Goal: Task Accomplishment & Management: Manage account settings

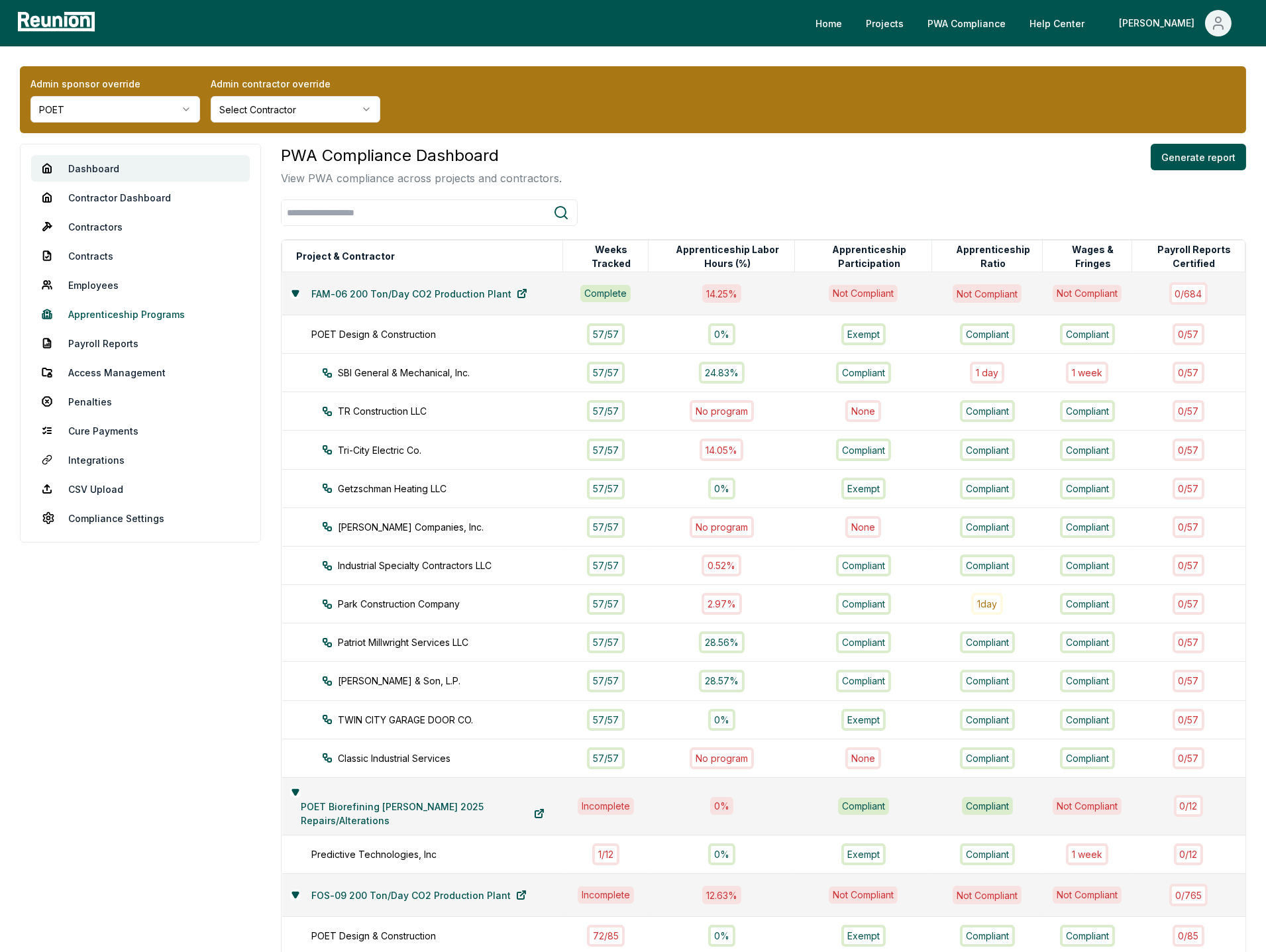
click at [162, 319] on link "Apprenticeship Programs" at bounding box center [140, 314] width 219 height 27
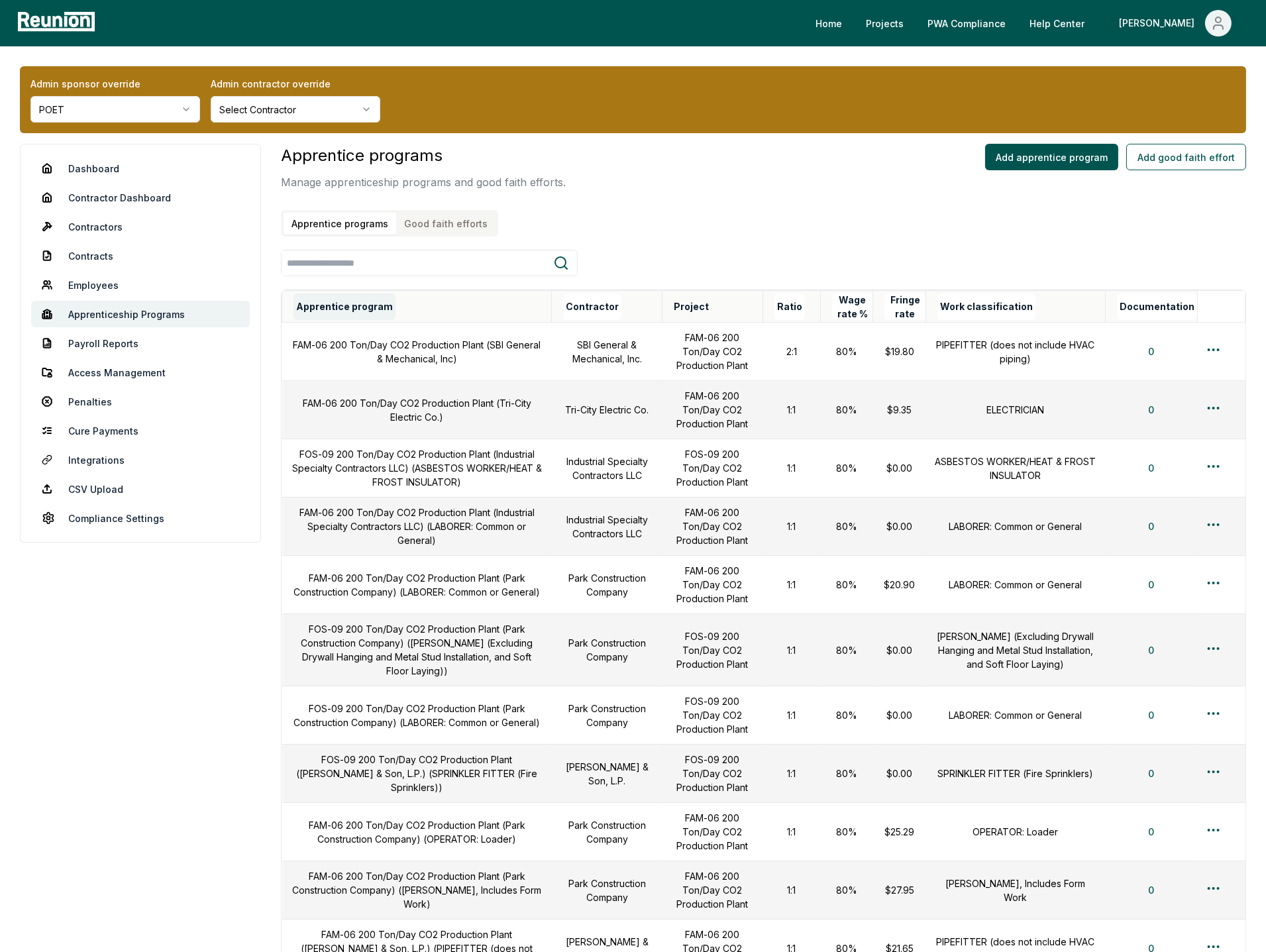
click at [356, 302] on button "Apprentice program" at bounding box center [344, 307] width 102 height 27
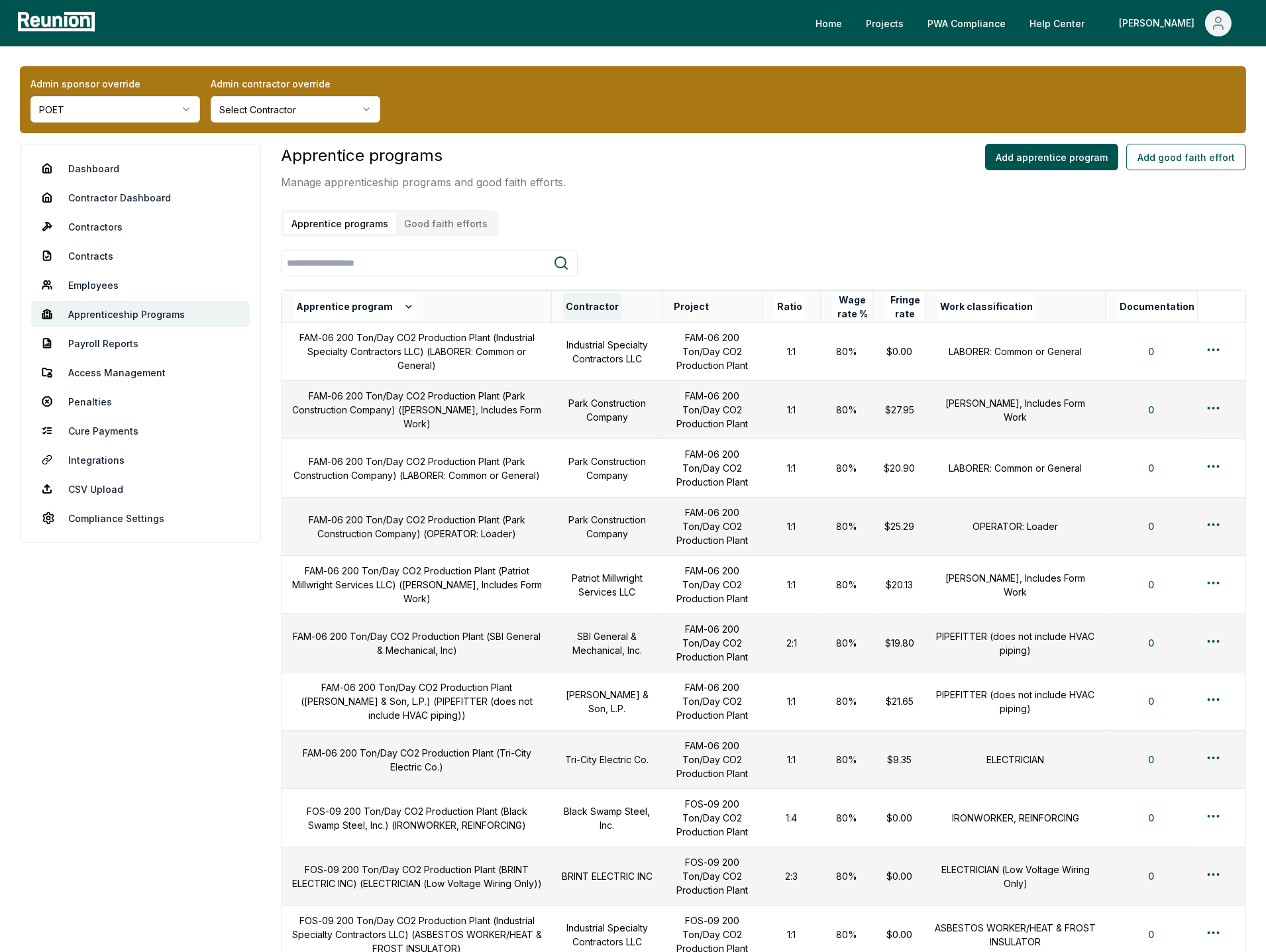
click at [620, 299] on button "Contractor" at bounding box center [592, 307] width 59 height 27
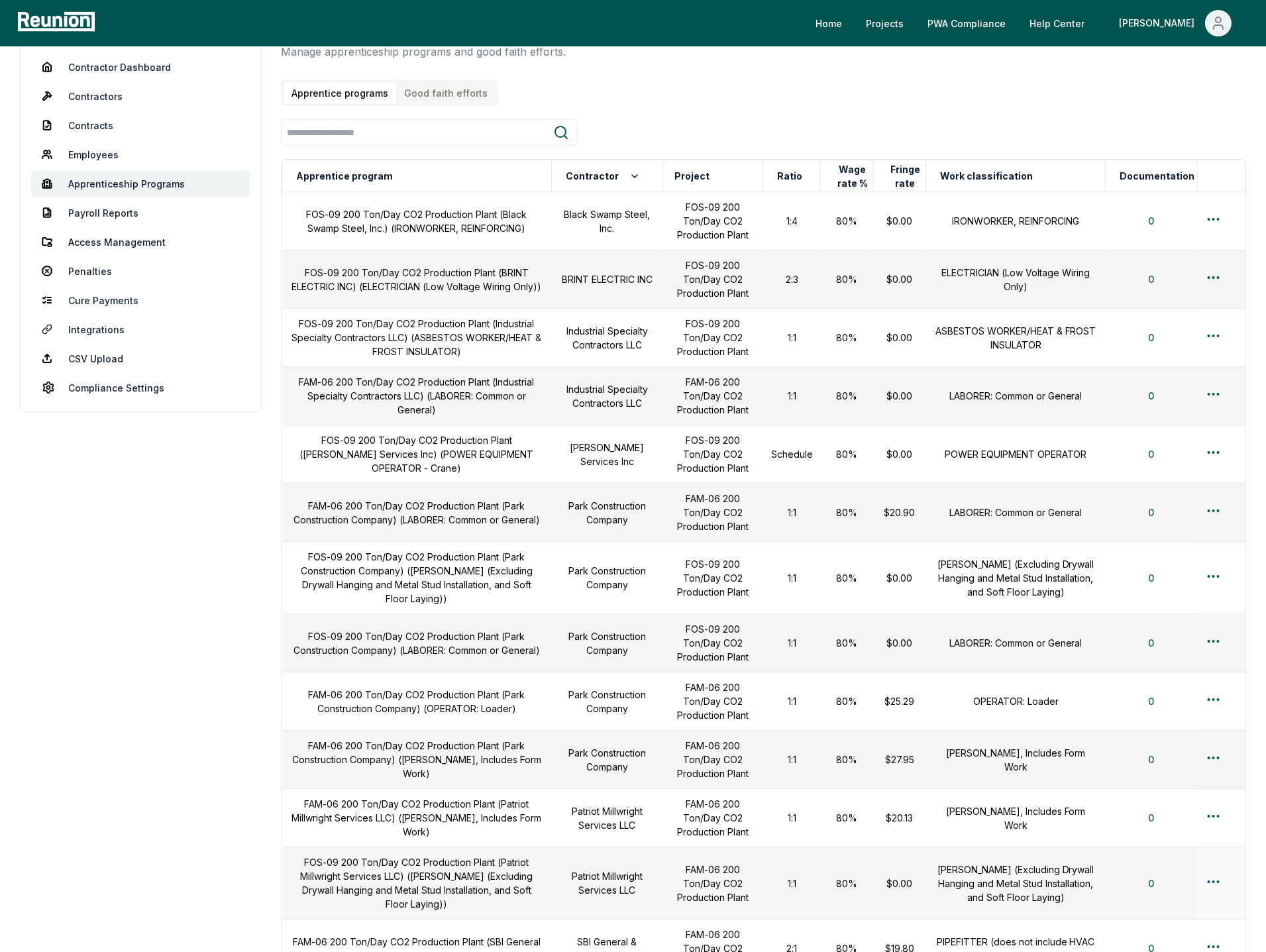
scroll to position [20, 0]
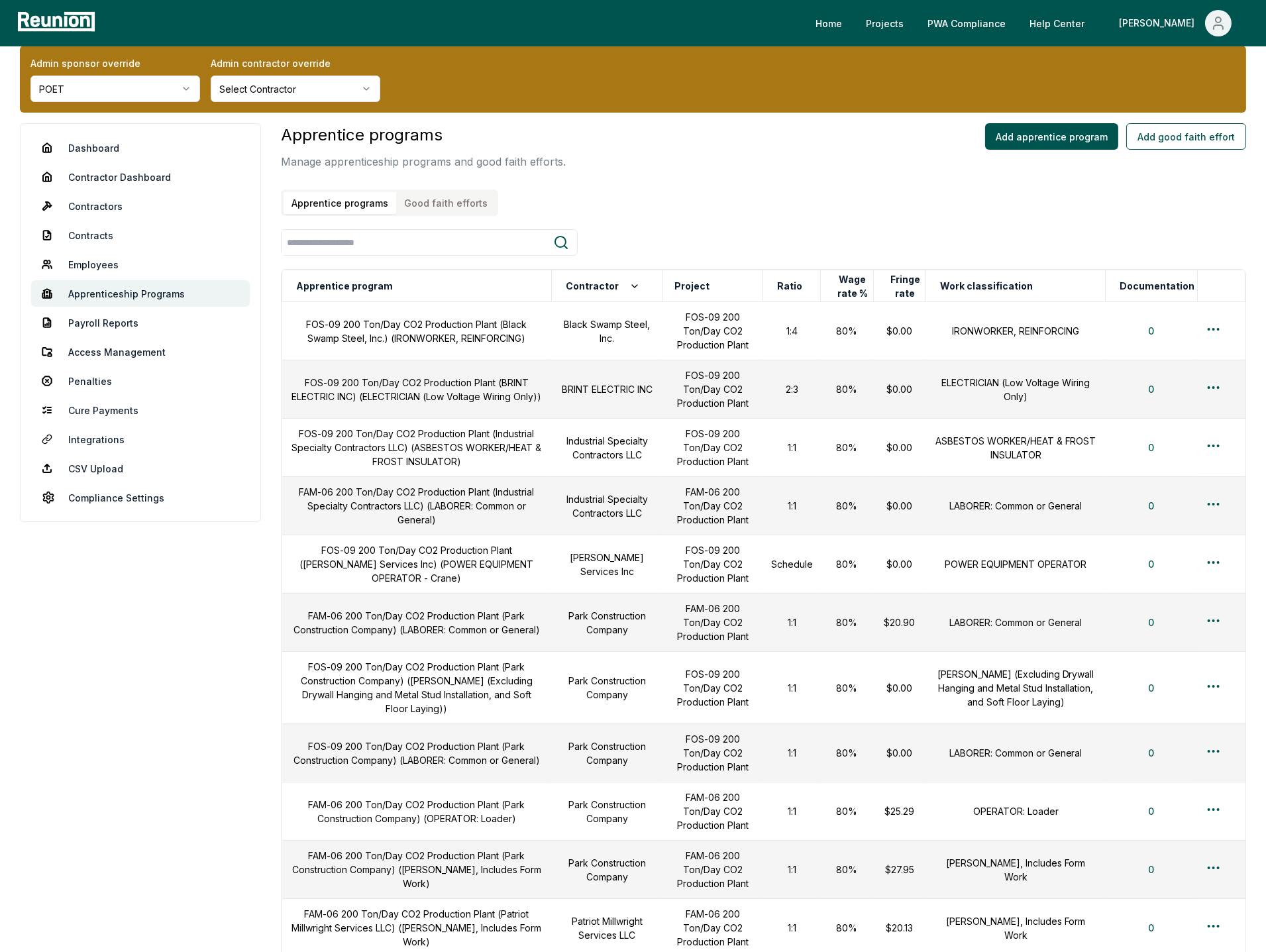
click at [459, 211] on div "Apprentice programs Good faith efforts" at bounding box center [389, 203] width 217 height 27
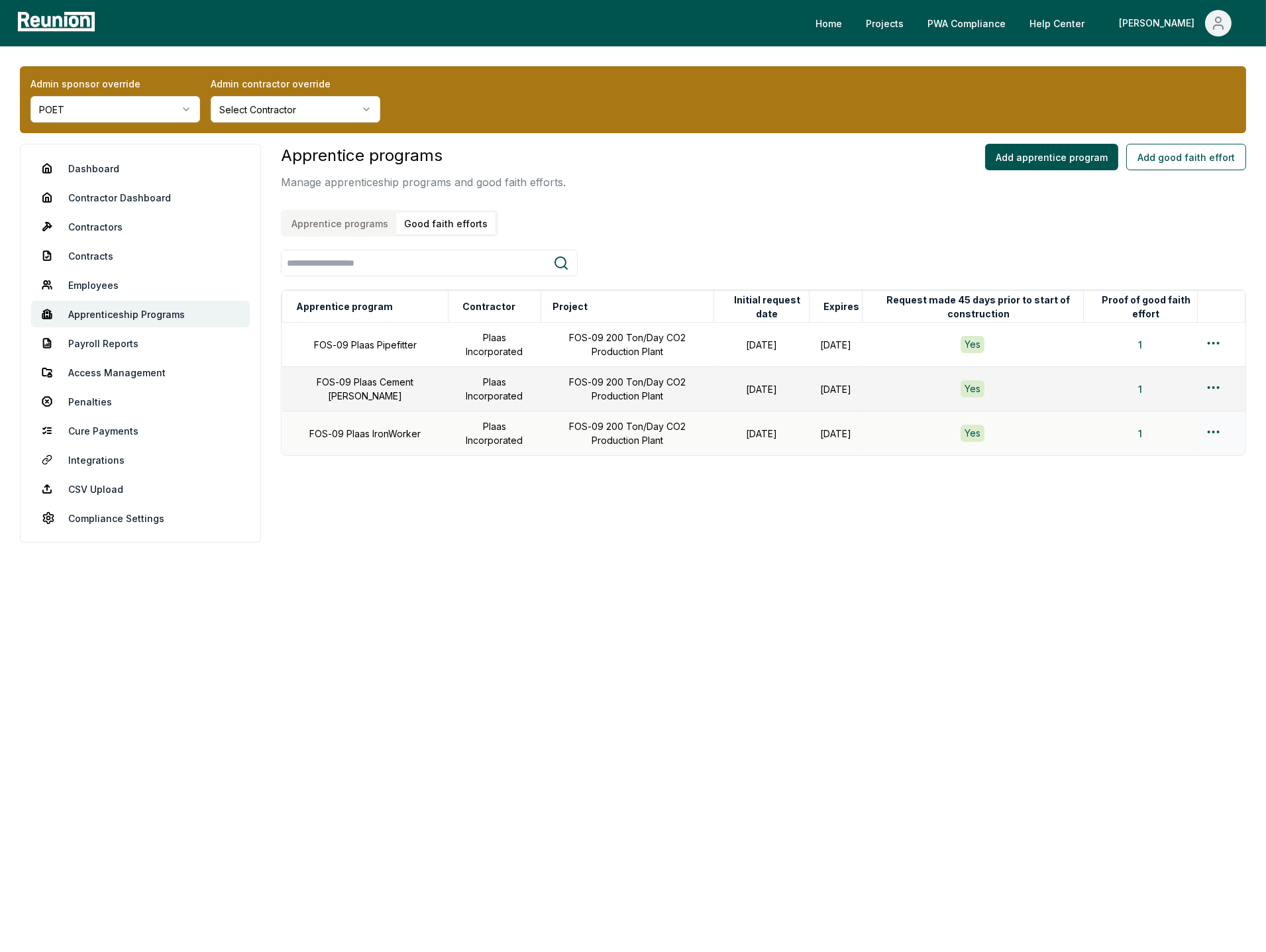
click at [449, 441] on td "Plaas Incorporated" at bounding box center [495, 433] width 93 height 44
click at [92, 156] on link "Dashboard" at bounding box center [140, 169] width 219 height 27
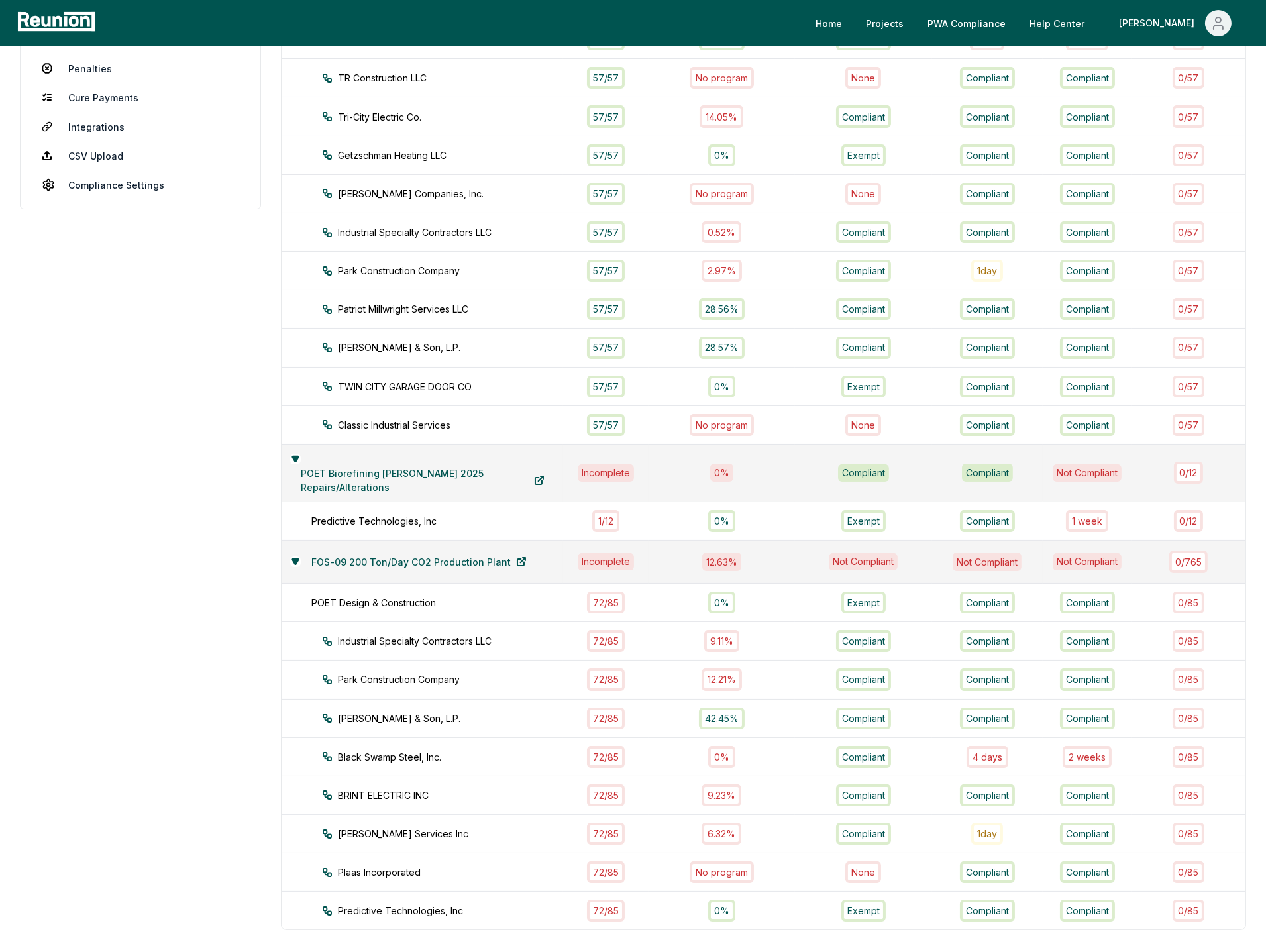
scroll to position [418, 0]
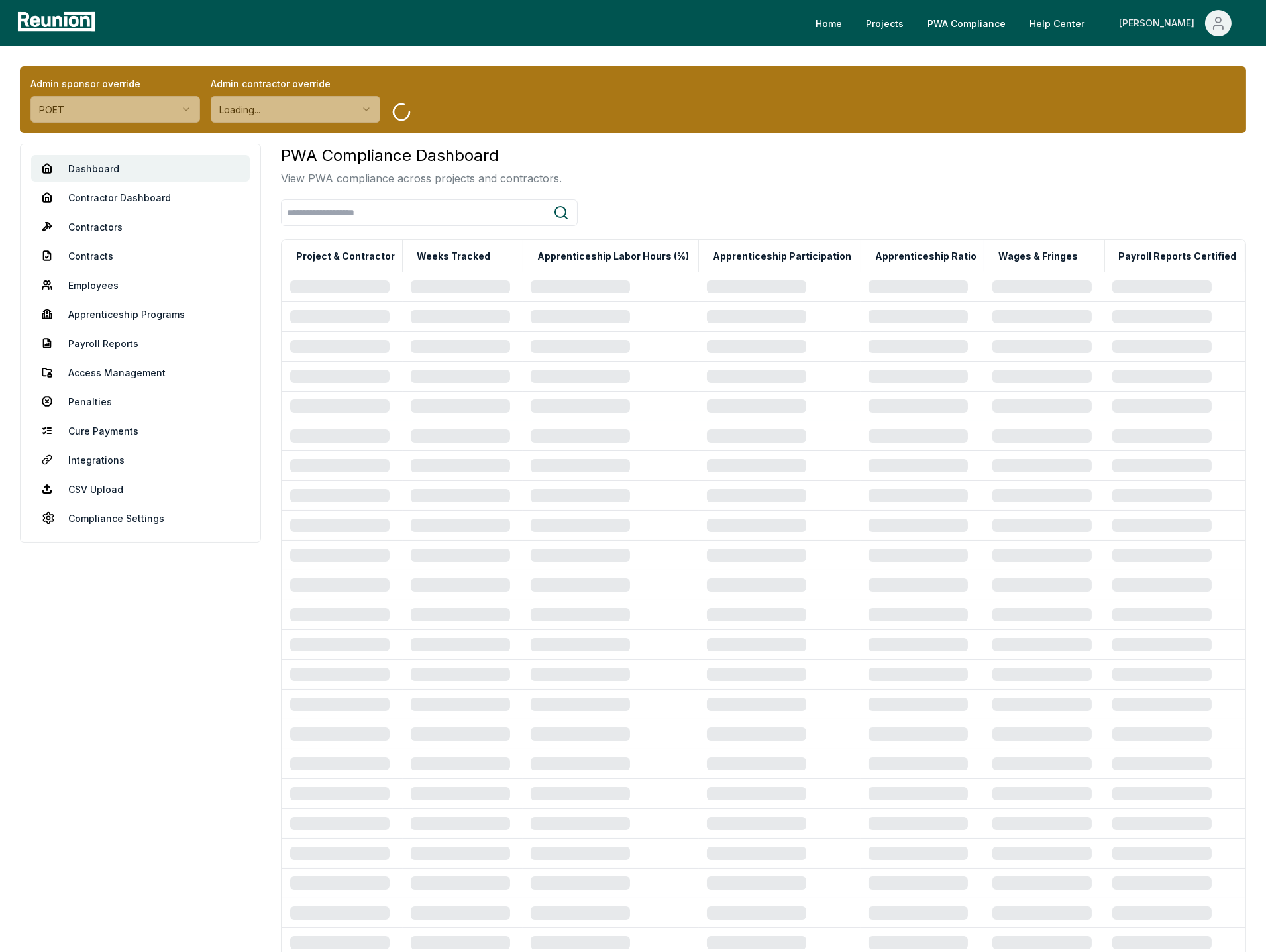
click at [1223, 23] on icon "Main" at bounding box center [1218, 23] width 16 height 16
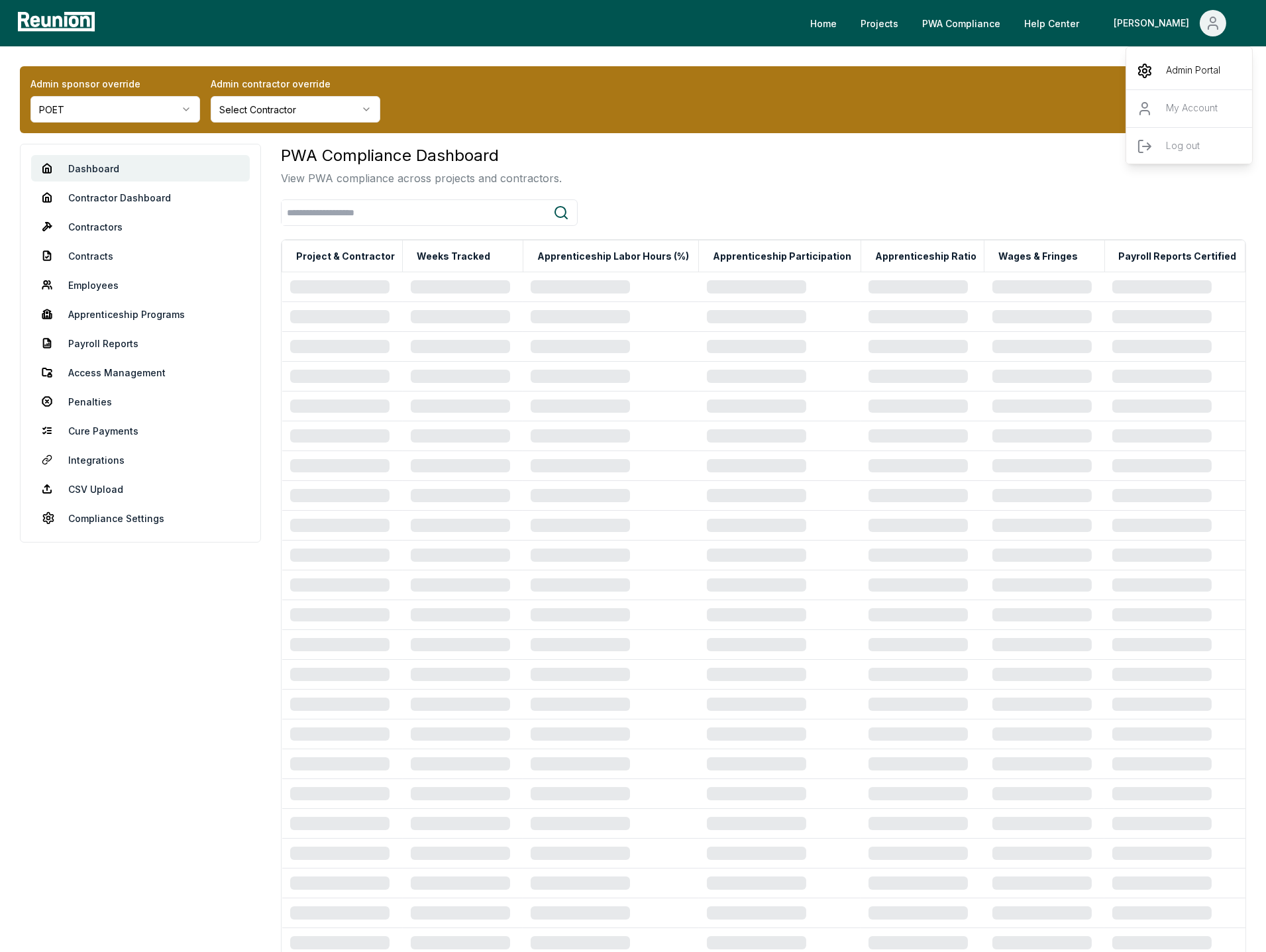
click at [1193, 77] on p "Admin Portal" at bounding box center [1193, 71] width 55 height 16
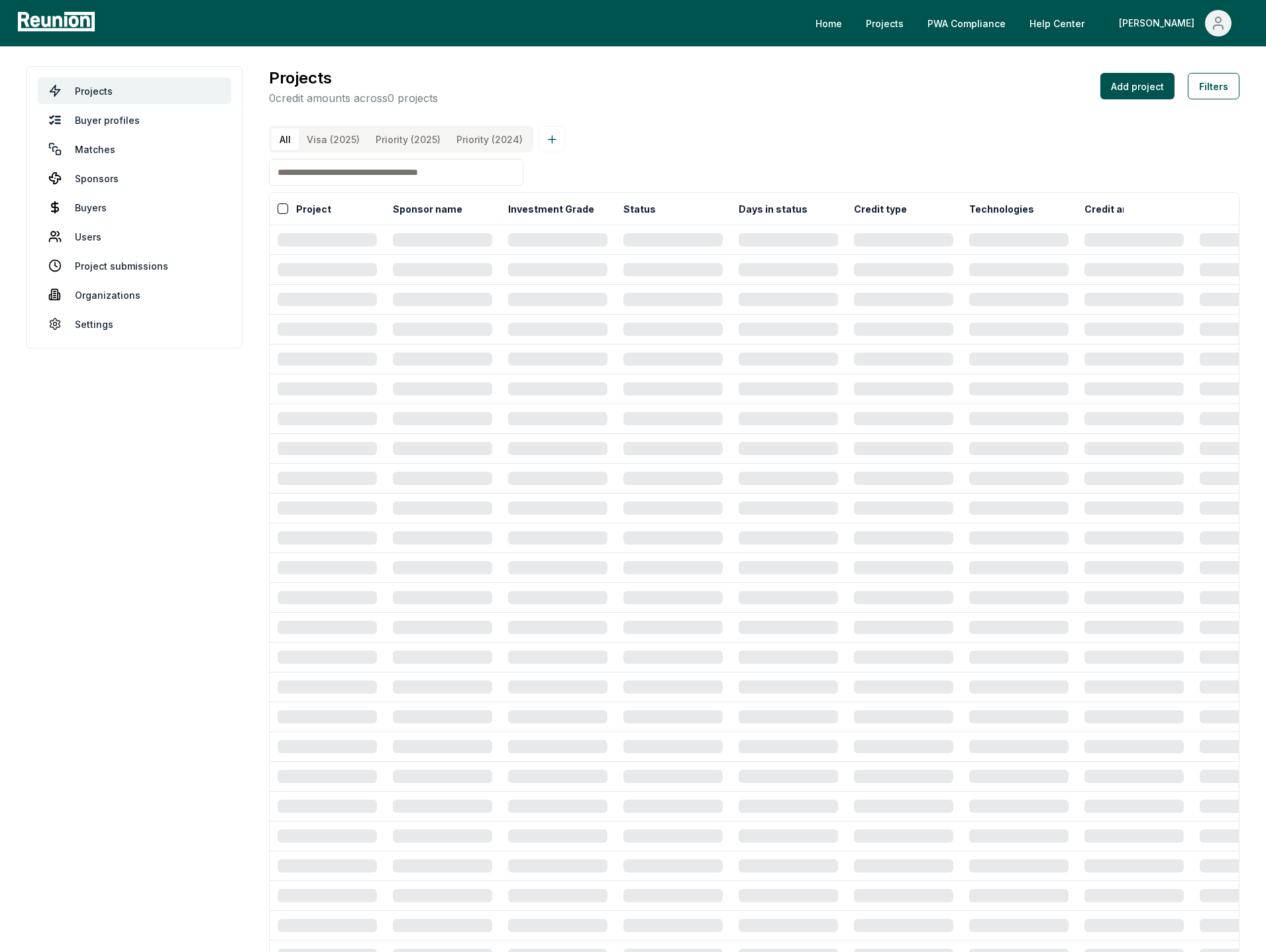
click at [377, 172] on input at bounding box center [397, 172] width 254 height 27
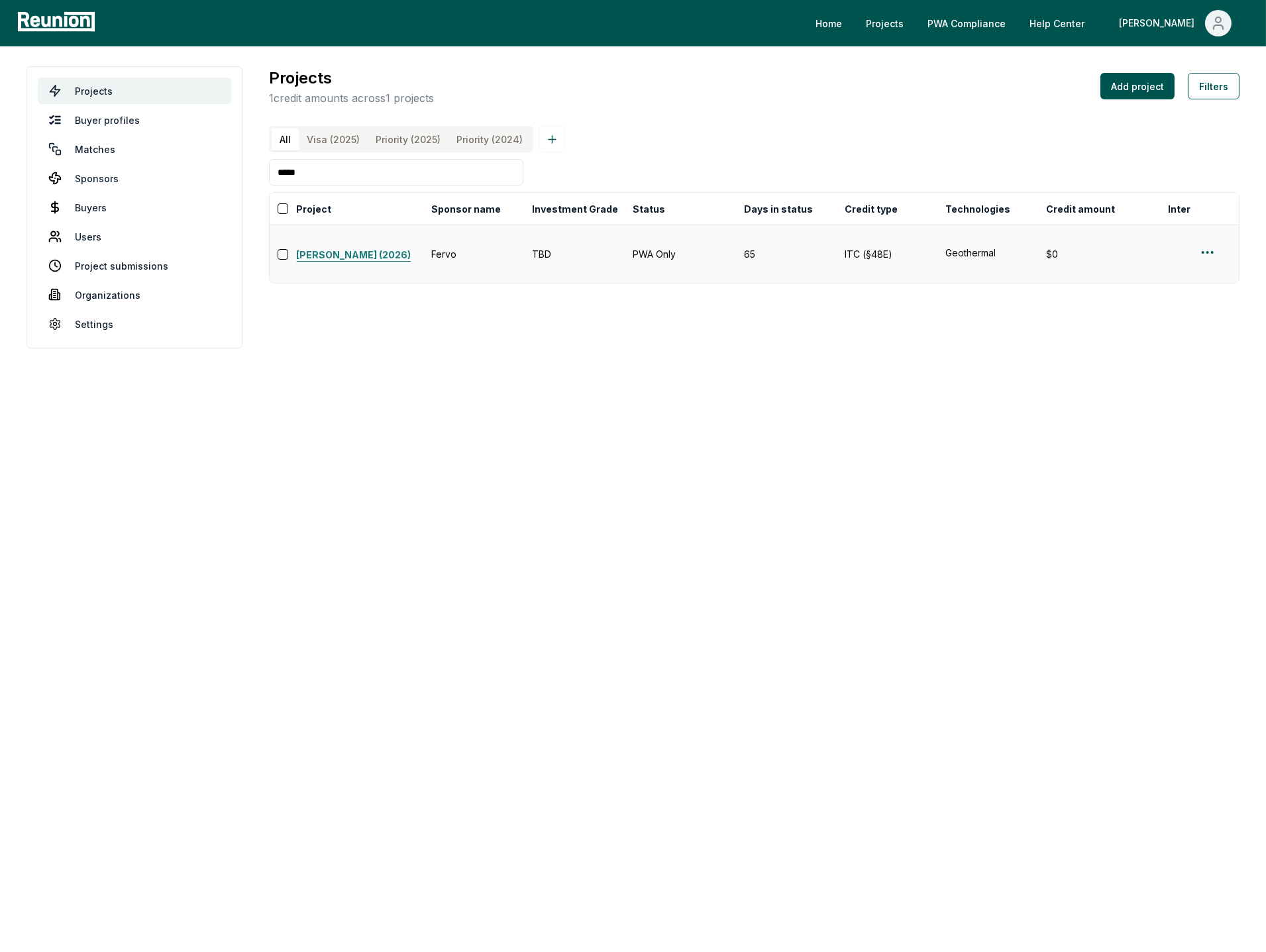
type input "*****"
click at [350, 247] on link "Blanford (2026)" at bounding box center [359, 255] width 127 height 16
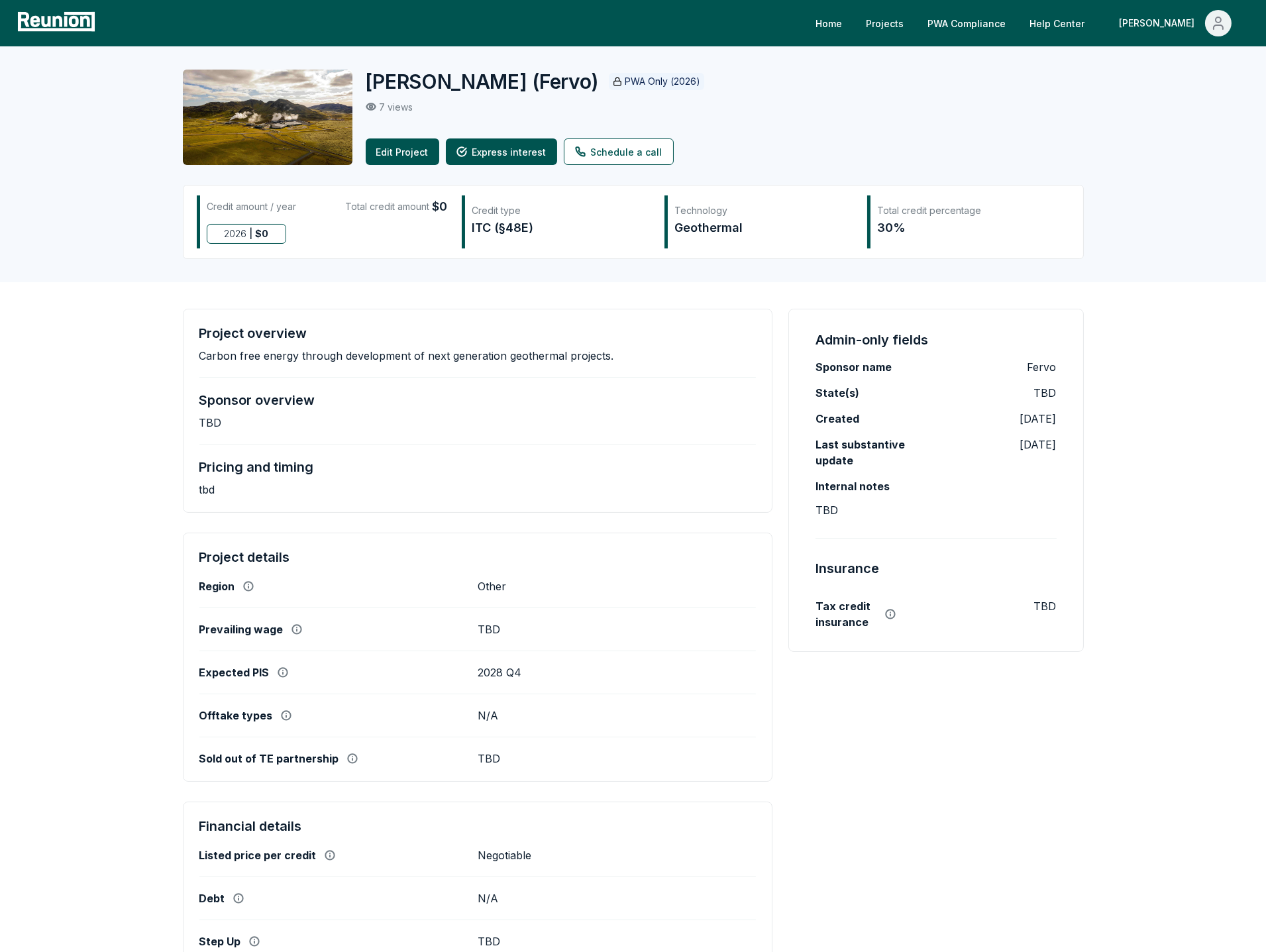
click at [887, 834] on div "Admin-only fields Sponsor name Fervo State(s) TBD Created [DATE] Last substanti…" at bounding box center [936, 723] width 295 height 828
click at [1001, 130] on div "[PERSON_NAME] ( Fervo ) PWA Only (2026) 7 views Edit Project Express interest S…" at bounding box center [712, 117] width 692 height 95
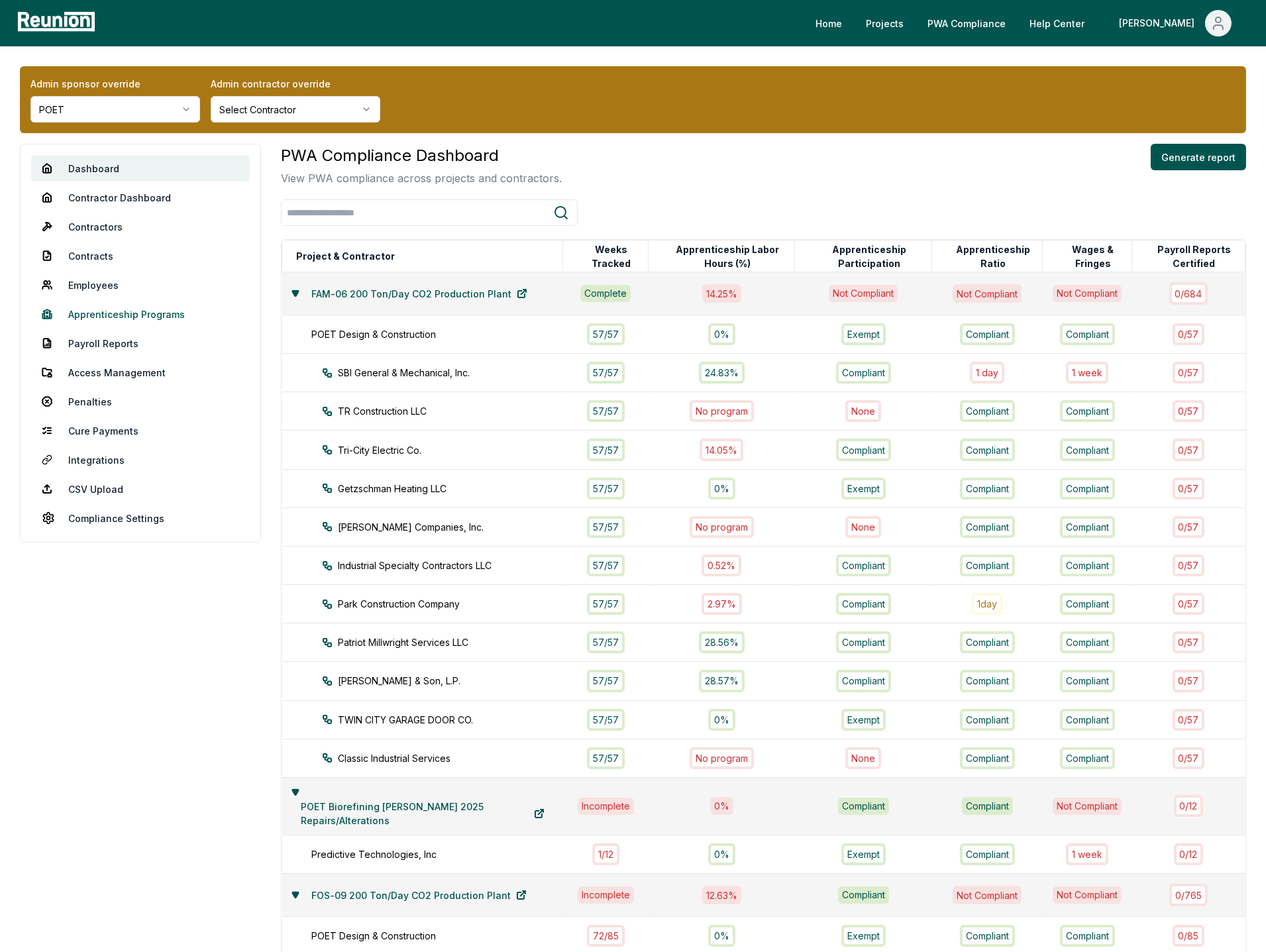
click at [147, 317] on link "Apprenticeship Programs" at bounding box center [140, 314] width 219 height 27
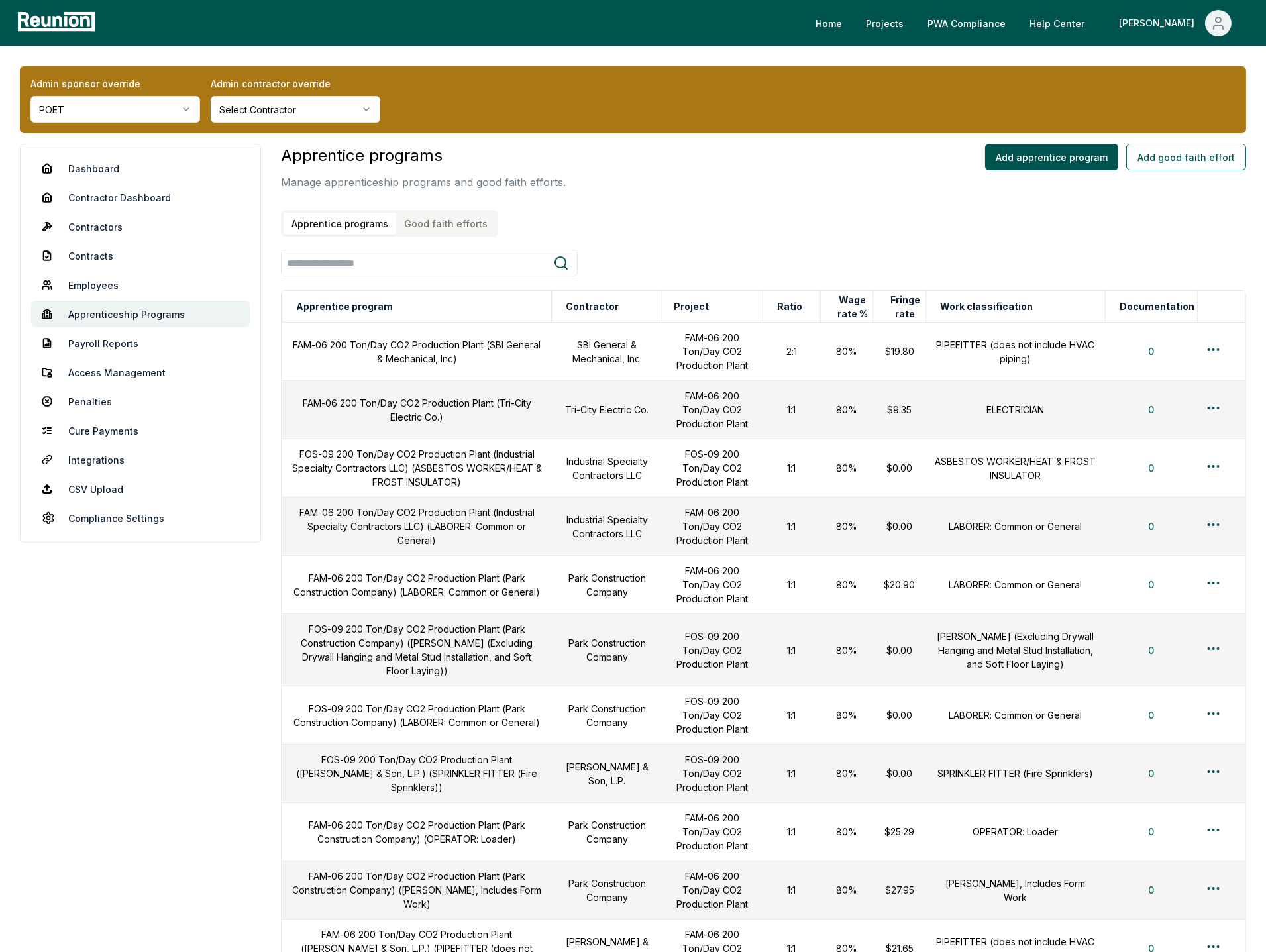
click at [441, 226] on button "Good faith efforts" at bounding box center [446, 223] width 99 height 22
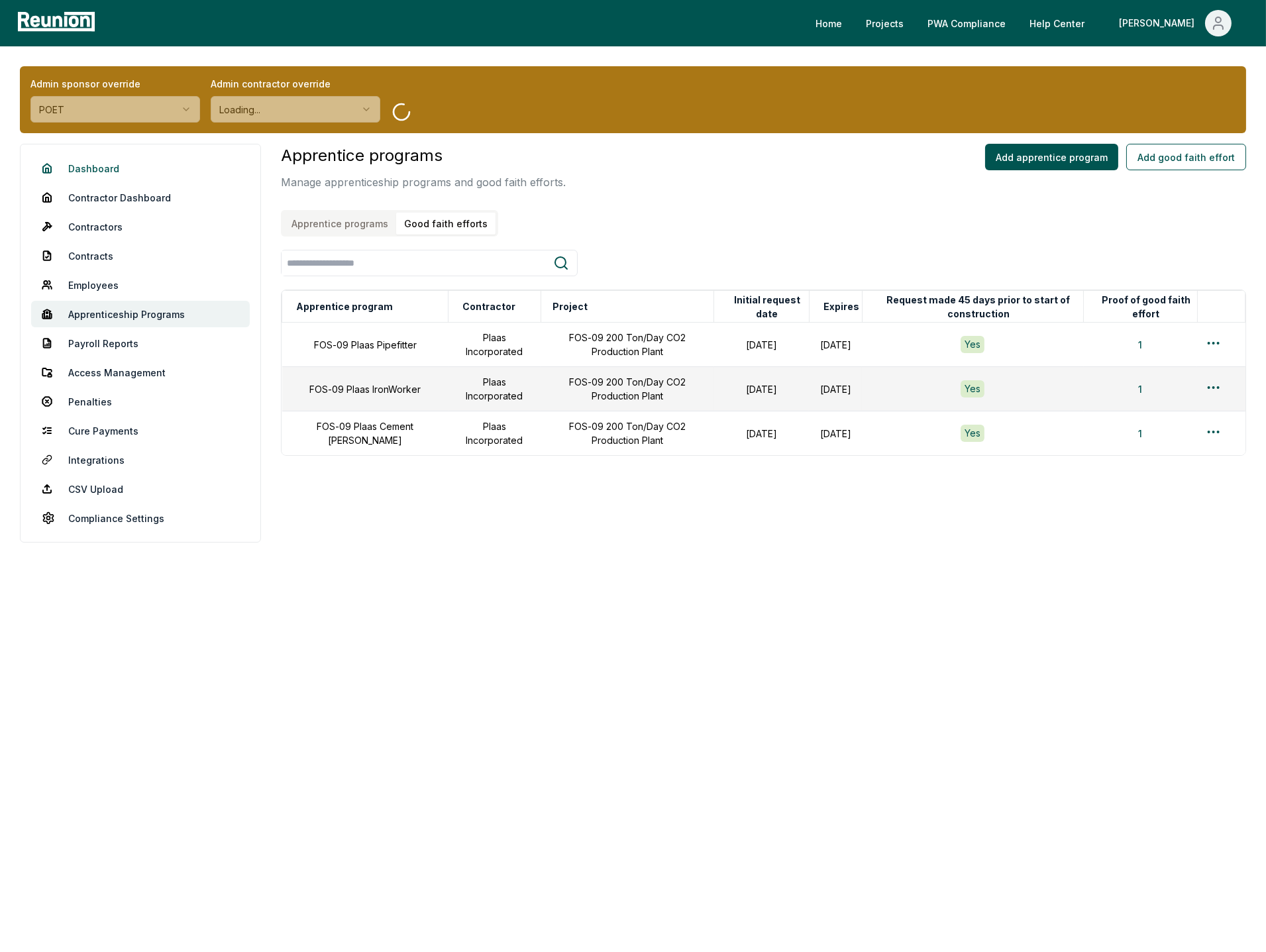
click at [103, 166] on link "Dashboard" at bounding box center [140, 169] width 219 height 27
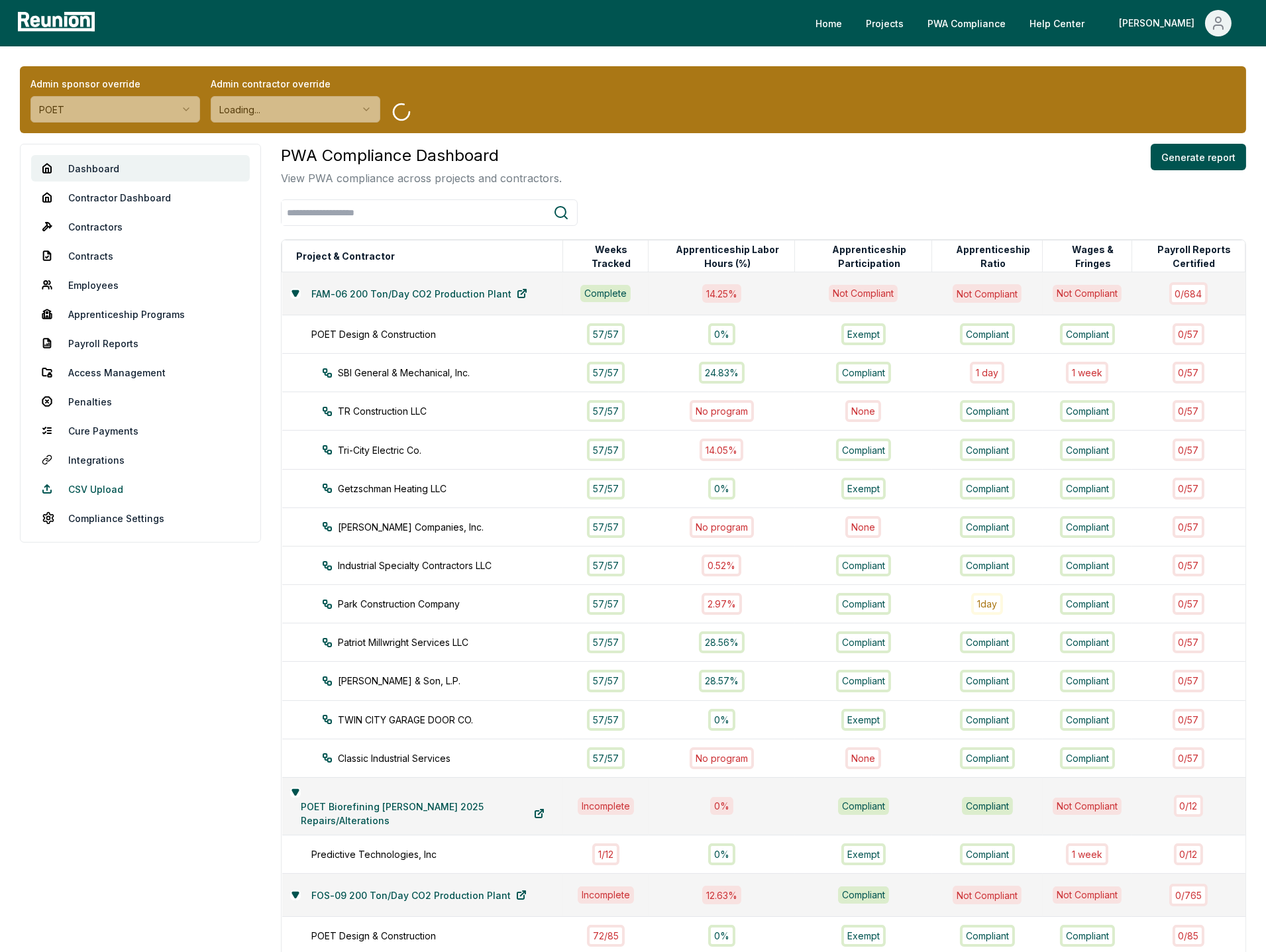
click at [88, 475] on link "CSV Upload" at bounding box center [140, 488] width 219 height 27
click at [142, 113] on html "Please visit us on your desktop We're working on making our marketplace mobile-…" at bounding box center [633, 694] width 1266 height 1389
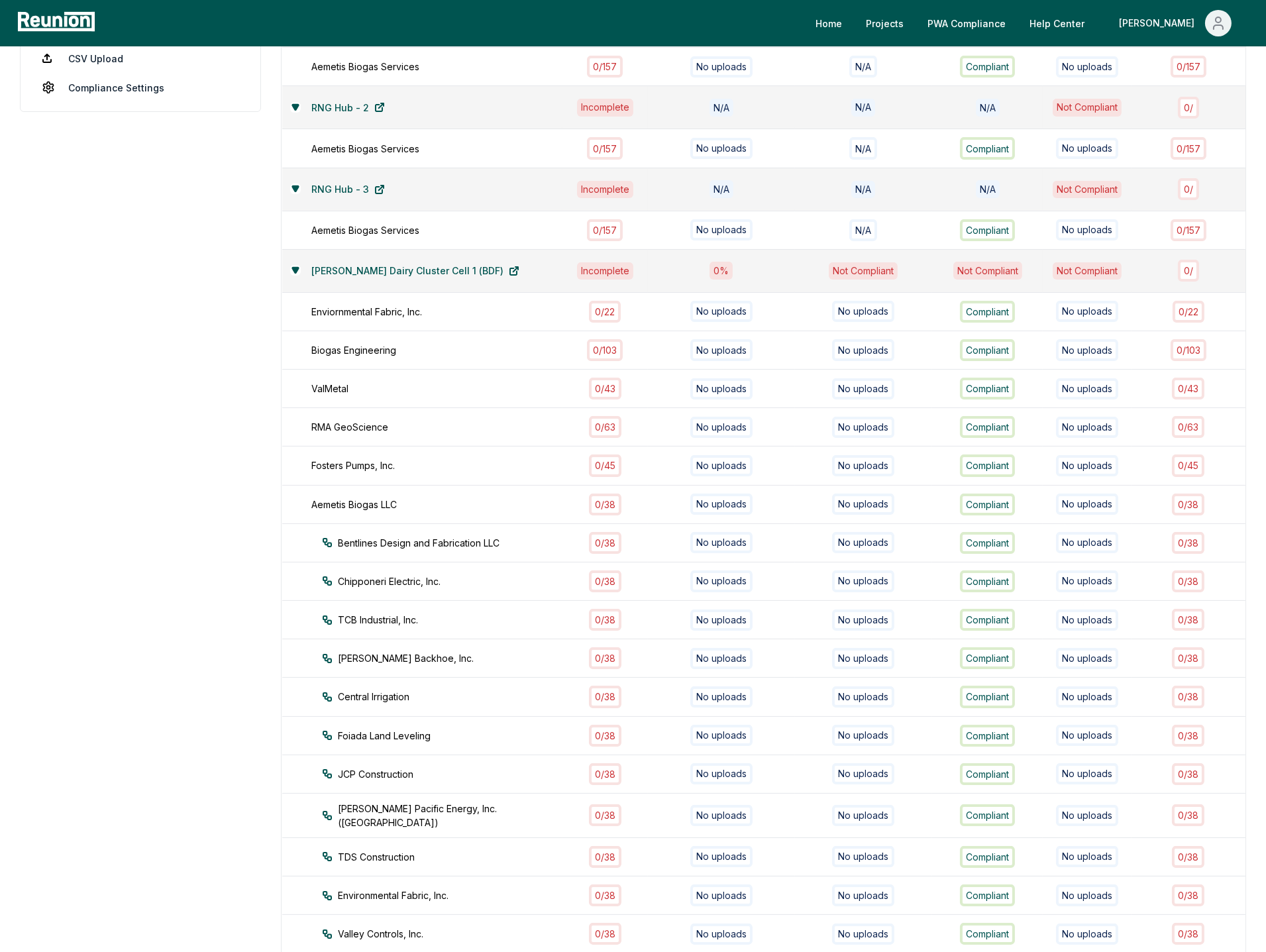
scroll to position [333, 0]
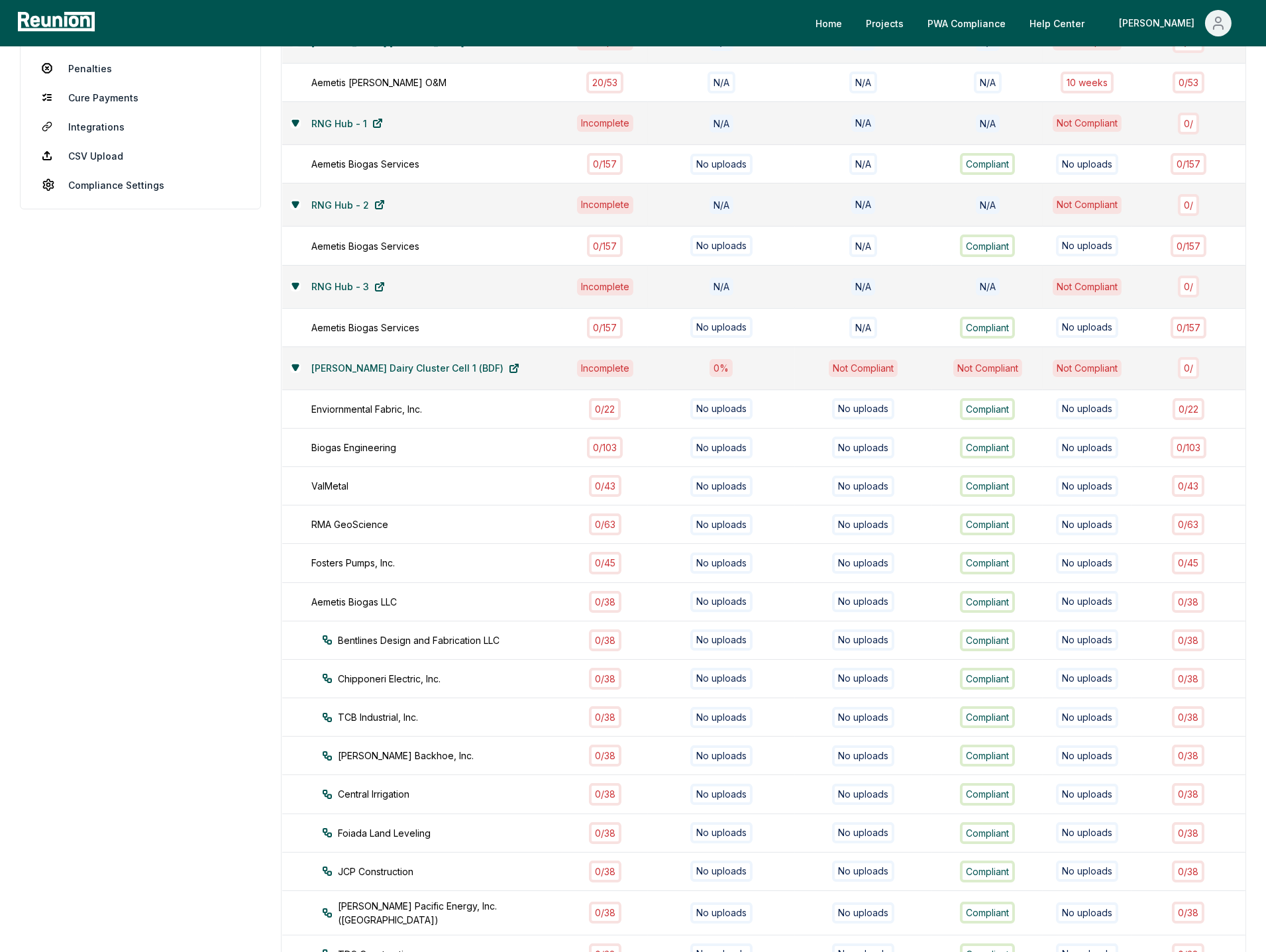
click at [294, 370] on div "Borba Dairy Cluster Cell 1 (BDF)" at bounding box center [422, 368] width 265 height 27
click at [294, 382] on div "Borba Dairy Cluster Cell 1 (BDF)" at bounding box center [422, 368] width 265 height 27
click at [296, 370] on icon at bounding box center [295, 368] width 6 height 5
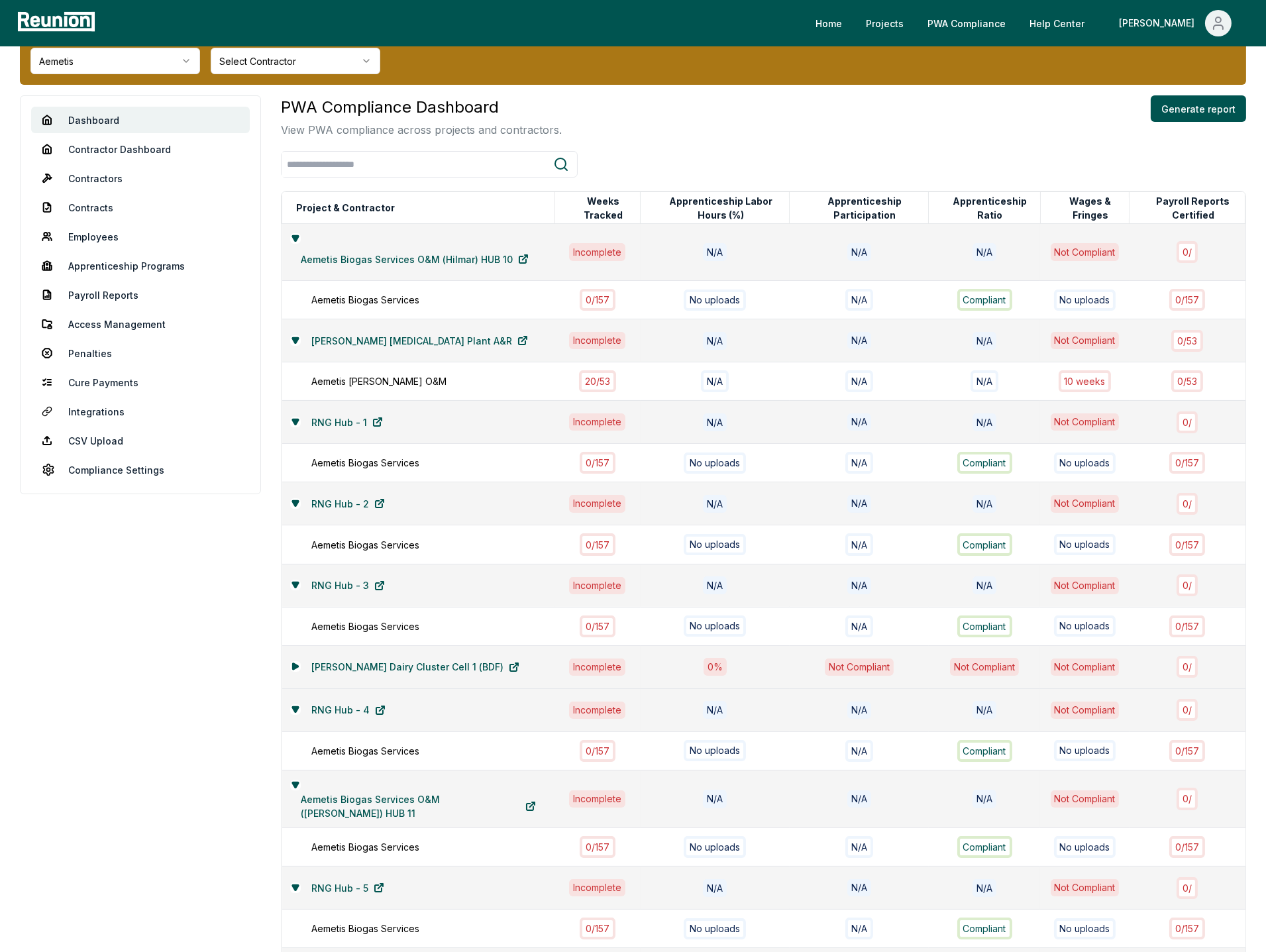
scroll to position [0, 0]
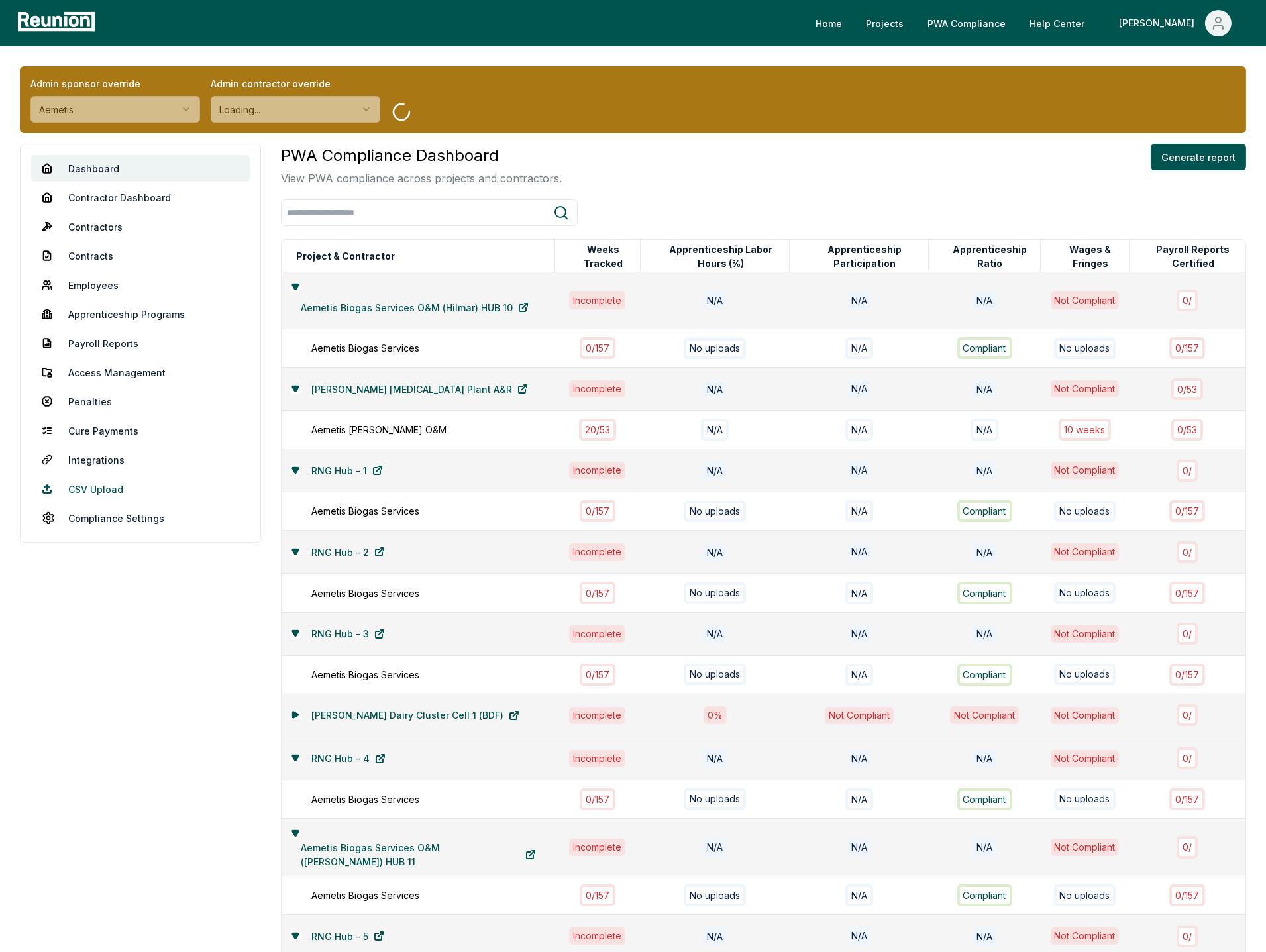
click at [112, 485] on link "CSV Upload" at bounding box center [140, 488] width 219 height 27
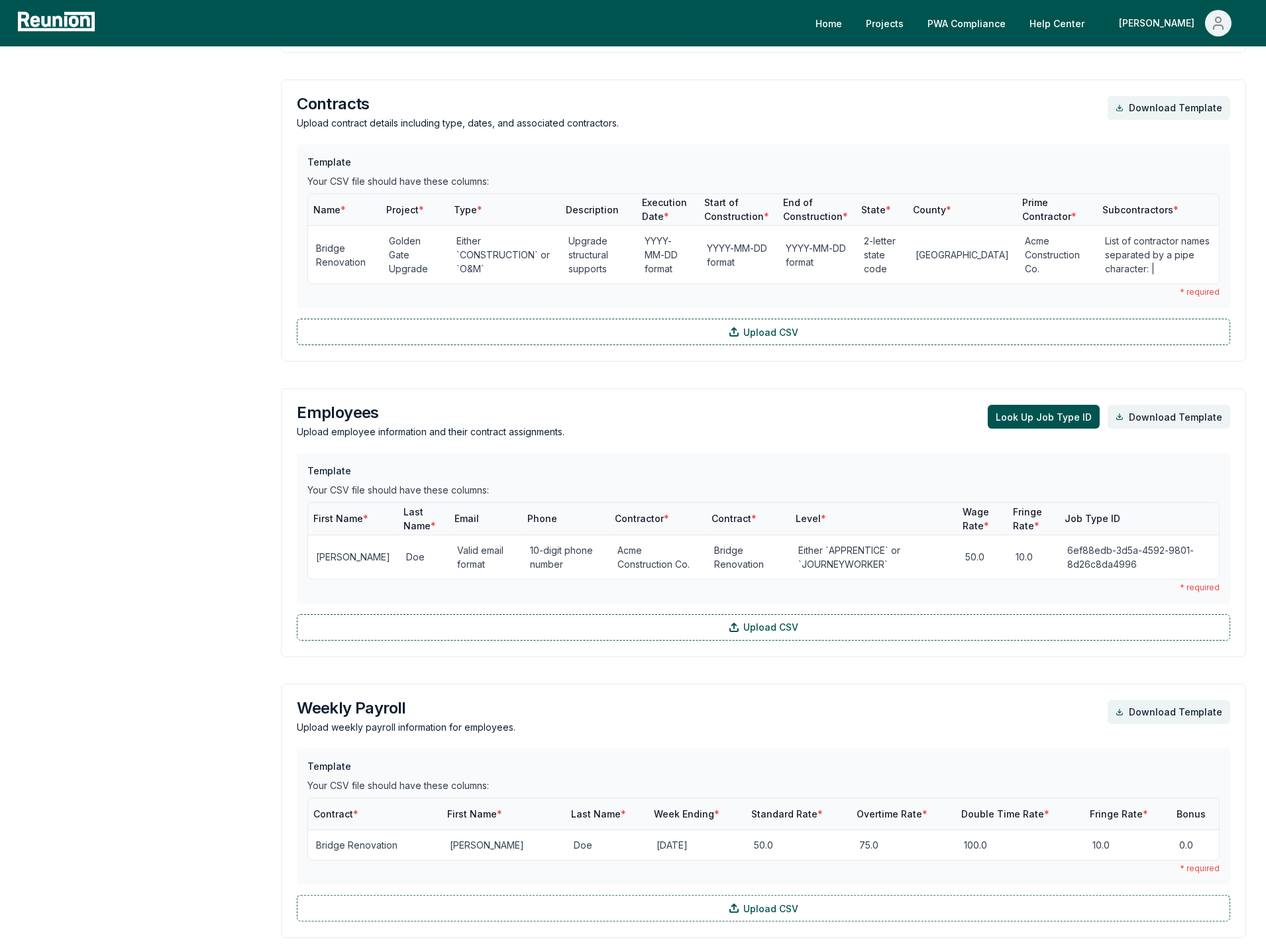
scroll to position [790, 0]
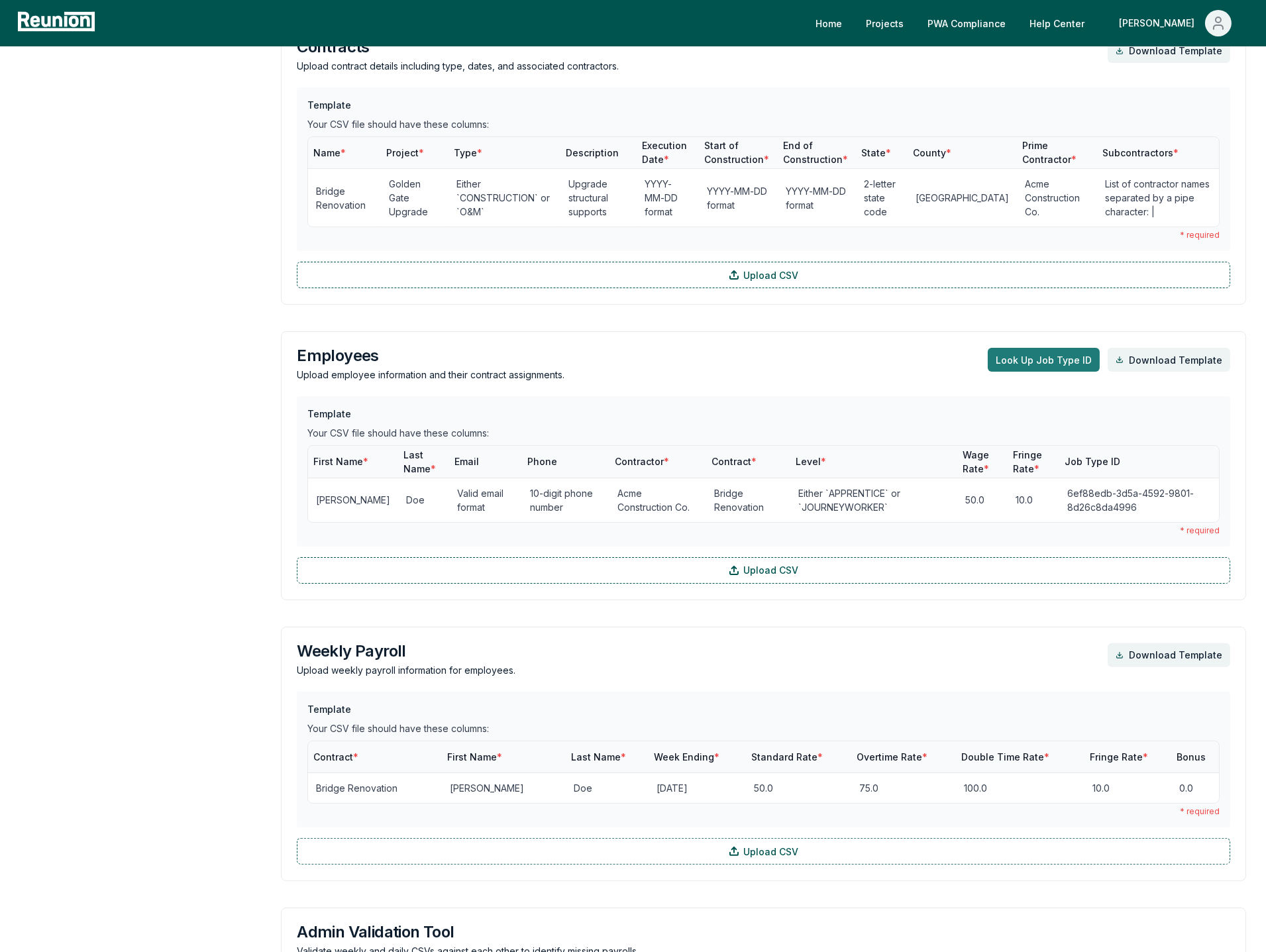
click at [1048, 360] on button "Look Up Job Type ID" at bounding box center [1044, 360] width 112 height 24
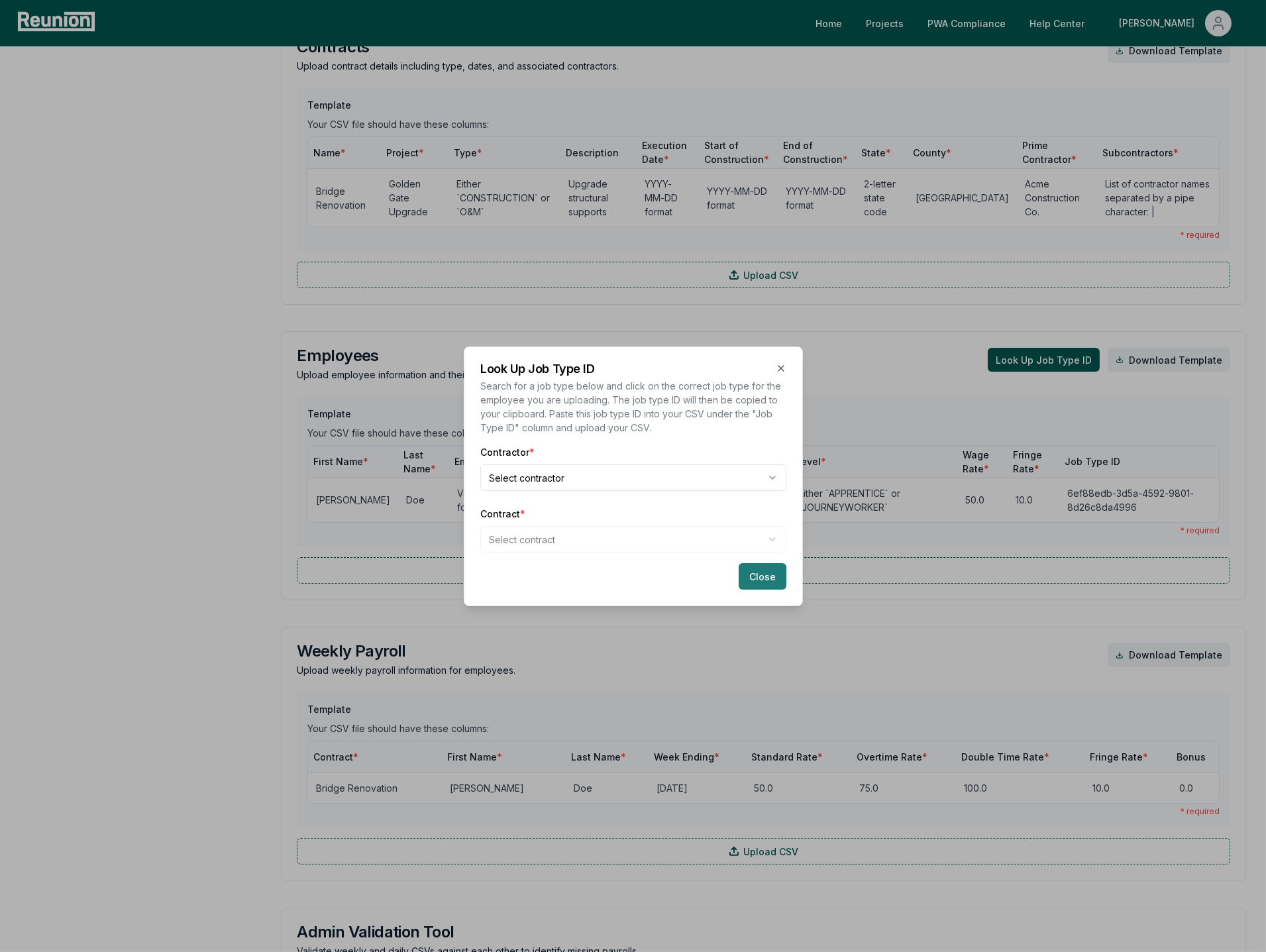
click at [751, 574] on button "Close" at bounding box center [762, 576] width 48 height 27
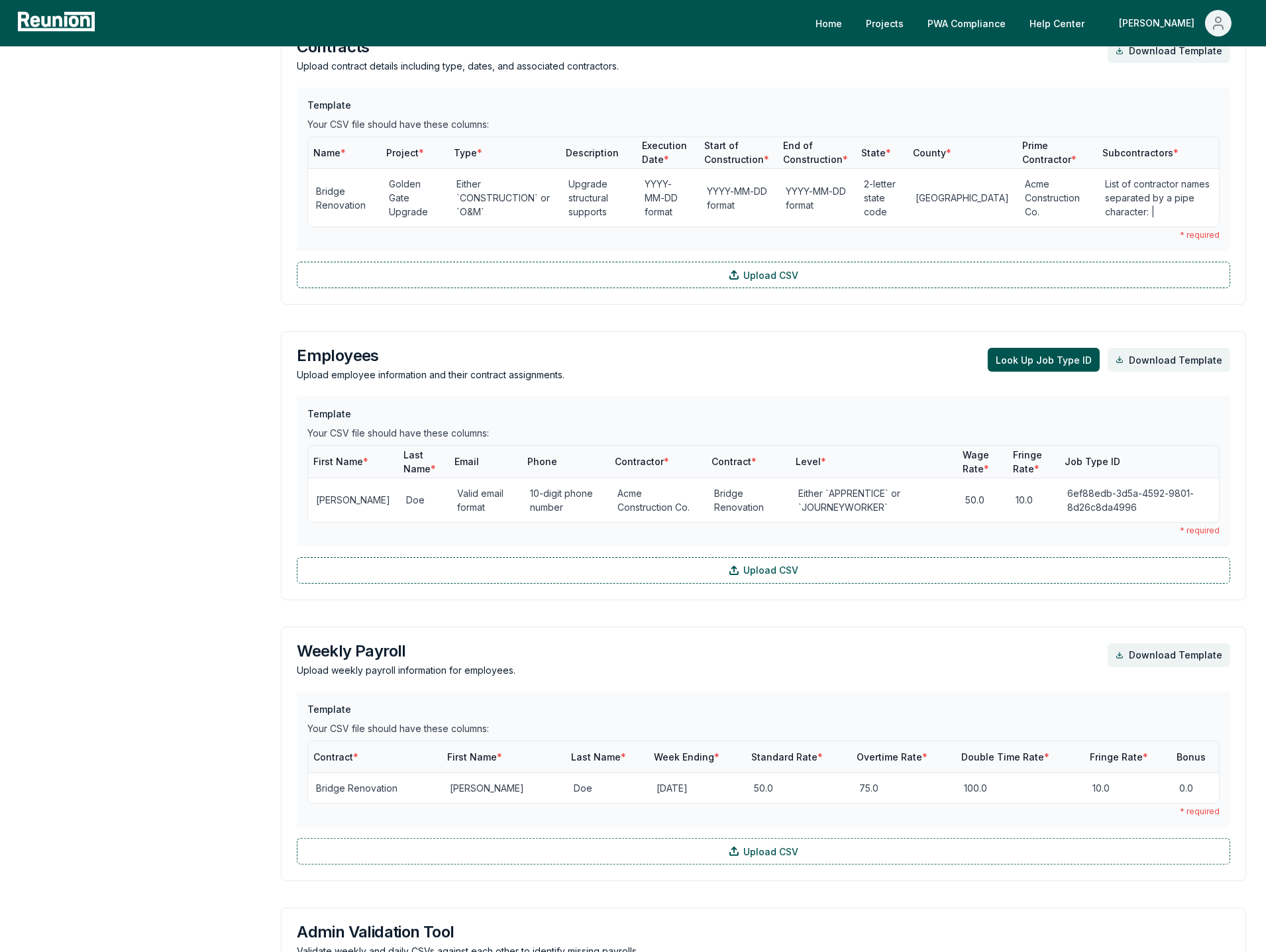
click at [862, 382] on div "Employees Upload employee information and their contract assignments. Look Up J…" at bounding box center [763, 465] width 966 height 269
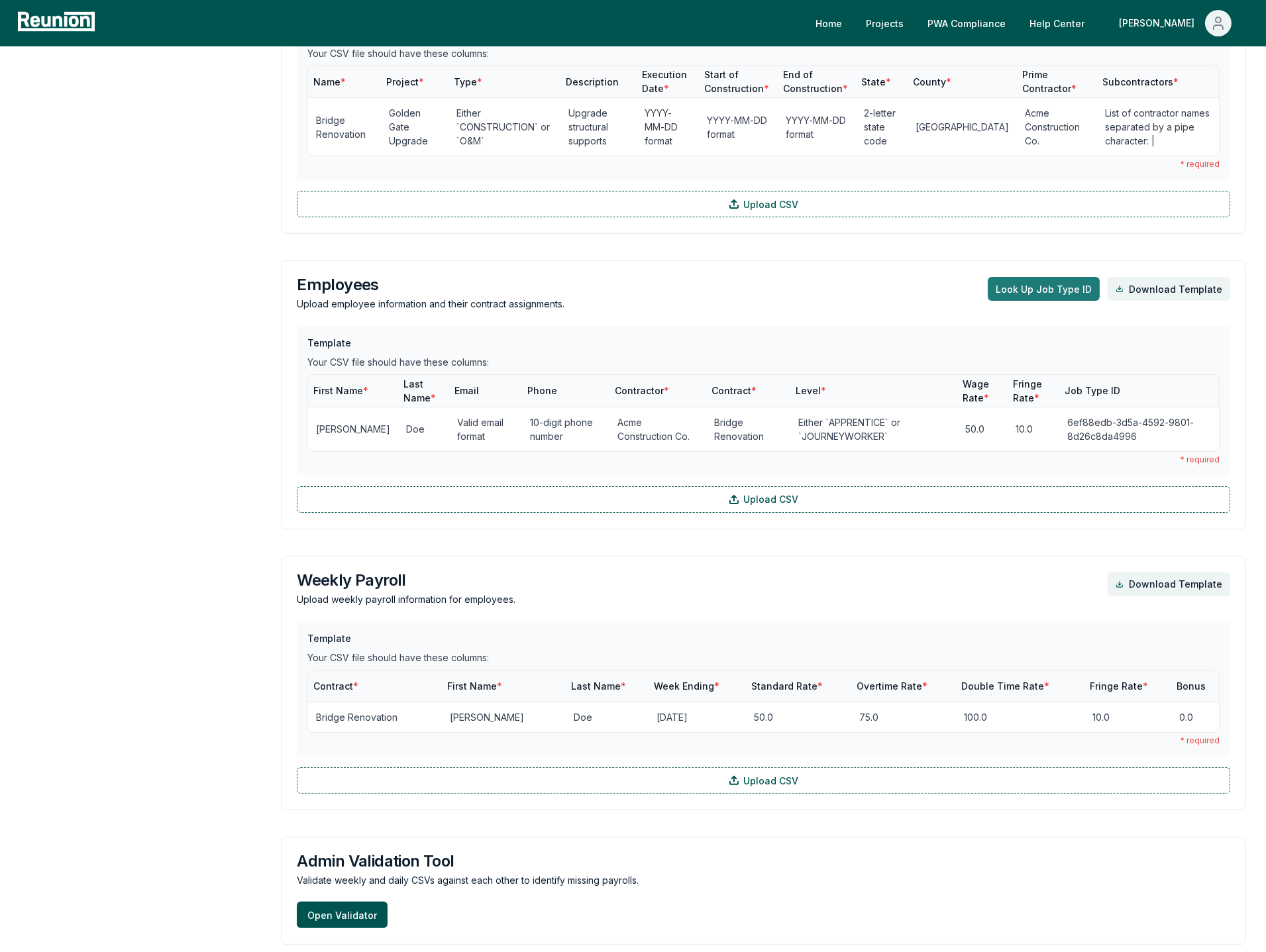
click at [1024, 300] on button "Look Up Job Type ID" at bounding box center [1044, 289] width 112 height 24
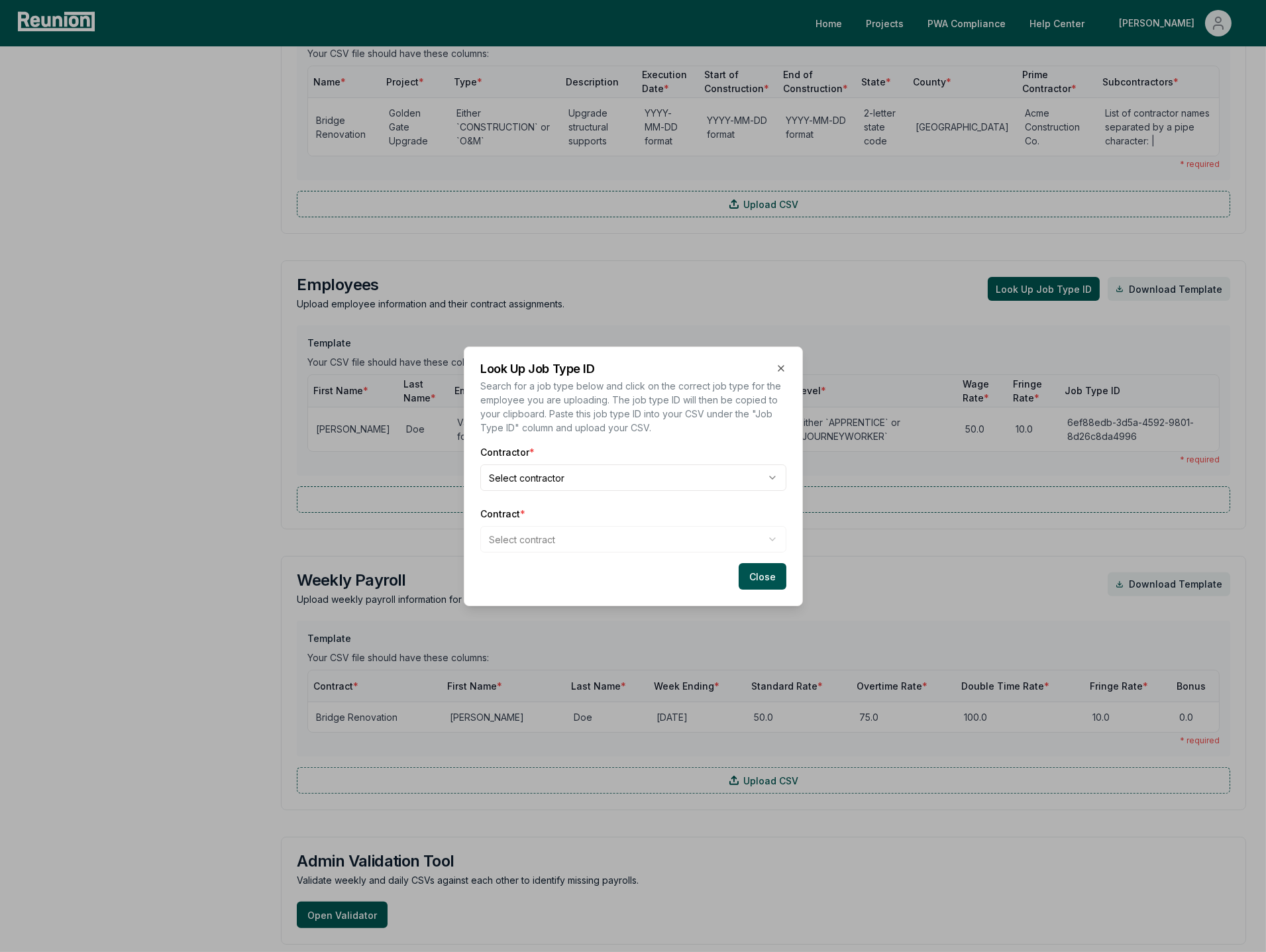
click at [637, 478] on body "Please visit us on your desktop We're working on making our marketplace mobile-…" at bounding box center [633, 245] width 1266 height 2214
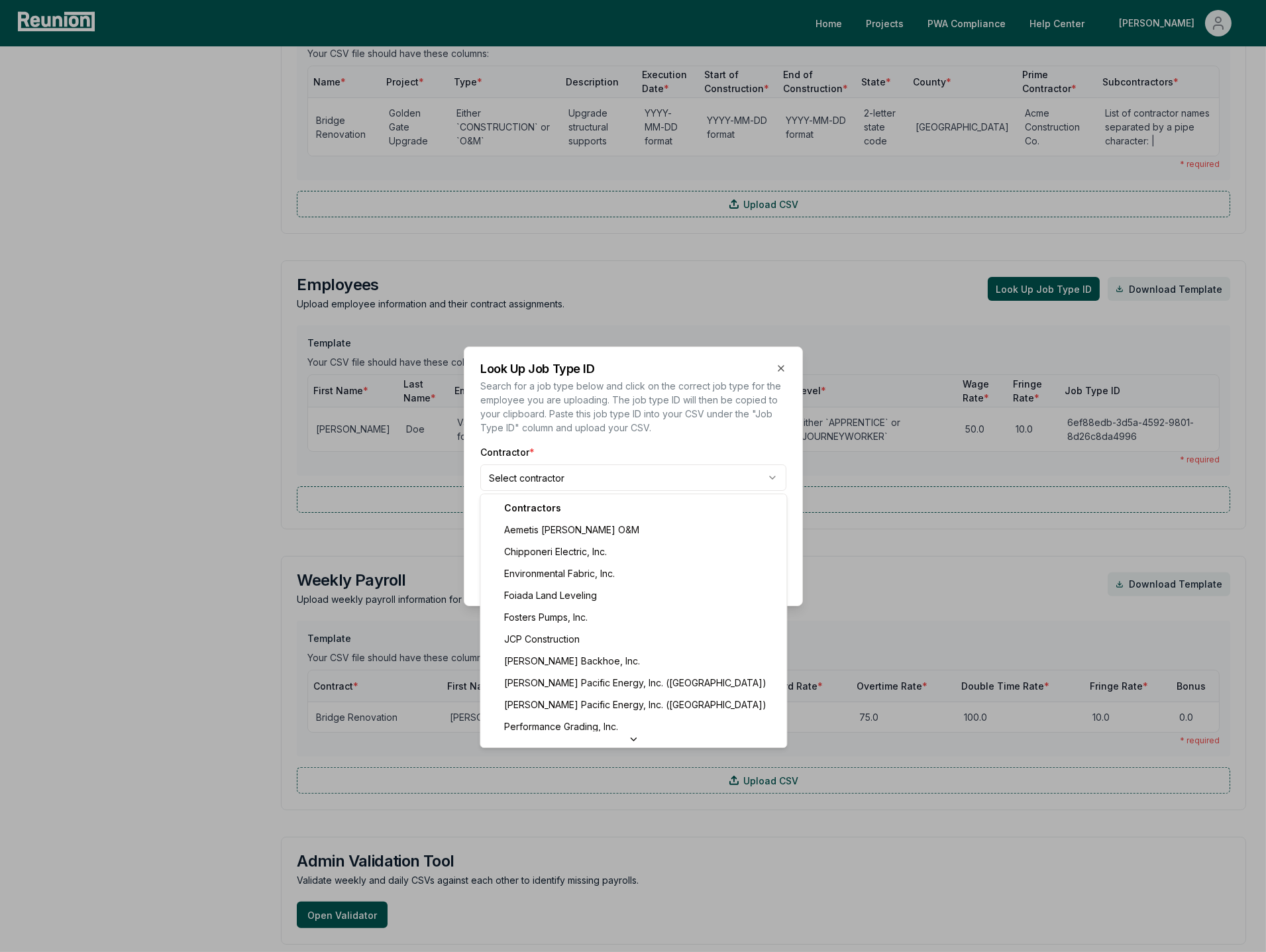
click at [642, 445] on body "Please visit us on your desktop We're working on making our marketplace mobile-…" at bounding box center [633, 245] width 1266 height 2214
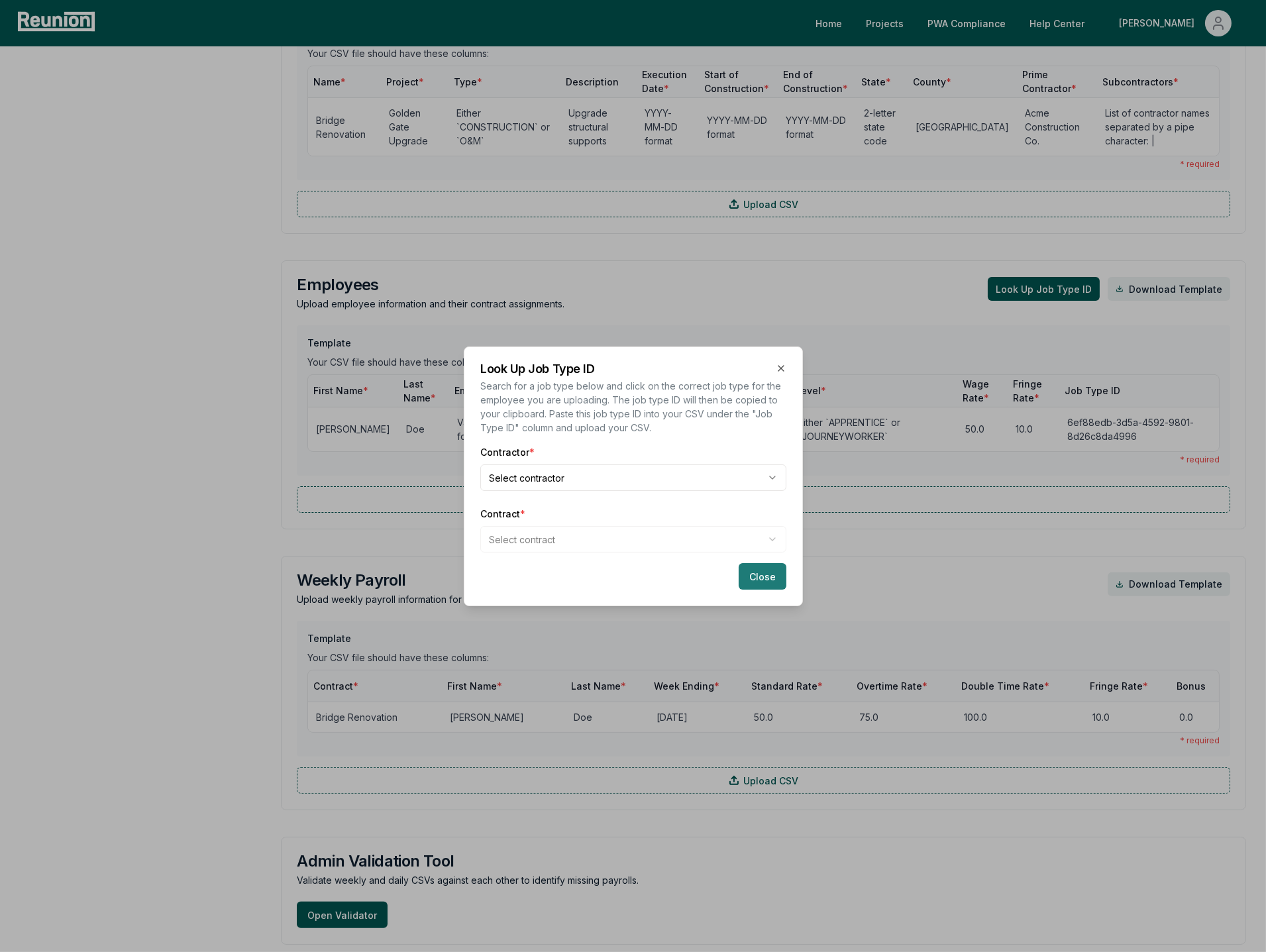
click at [766, 584] on button "Close" at bounding box center [762, 576] width 48 height 27
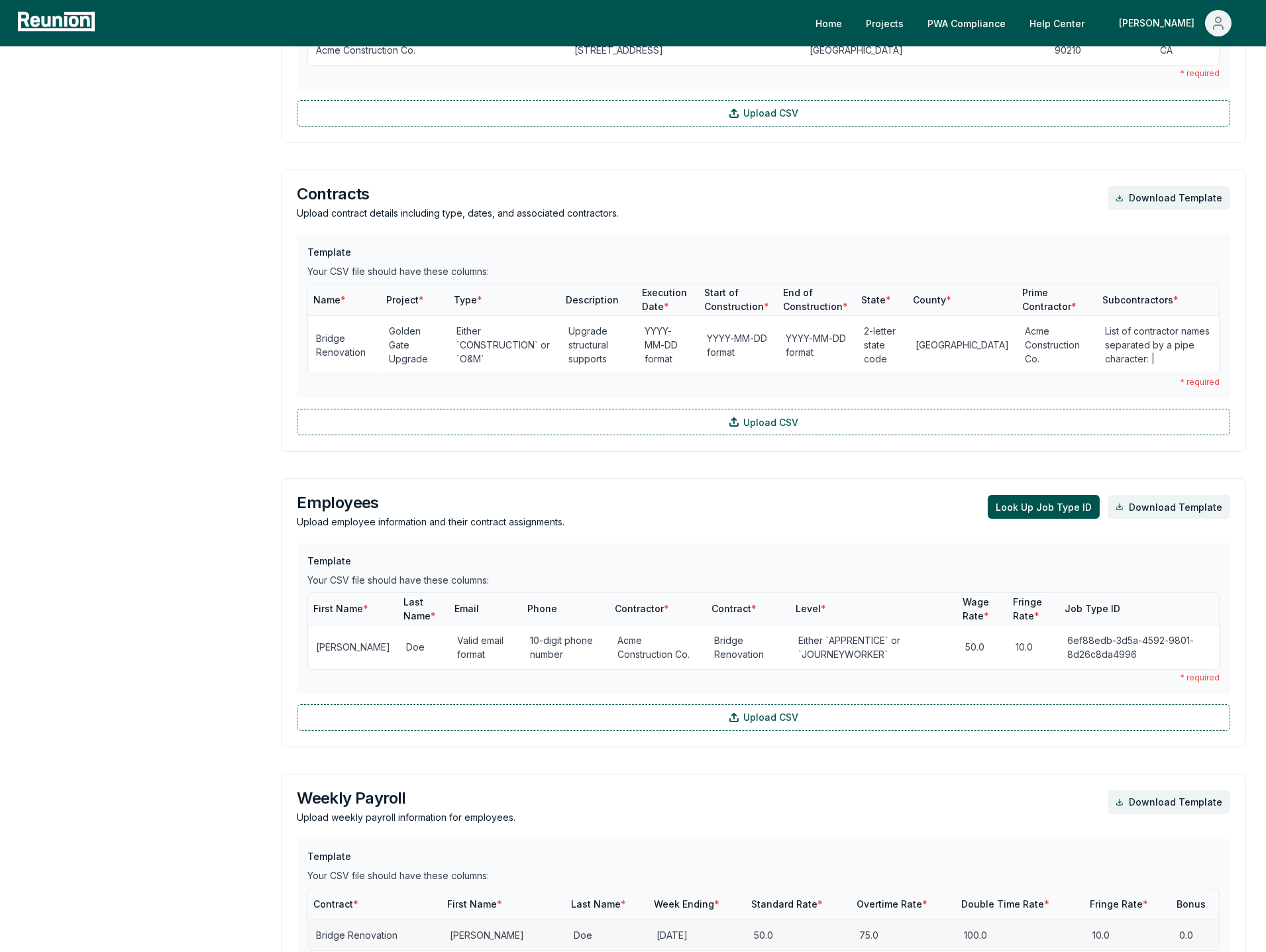
scroll to position [560, 0]
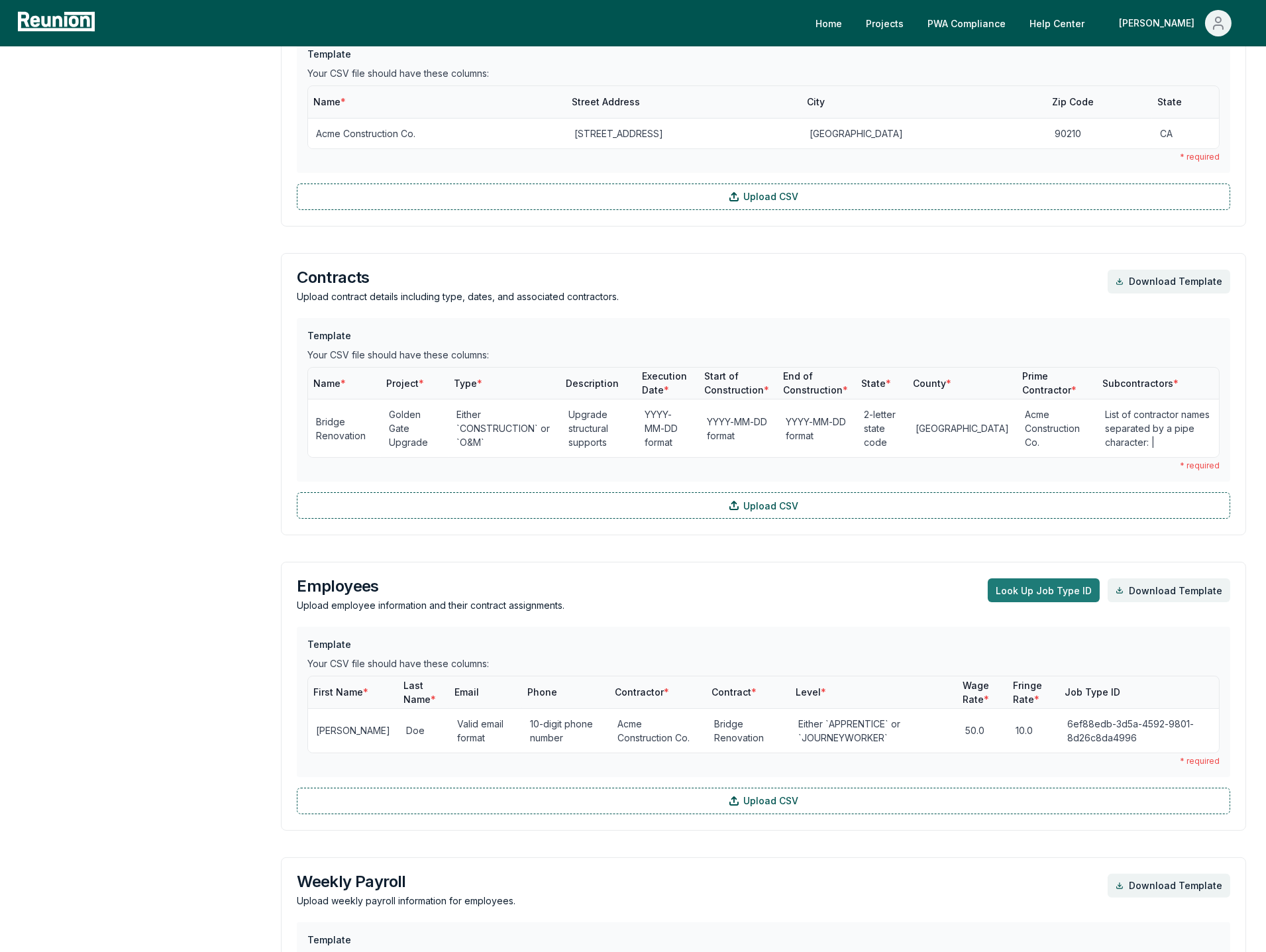
click at [1049, 595] on button "Look Up Job Type ID" at bounding box center [1044, 590] width 112 height 24
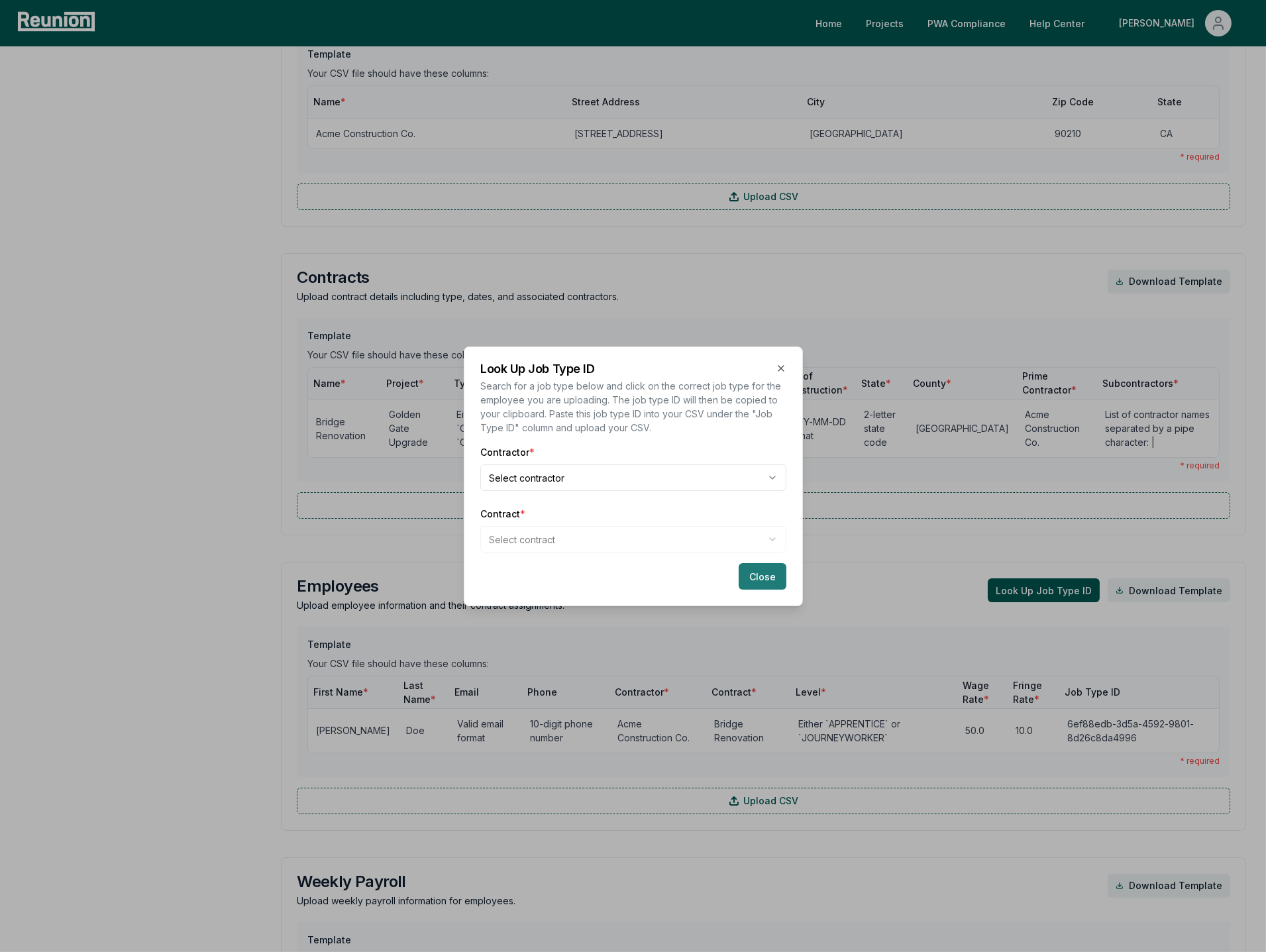
click at [761, 587] on button "Close" at bounding box center [762, 576] width 48 height 27
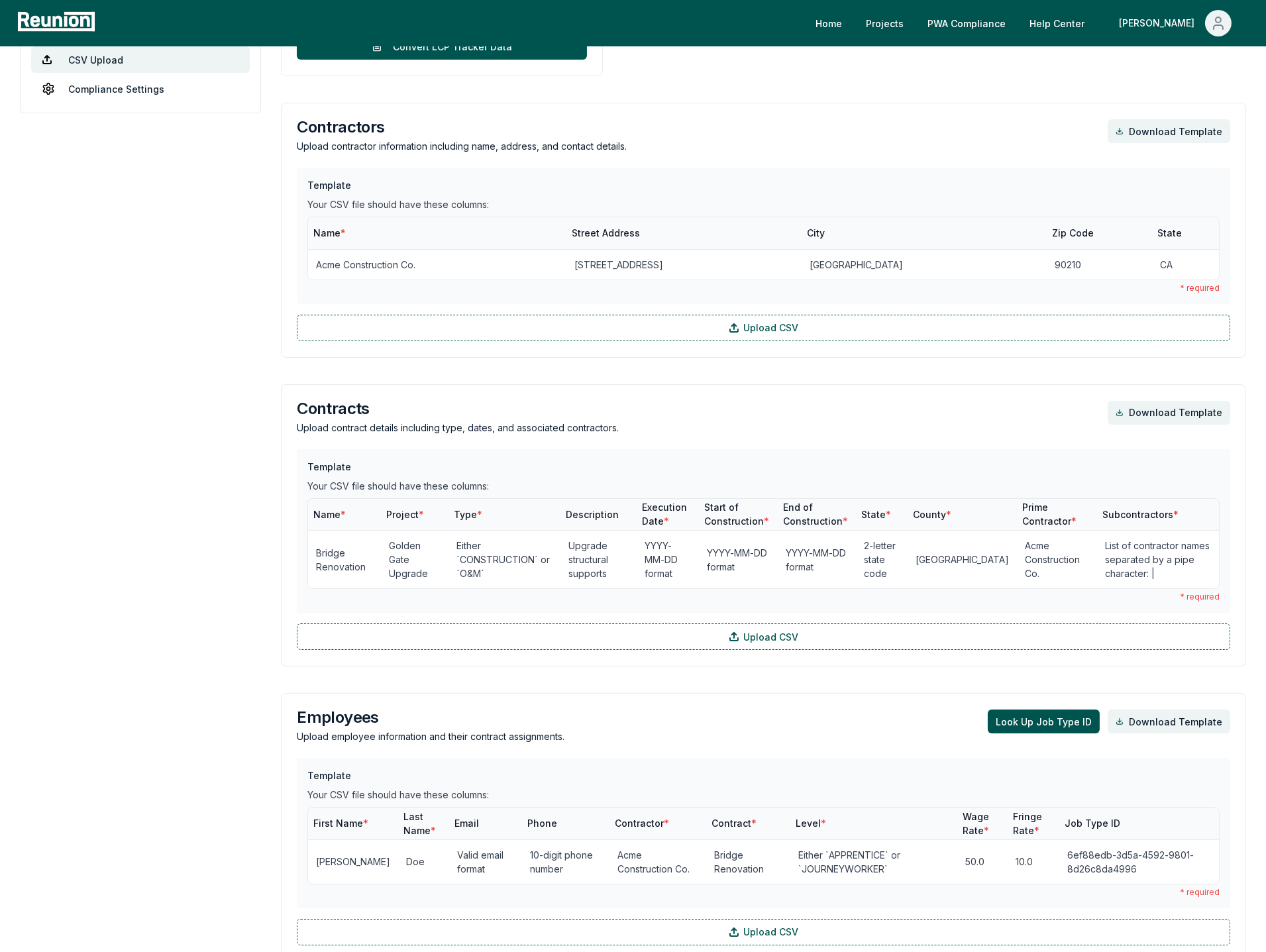
scroll to position [442, 0]
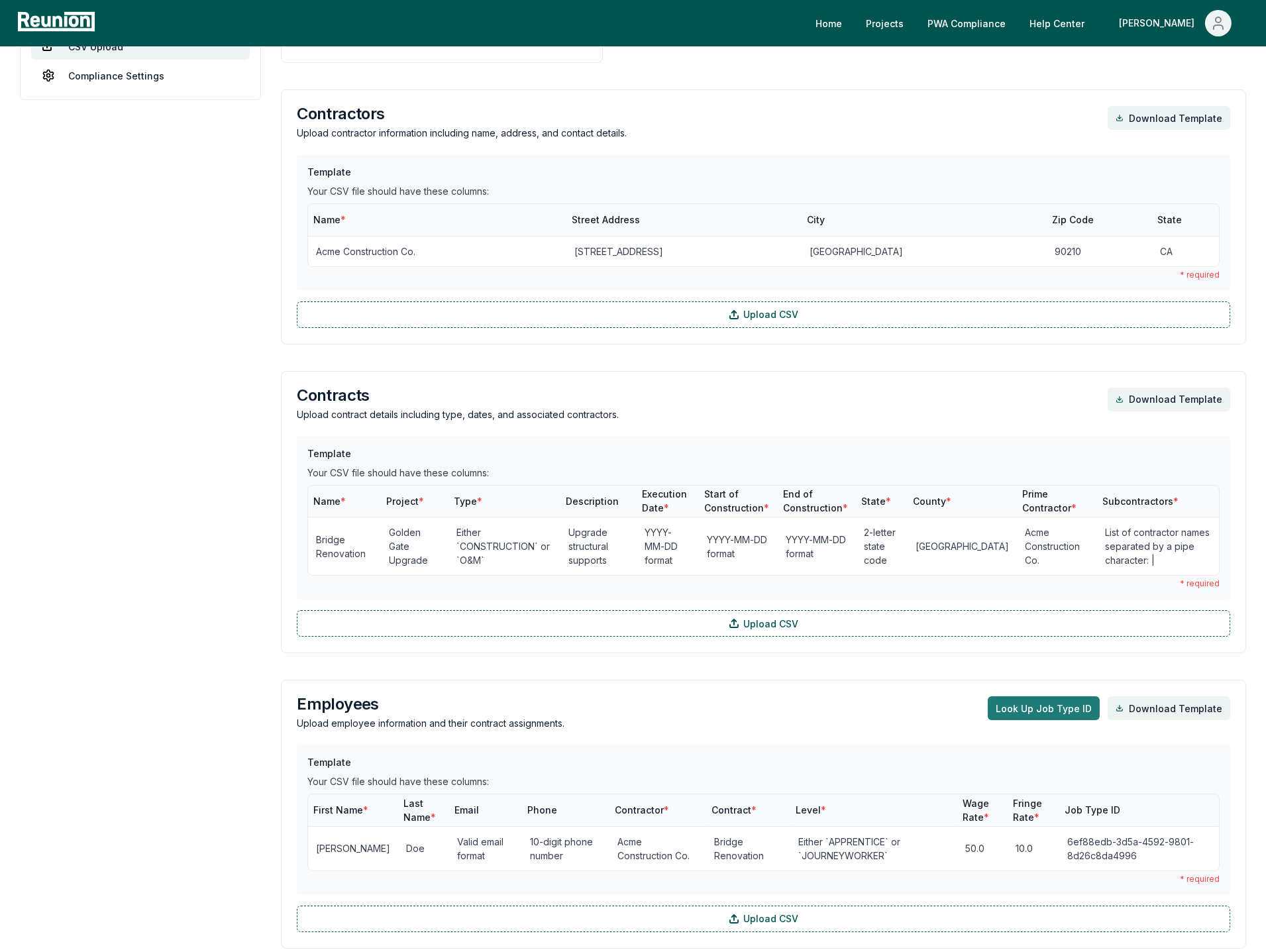
click at [1016, 704] on button "Look Up Job Type ID" at bounding box center [1044, 708] width 112 height 24
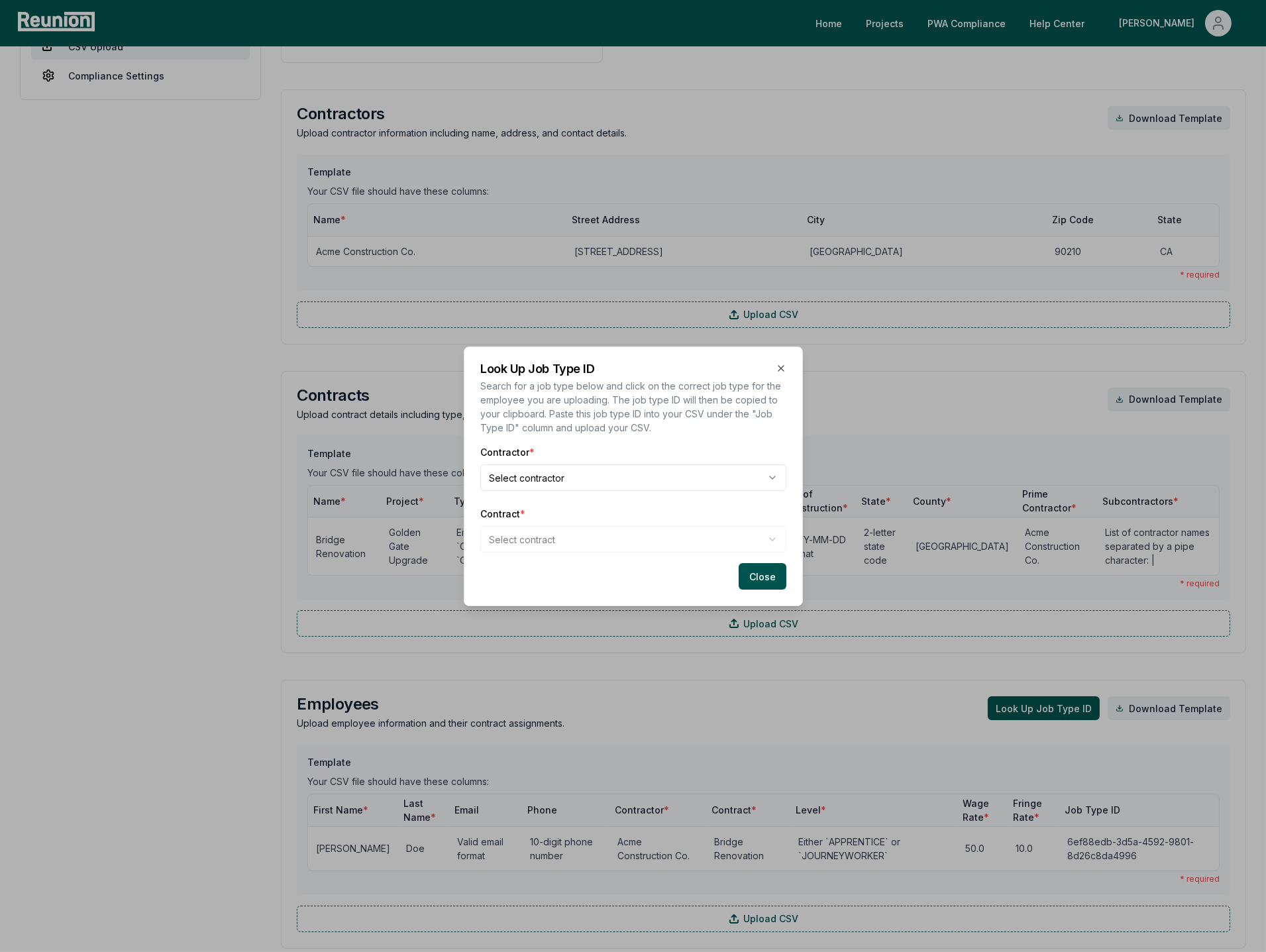
click at [676, 484] on body "Please visit us on your desktop We're working on making our marketplace mobile-…" at bounding box center [633, 664] width 1266 height 2214
click at [646, 538] on body "Please visit us on your desktop We're working on making our marketplace mobile-…" at bounding box center [633, 664] width 1266 height 2214
click at [696, 513] on body "Please visit us on your desktop We're working on making our marketplace mobile-…" at bounding box center [633, 664] width 1266 height 2214
click at [690, 543] on body "Please visit us on your desktop We're working on making our marketplace mobile-…" at bounding box center [633, 664] width 1266 height 2214
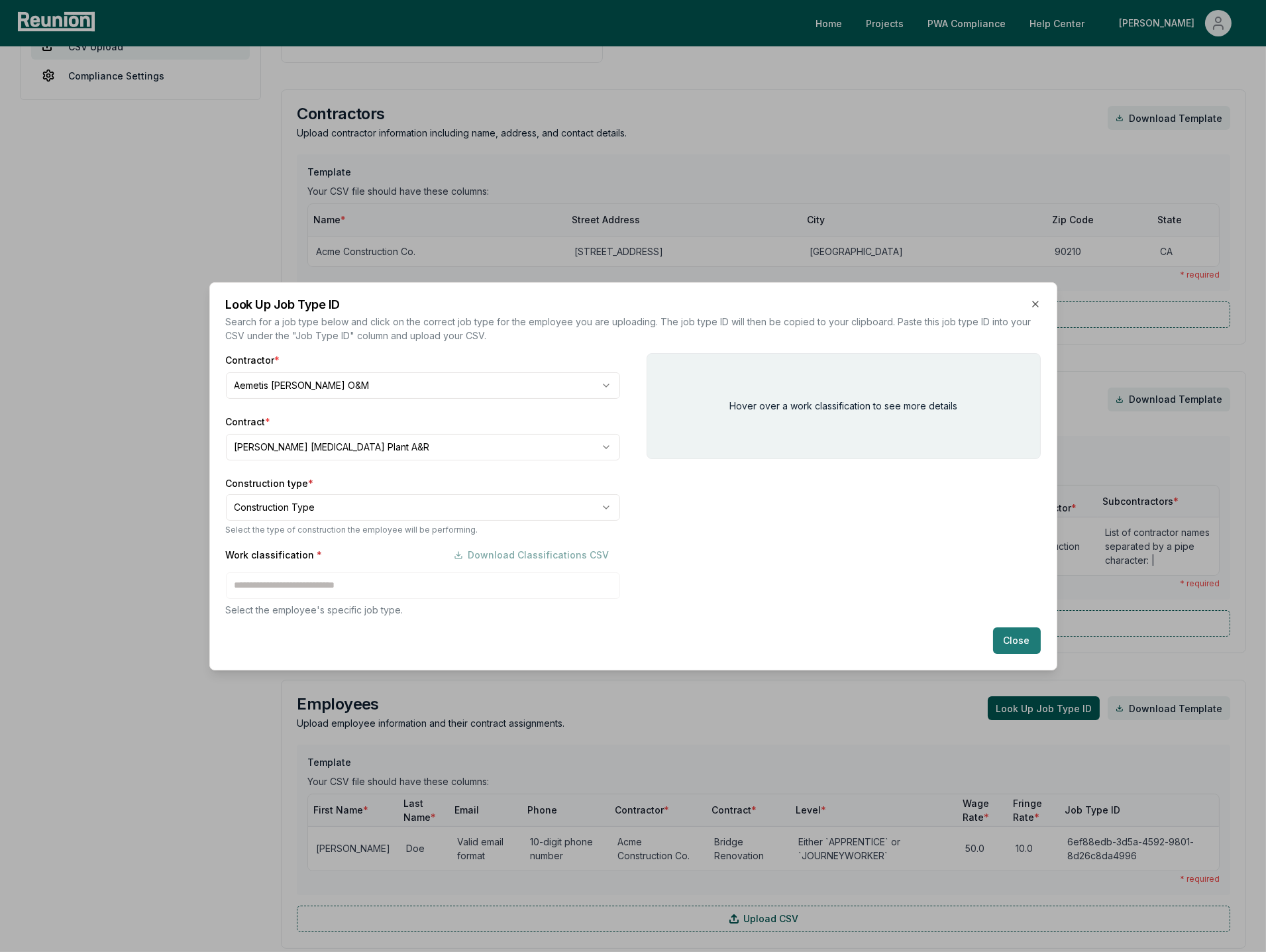
click at [1017, 641] on button "Close" at bounding box center [1016, 641] width 48 height 27
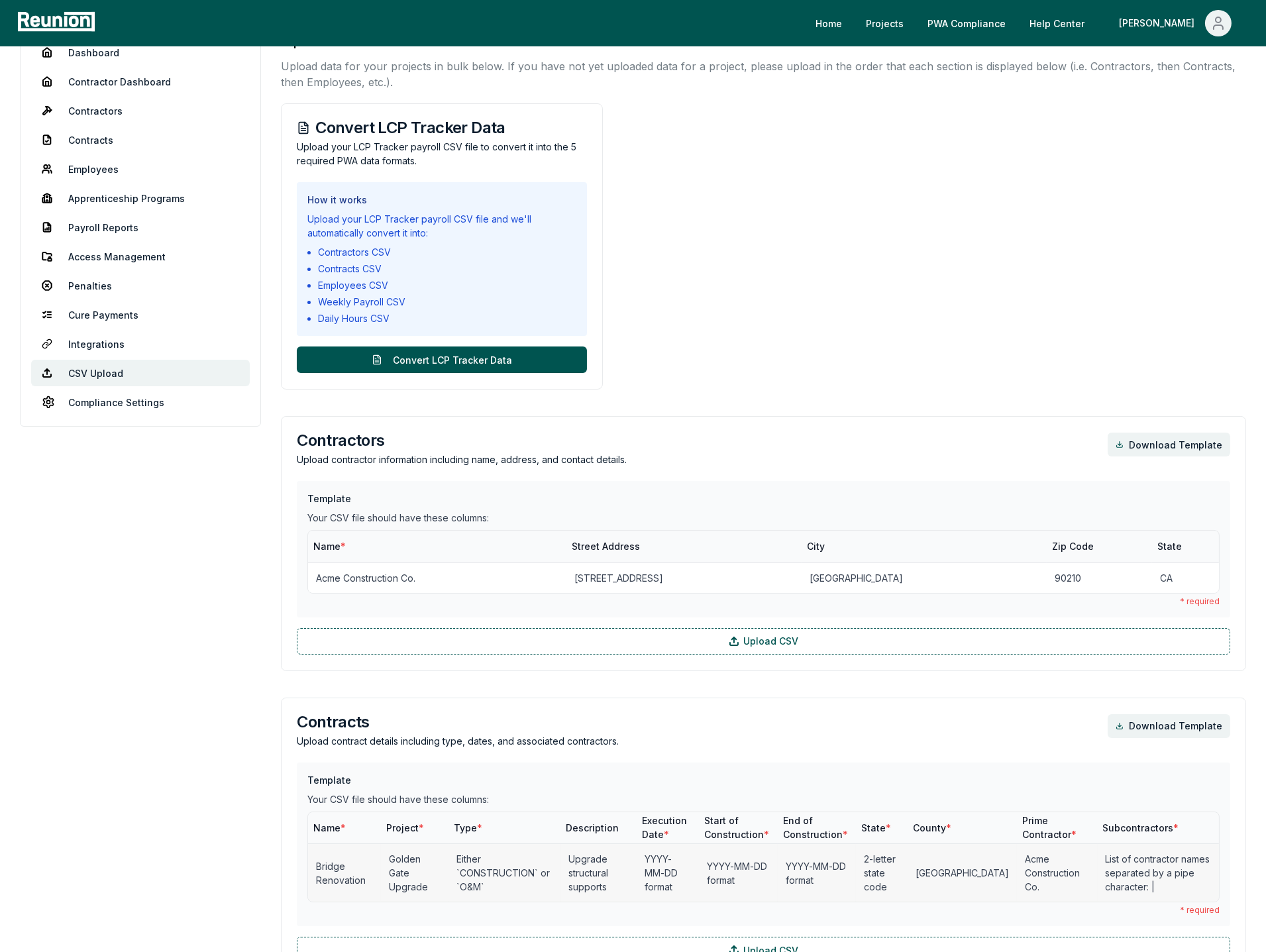
scroll to position [0, 0]
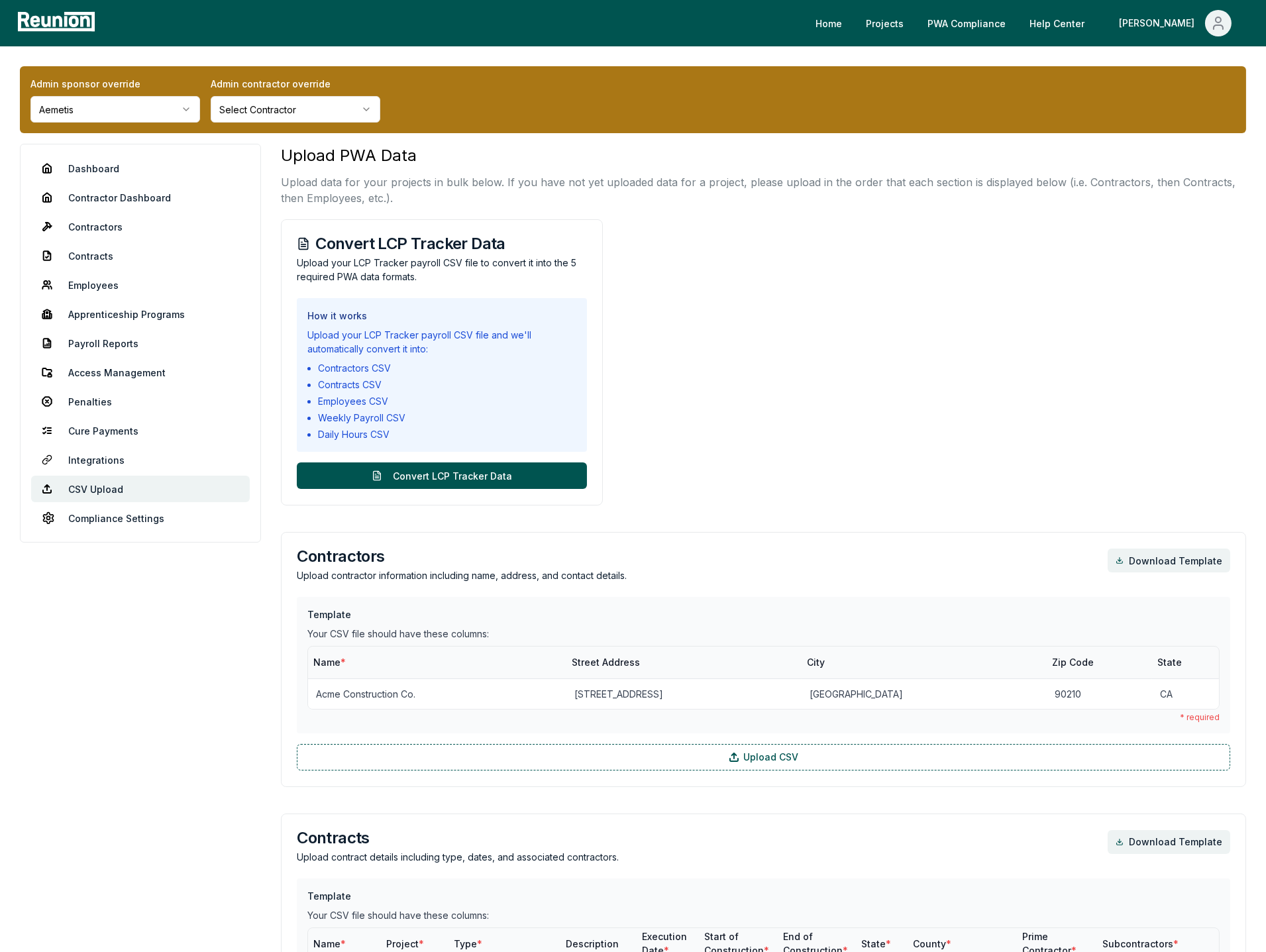
click at [96, 286] on link "Employees" at bounding box center [140, 285] width 219 height 27
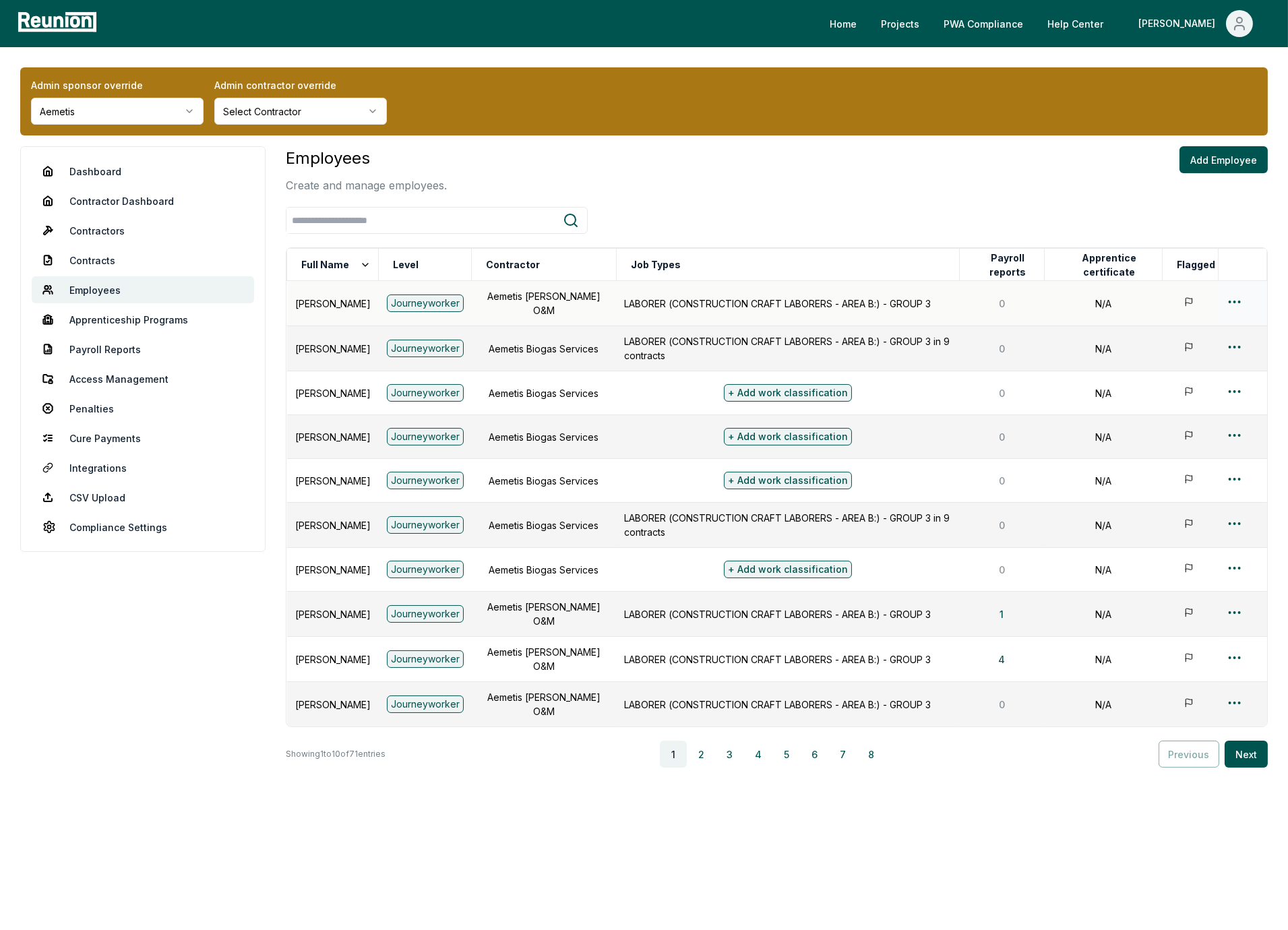
click at [1228, 300] on html "Please visit us on your desktop We're working on making our marketplace mobile-…" at bounding box center [644, 465] width 1288 height 930
click at [1230, 305] on html "Please visit us on your desktop We're working on making our marketplace mobile-…" at bounding box center [644, 465] width 1288 height 930
click at [1183, 349] on div "Edit" at bounding box center [1212, 354] width 128 height 22
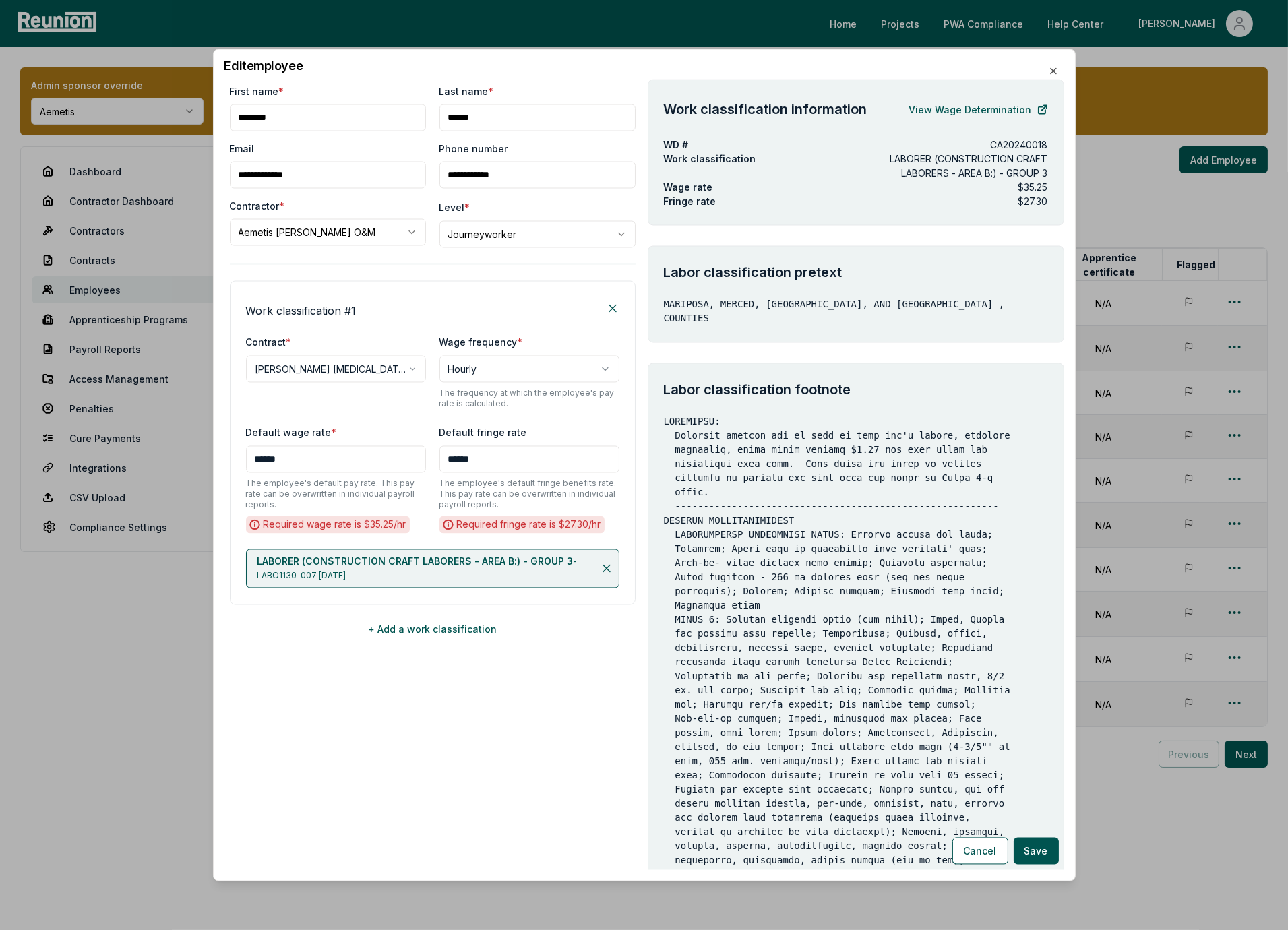
click at [453, 399] on p "The frequency at which the employee's pay rate is calculated." at bounding box center [529, 399] width 180 height 21
click at [376, 304] on div "Work classification # 1" at bounding box center [433, 308] width 373 height 21
click at [436, 629] on button "+ Add a work classification" at bounding box center [432, 630] width 406 height 27
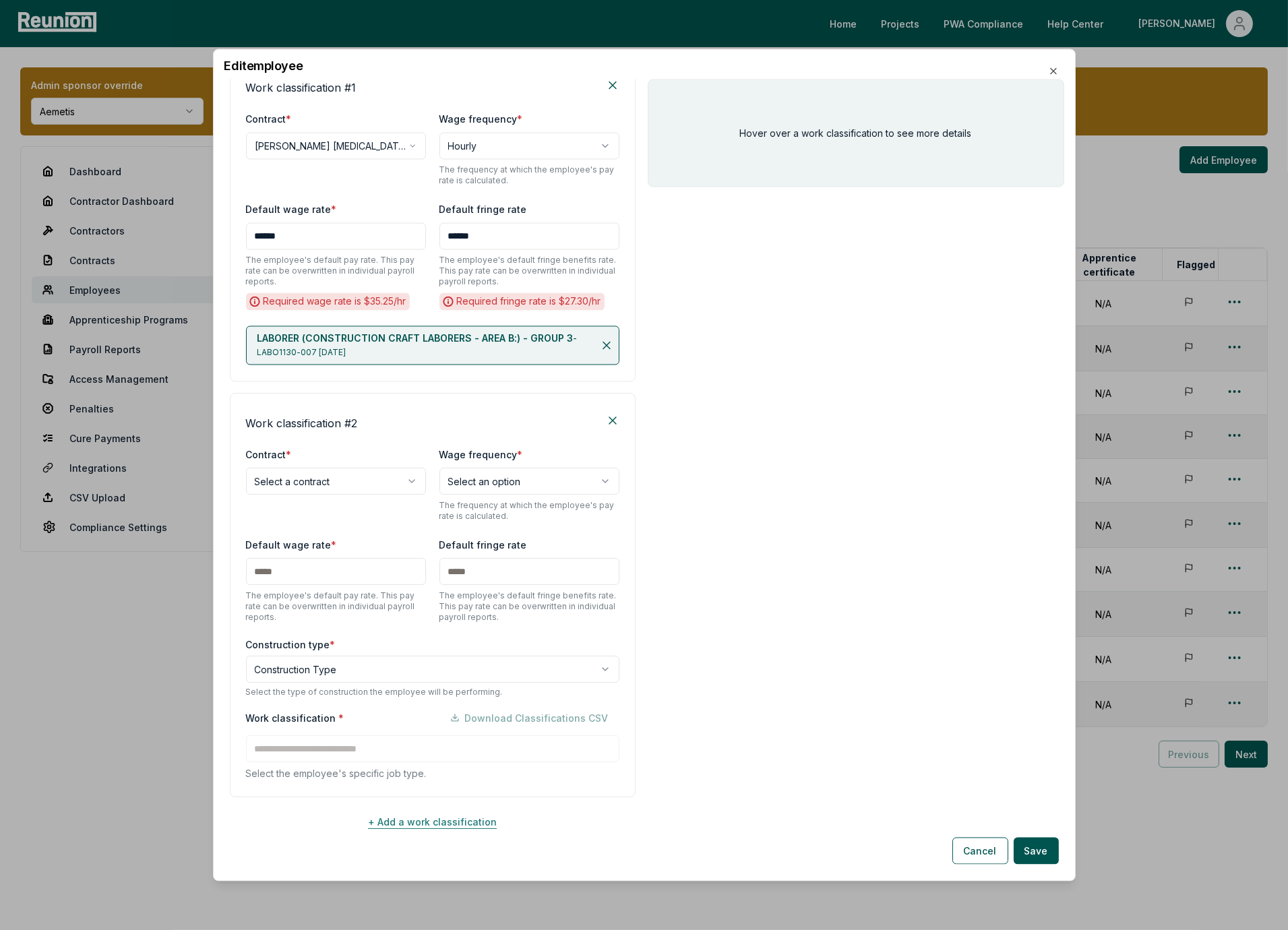
scroll to position [226, 0]
click at [363, 483] on body "Please visit us on your desktop We're working on making our marketplace mobile-…" at bounding box center [644, 465] width 1288 height 930
select select "**********"
click at [372, 417] on div "Work classification # 2" at bounding box center [433, 418] width 373 height 21
click at [349, 662] on body "Please visit us on your desktop We're working on making our marketplace mobile-…" at bounding box center [644, 465] width 1288 height 930
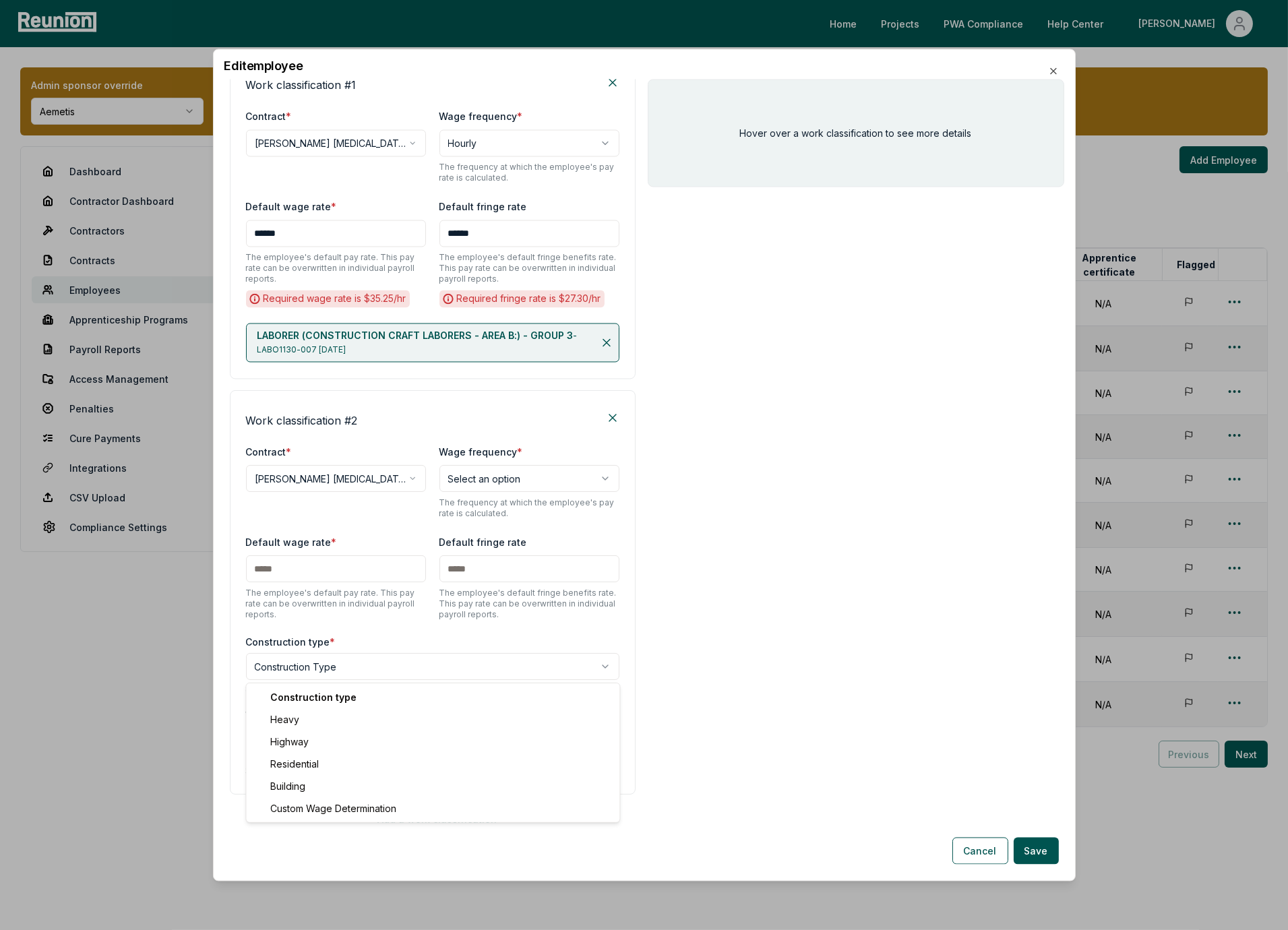
select select "*****"
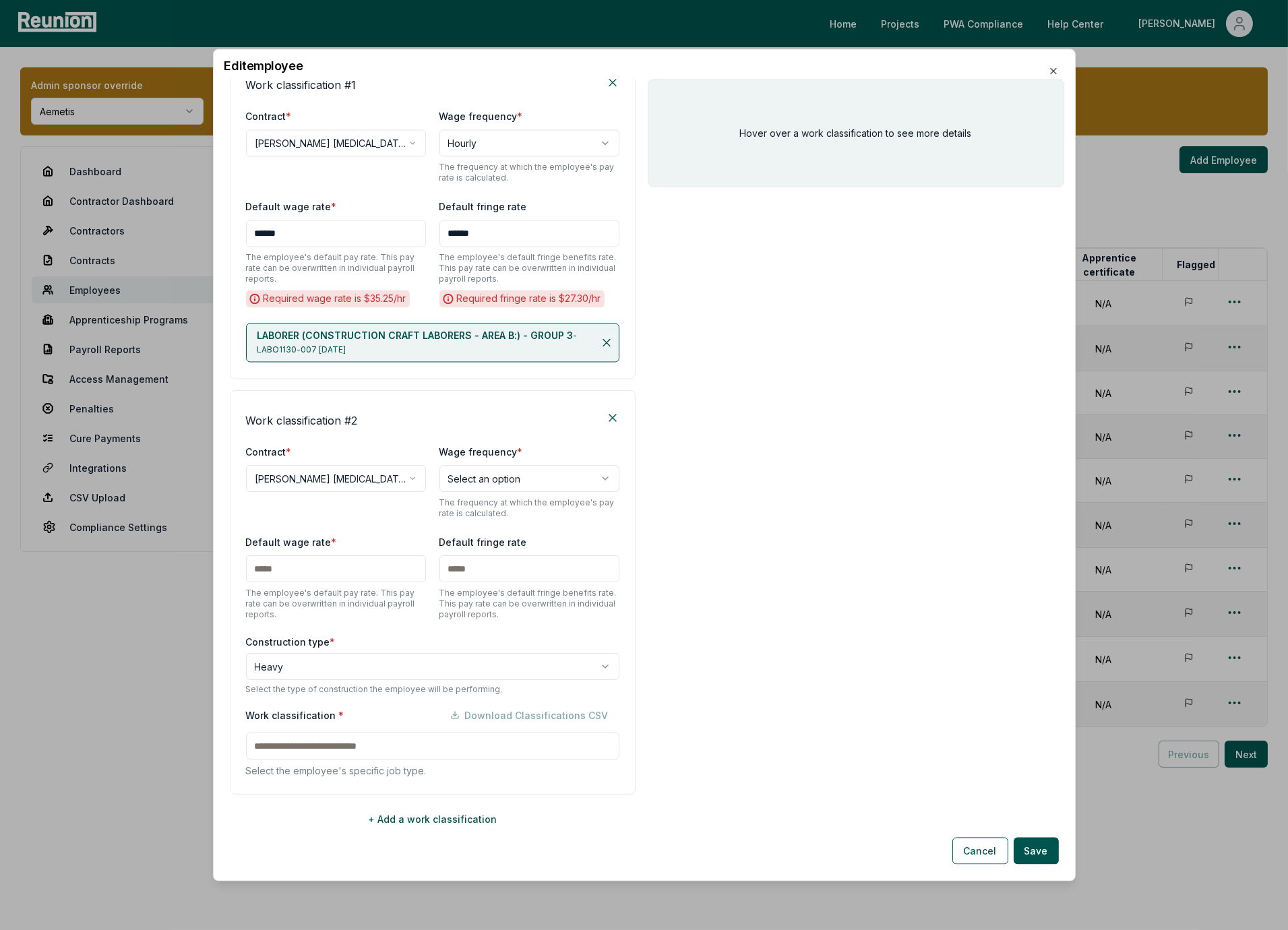
click at [319, 752] on input at bounding box center [433, 747] width 373 height 27
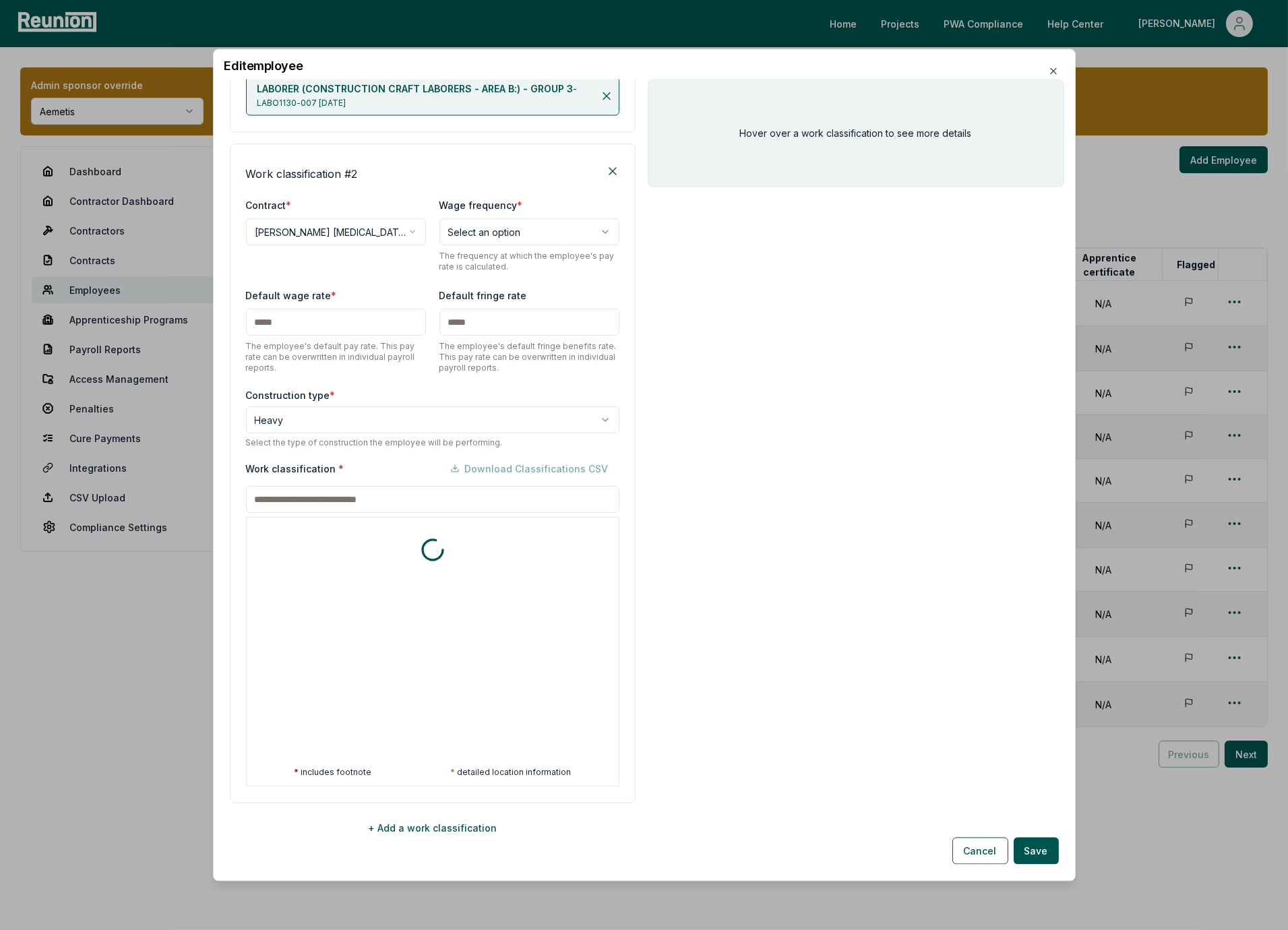
scroll to position [482, 0]
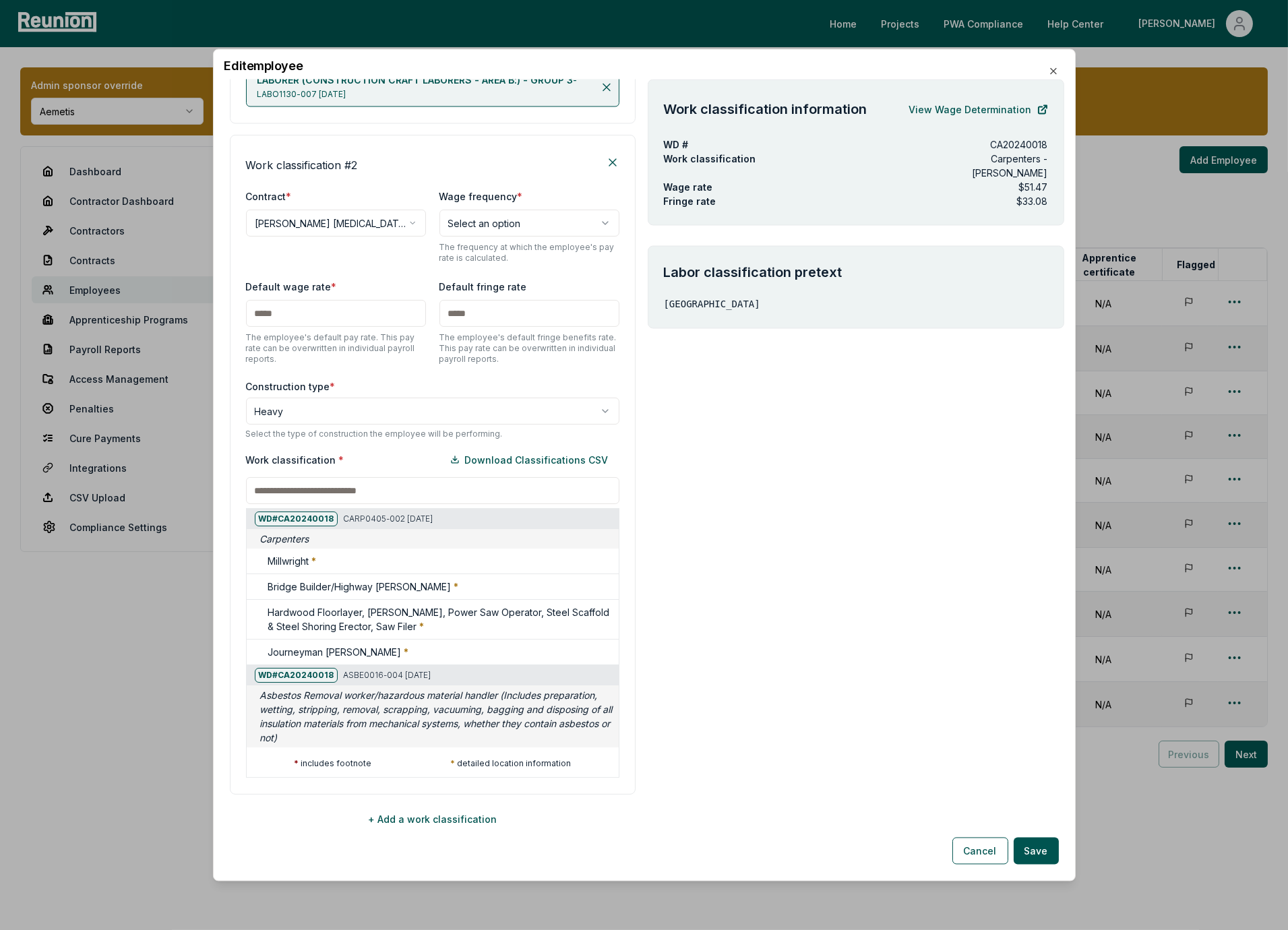
click at [318, 230] on body "Please visit us on your desktop We're working on making our marketplace mobile-…" at bounding box center [644, 465] width 1288 height 930
click at [352, 185] on body "Please visit us on your desktop We're working on making our marketplace mobile-…" at bounding box center [644, 465] width 1288 height 930
click at [323, 252] on div "**********" at bounding box center [433, 226] width 373 height 75
click at [389, 457] on div "Work classification * Download Classifications CSV" at bounding box center [433, 460] width 373 height 27
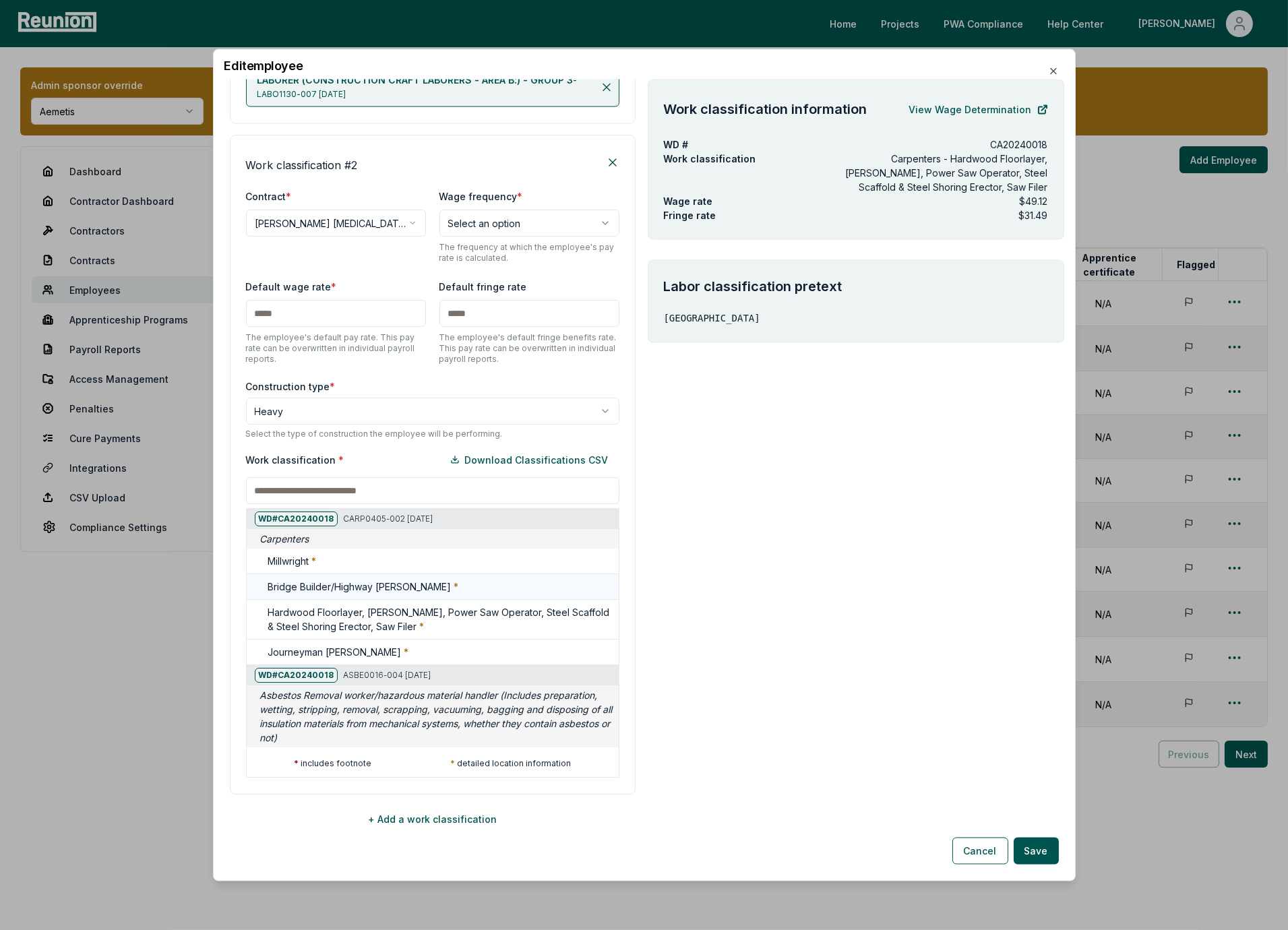
click at [399, 597] on div "Bridge Builder/Highway Carpenter *" at bounding box center [433, 587] width 372 height 25
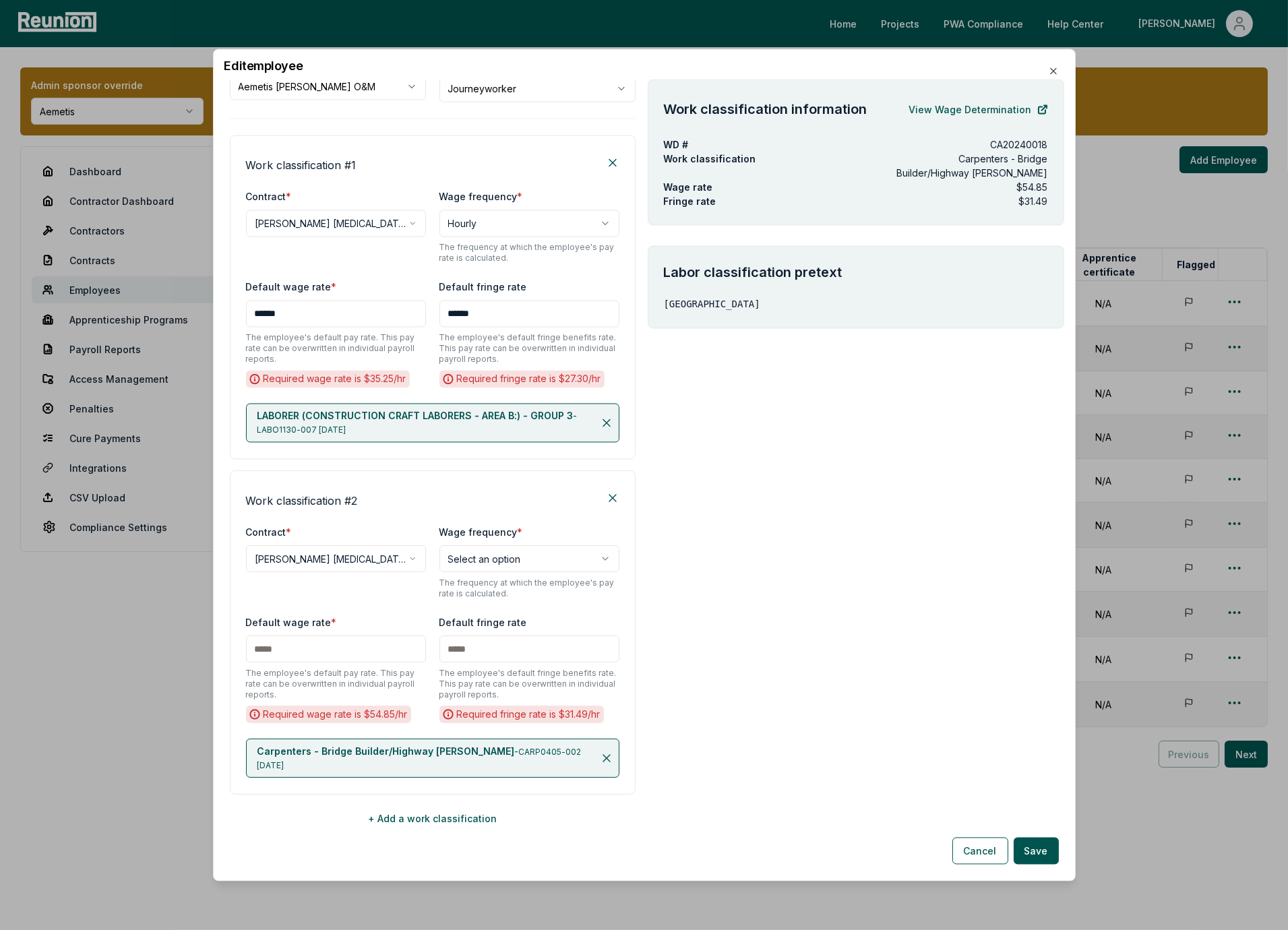
scroll to position [133, 0]
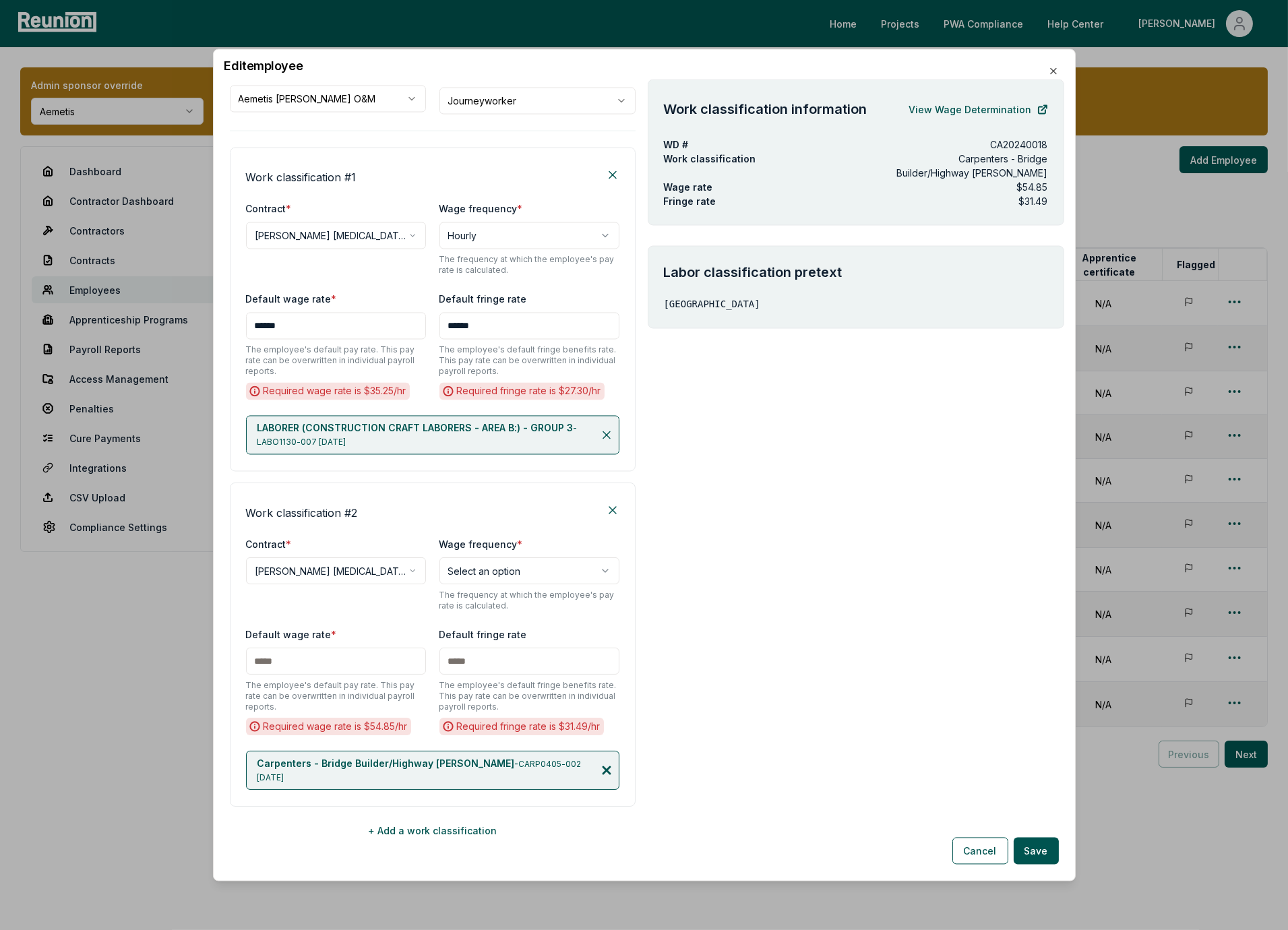
click at [608, 765] on icon at bounding box center [606, 770] width 13 height 14
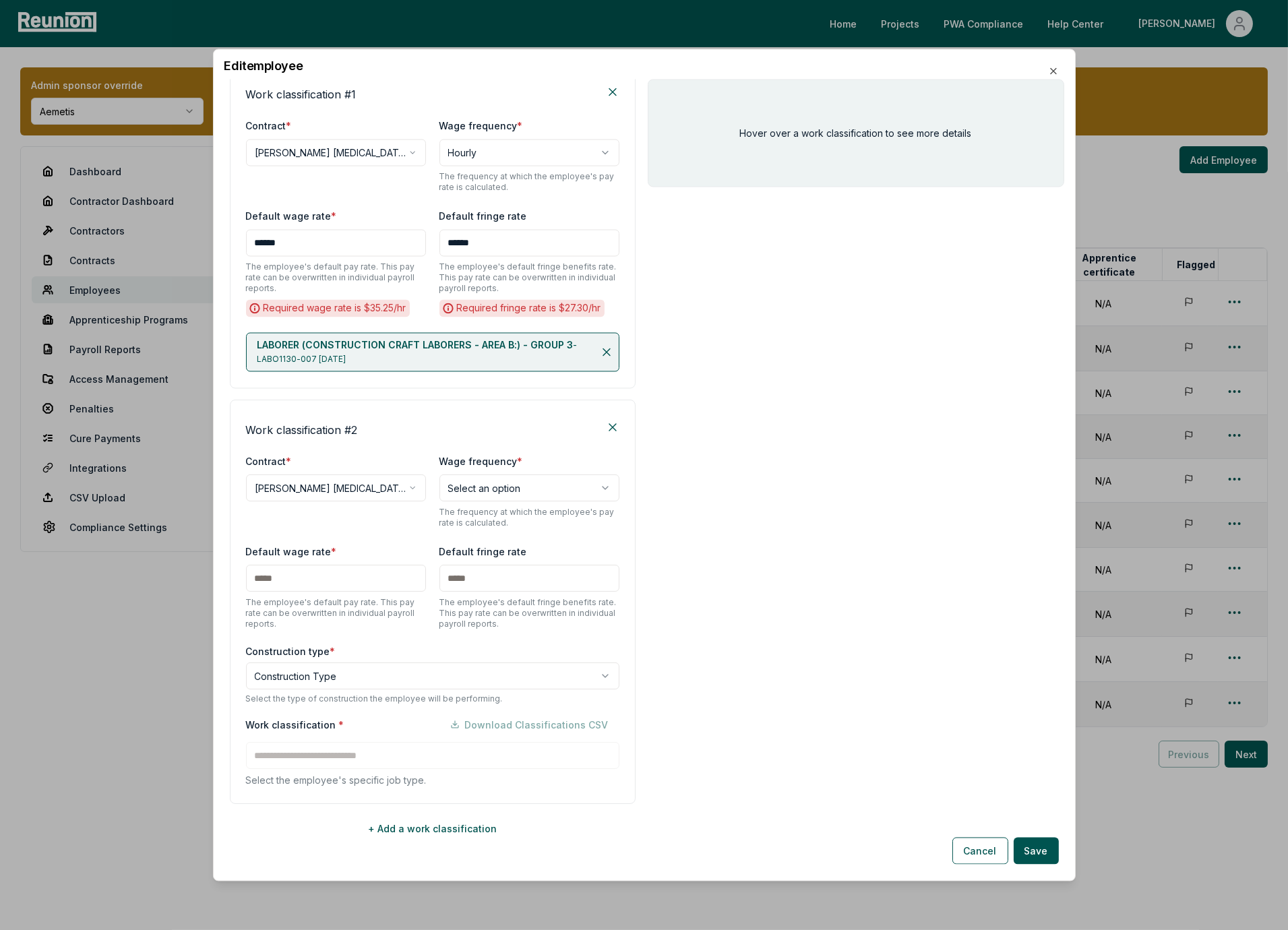
scroll to position [226, 0]
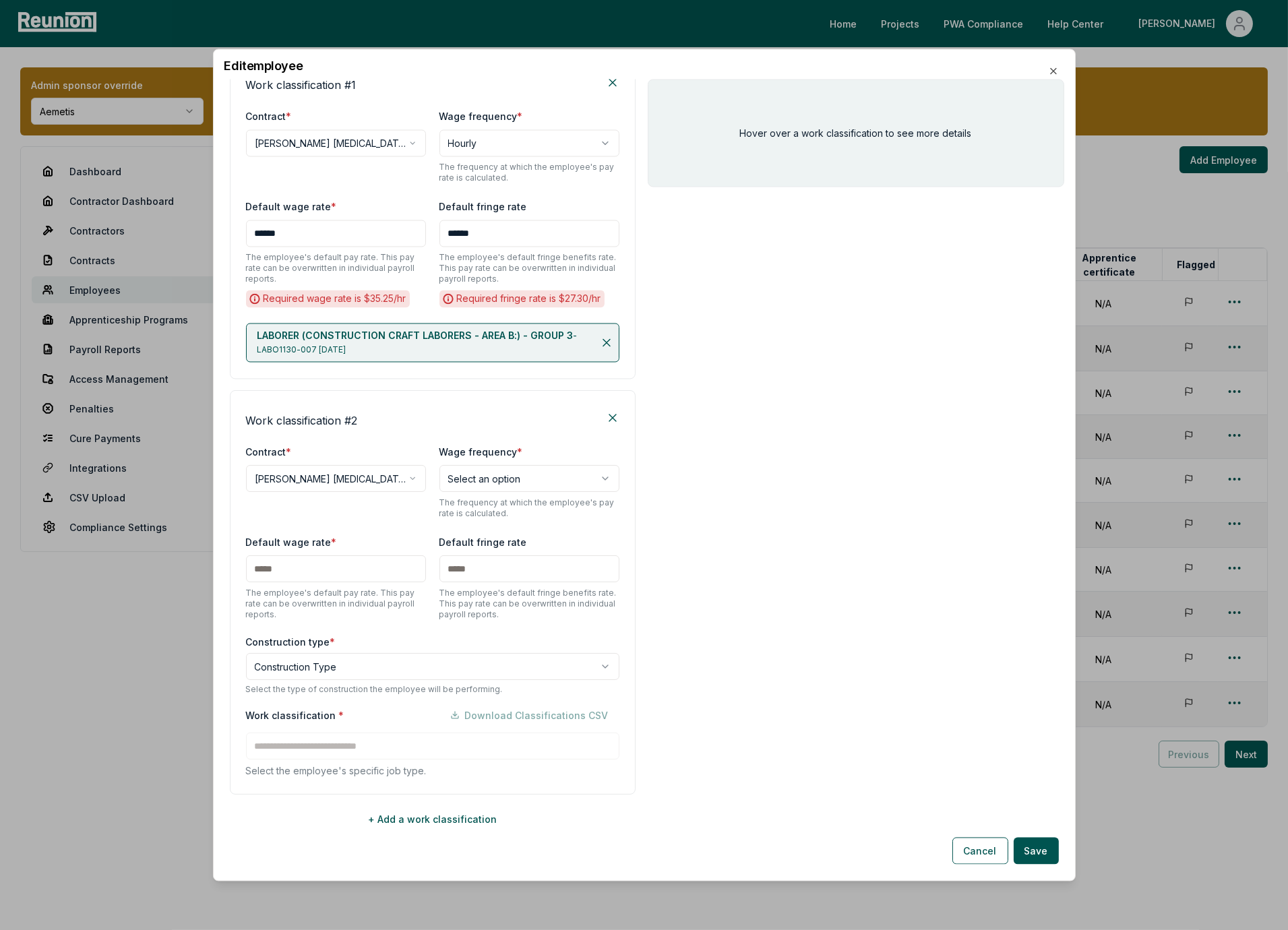
click at [412, 670] on body "Please visit us on your desktop We're working on making our marketplace mobile-…" at bounding box center [644, 465] width 1288 height 930
select select "*****"
click at [412, 627] on div "**********" at bounding box center [432, 592] width 406 height 404
click at [1062, 75] on div "**********" at bounding box center [644, 465] width 862 height 832
click at [1050, 71] on icon "button" at bounding box center [1054, 71] width 11 height 11
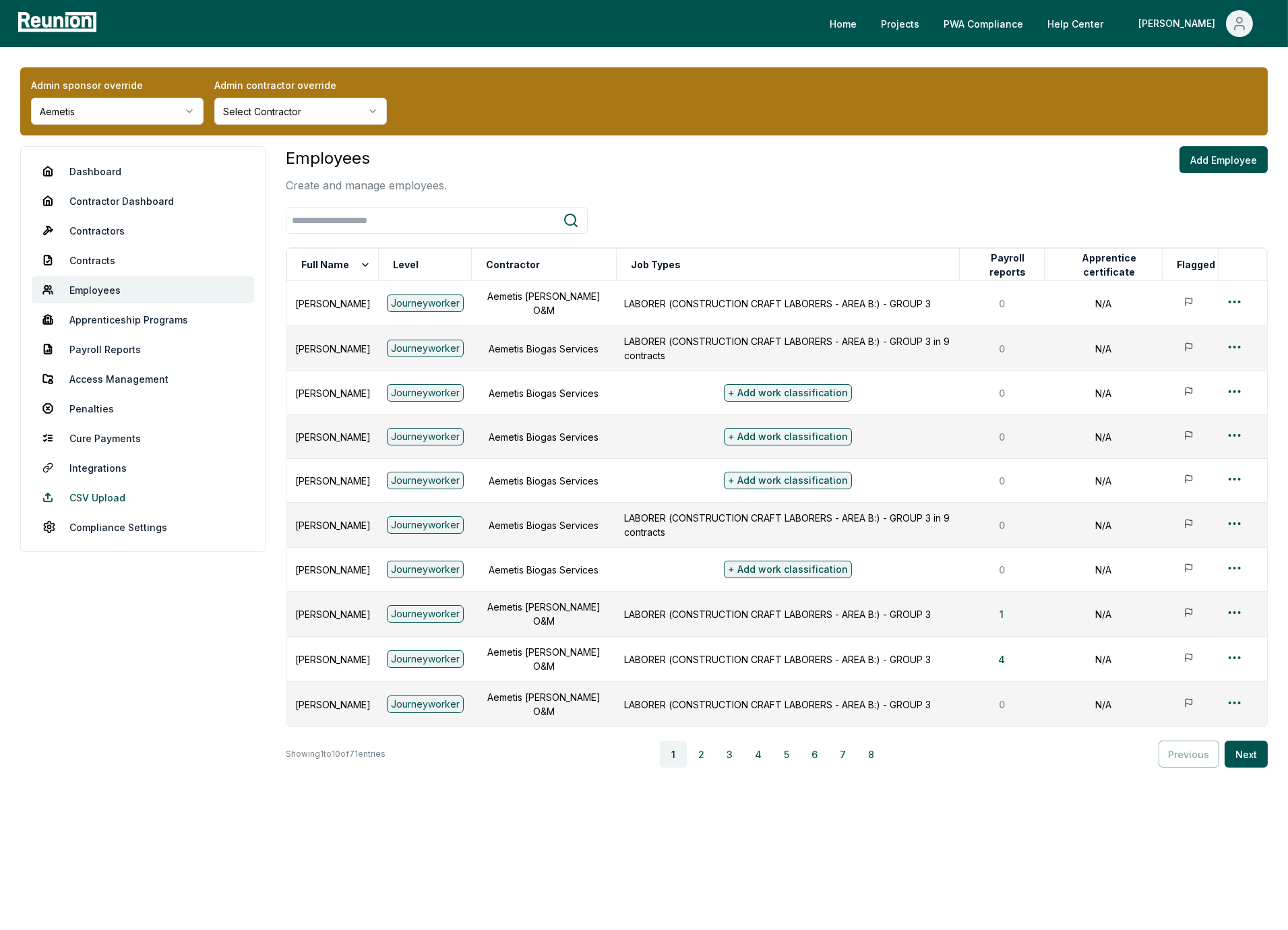
click at [100, 497] on link "CSV Upload" at bounding box center [143, 497] width 222 height 27
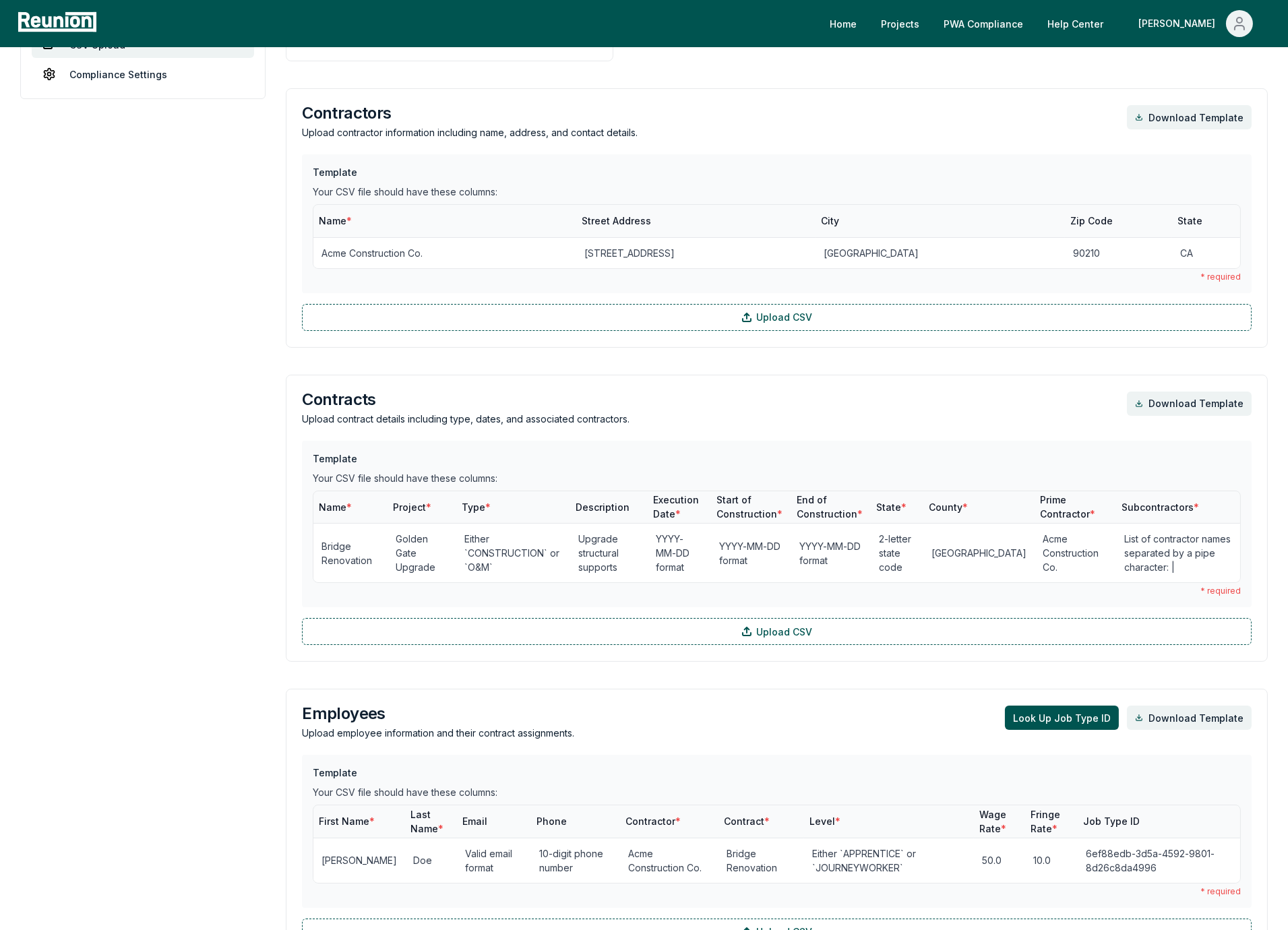
scroll to position [555, 0]
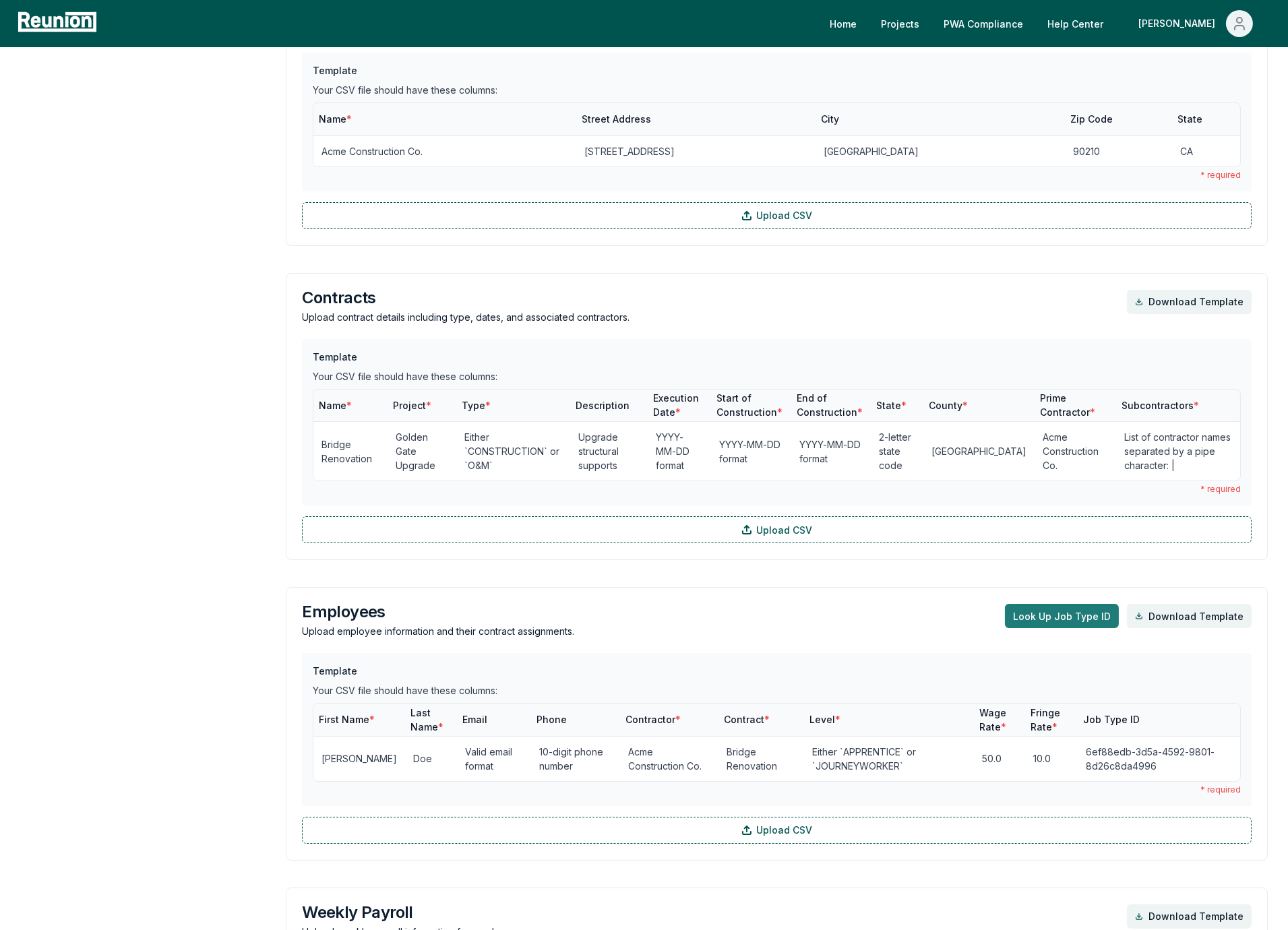
click at [1040, 614] on button "Look Up Job Type ID" at bounding box center [1062, 615] width 114 height 25
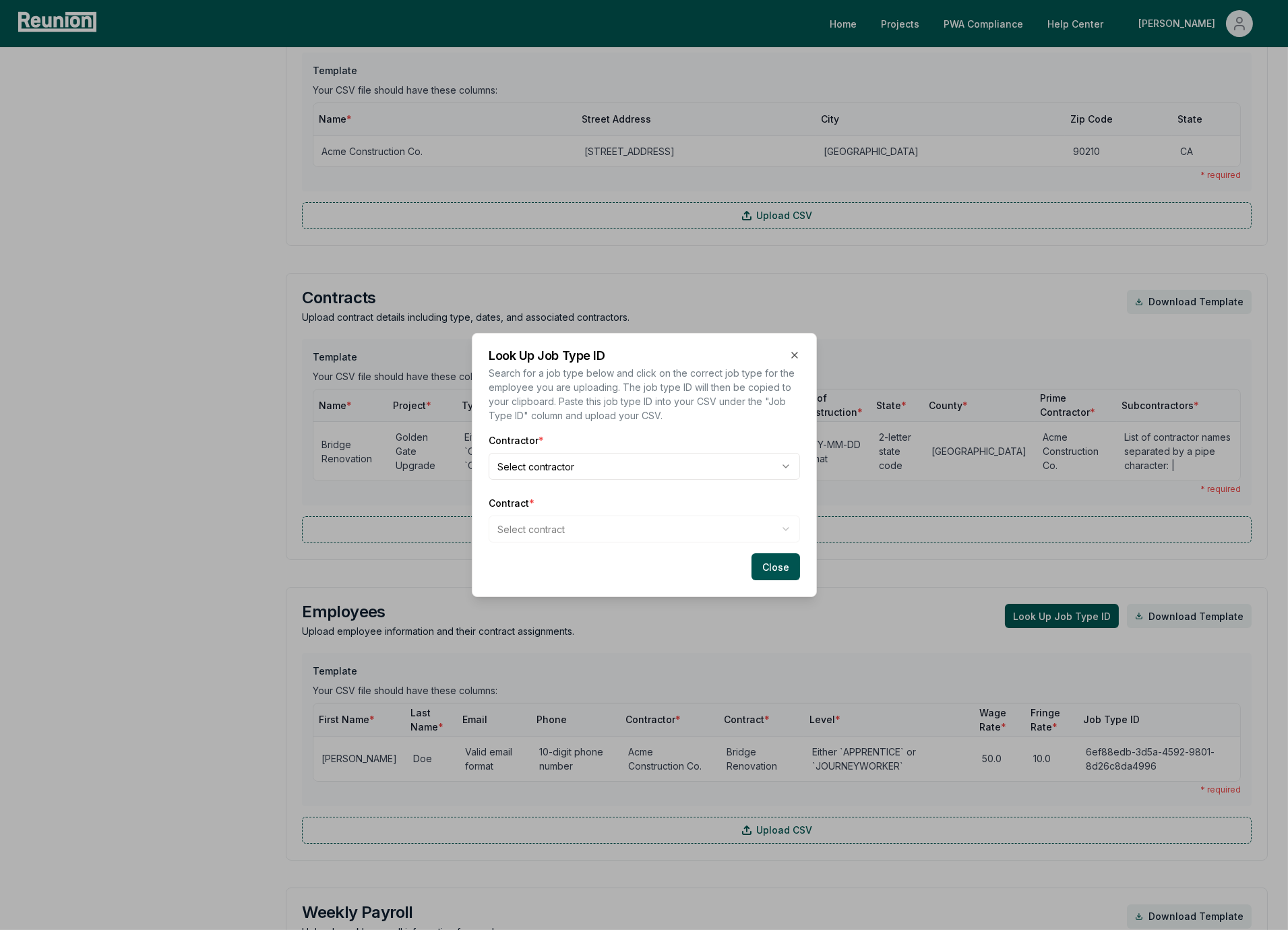
click at [562, 496] on label "Contract *" at bounding box center [644, 504] width 311 height 14
click at [573, 465] on body "Please visit us on your desktop We're working on making our marketplace mobile-…" at bounding box center [644, 571] width 1288 height 2253
click at [574, 516] on body "Please visit us on your desktop We're working on making our marketplace mobile-…" at bounding box center [644, 571] width 1288 height 2253
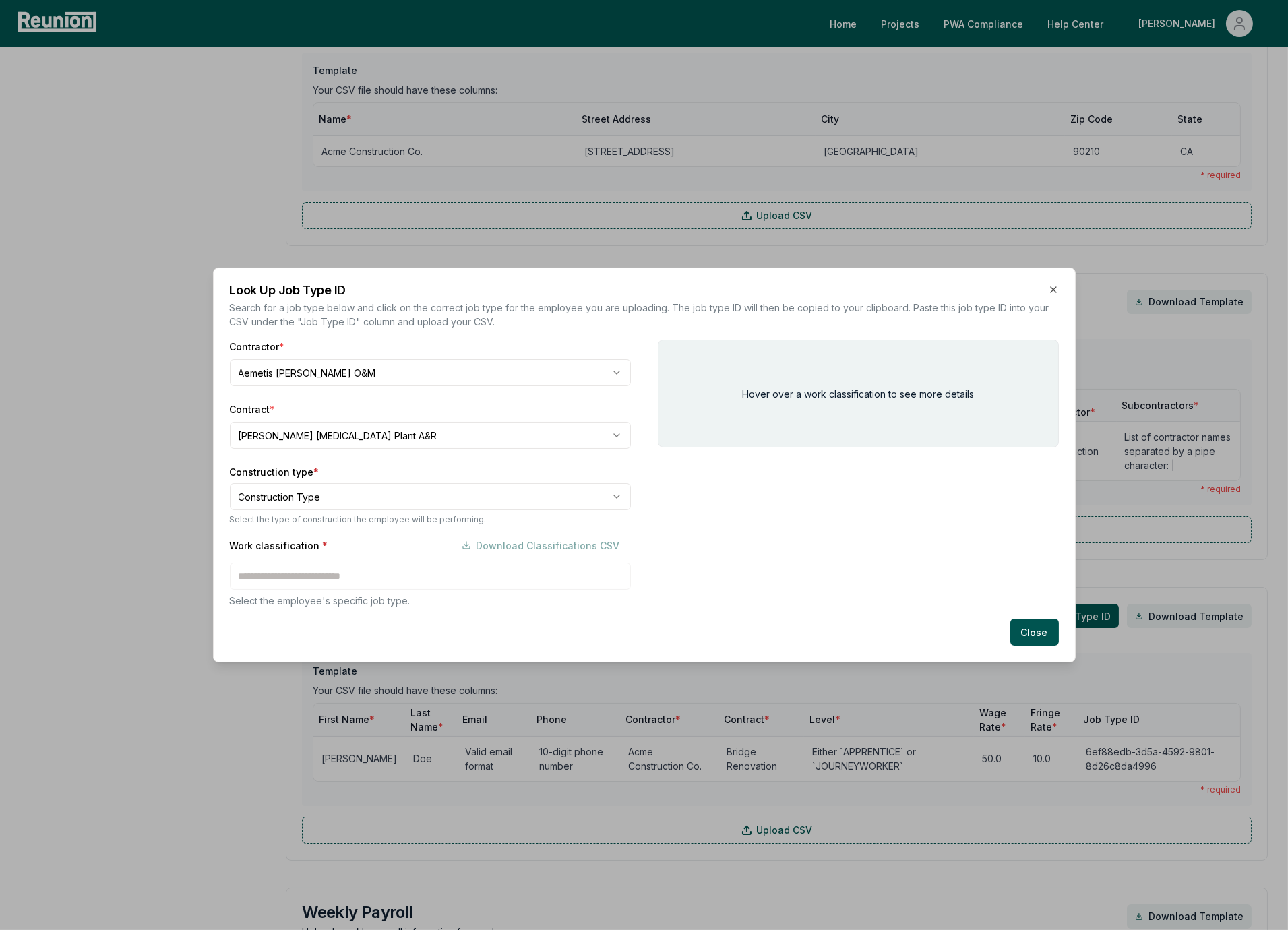
click at [337, 461] on div "Contractor * Aemetis Keyes O&M Contract * Keyes Ethanol Plant A&R Construction …" at bounding box center [430, 474] width 401 height 268
click at [326, 412] on label "Contract *" at bounding box center [430, 410] width 401 height 14
click at [303, 497] on body "Please visit us on your desktop We're working on making our marketplace mobile-…" at bounding box center [644, 571] width 1288 height 2253
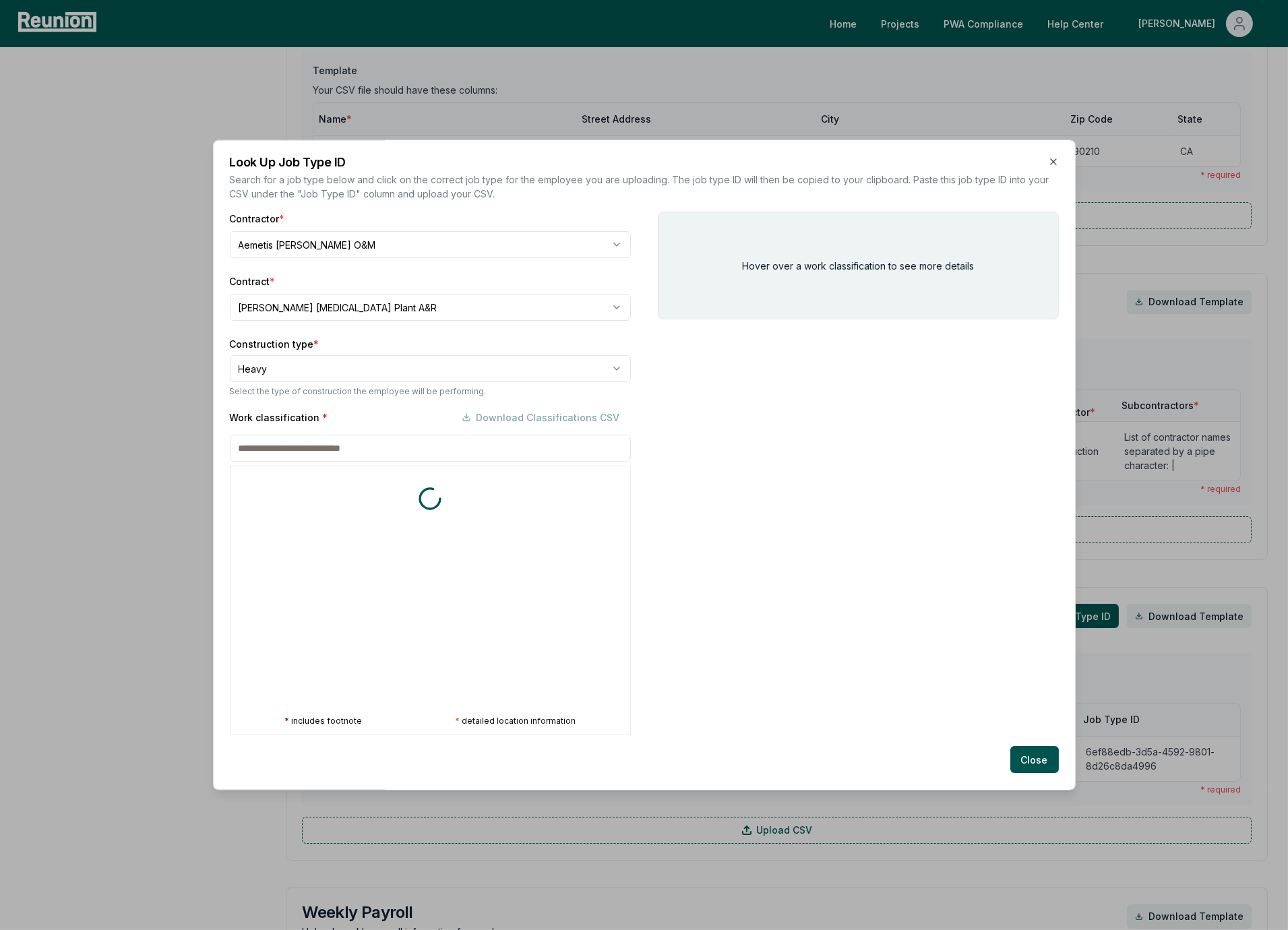
click at [314, 565] on div "Work classification * Download Classifications CSV * includes footnote * detail…" at bounding box center [430, 570] width 401 height 332
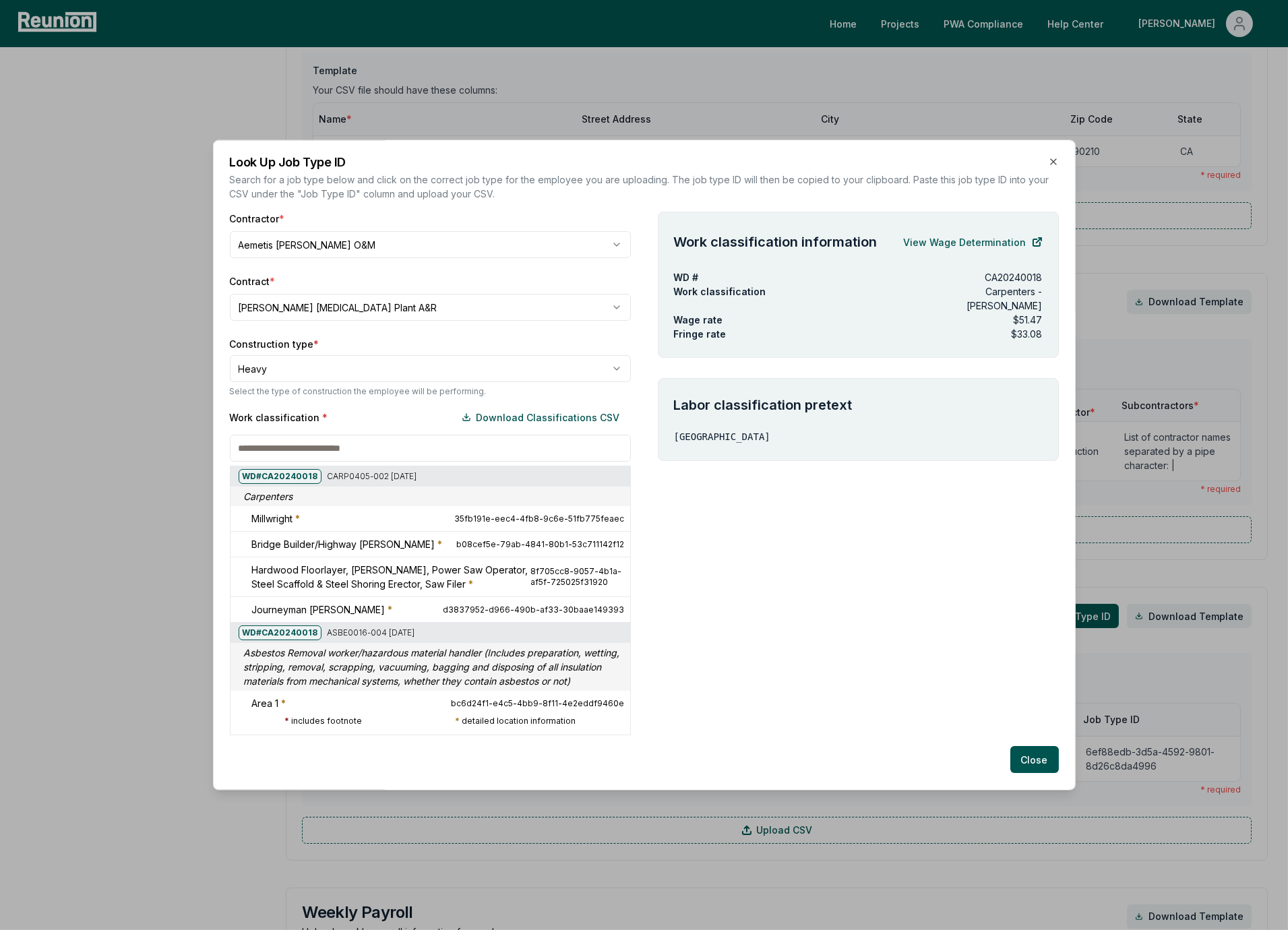
click at [420, 415] on div "Work classification * Download Classifications CSV" at bounding box center [430, 418] width 401 height 27
click at [1023, 757] on button "Close" at bounding box center [1034, 760] width 48 height 27
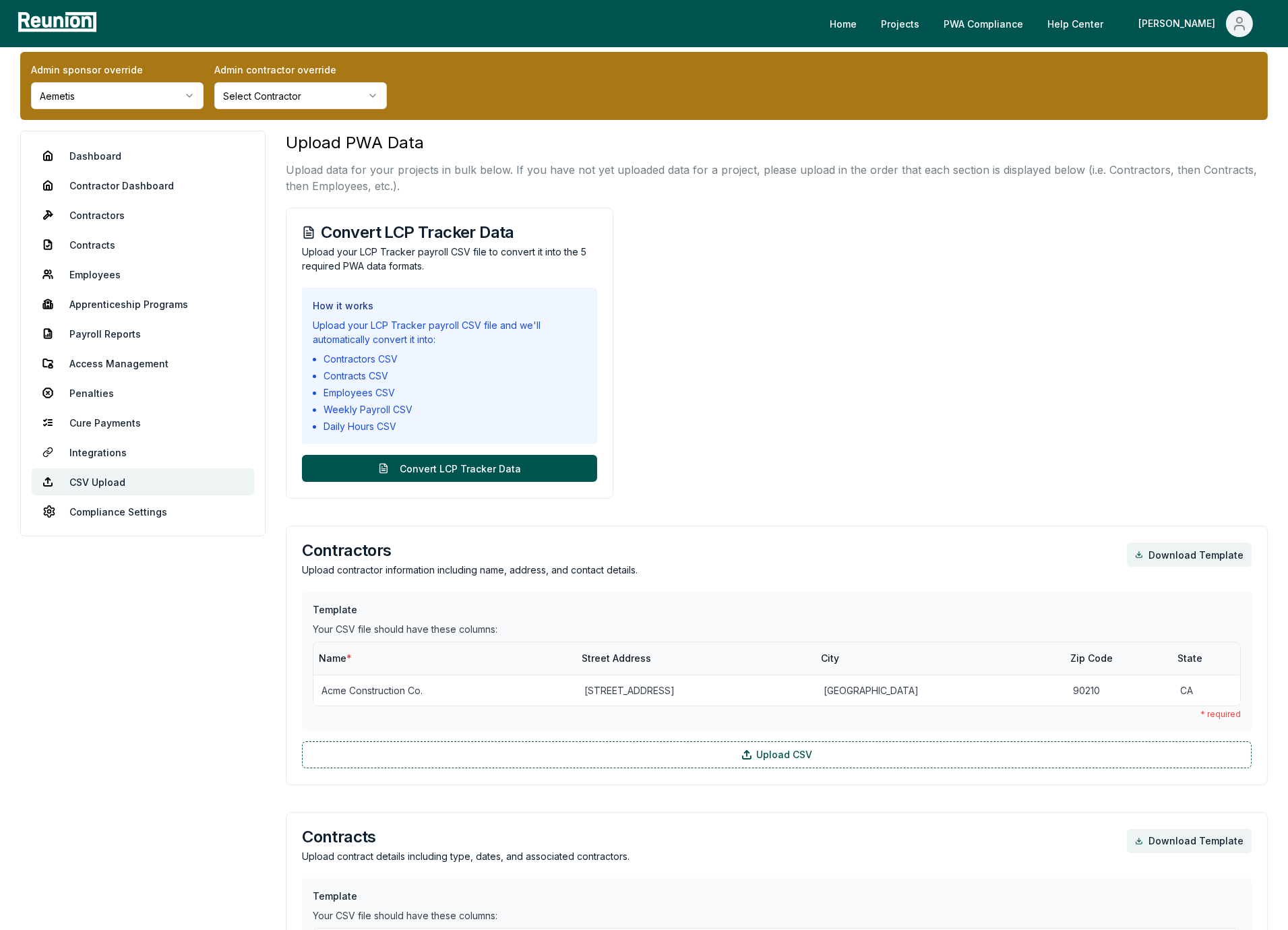
scroll to position [0, 0]
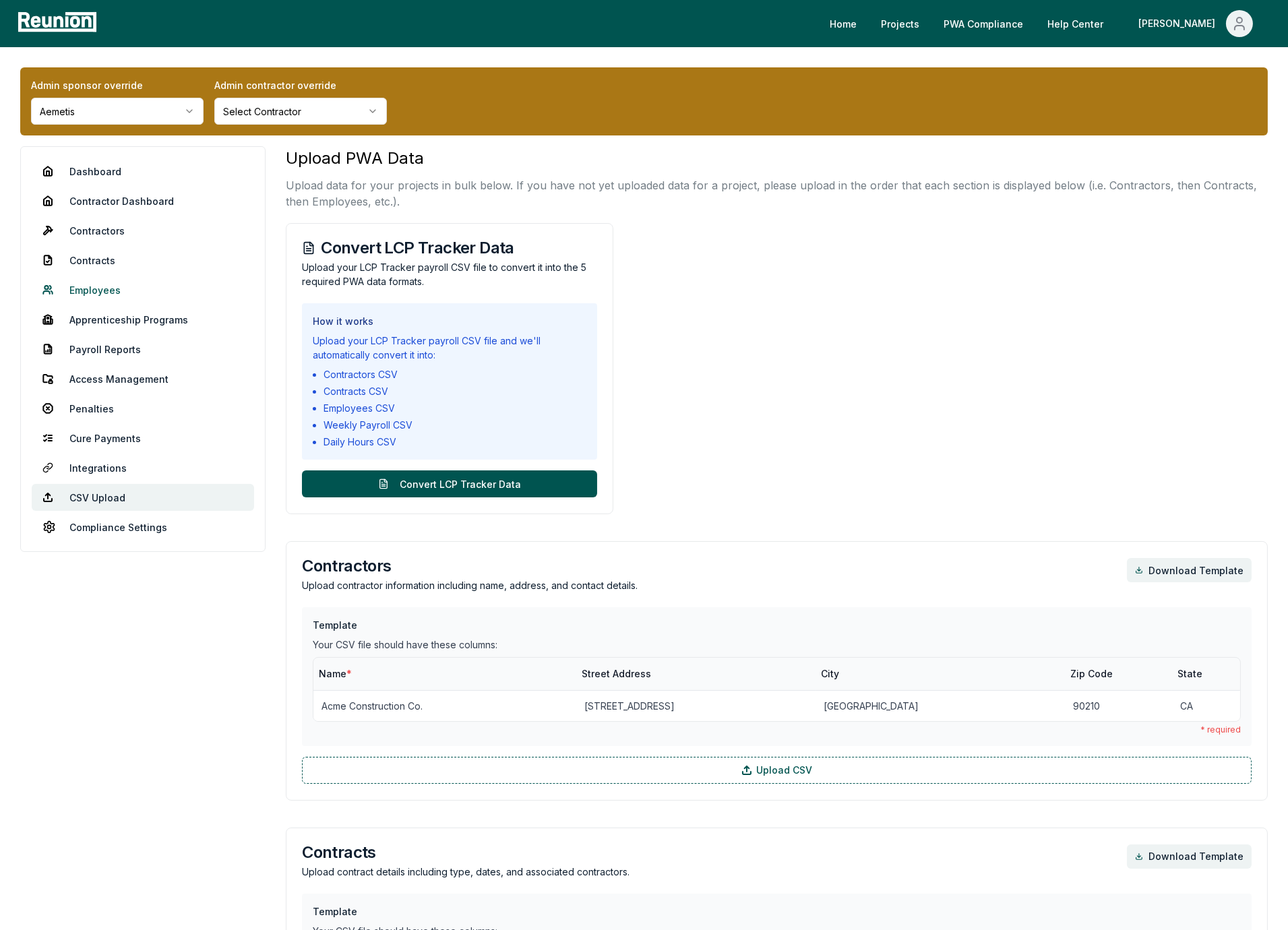
click at [87, 287] on link "Employees" at bounding box center [143, 290] width 222 height 27
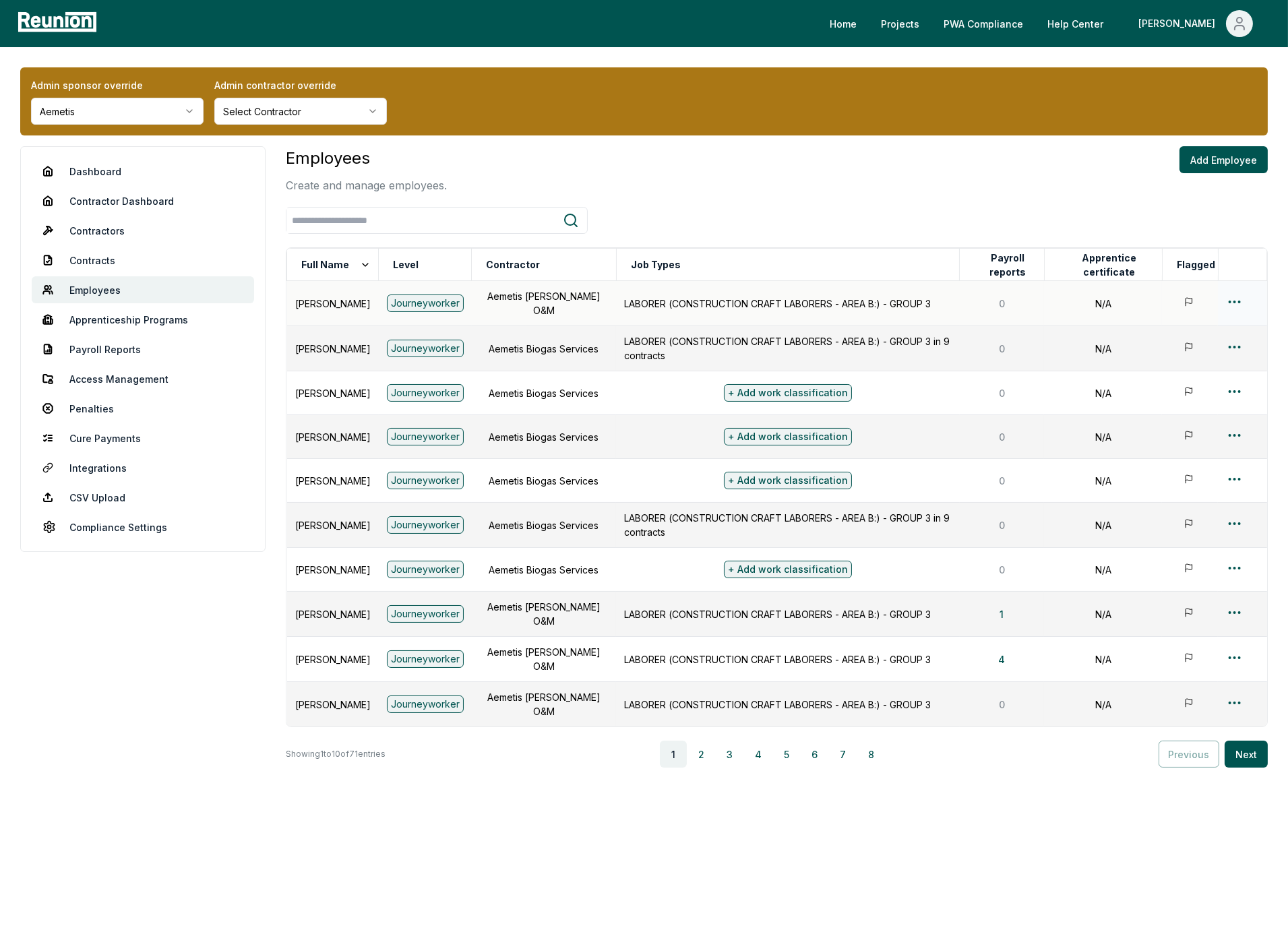
click at [1236, 297] on html "Please visit us on your desktop We're working on making our marketplace mobile-…" at bounding box center [644, 465] width 1288 height 930
click at [1201, 357] on div "Edit" at bounding box center [1212, 354] width 128 height 22
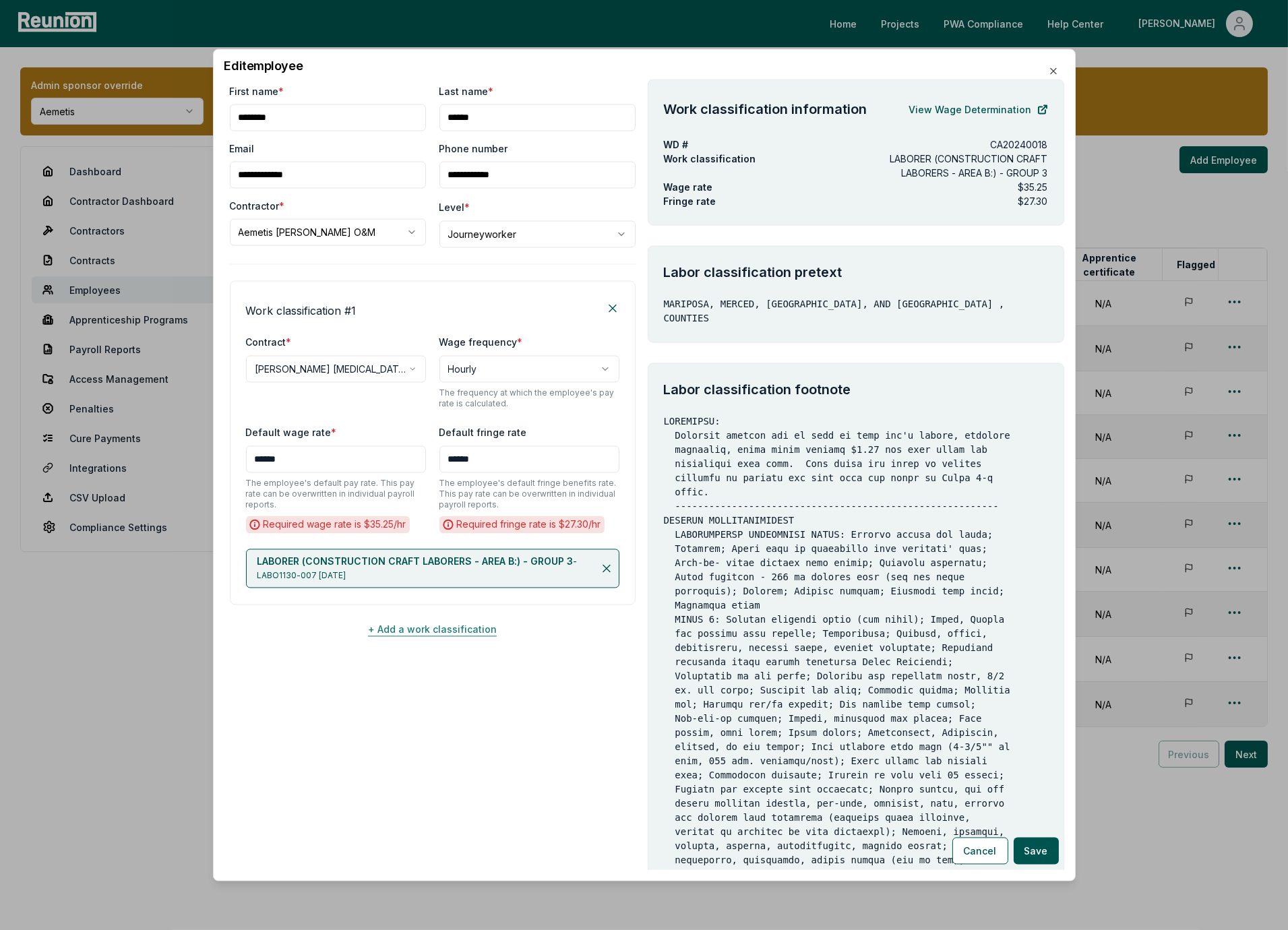
click at [445, 617] on button "+ Add a work classification" at bounding box center [432, 630] width 406 height 27
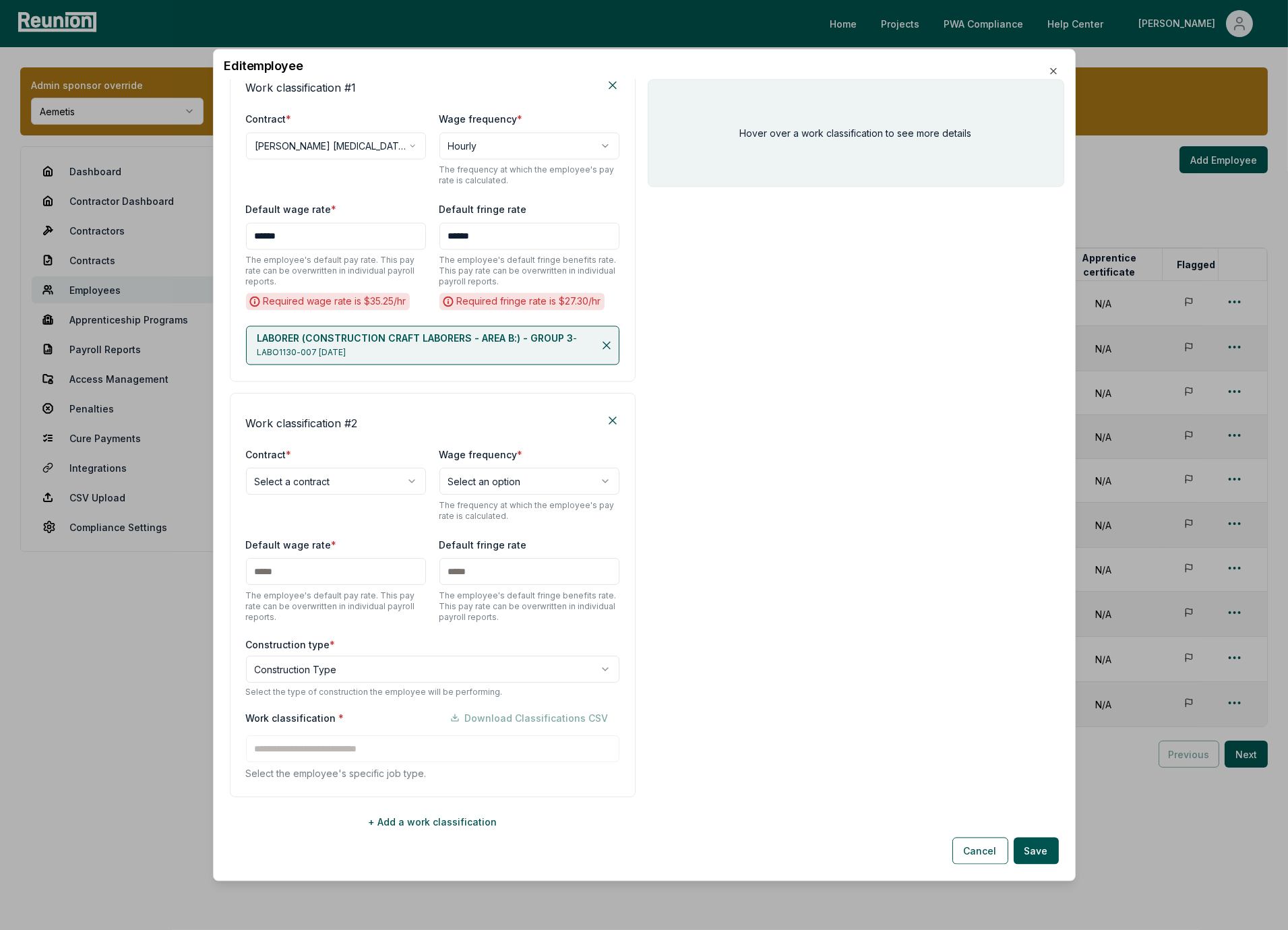
scroll to position [226, 0]
click at [333, 507] on div "**********" at bounding box center [433, 480] width 373 height 75
click at [984, 850] on button "Cancel" at bounding box center [980, 851] width 56 height 27
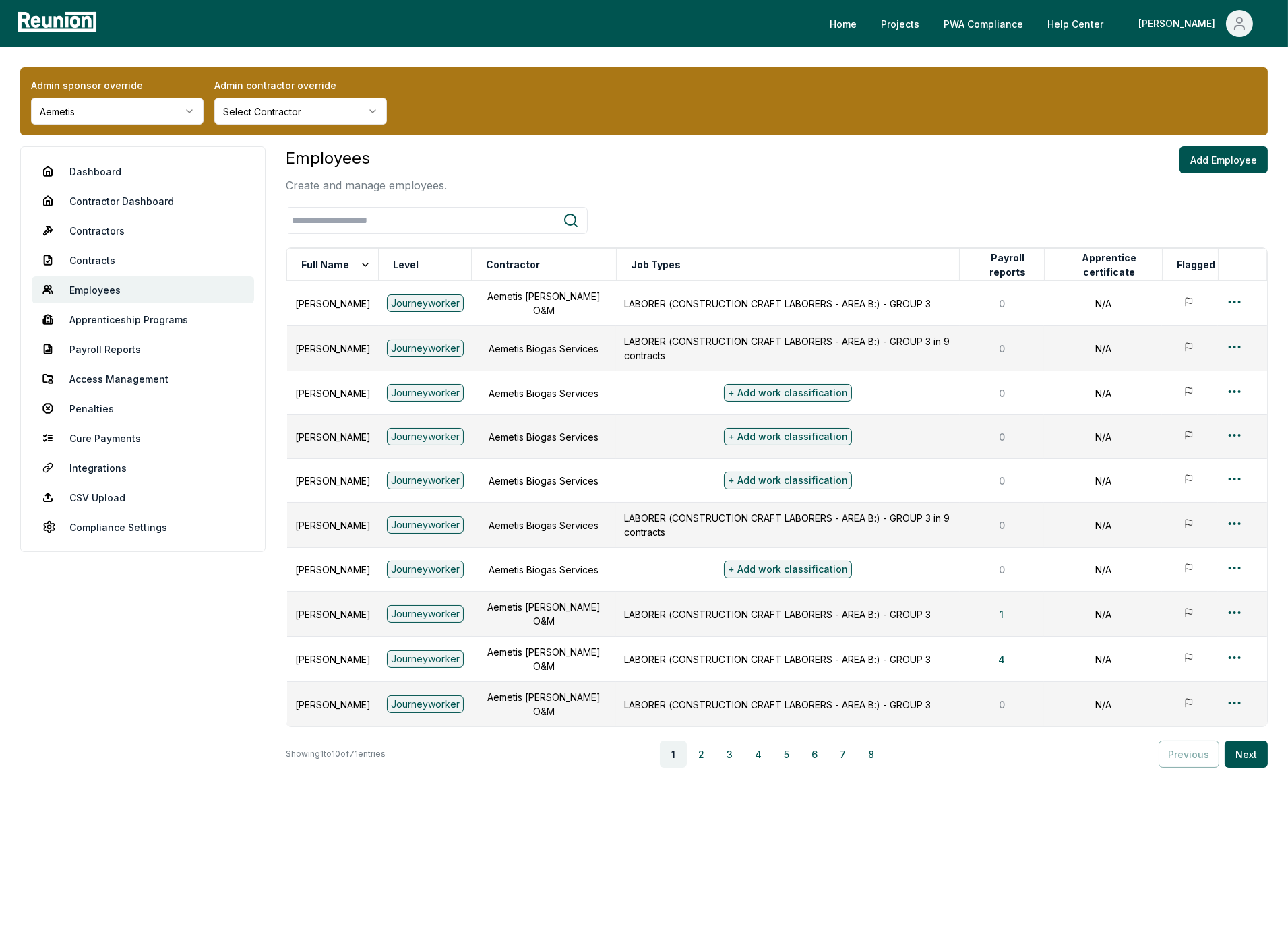
click at [99, 511] on nav "Dashboard Contractor Dashboard Contractors Contracts Employees Apprenticeship P…" at bounding box center [142, 349] width 245 height 406
click at [114, 495] on link "CSV Upload" at bounding box center [143, 497] width 222 height 27
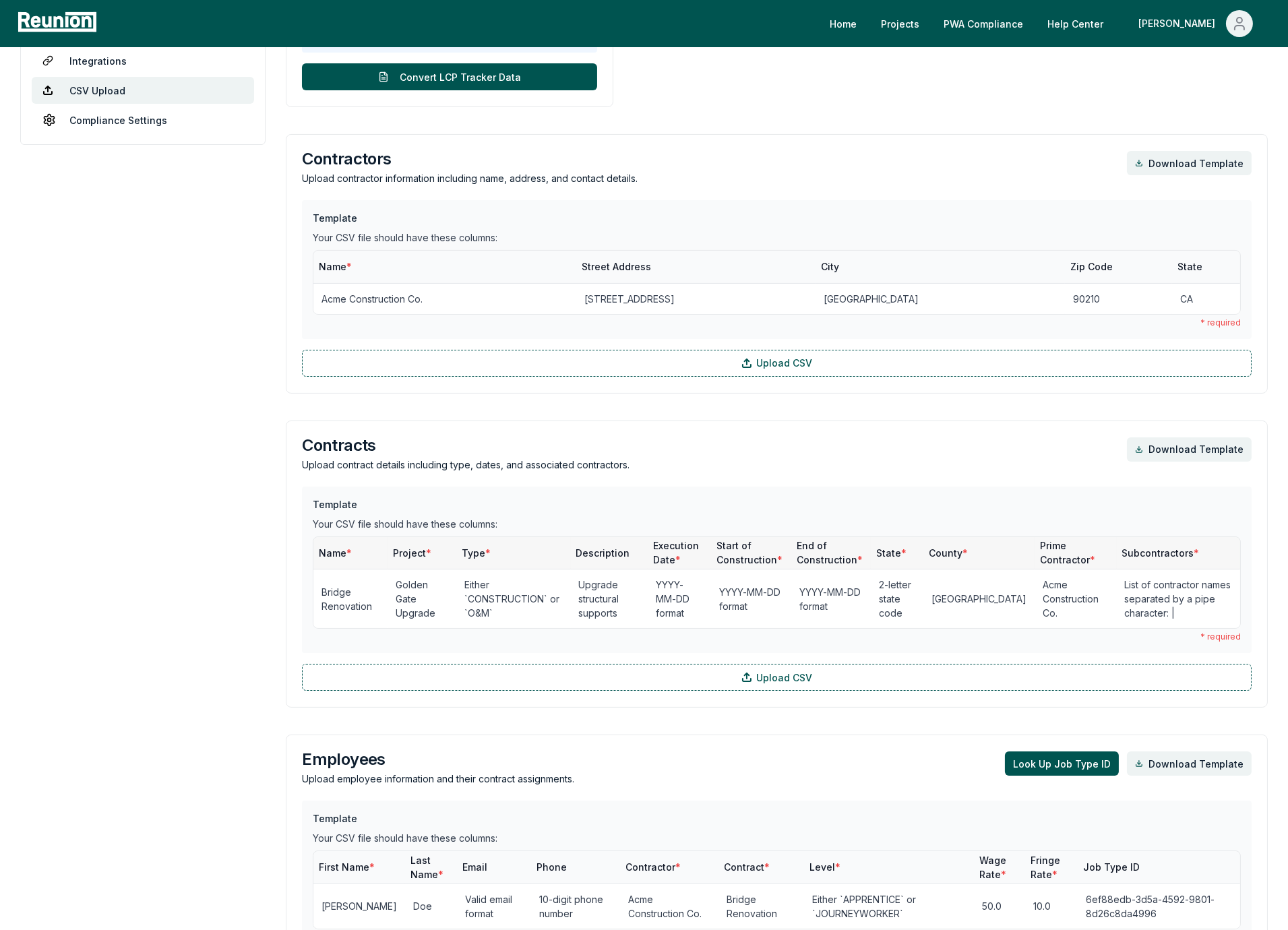
scroll to position [494, 0]
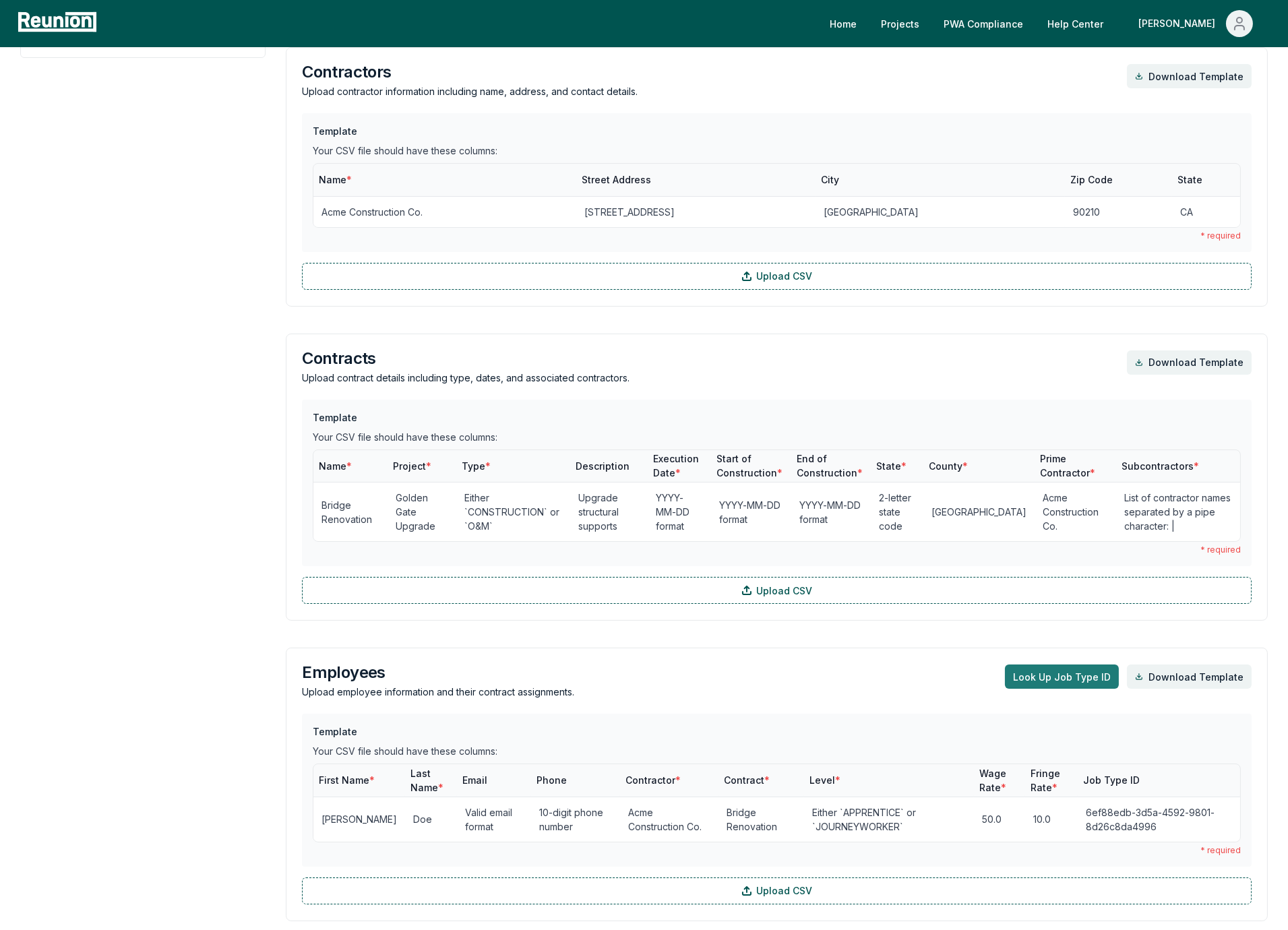
click at [1060, 674] on button "Look Up Job Type ID" at bounding box center [1062, 677] width 114 height 25
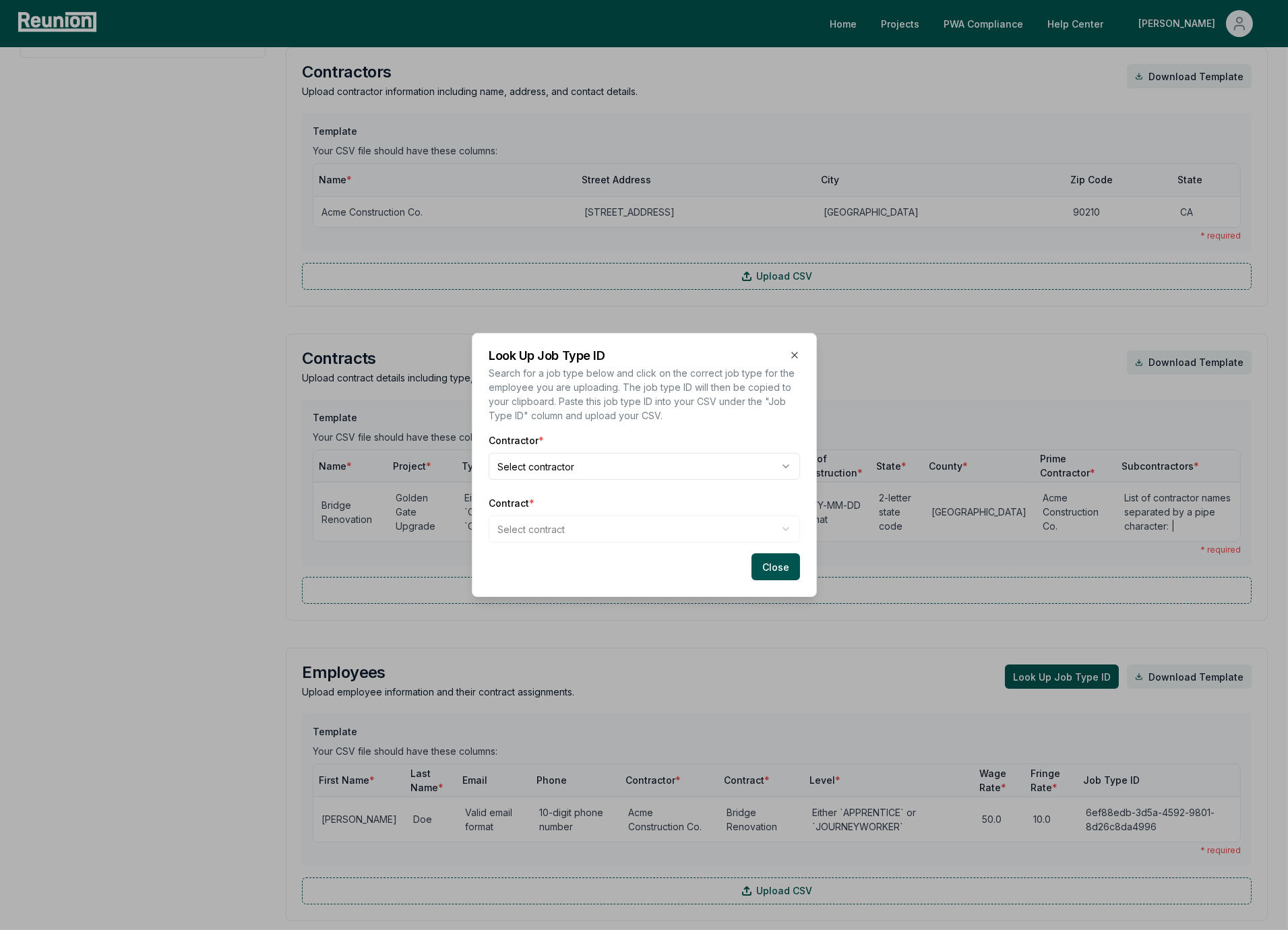
click at [627, 470] on body "Please visit us on your desktop We're working on making our marketplace mobile-…" at bounding box center [644, 632] width 1288 height 2253
click at [615, 523] on body "Please visit us on your desktop We're working on making our marketplace mobile-…" at bounding box center [644, 632] width 1288 height 2253
click at [559, 569] on div "Contracts" at bounding box center [644, 559] width 306 height 22
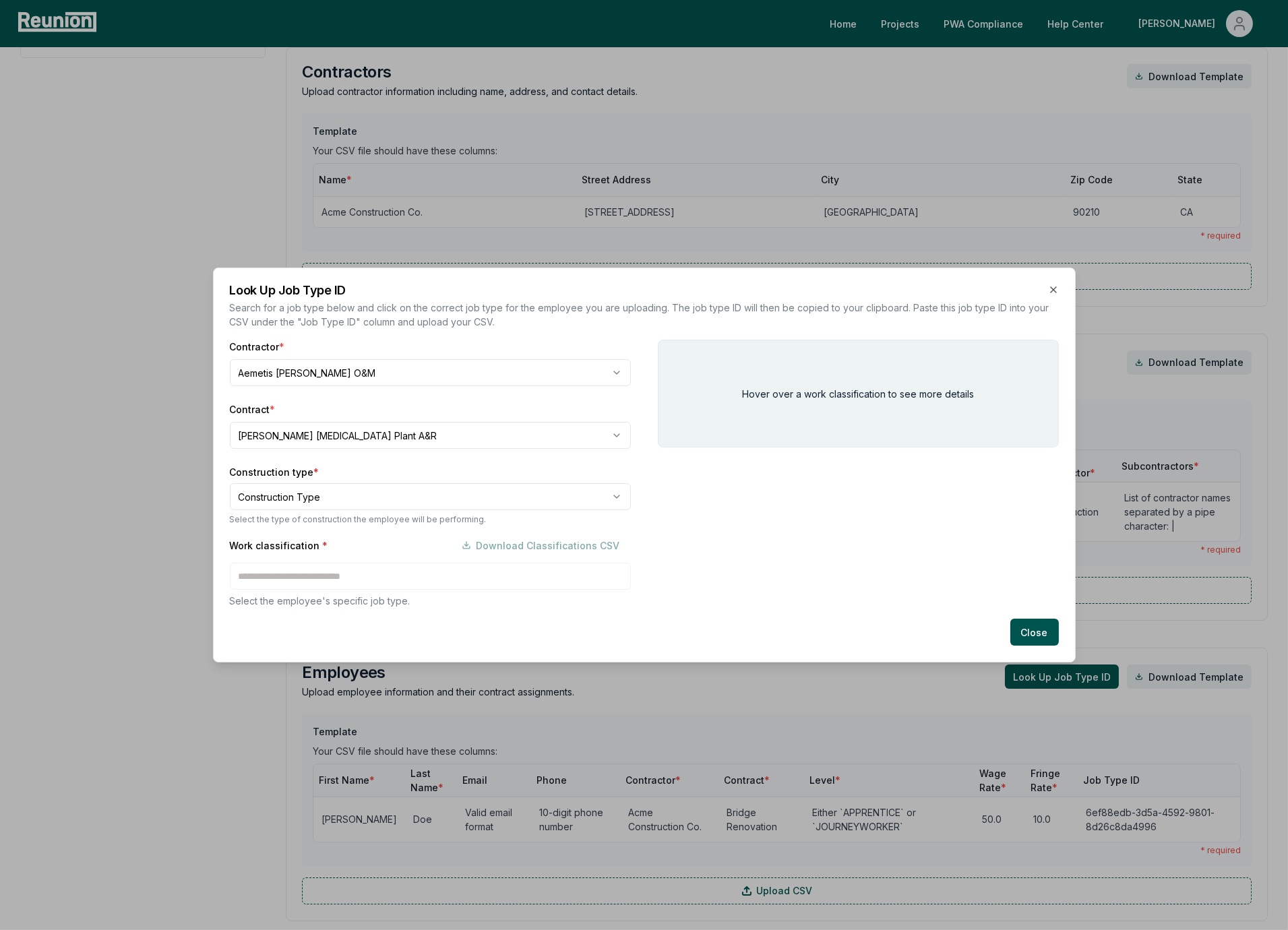
click at [479, 473] on label "Construction type *" at bounding box center [430, 473] width 401 height 14
click at [360, 498] on body "Please visit us on your desktop We're working on making our marketplace mobile-…" at bounding box center [644, 632] width 1288 height 2253
click at [325, 581] on div "Work classification * Download Classifications CSV Select the employee's specif…" at bounding box center [430, 570] width 401 height 76
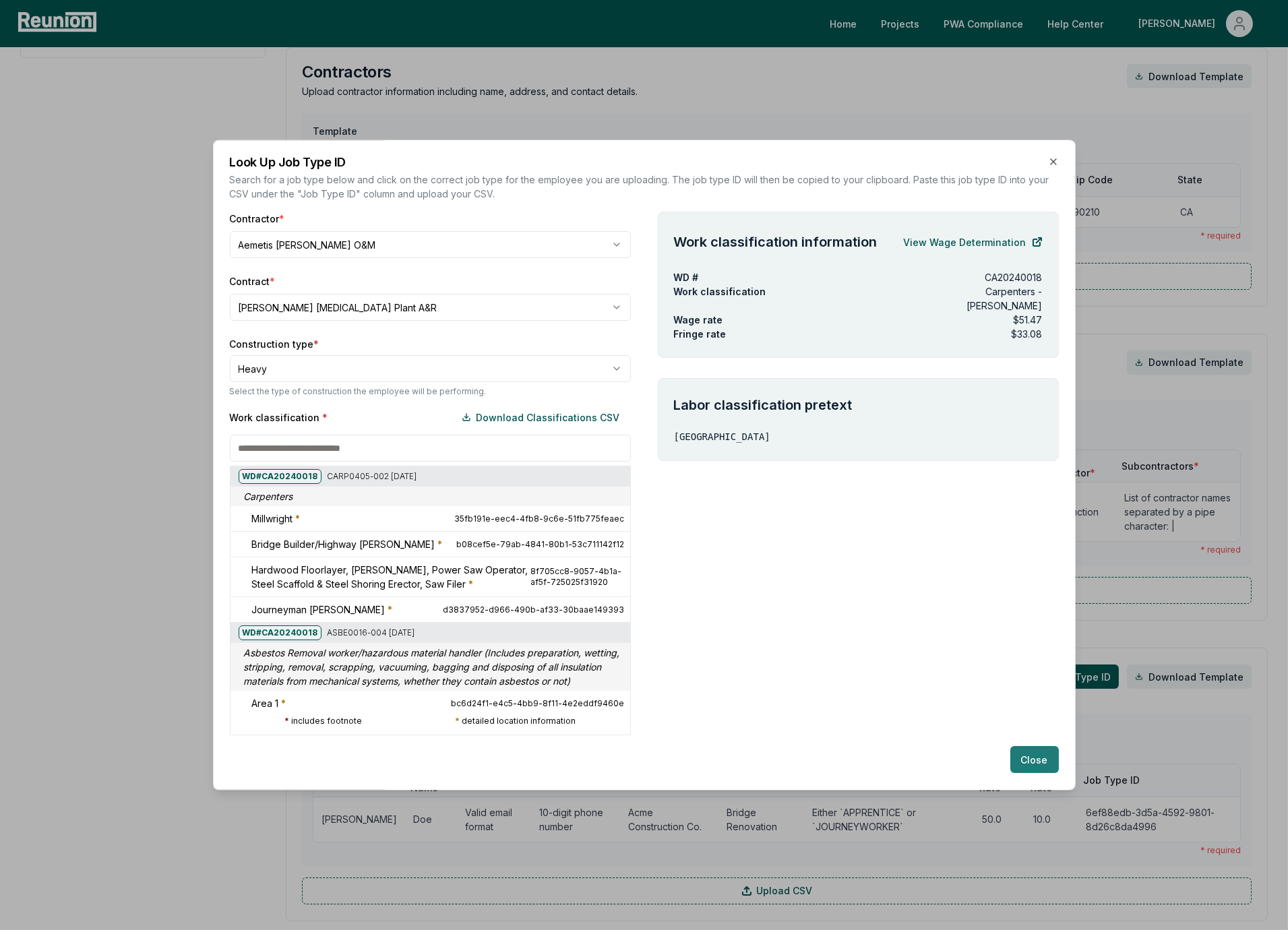
click at [1032, 755] on button "Close" at bounding box center [1034, 760] width 48 height 27
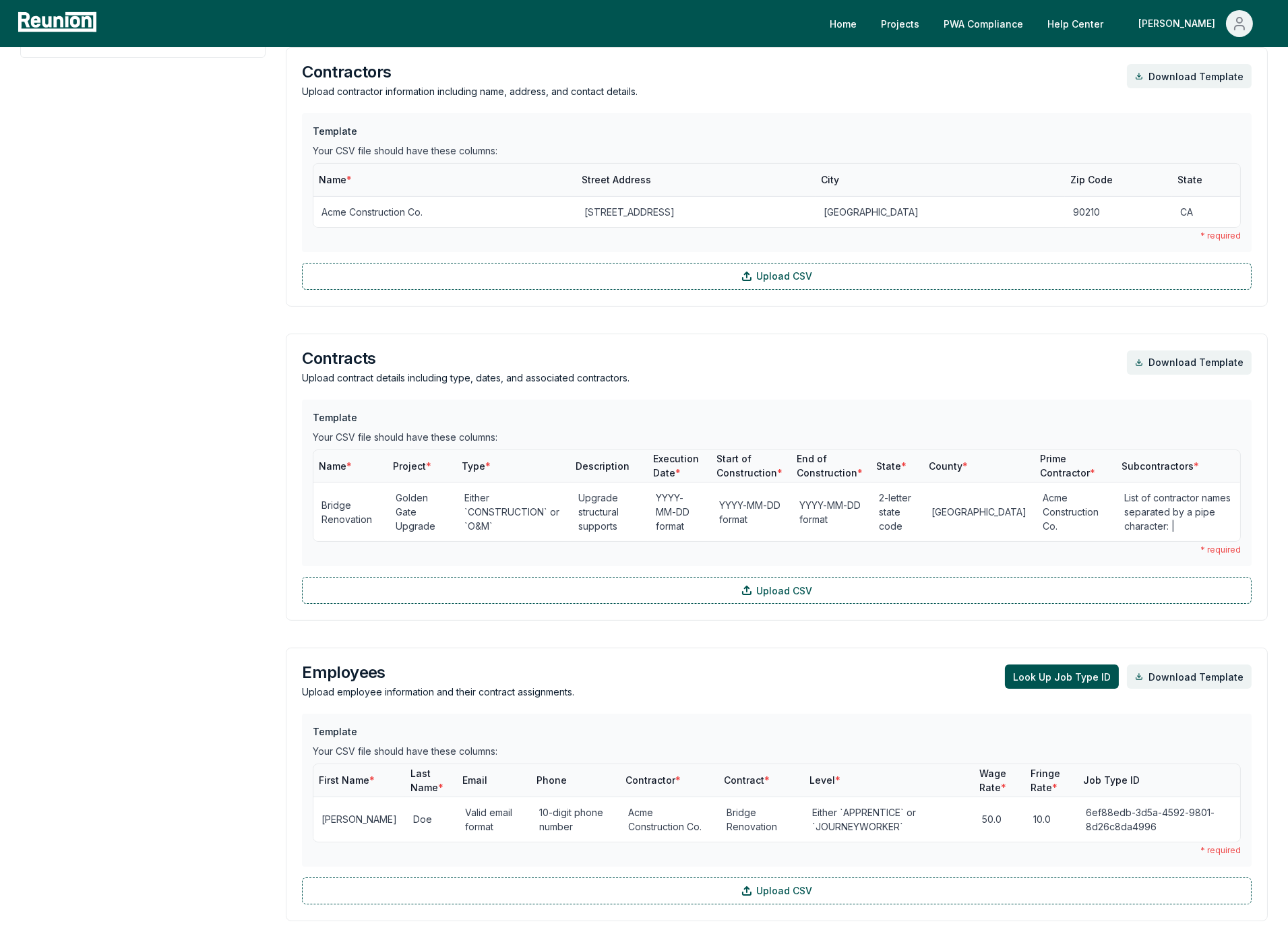
scroll to position [0, 0]
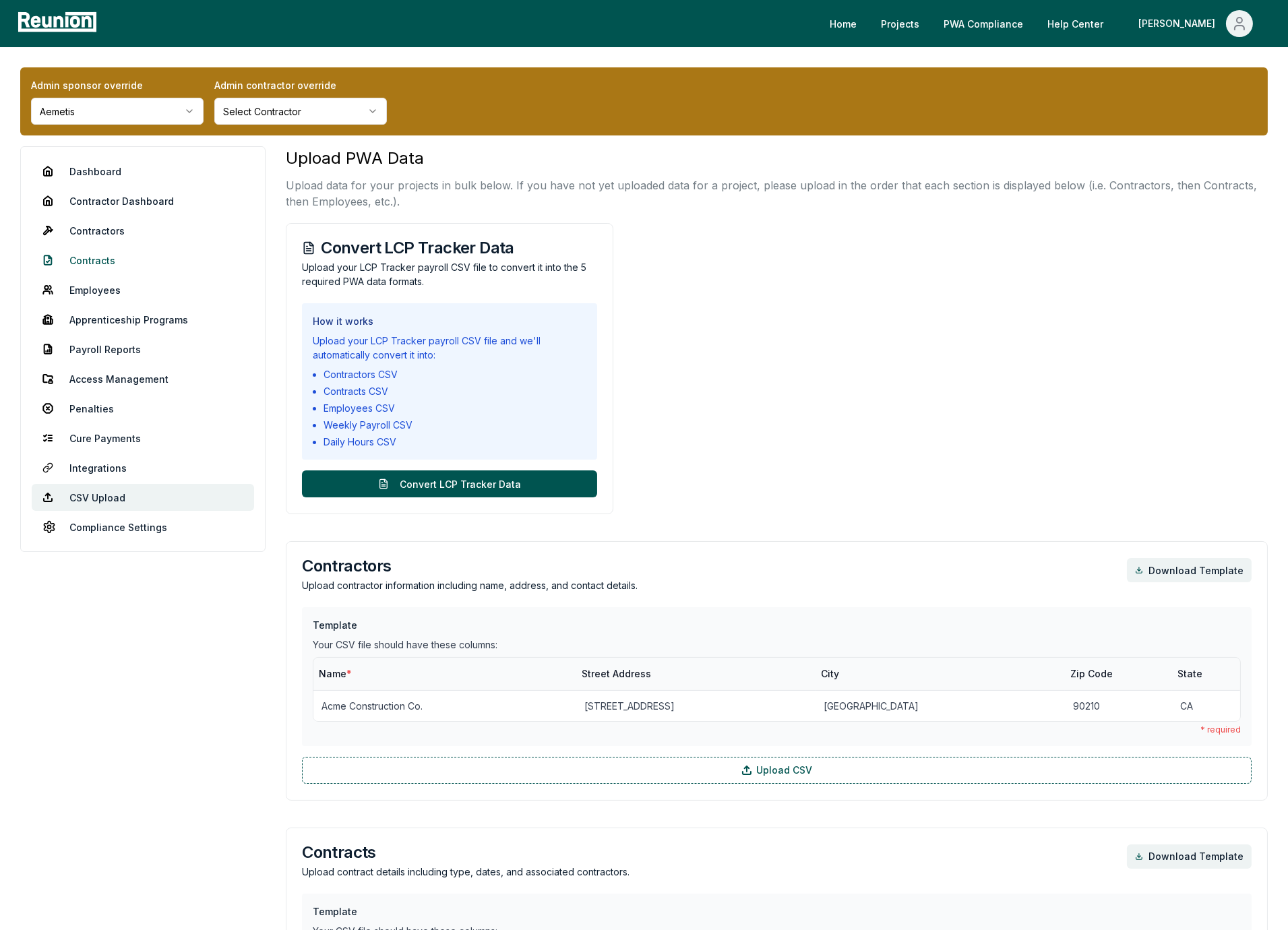
click at [102, 257] on link "Contracts" at bounding box center [143, 260] width 222 height 27
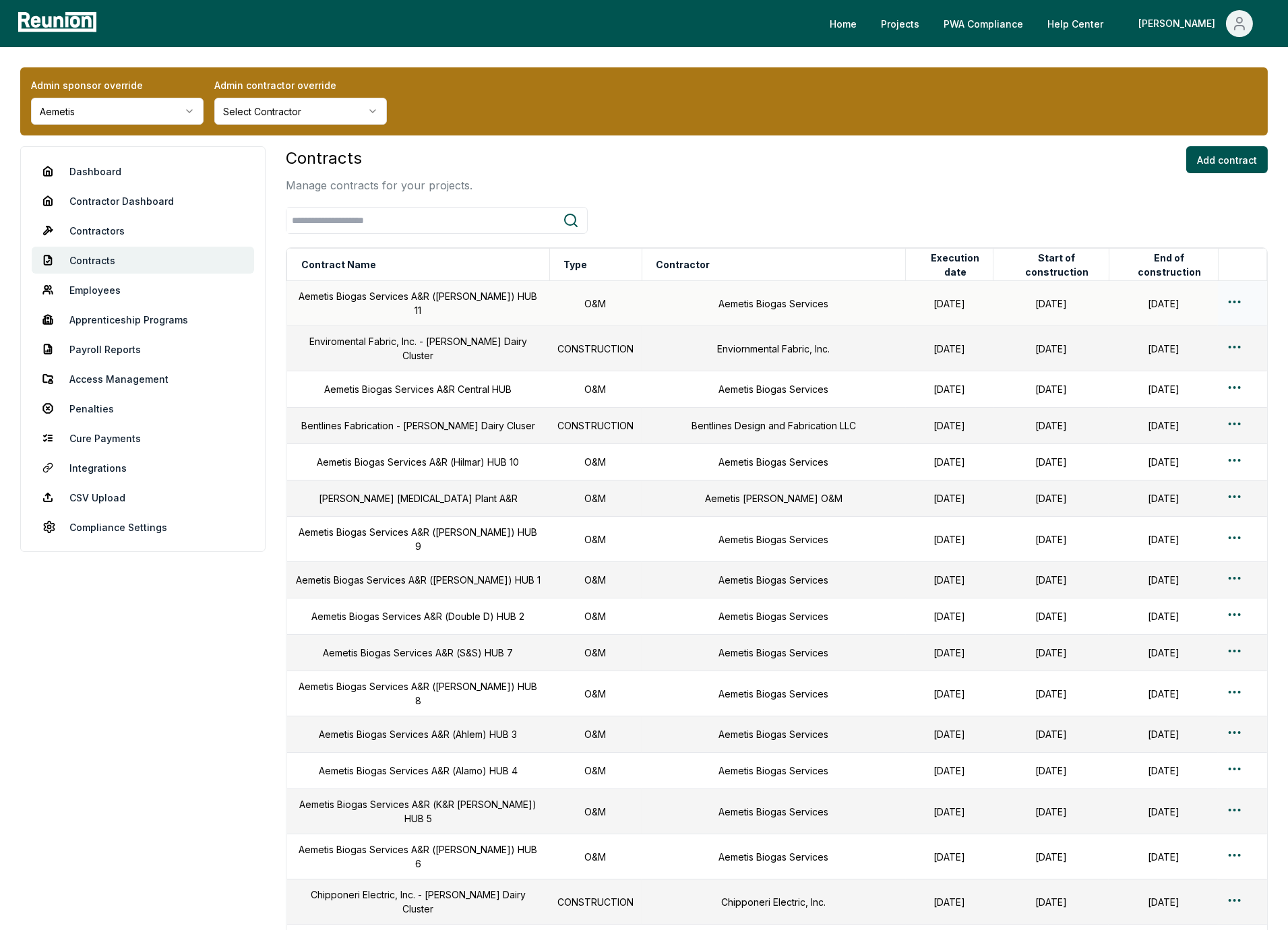
click at [1232, 300] on html "Please visit us on your desktop We're working on making our marketplace mobile-…" at bounding box center [644, 749] width 1288 height 1499
click at [1197, 337] on div at bounding box center [1213, 337] width 149 height 1
click at [1180, 345] on div "Edit" at bounding box center [1212, 351] width 128 height 22
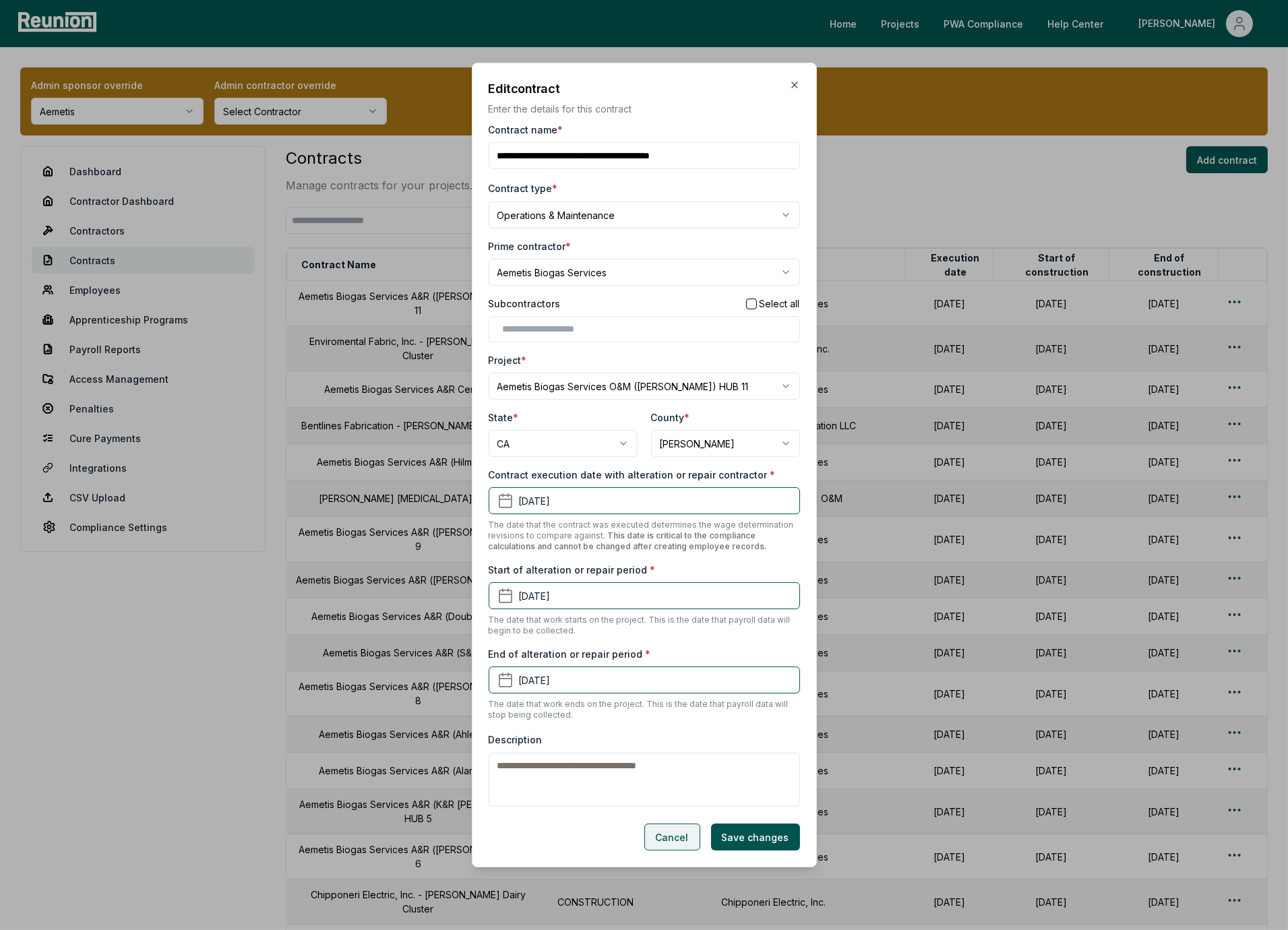
click at [688, 842] on button "Cancel" at bounding box center [672, 837] width 56 height 27
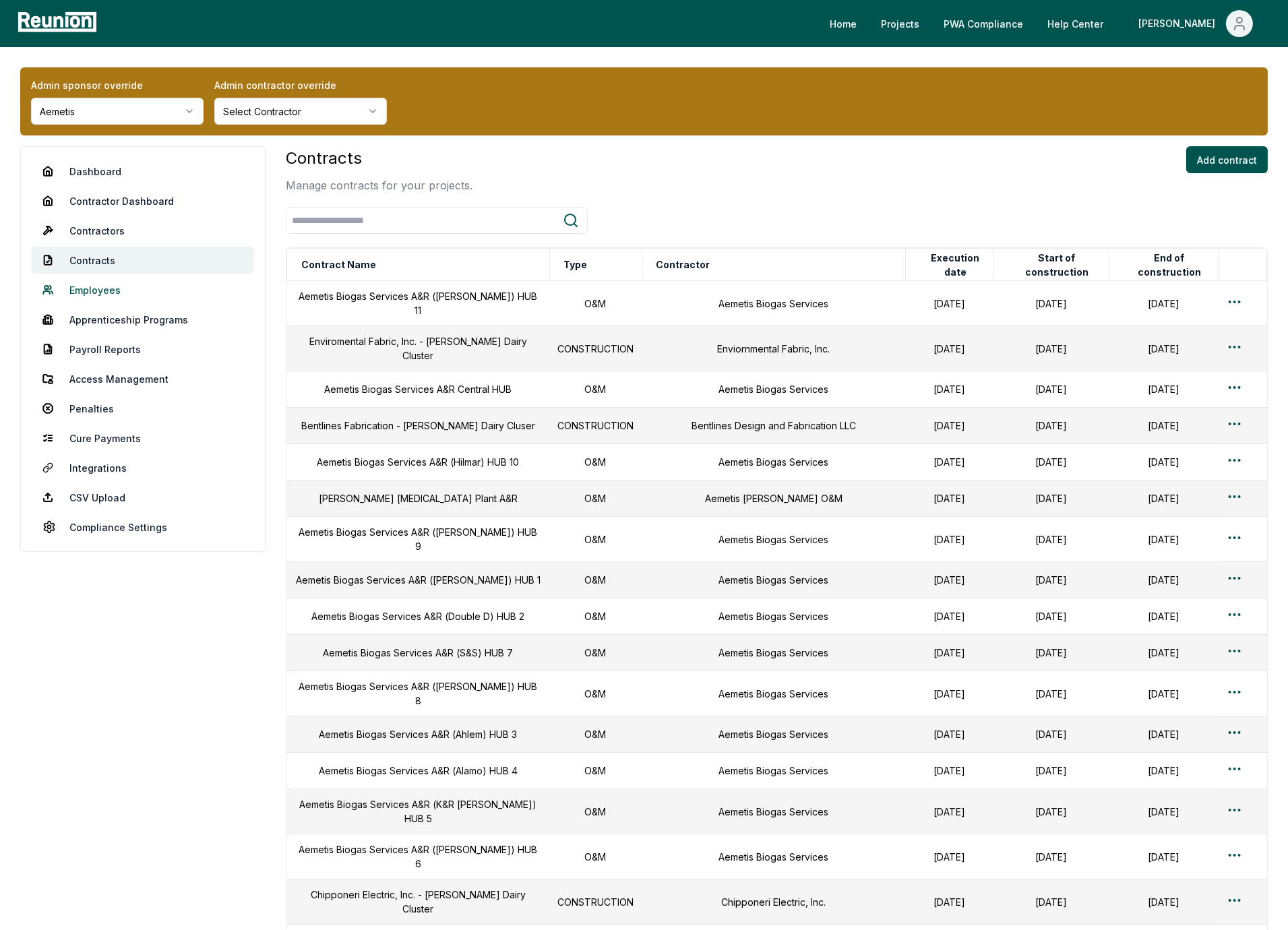
click at [94, 287] on link "Employees" at bounding box center [143, 290] width 222 height 27
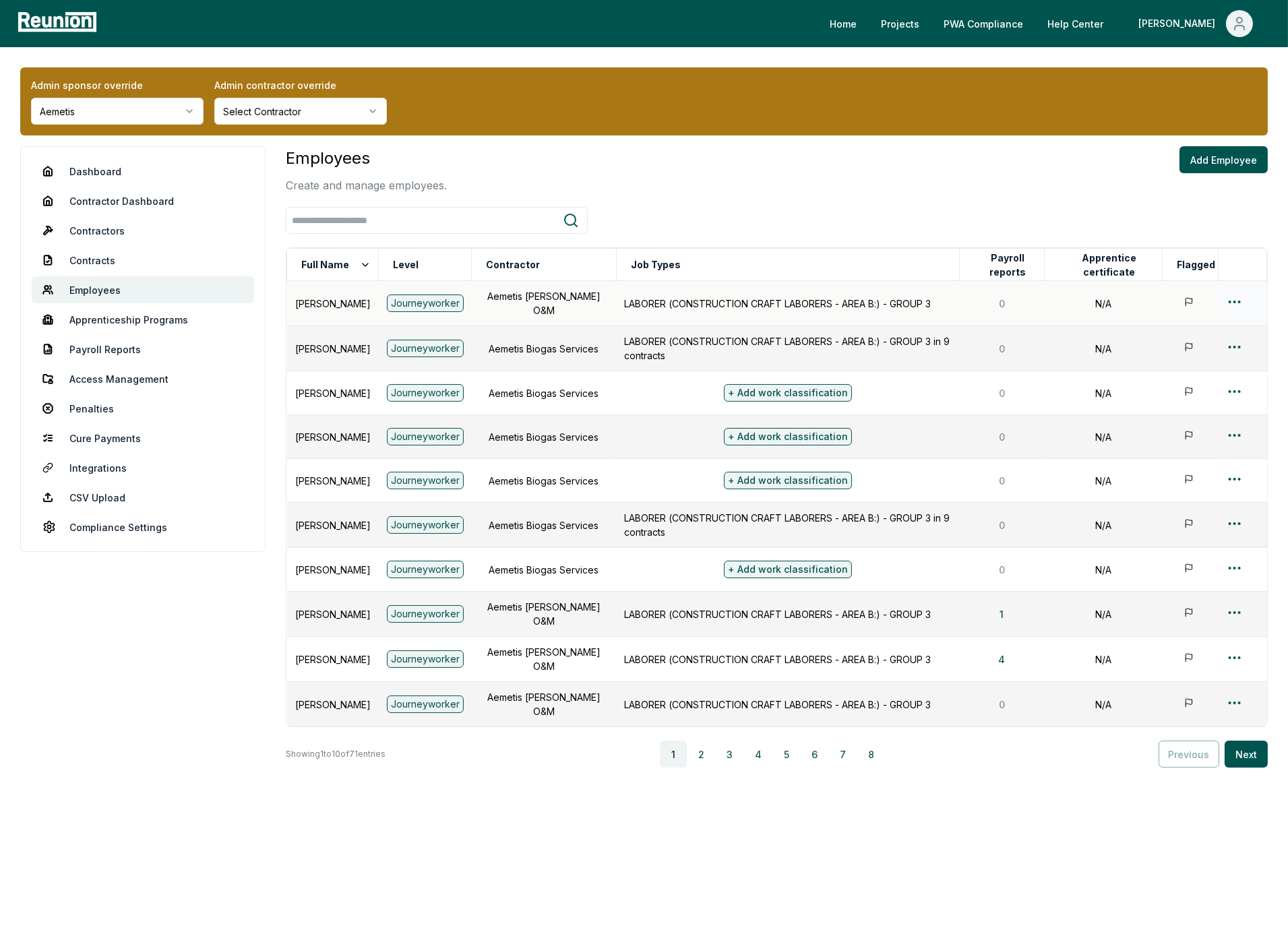
click at [1244, 295] on div at bounding box center [1242, 303] width 33 height 20
click at [1238, 300] on html "Please visit us on your desktop We're working on making our marketplace mobile-…" at bounding box center [644, 465] width 1288 height 930
click at [1178, 361] on div "Edit" at bounding box center [1212, 354] width 128 height 22
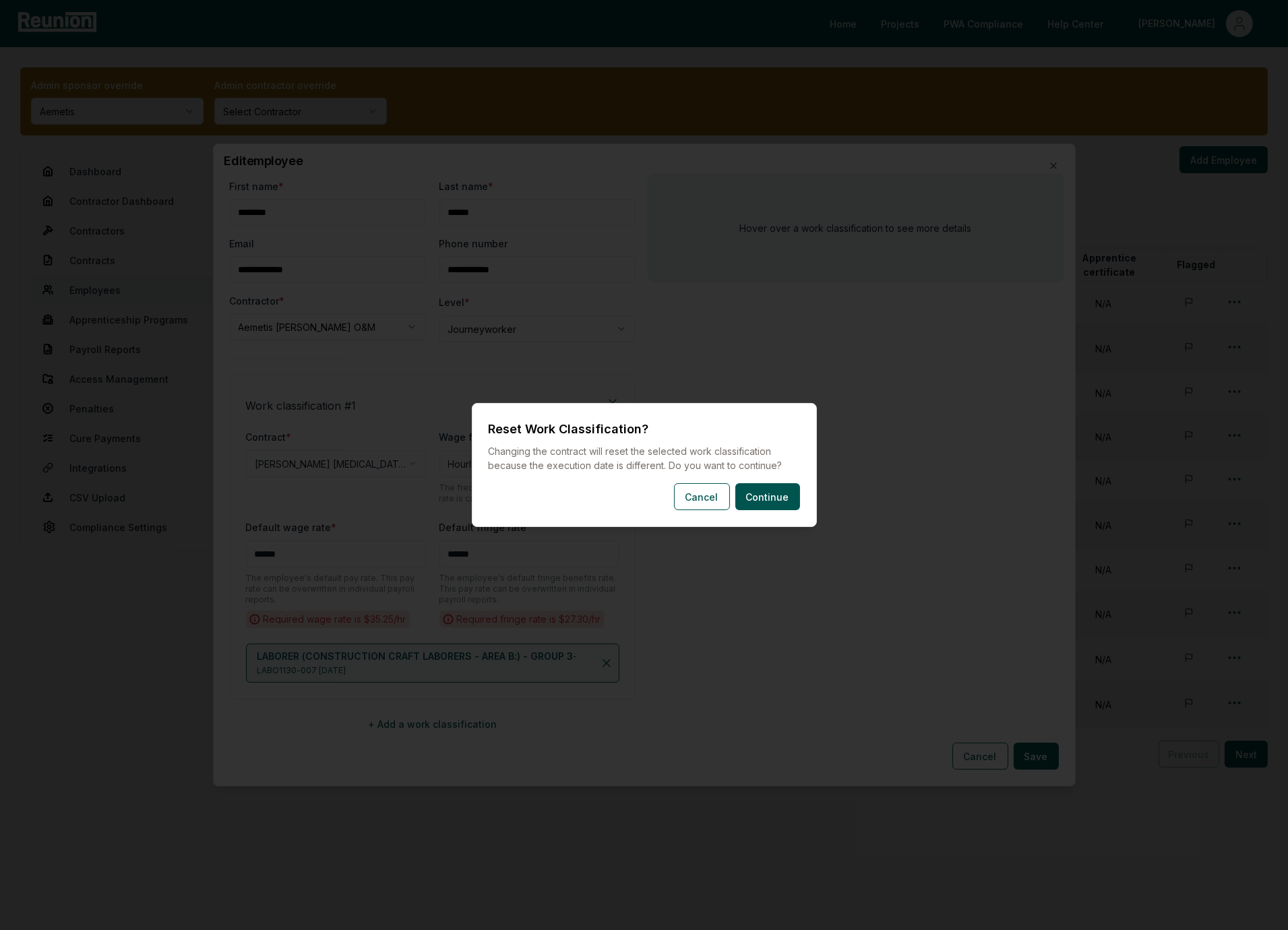
click at [307, 466] on body "Please visit us on your desktop We're working on making our marketplace mobile-…" at bounding box center [644, 465] width 1288 height 930
click at [699, 499] on button "Cancel" at bounding box center [702, 497] width 56 height 27
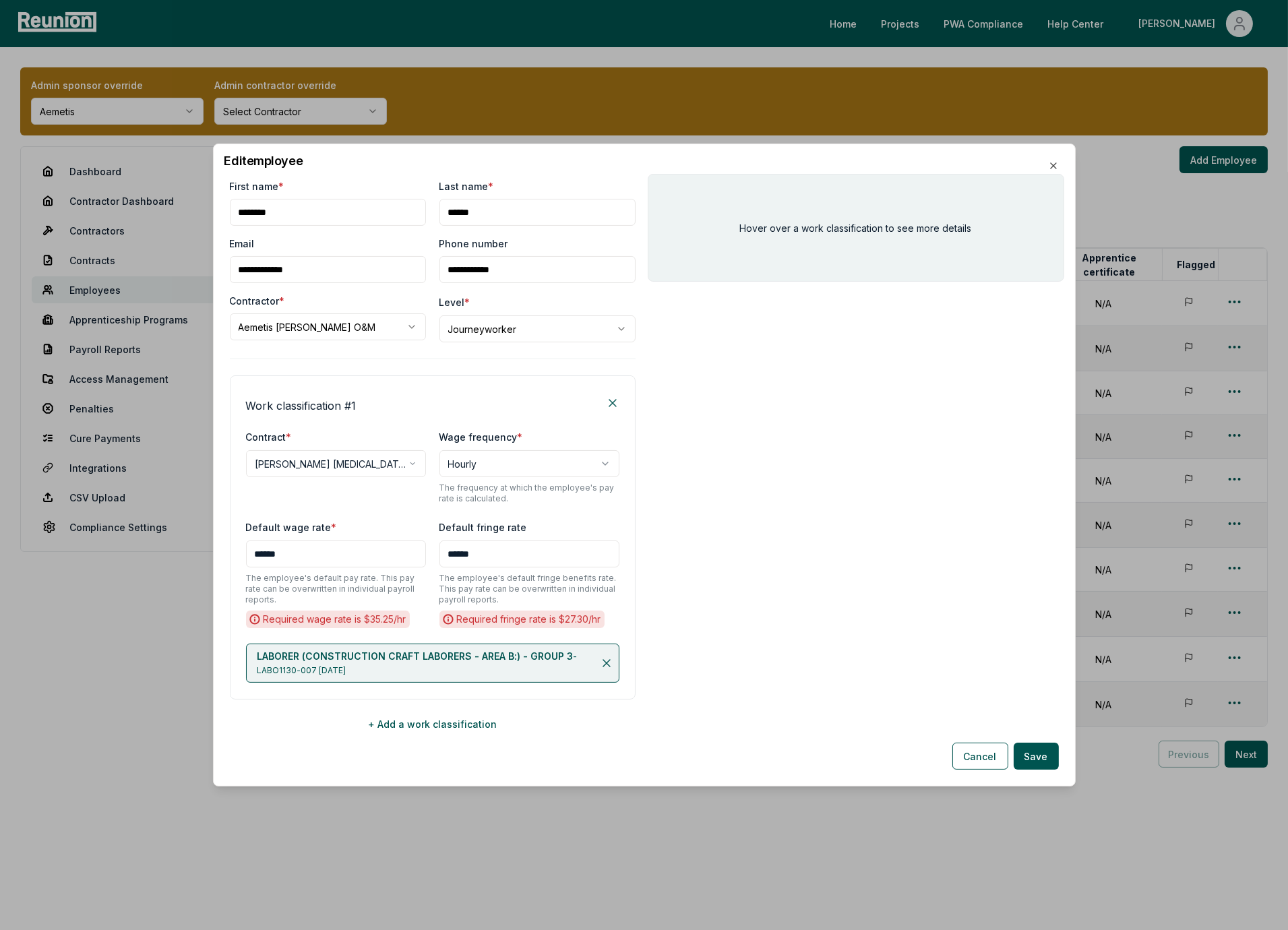
click at [403, 511] on div "**********" at bounding box center [432, 538] width 406 height 324
click at [366, 465] on body "Please visit us on your desktop We're working on making our marketplace mobile-…" at bounding box center [644, 465] width 1288 height 930
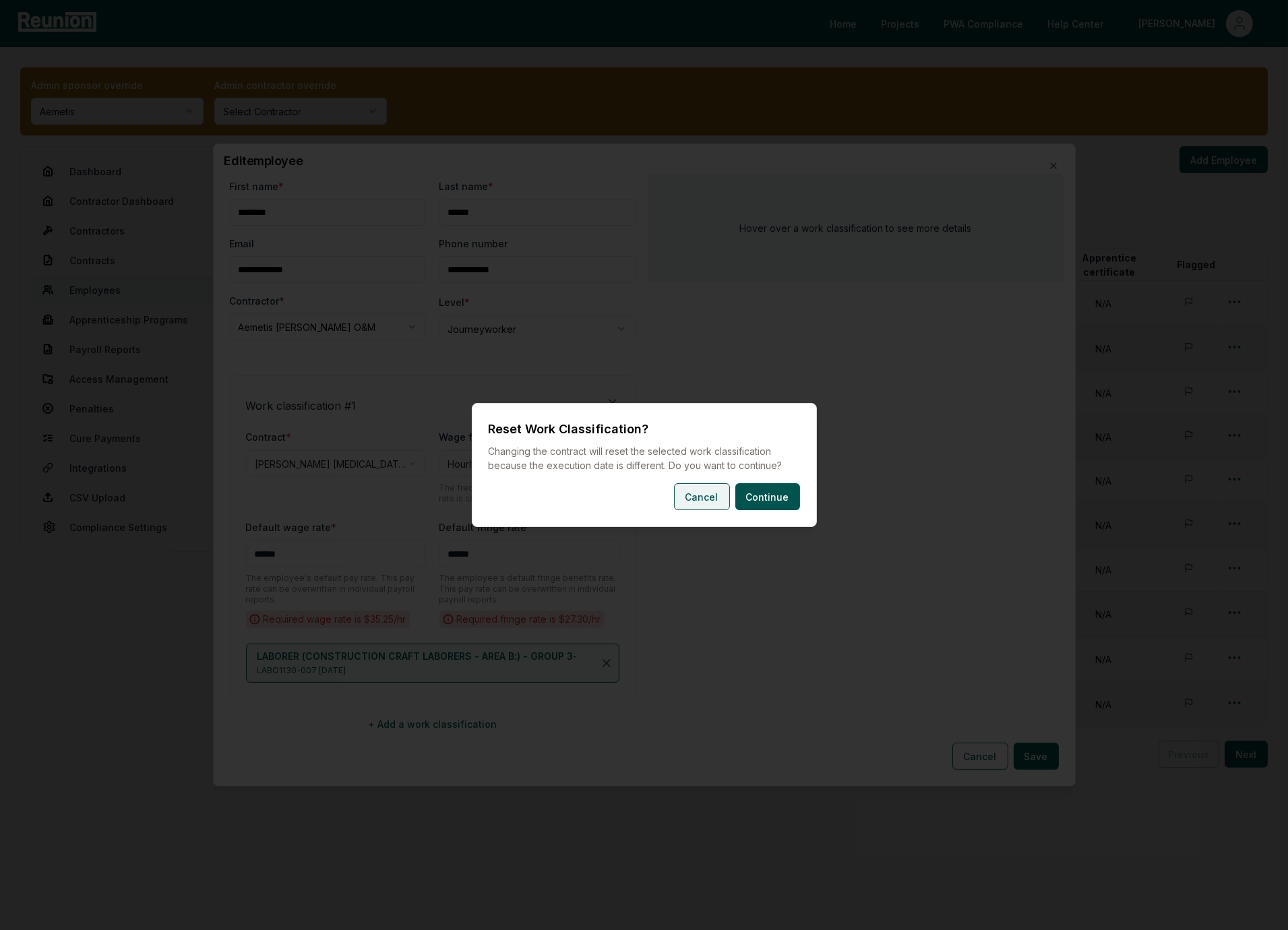
click at [714, 492] on button "Cancel" at bounding box center [702, 497] width 56 height 27
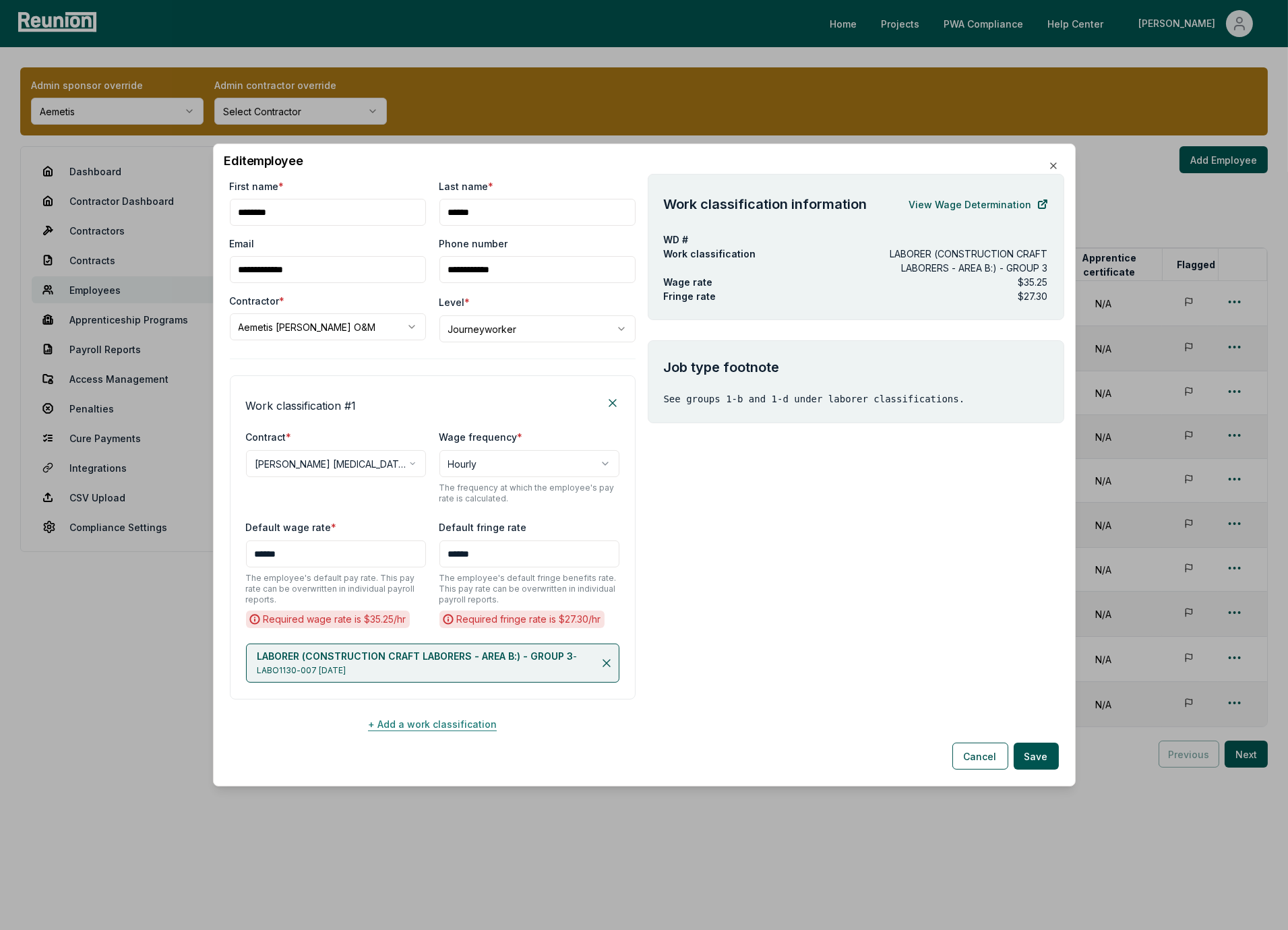
click at [443, 720] on button "+ Add a work classification" at bounding box center [432, 724] width 406 height 27
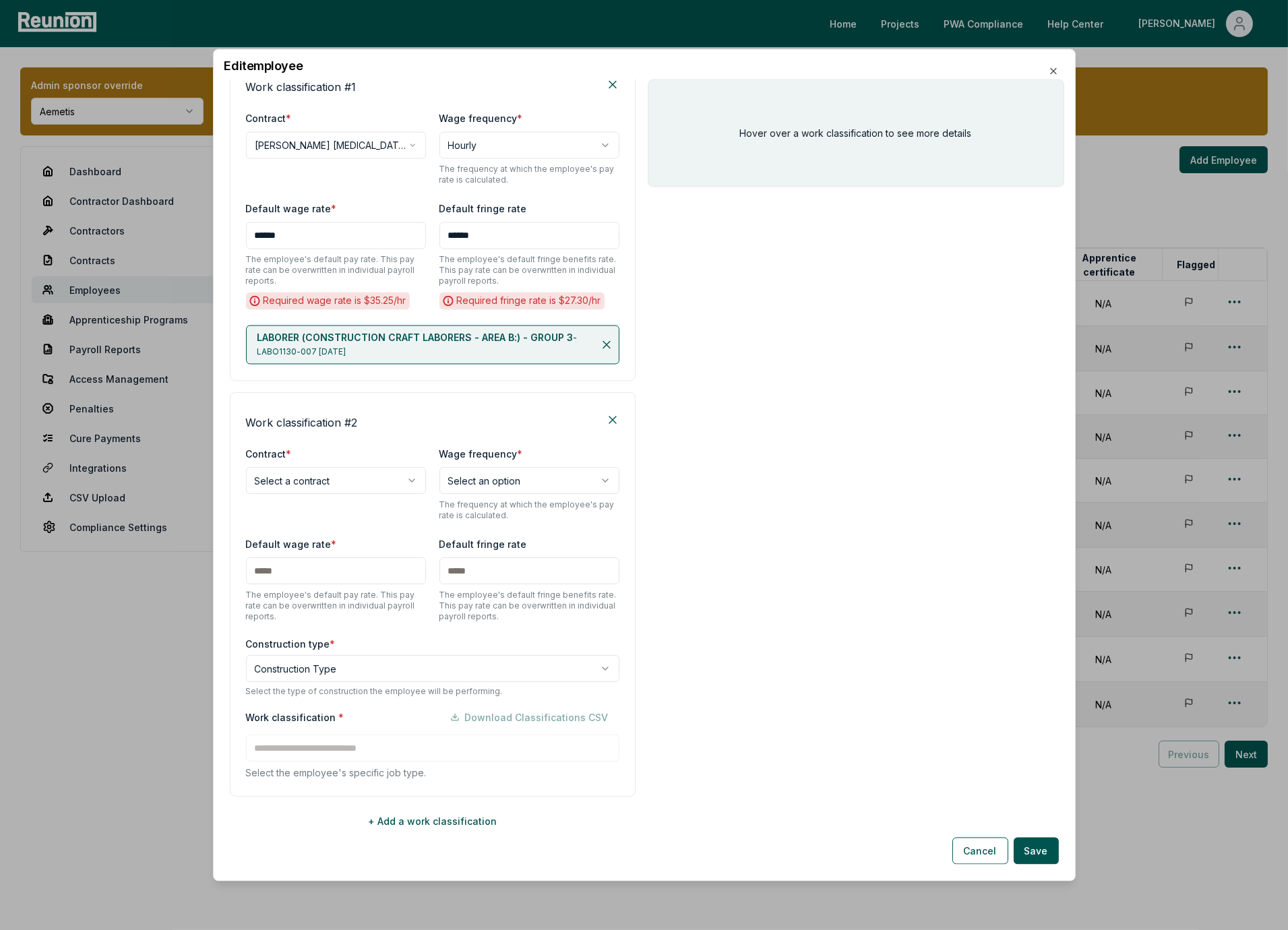
scroll to position [226, 0]
click at [320, 481] on body "Please visit us on your desktop We're working on making our marketplace mobile-…" at bounding box center [644, 465] width 1288 height 930
click at [369, 457] on body "Please visit us on your desktop We're working on making our marketplace mobile-…" at bounding box center [644, 465] width 1288 height 930
click at [323, 479] on body "Please visit us on your desktop We're working on making our marketplace mobile-…" at bounding box center [644, 465] width 1288 height 930
click at [368, 436] on body "Please visit us on your desktop We're working on making our marketplace mobile-…" at bounding box center [644, 465] width 1288 height 930
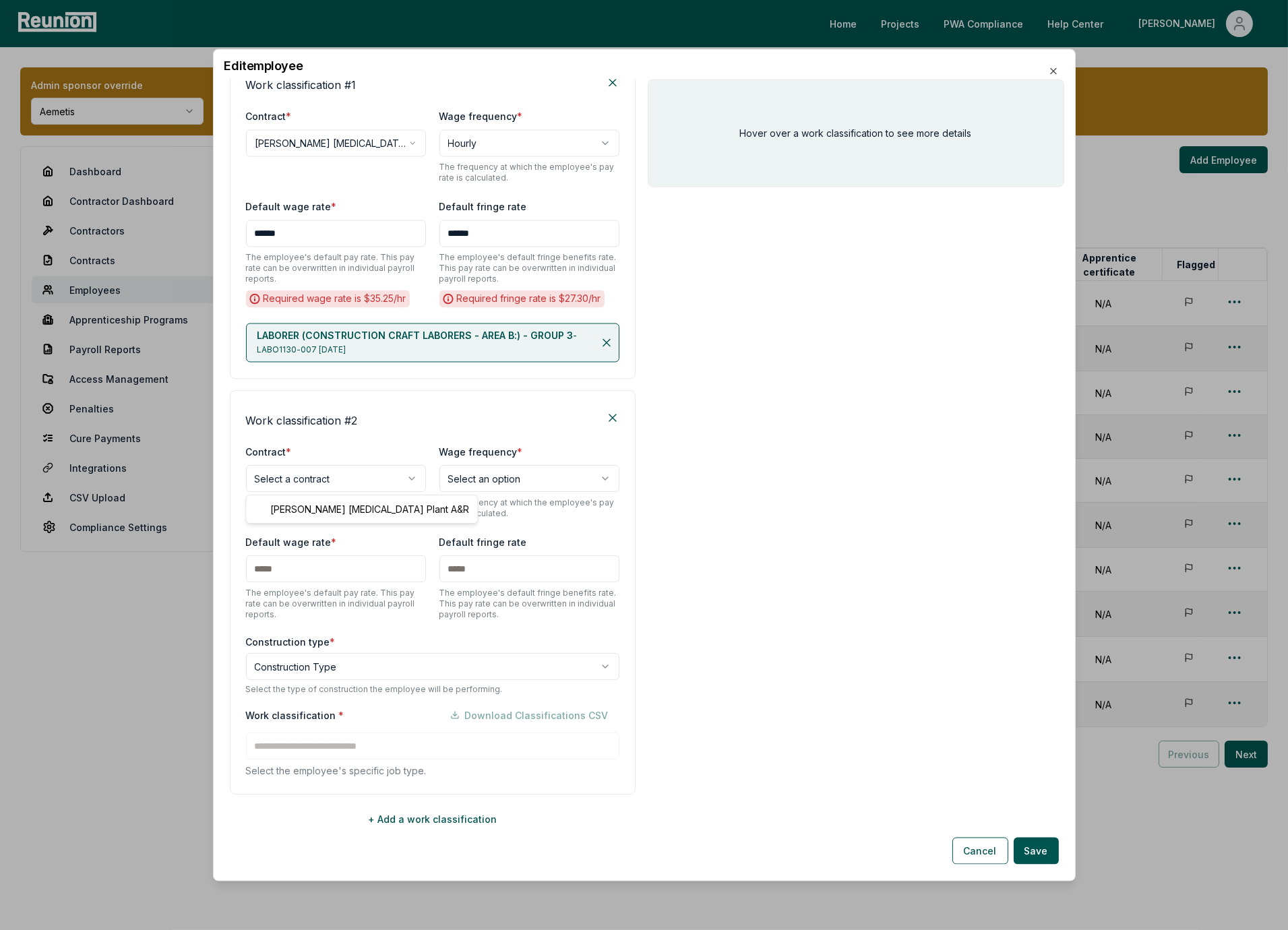
click at [370, 475] on body "Please visit us on your desktop We're working on making our marketplace mobile-…" at bounding box center [644, 465] width 1288 height 930
click at [399, 430] on body "Please visit us on your desktop We're working on making our marketplace mobile-…" at bounding box center [644, 465] width 1288 height 930
click at [983, 850] on button "Cancel" at bounding box center [980, 851] width 56 height 27
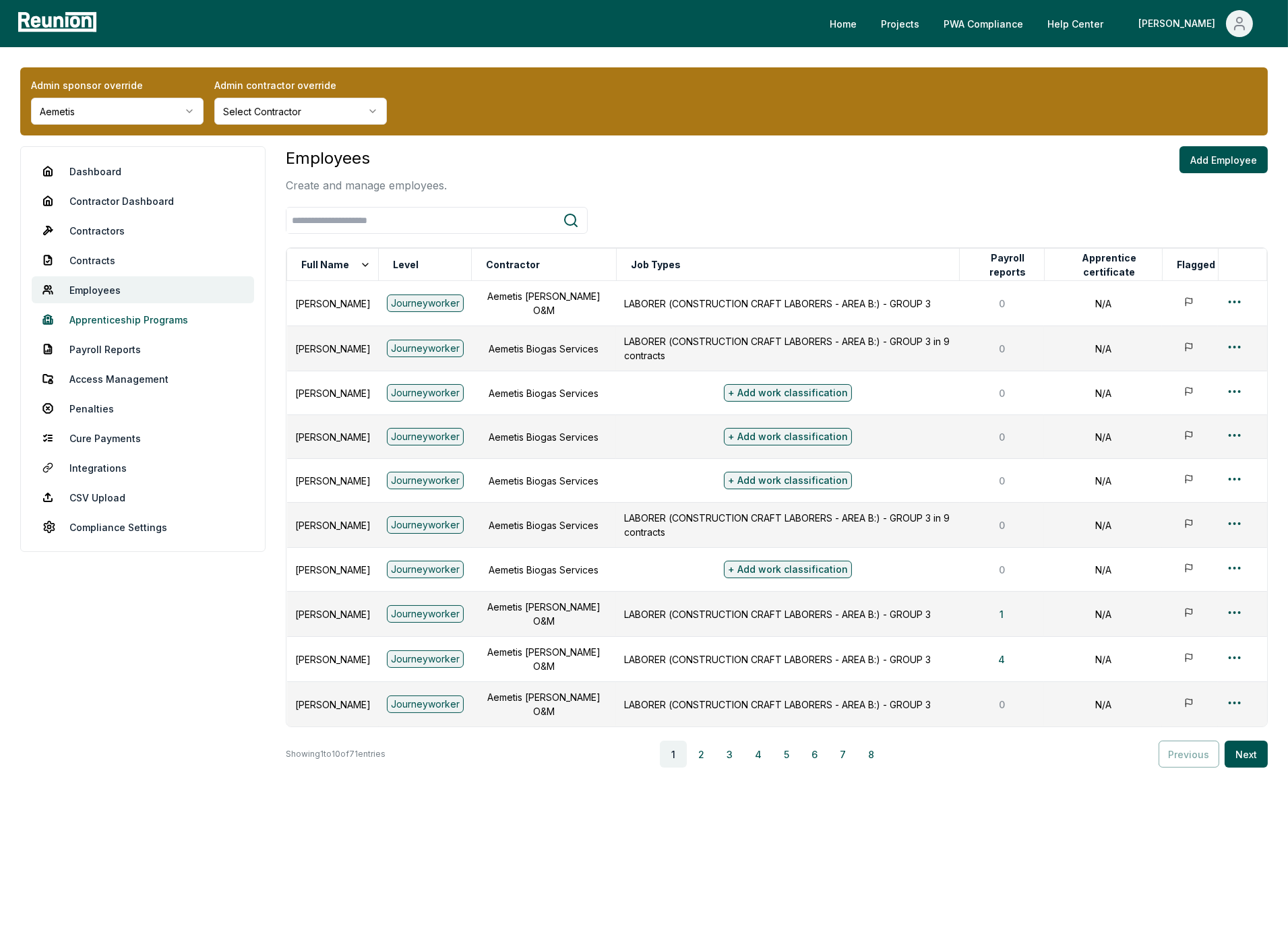
click at [132, 318] on link "Apprenticeship Programs" at bounding box center [143, 319] width 222 height 27
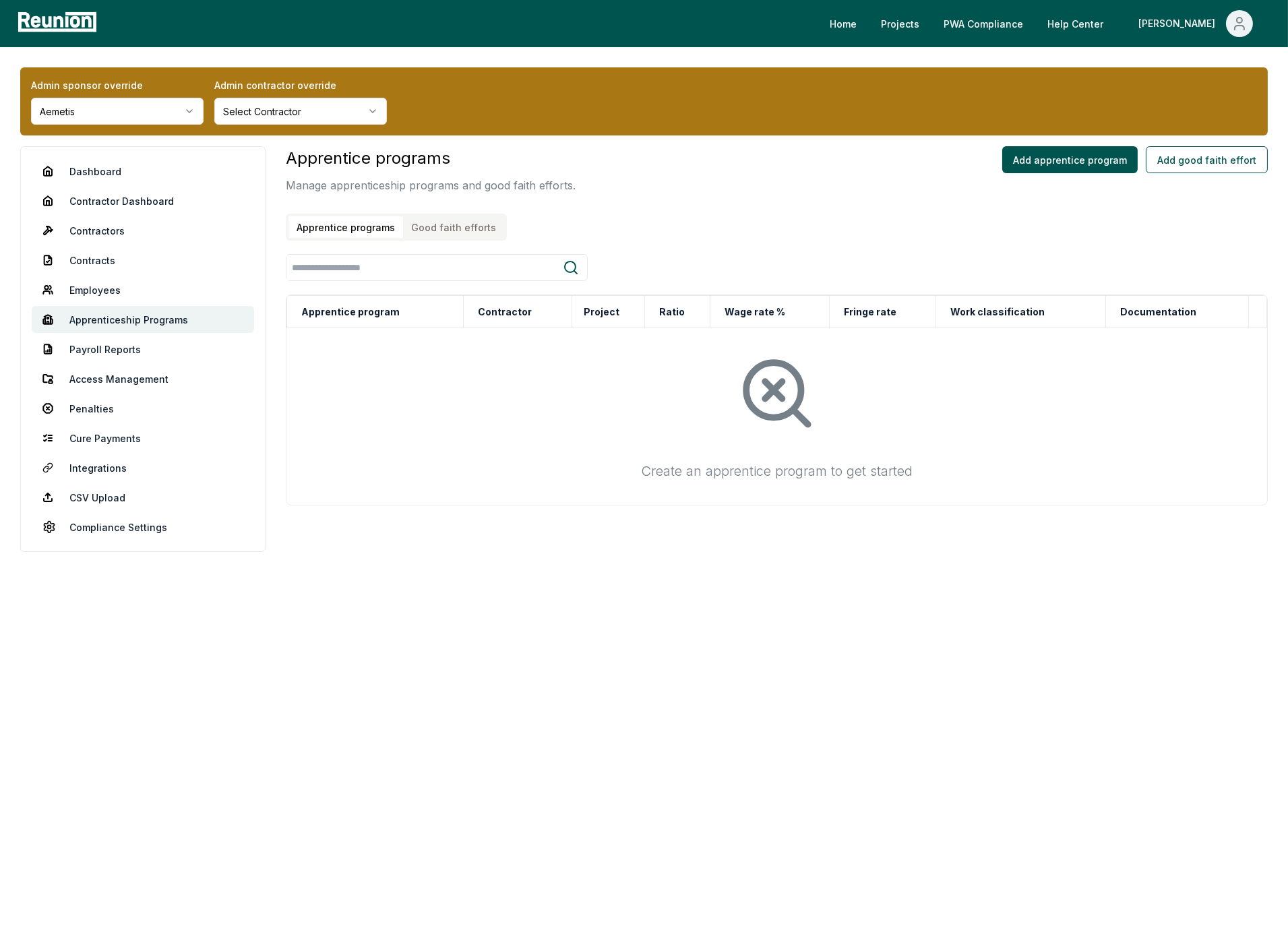
click at [474, 225] on button "Good faith efforts" at bounding box center [453, 227] width 101 height 22
click at [1215, 170] on button "Add good faith effort" at bounding box center [1207, 160] width 122 height 27
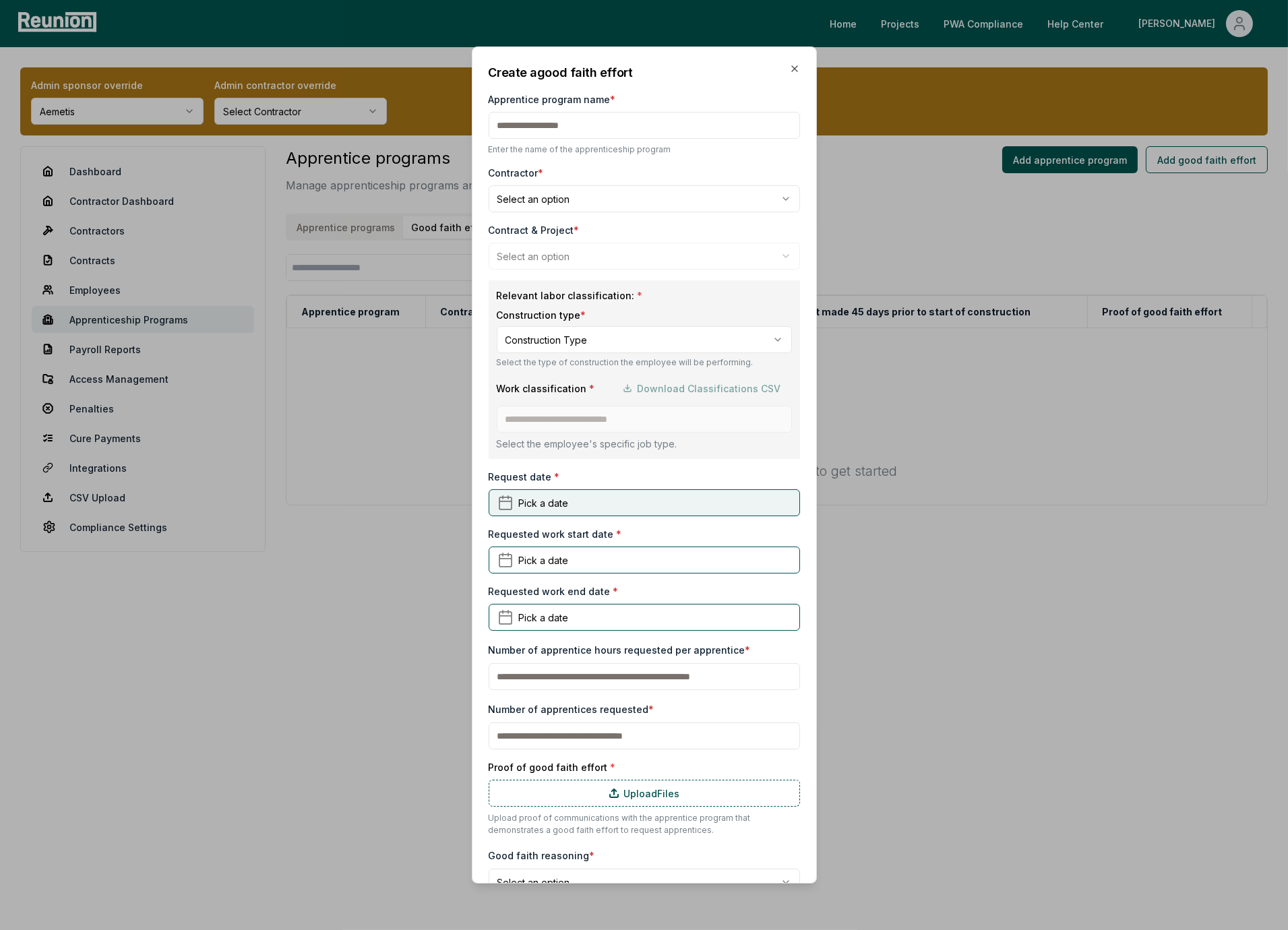
click at [565, 508] on span "Pick a date" at bounding box center [544, 504] width 50 height 14
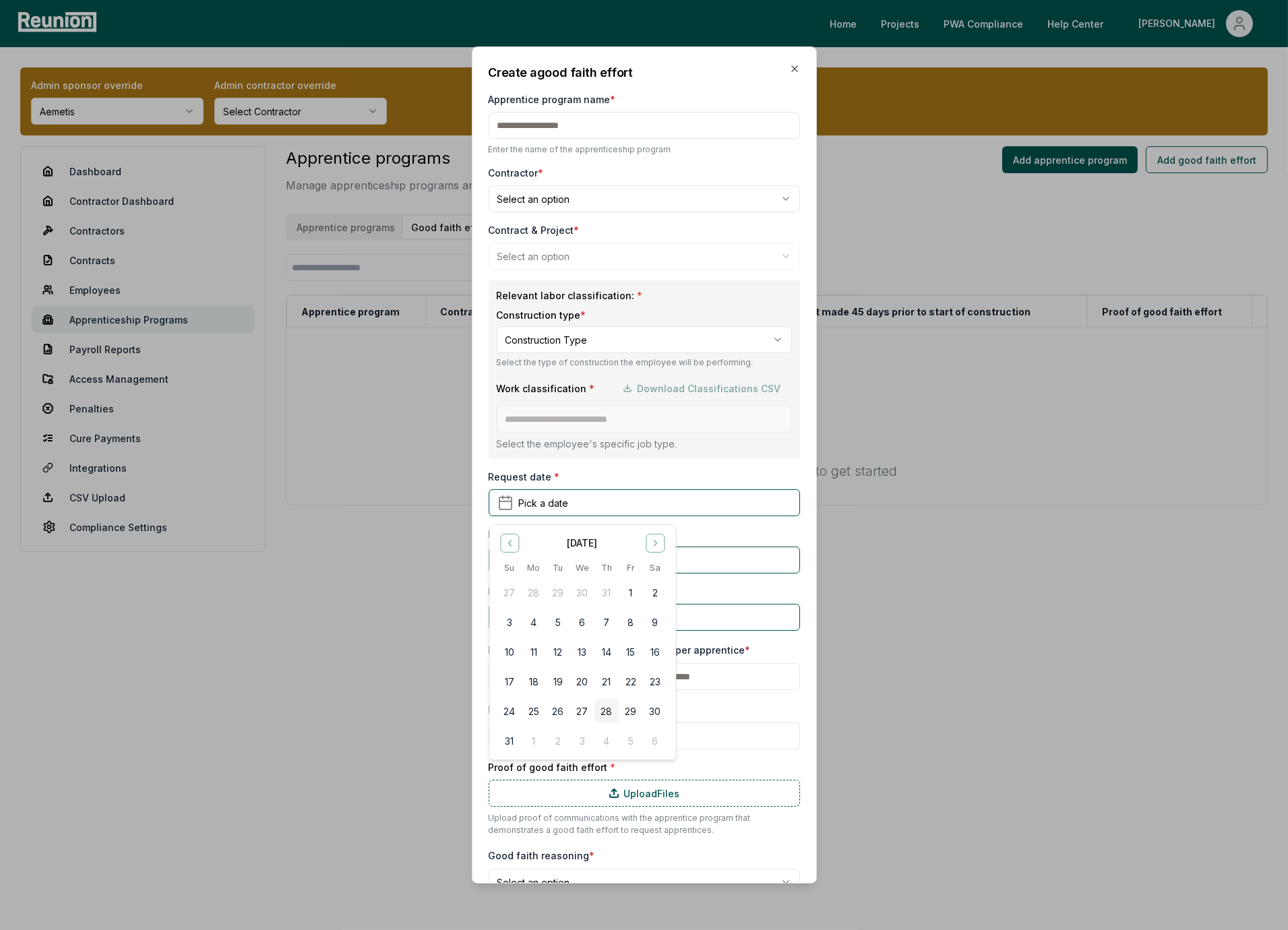
click at [564, 474] on div "Request date * Pick a date August 2025 Su Mo Tu We Th Fr Sa 27 28 29 30 31 1 2 …" at bounding box center [644, 493] width 311 height 47
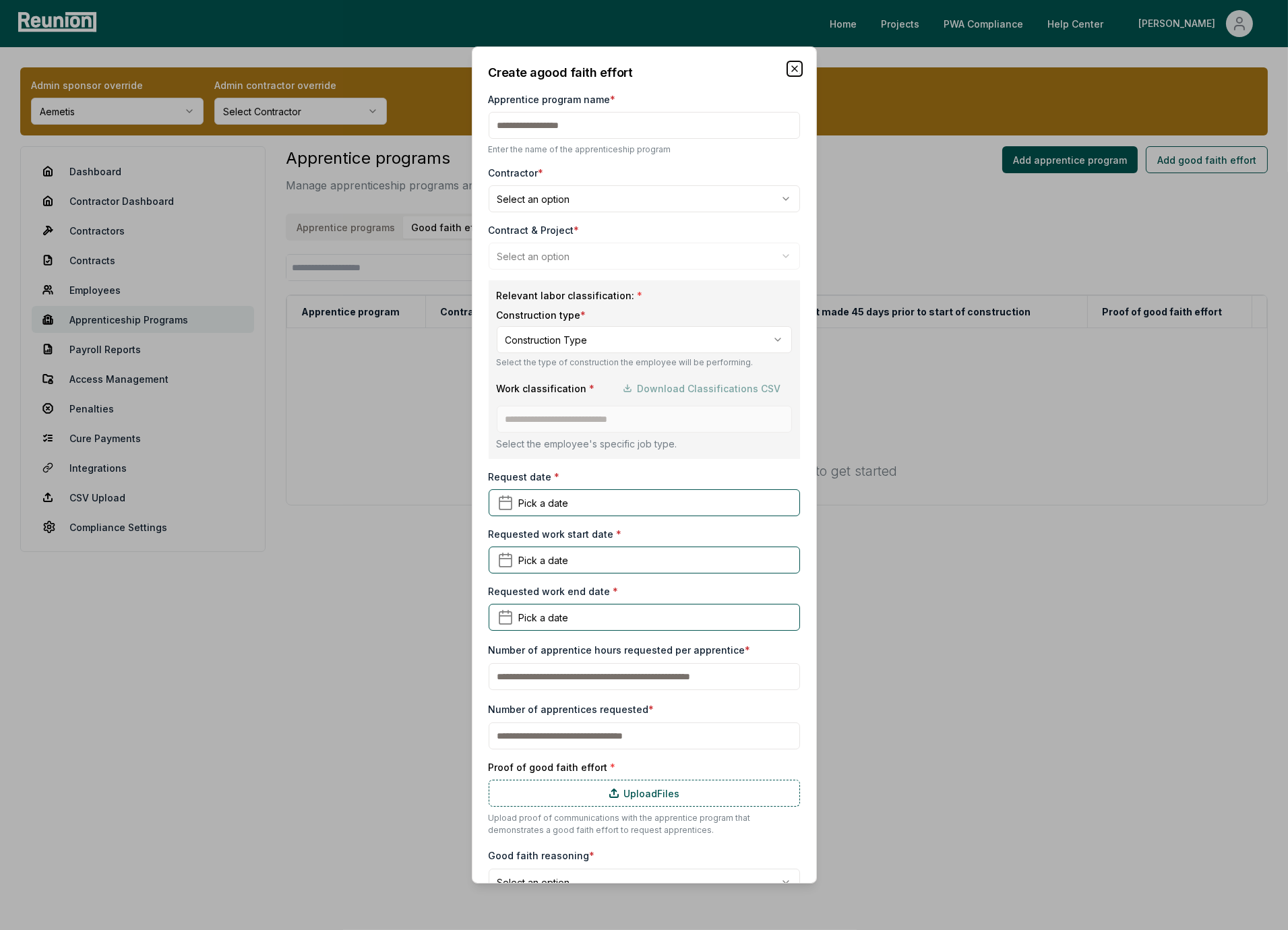
click at [795, 70] on icon "button" at bounding box center [795, 69] width 11 height 11
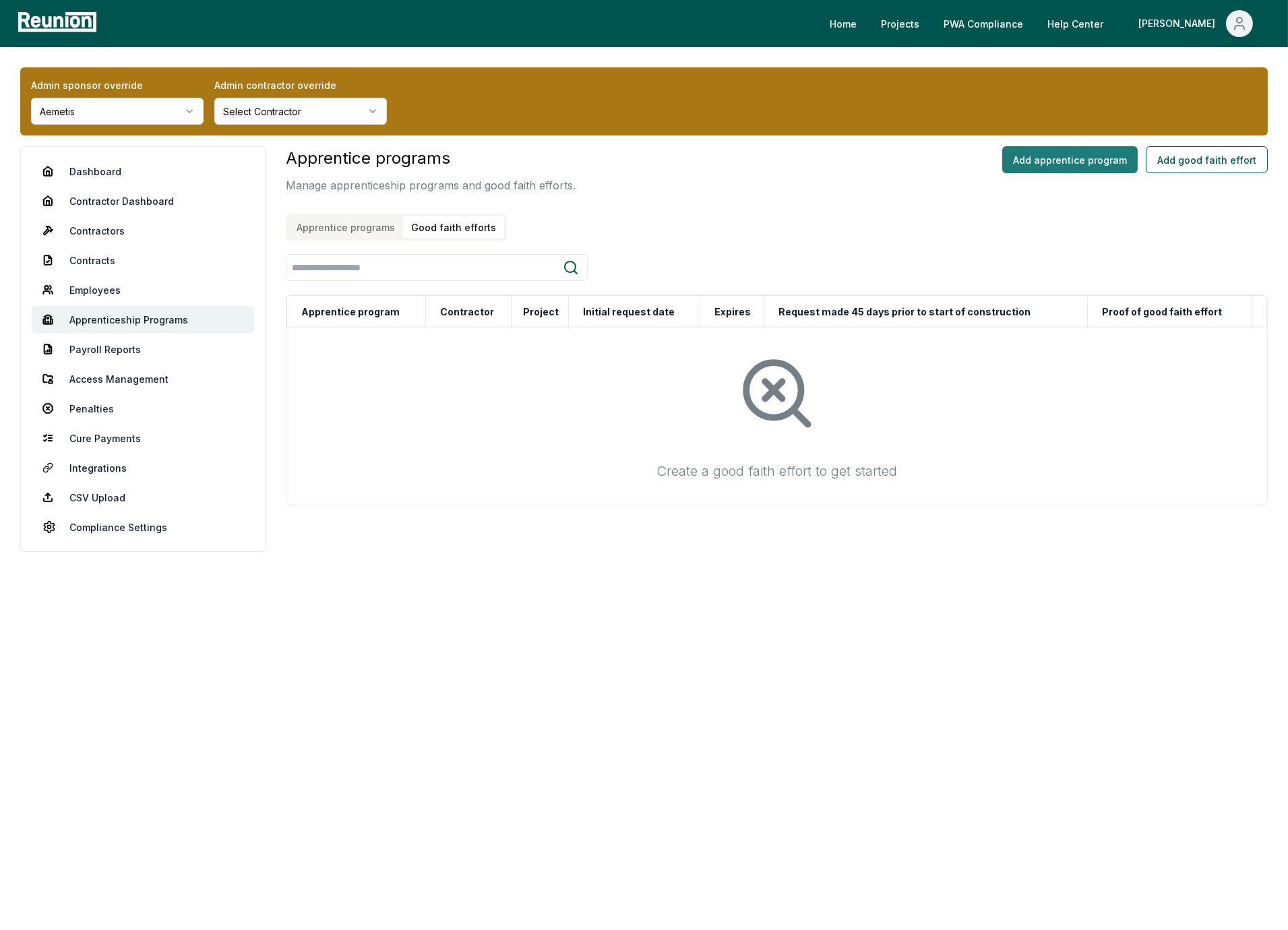
click at [1036, 154] on button "Add apprentice program" at bounding box center [1070, 160] width 136 height 27
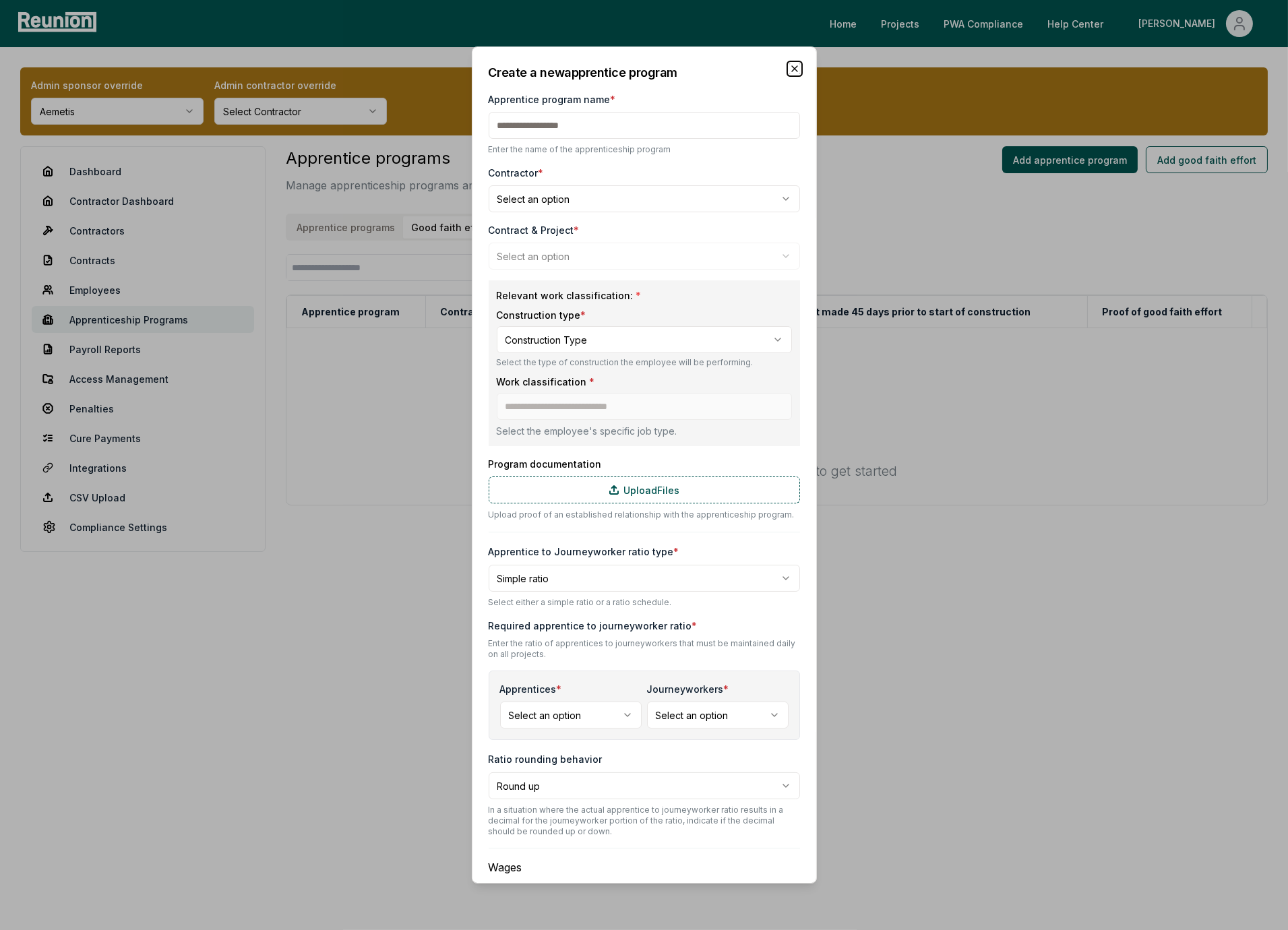
click at [795, 67] on icon "button" at bounding box center [795, 69] width 11 height 11
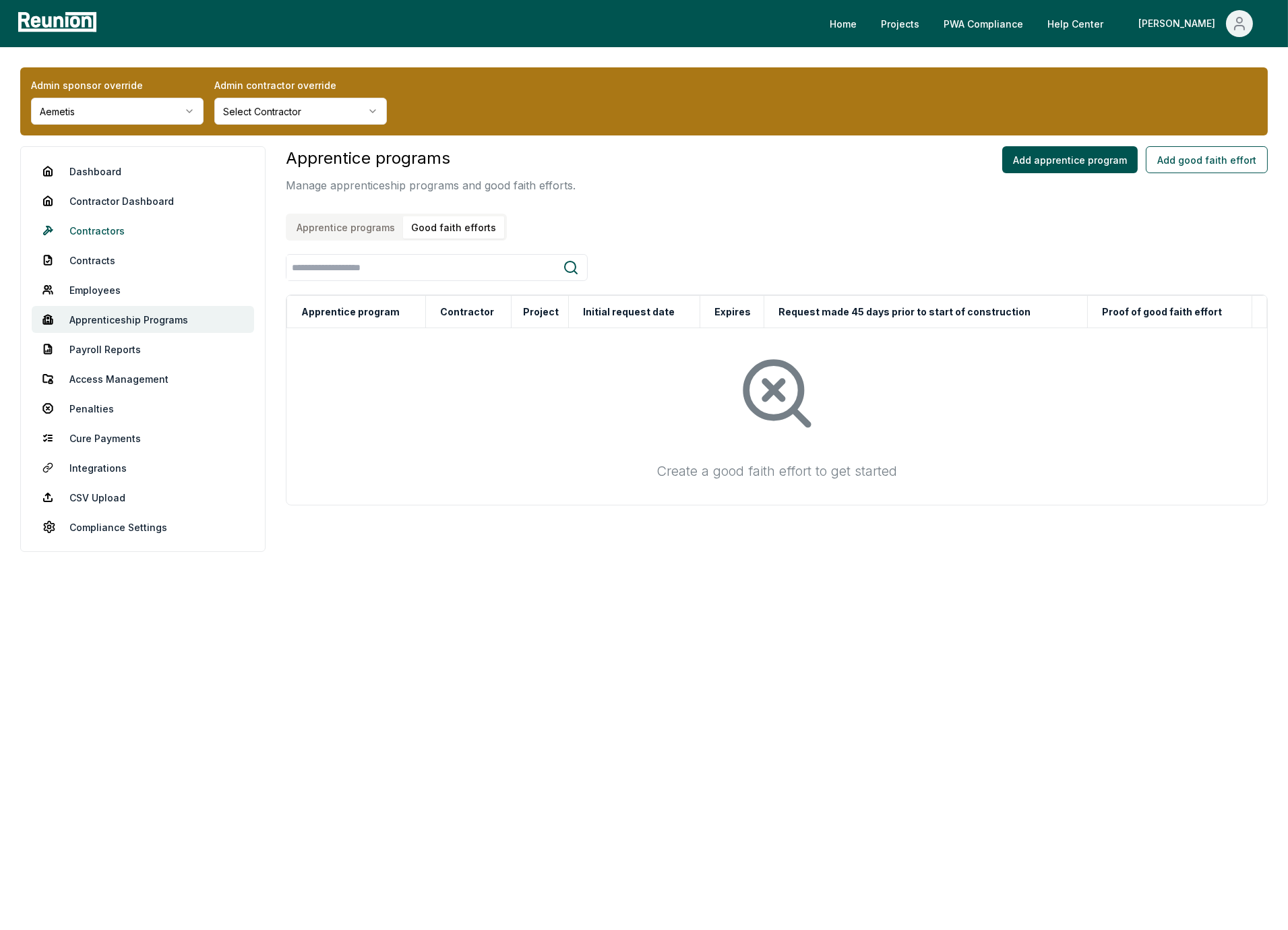
click at [102, 235] on link "Contractors" at bounding box center [143, 230] width 222 height 27
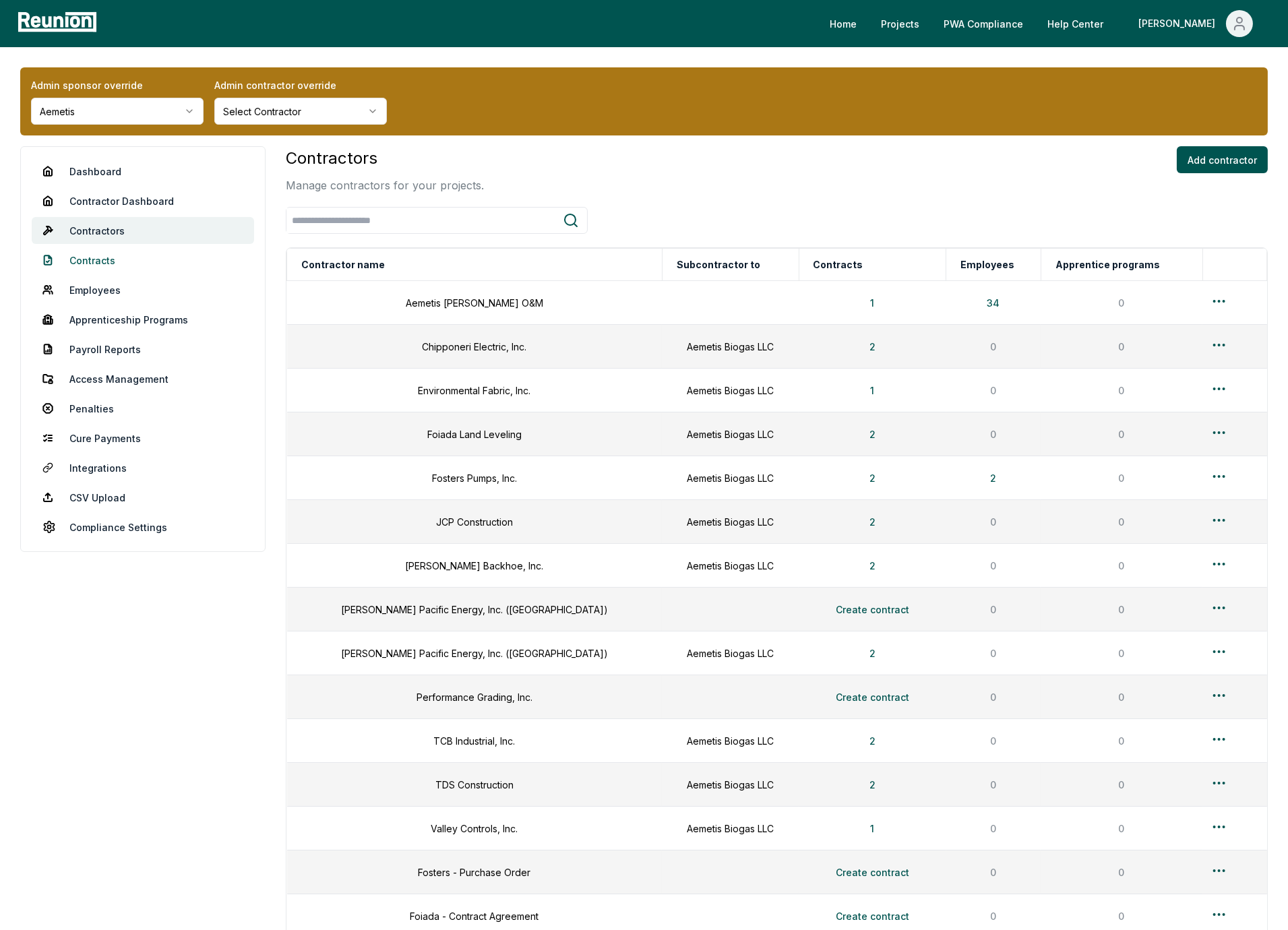
click at [162, 269] on link "Contracts" at bounding box center [143, 260] width 222 height 27
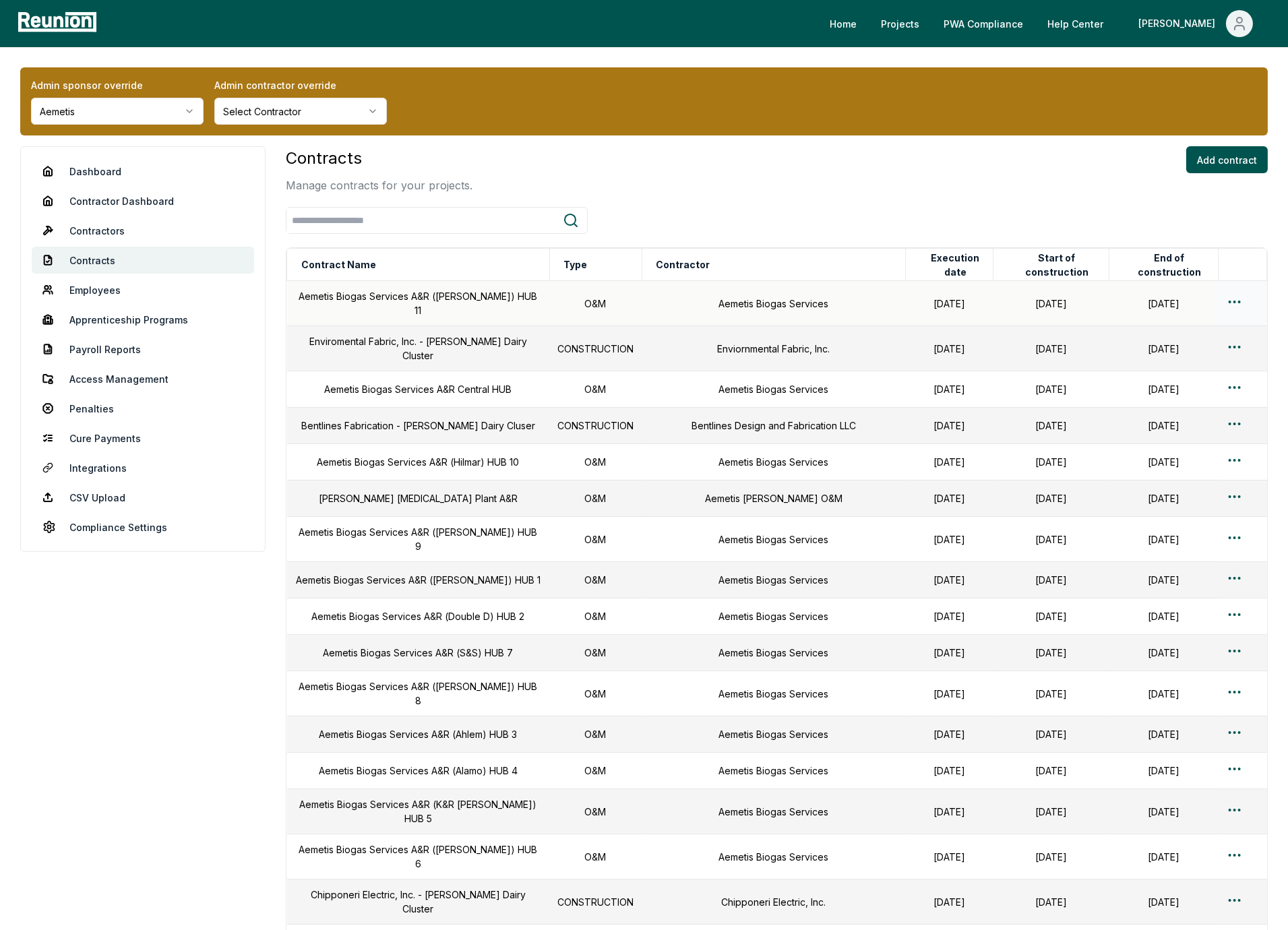
click at [1237, 299] on html "Please visit us on your desktop We're working on making our marketplace mobile-…" at bounding box center [644, 749] width 1288 height 1499
click at [1189, 348] on div "Edit" at bounding box center [1212, 351] width 128 height 22
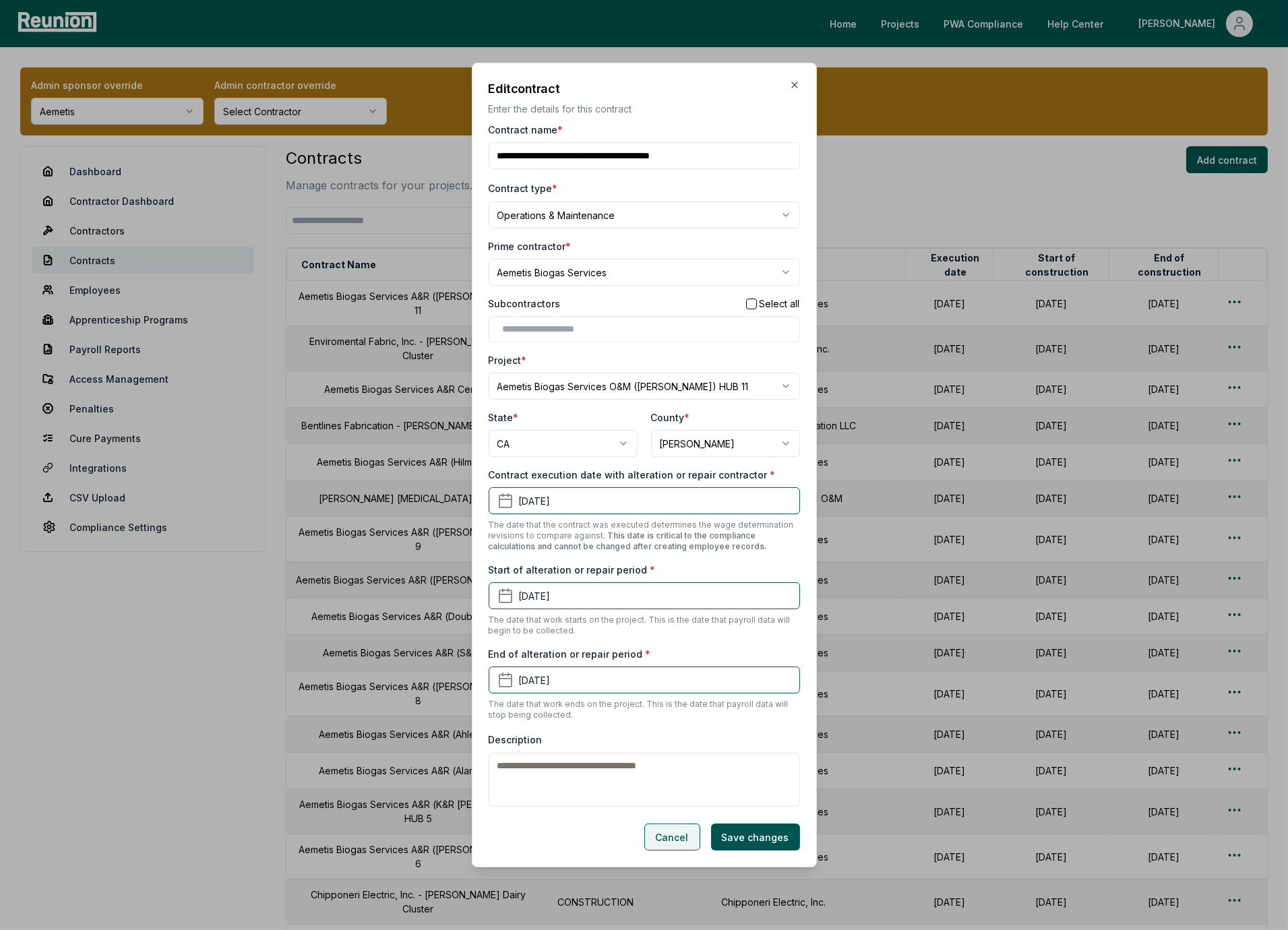
click at [686, 837] on button "Cancel" at bounding box center [672, 837] width 56 height 27
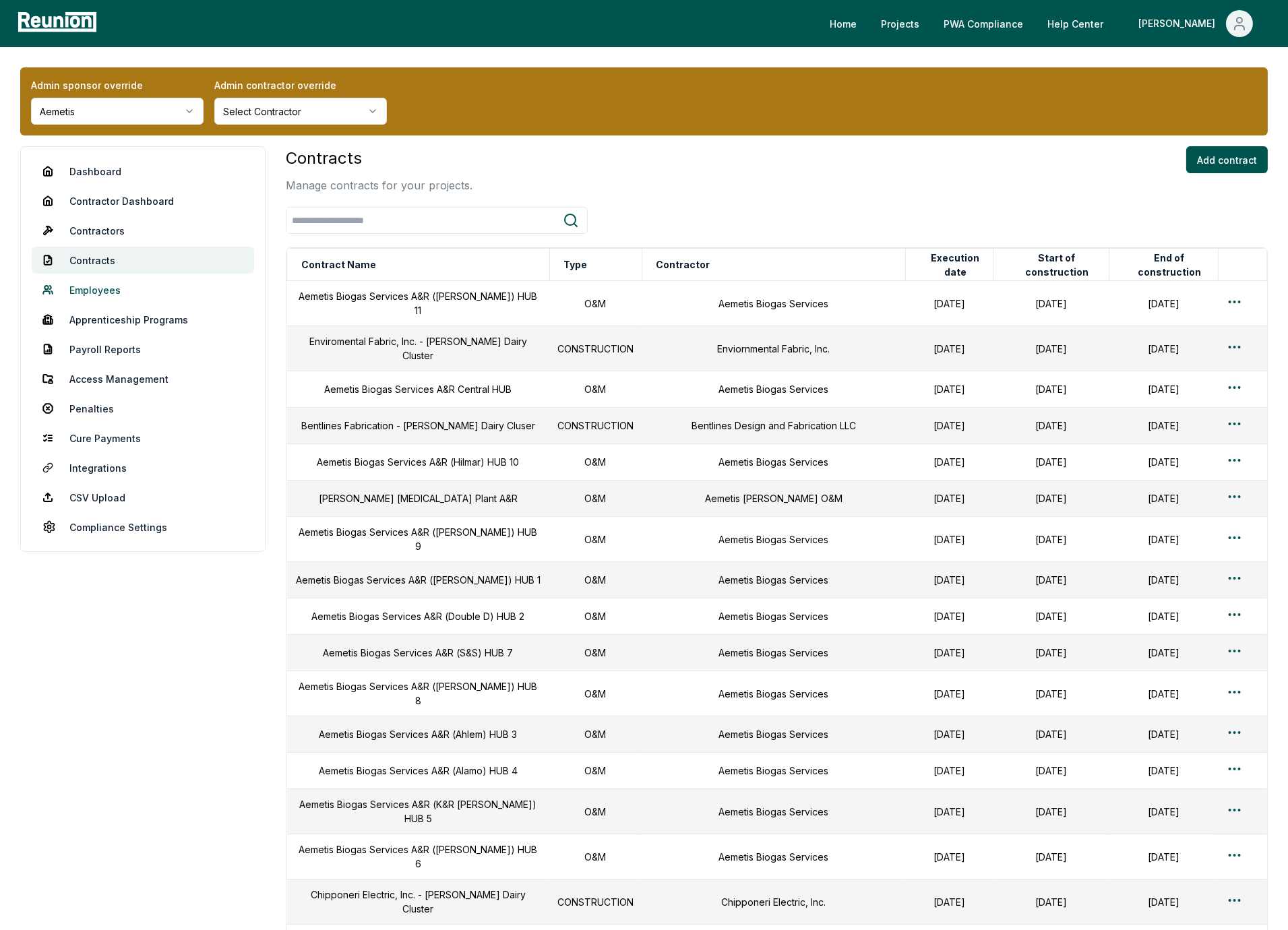
click at [97, 287] on link "Employees" at bounding box center [143, 290] width 222 height 27
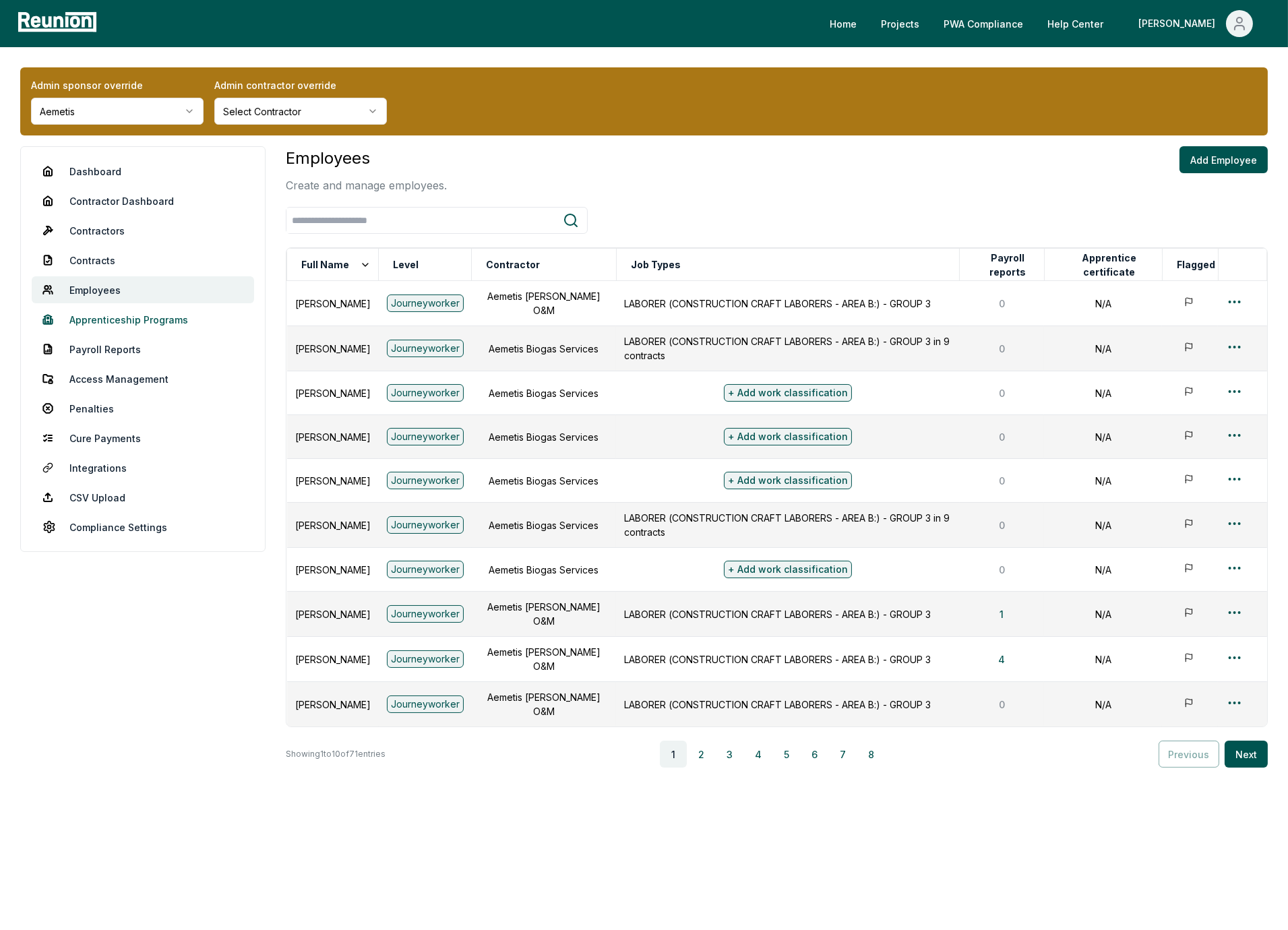
click at [169, 322] on link "Apprenticeship Programs" at bounding box center [143, 319] width 222 height 27
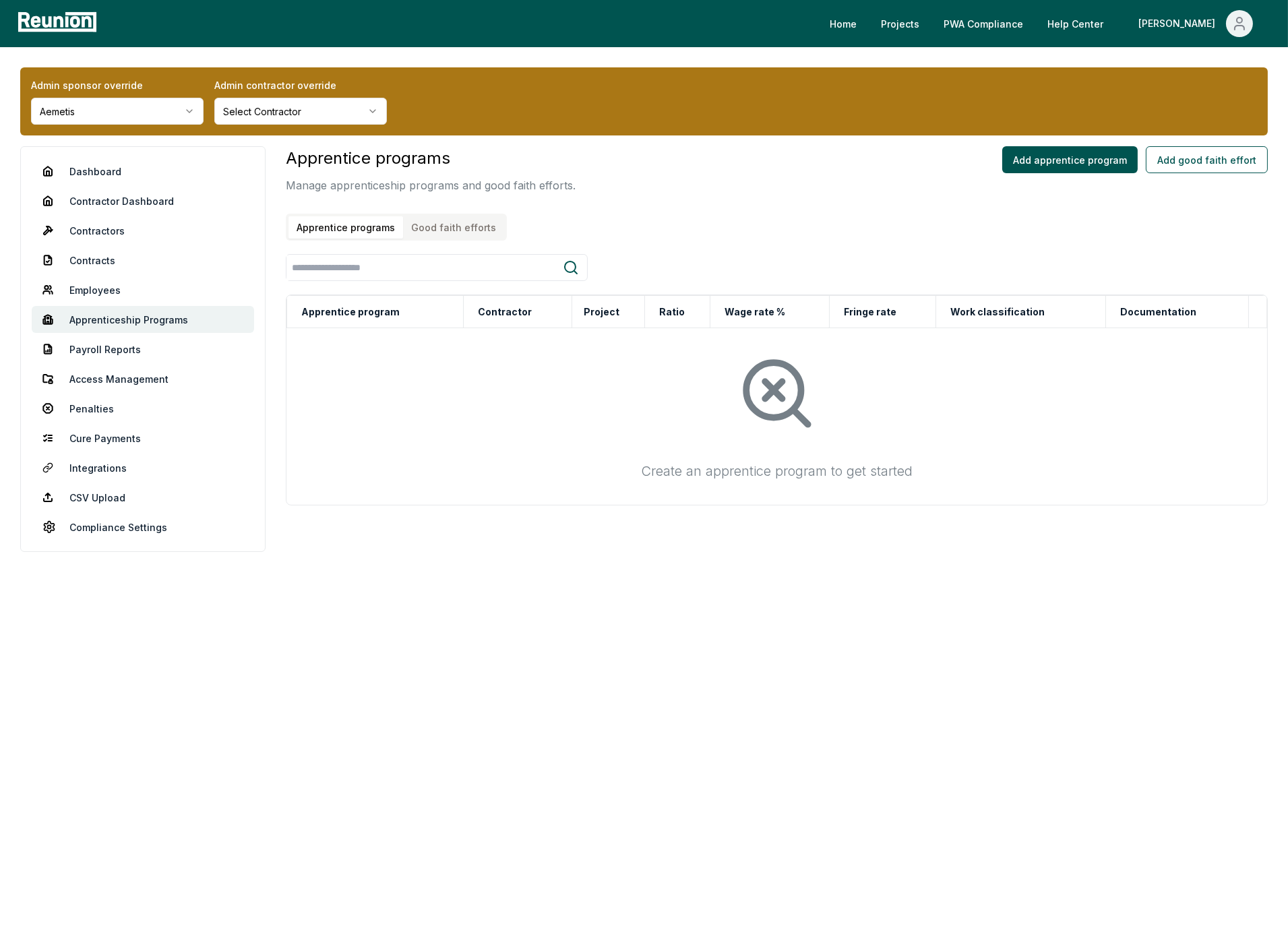
click at [468, 222] on button "Good faith efforts" at bounding box center [453, 227] width 101 height 22
click at [1161, 168] on button "Add good faith effort" at bounding box center [1207, 160] width 122 height 27
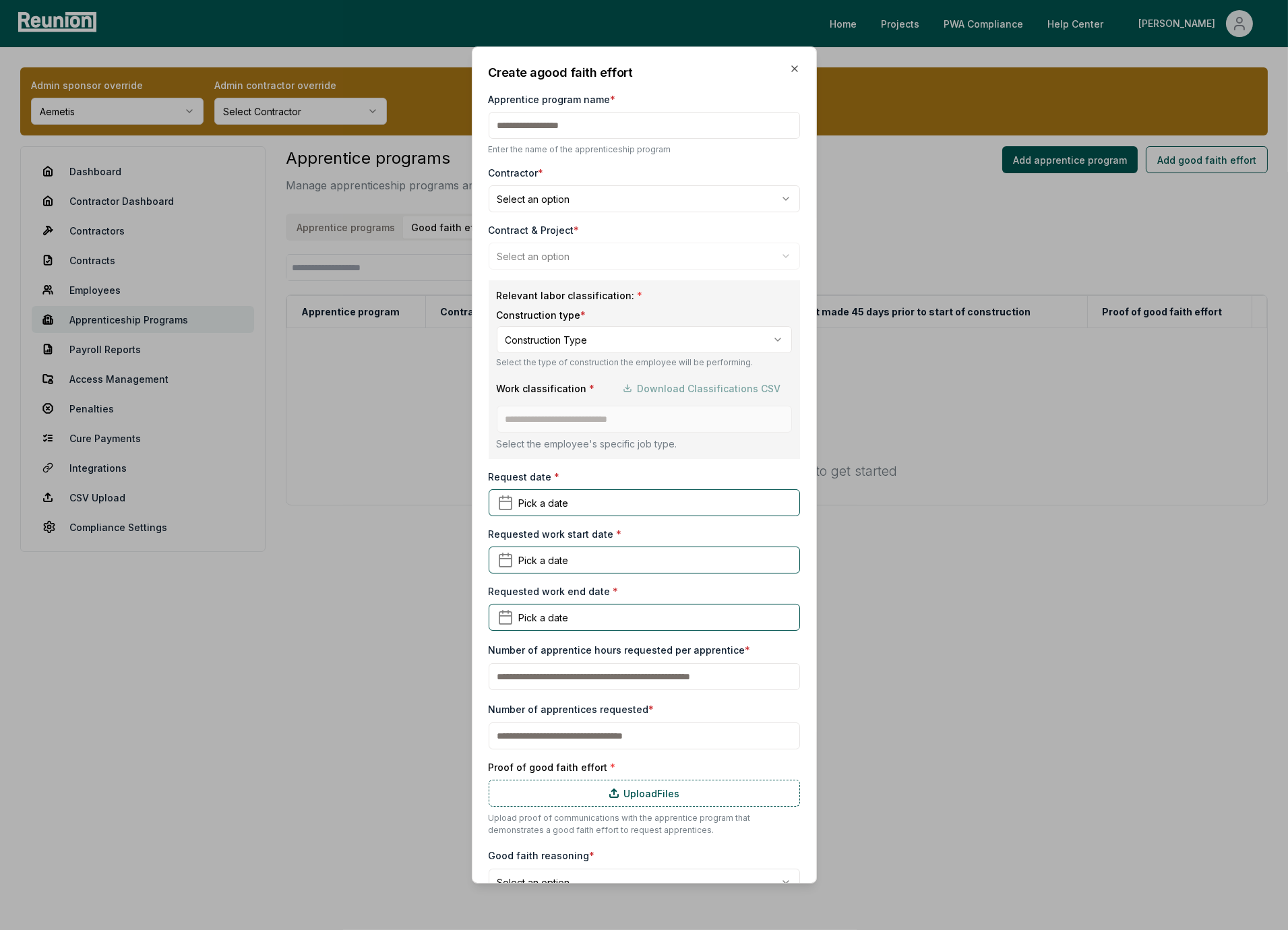
click at [643, 276] on div "**********" at bounding box center [644, 480] width 311 height 832
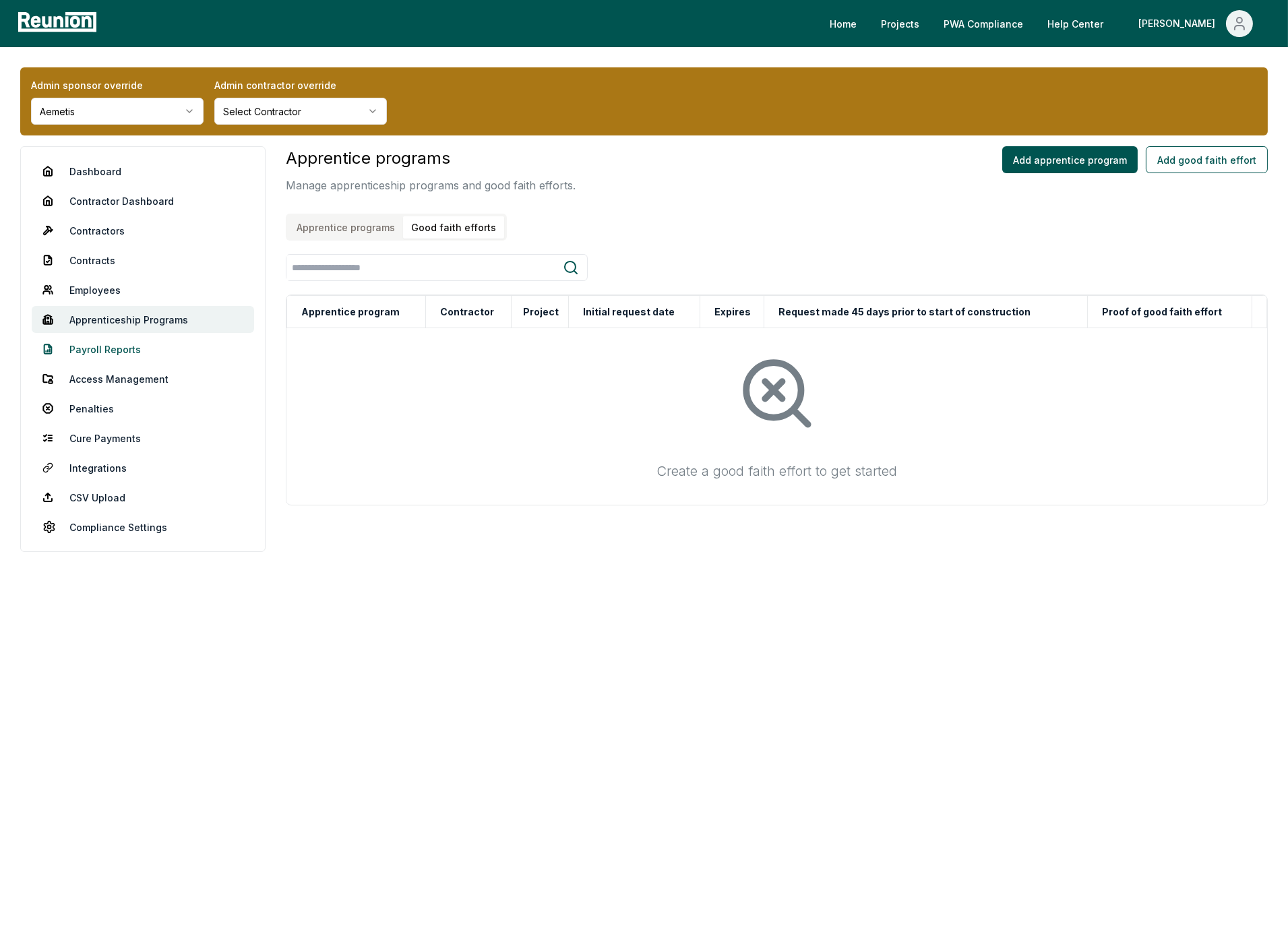
click at [106, 350] on link "Payroll Reports" at bounding box center [143, 349] width 222 height 27
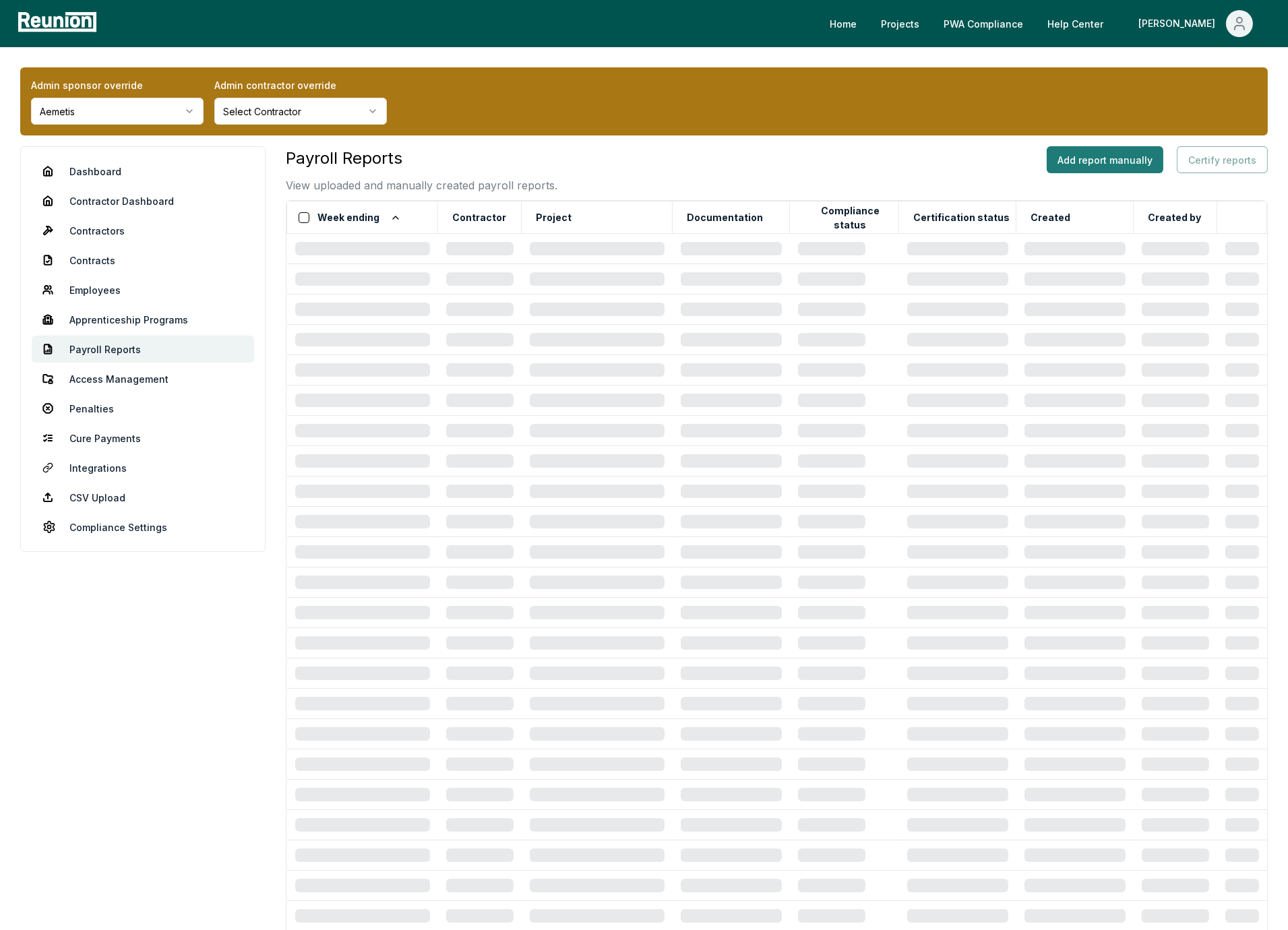
click at [1089, 171] on button "Add report manually" at bounding box center [1105, 160] width 117 height 27
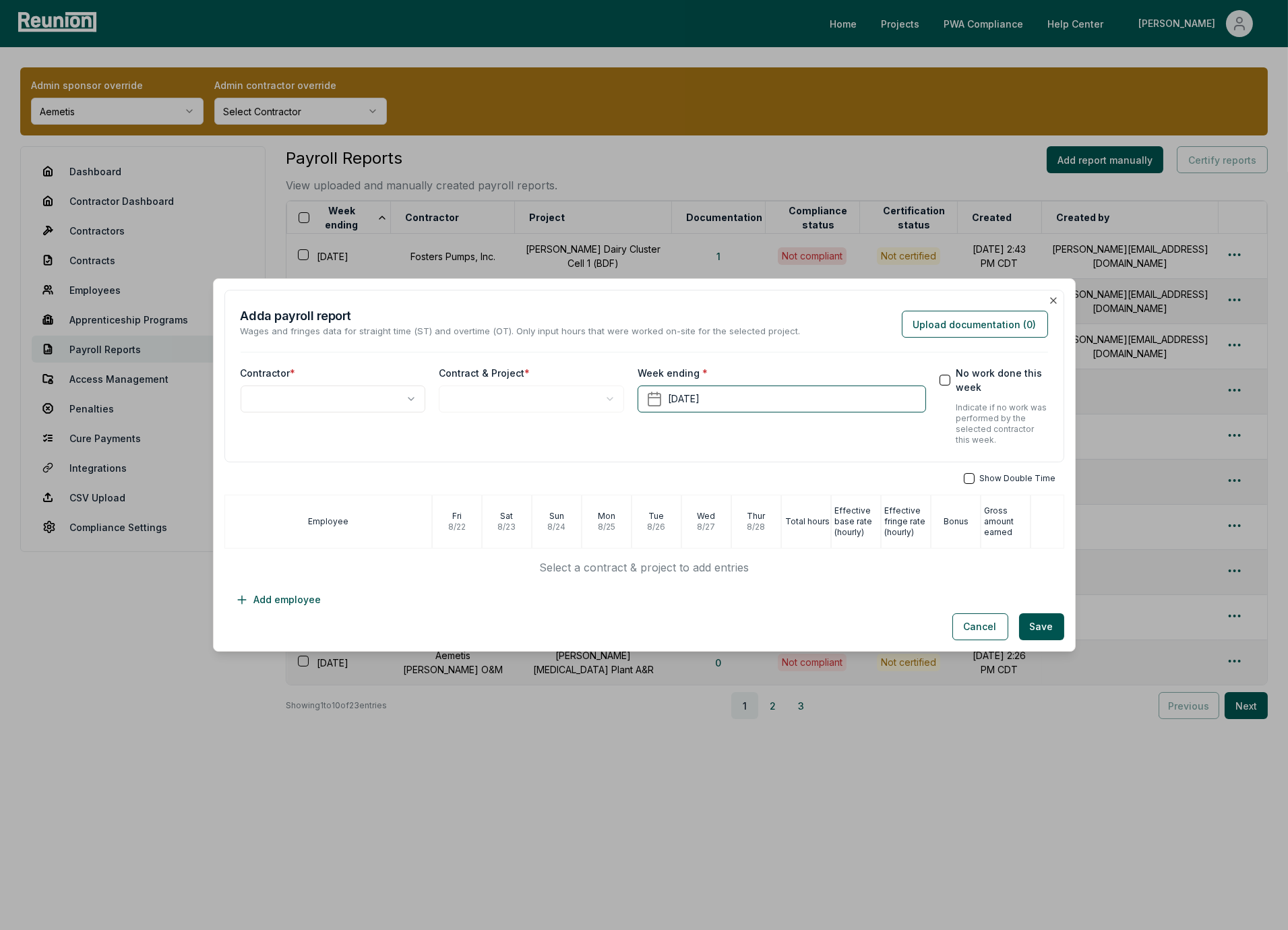
click at [380, 397] on body "Please visit us on your desktop We're working on making our marketplace mobile-…" at bounding box center [644, 465] width 1288 height 930
click at [515, 399] on body "Please visit us on your desktop We're working on making our marketplace mobile-…" at bounding box center [644, 465] width 1288 height 930
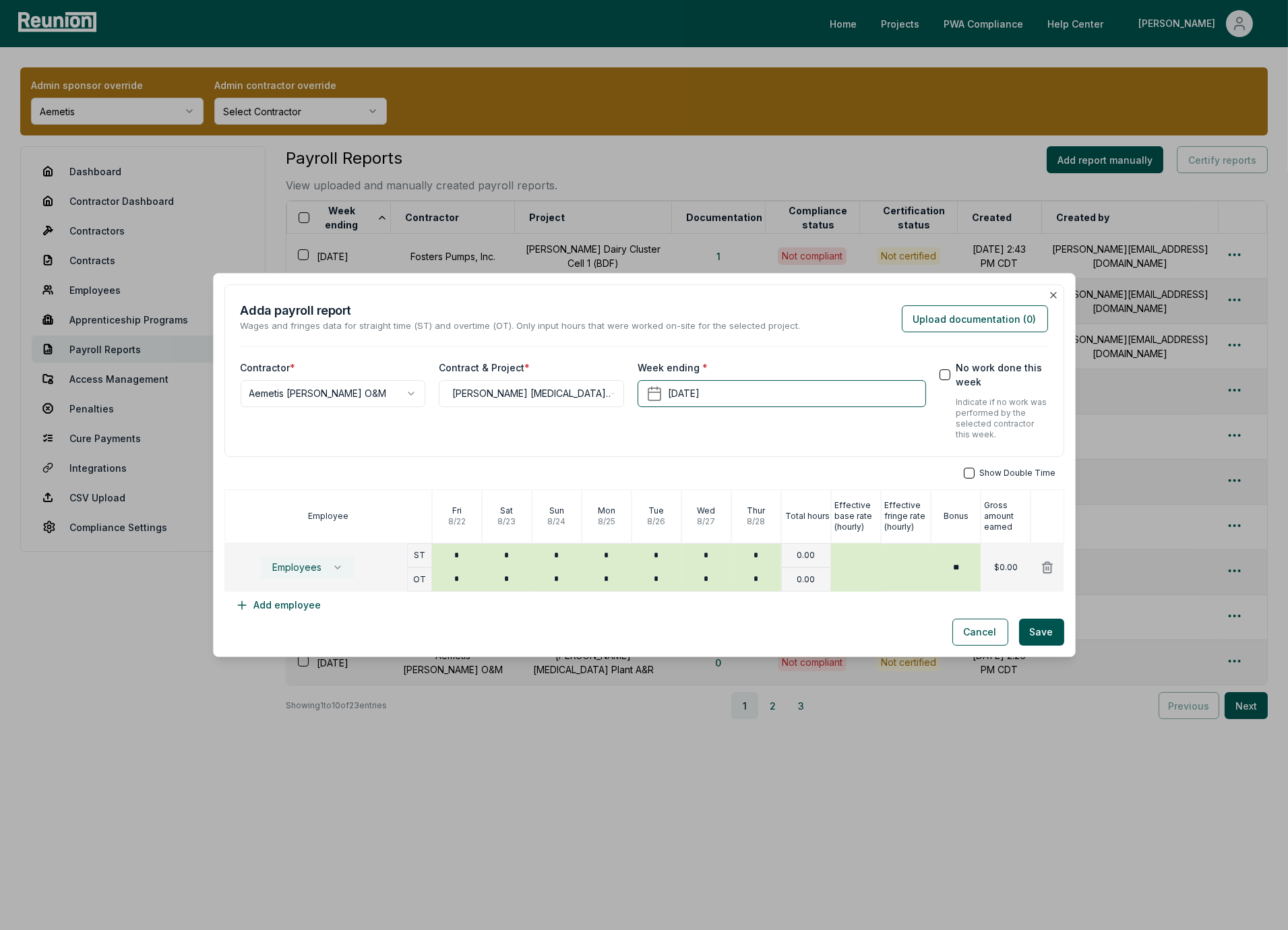
click at [314, 565] on span "Employees" at bounding box center [297, 568] width 49 height 11
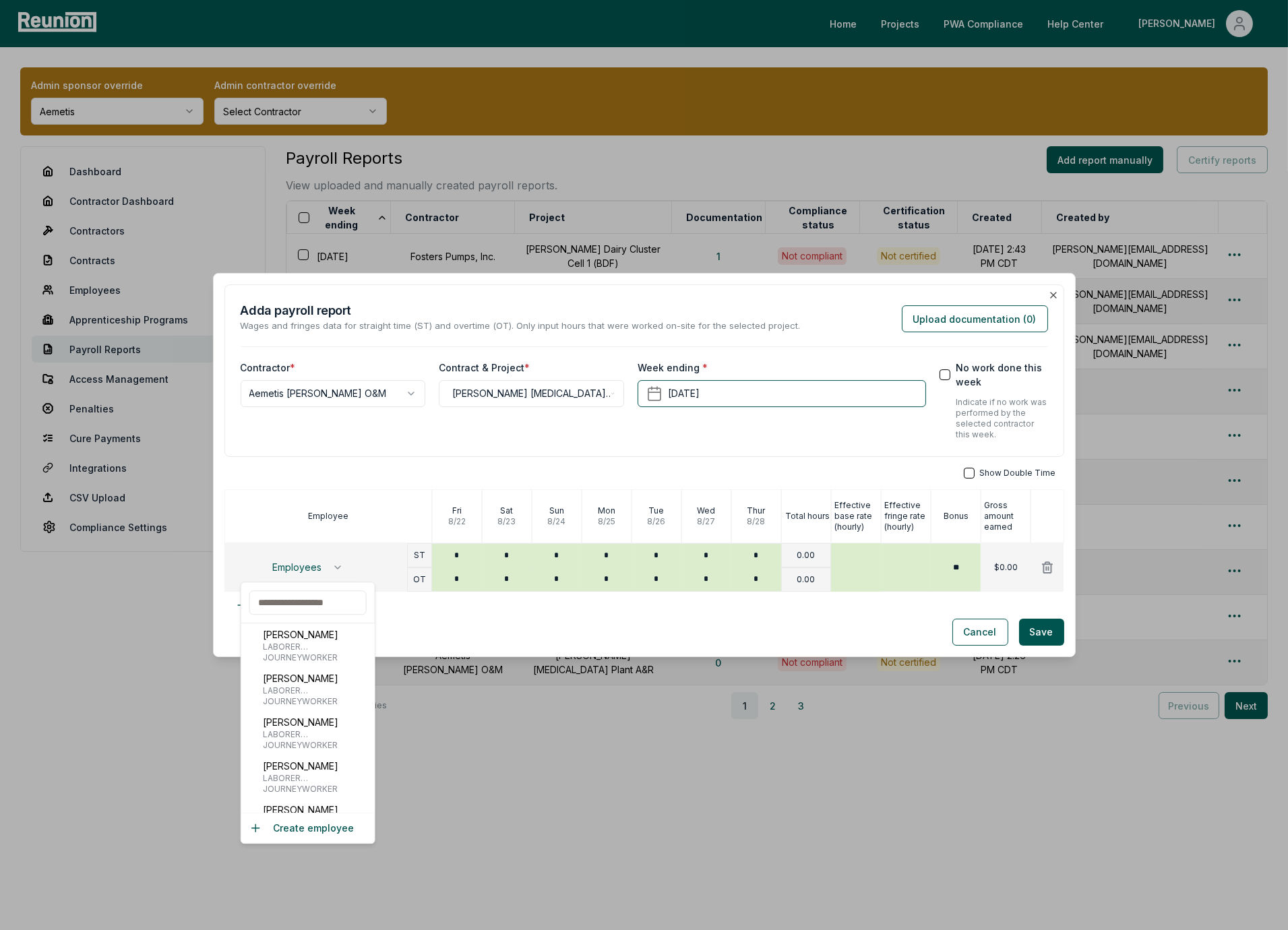
click at [453, 439] on div "**********" at bounding box center [531, 400] width 185 height 79
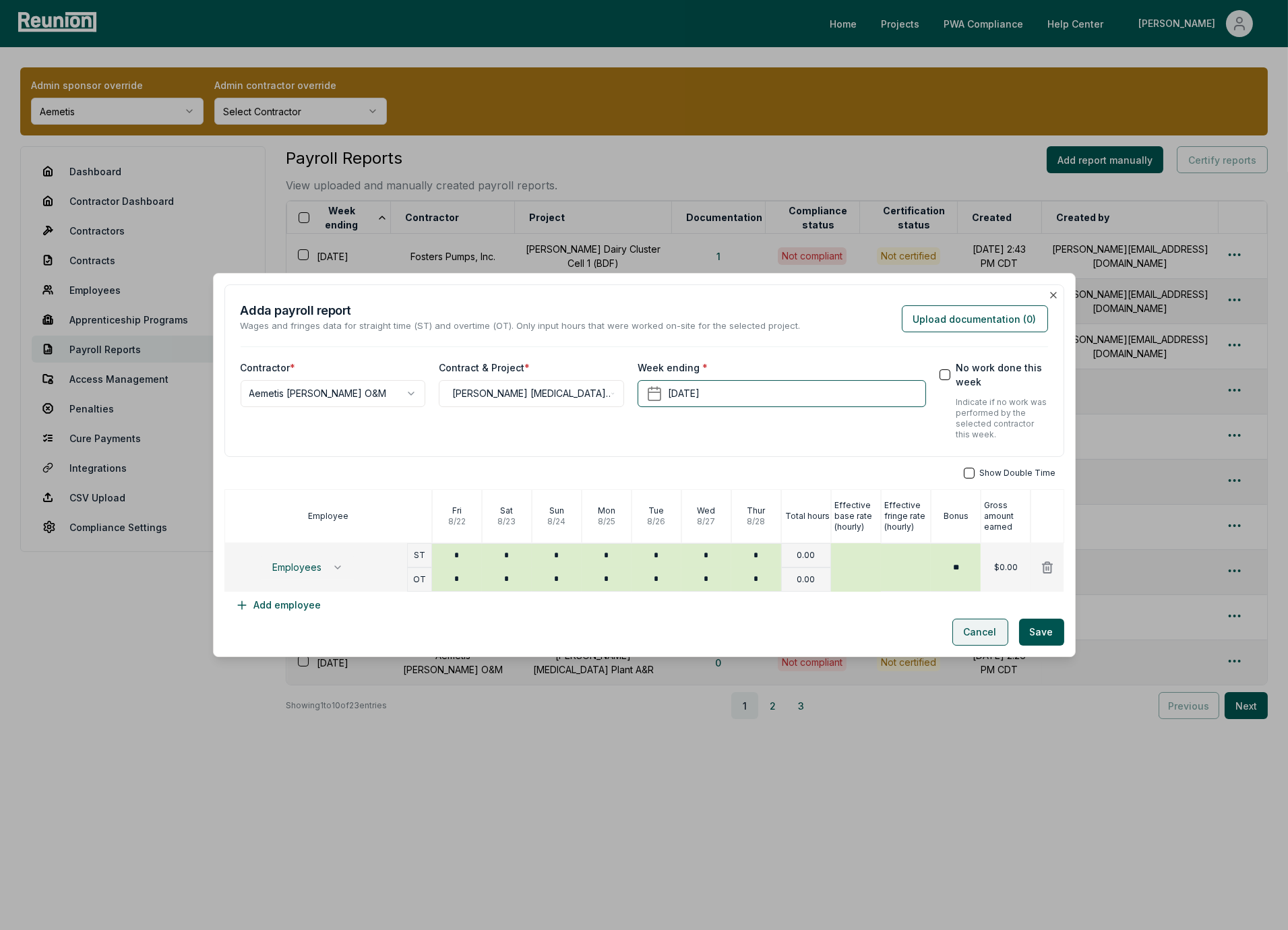
click at [976, 638] on button "Cancel" at bounding box center [980, 632] width 56 height 27
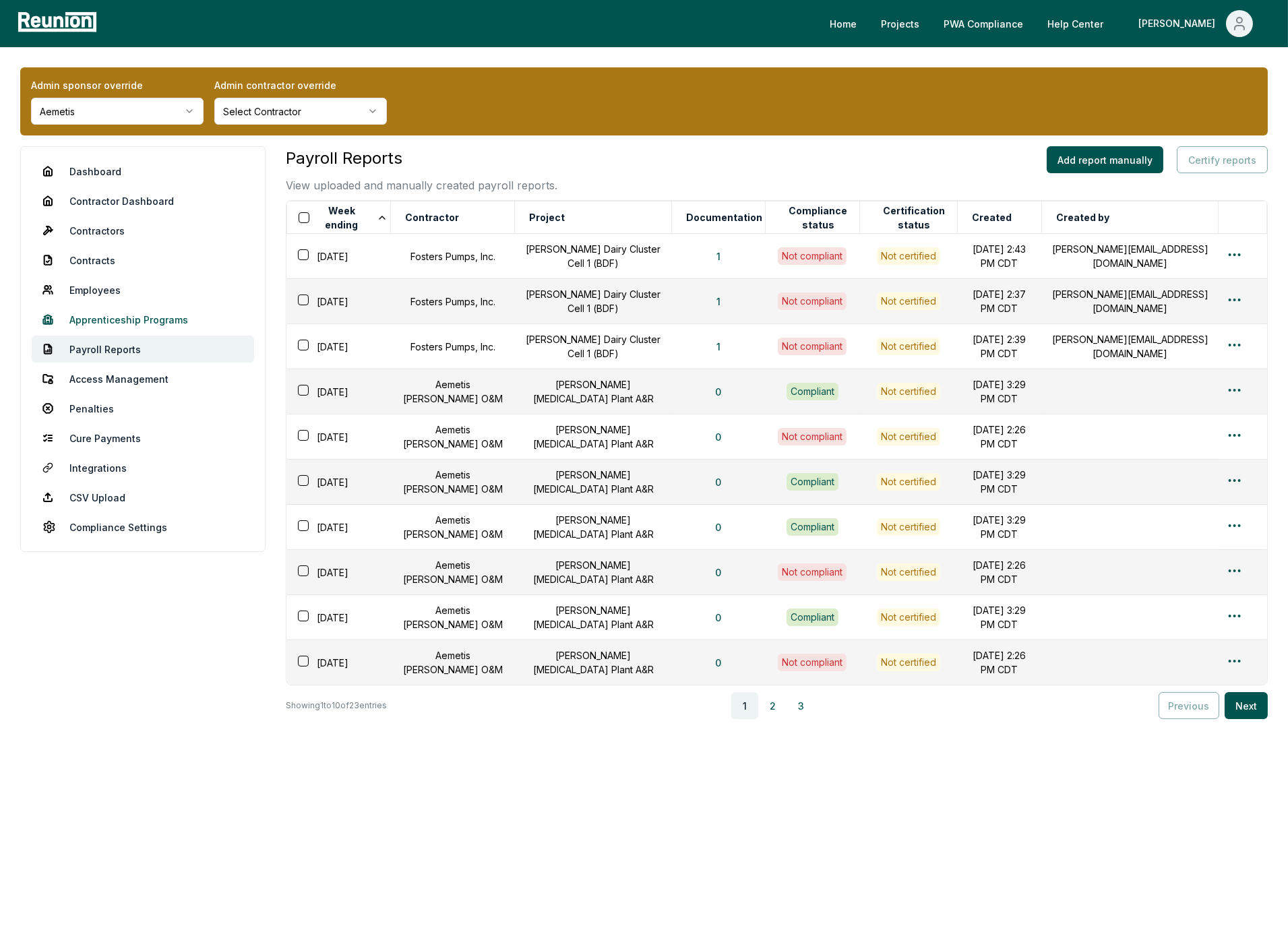
click at [121, 317] on link "Apprenticeship Programs" at bounding box center [143, 319] width 222 height 27
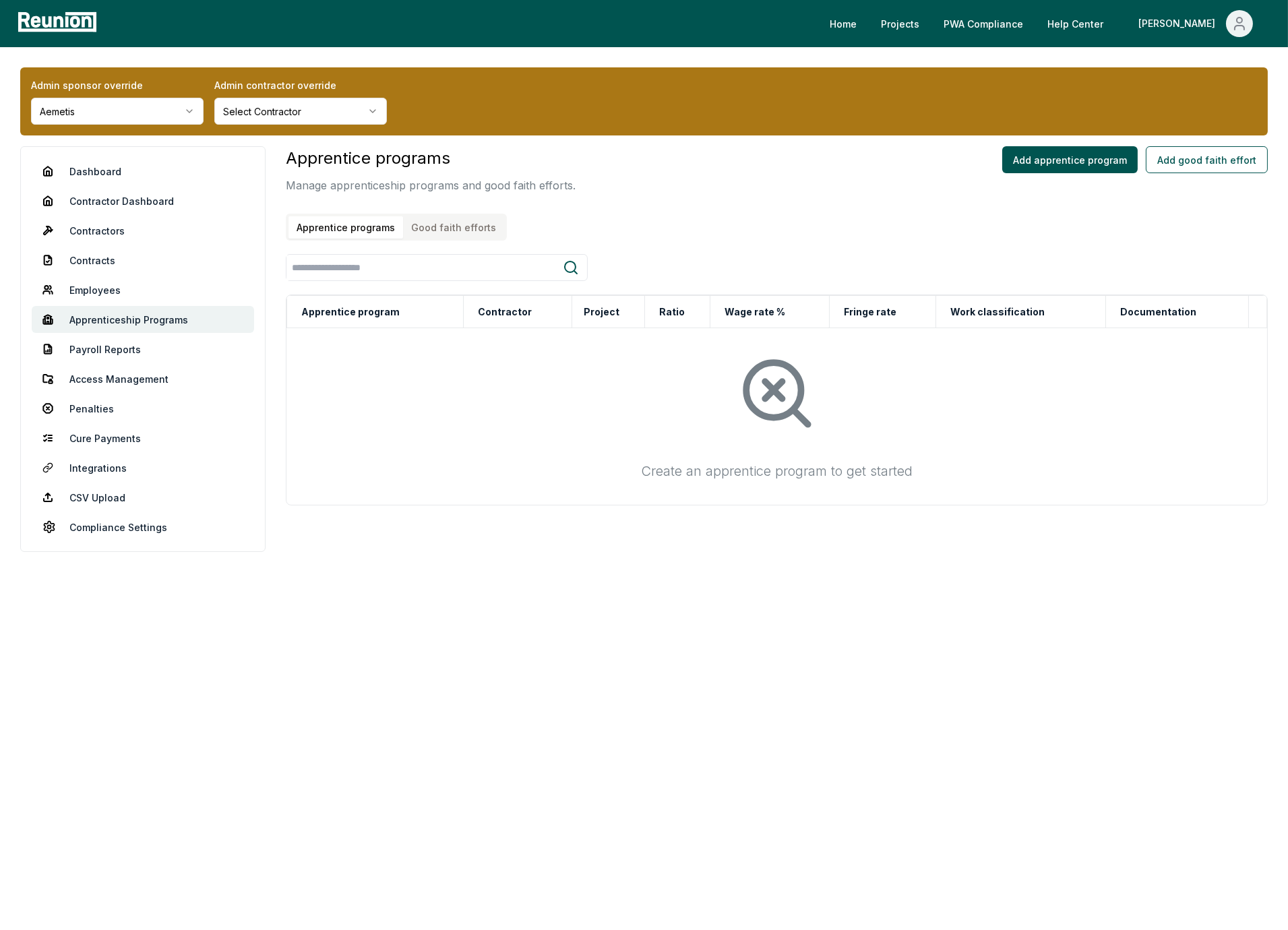
click at [460, 225] on button "Good faith efforts" at bounding box center [453, 227] width 101 height 22
click at [1206, 164] on button "Add good faith effort" at bounding box center [1207, 160] width 122 height 27
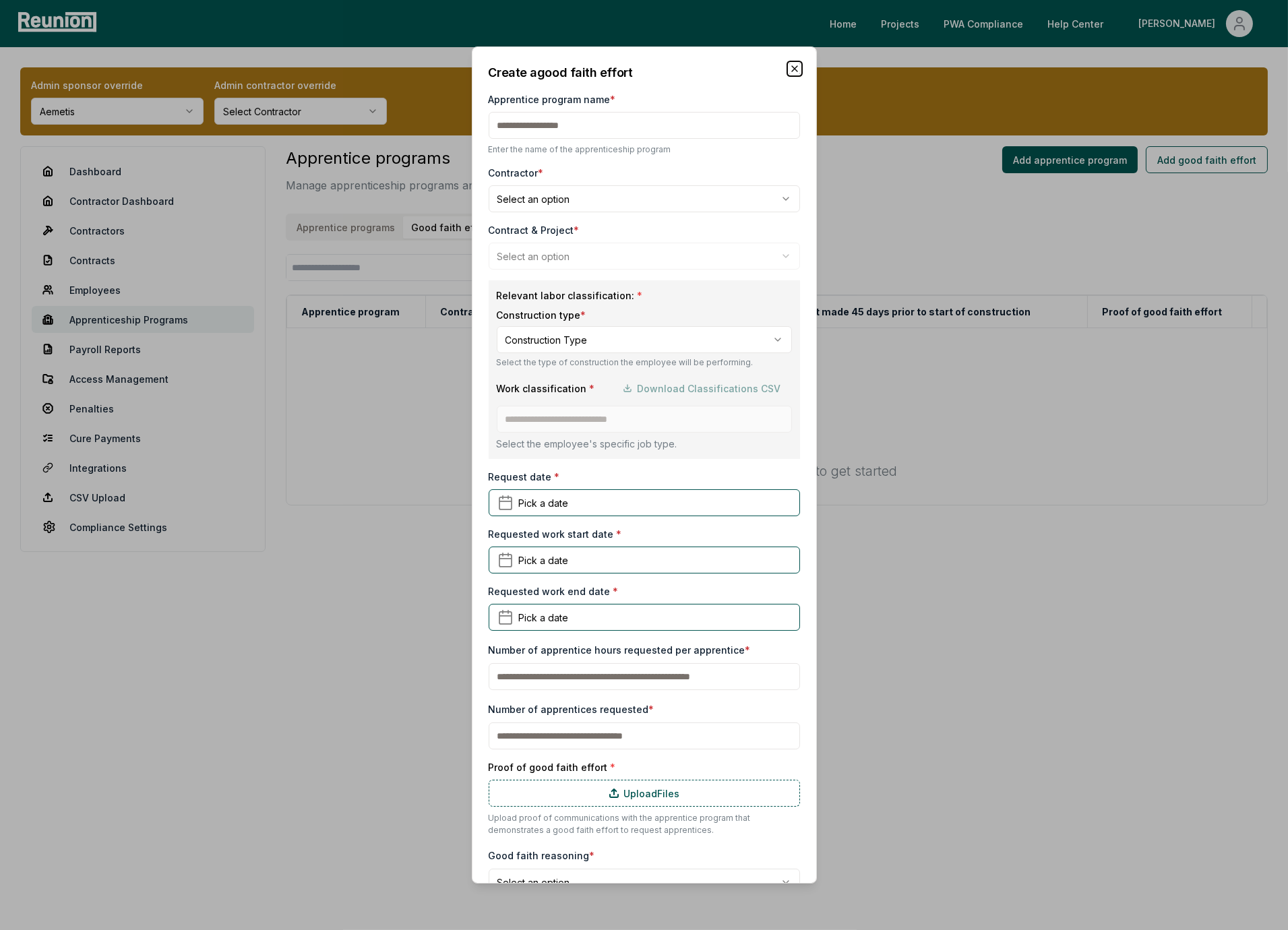
click at [796, 71] on icon "button" at bounding box center [794, 68] width 6 height 6
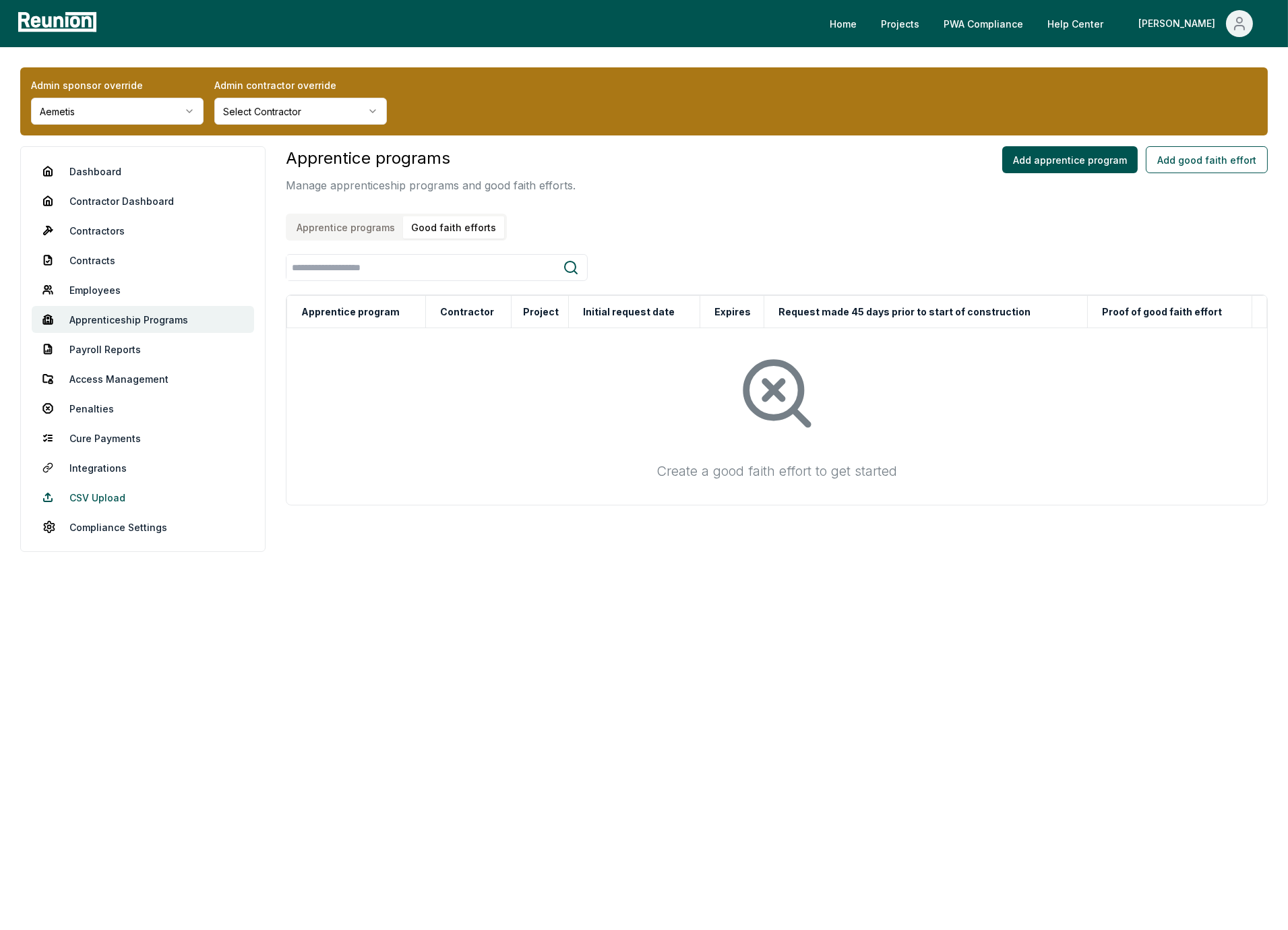
click at [100, 498] on link "CSV Upload" at bounding box center [143, 497] width 222 height 27
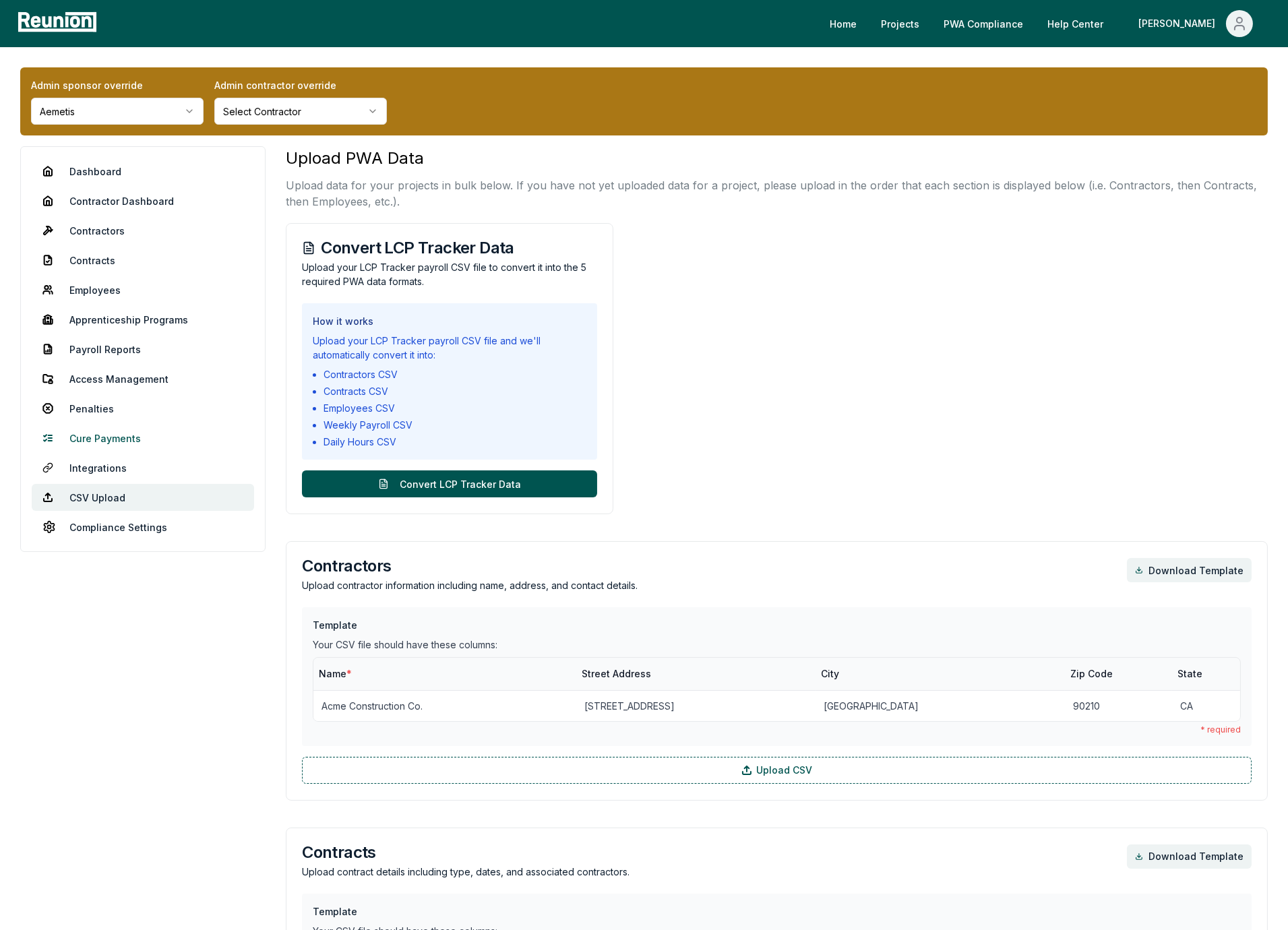
click at [92, 435] on link "Cure Payments" at bounding box center [143, 438] width 222 height 27
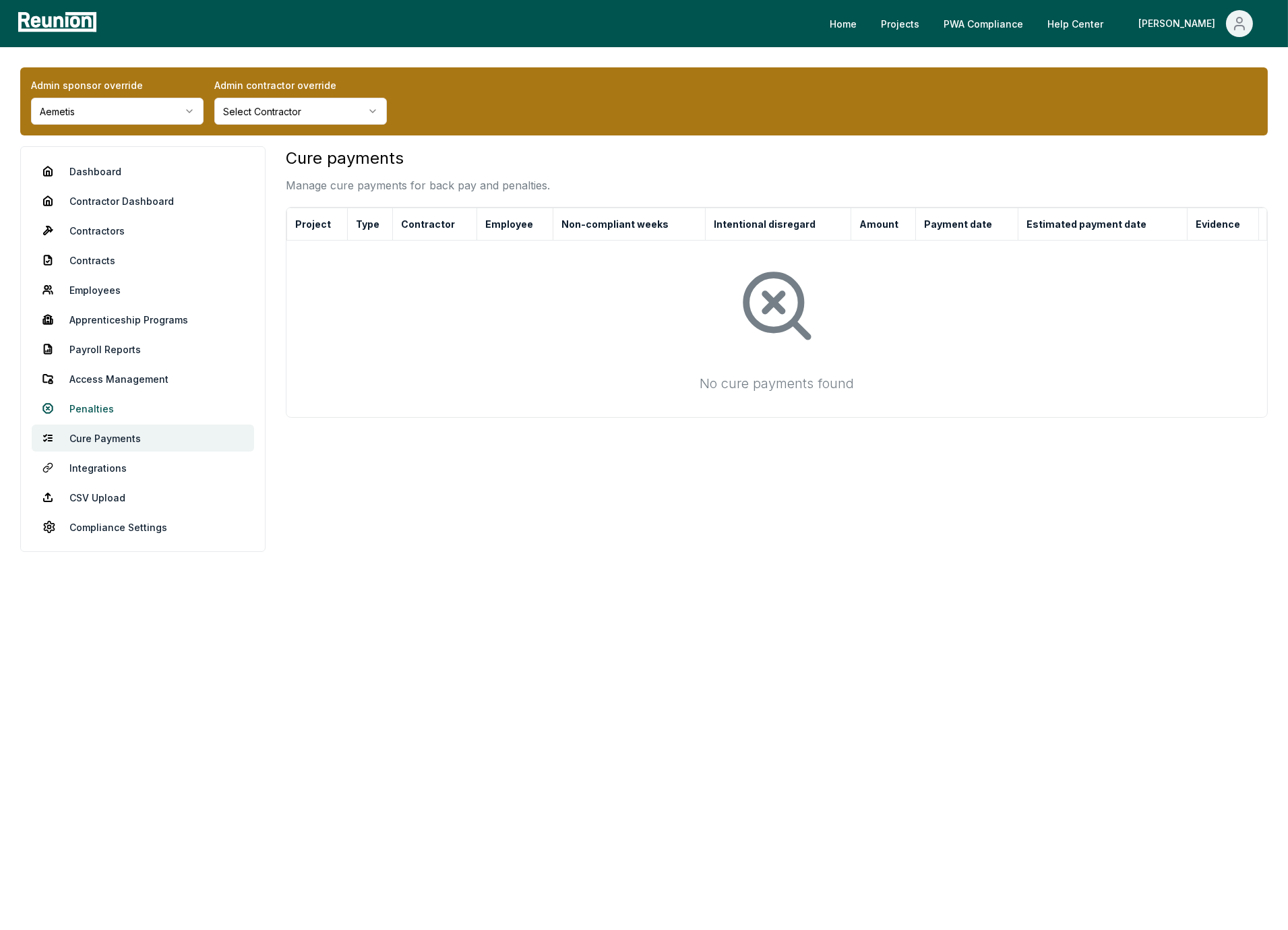
click at [89, 403] on link "Penalties" at bounding box center [143, 408] width 222 height 27
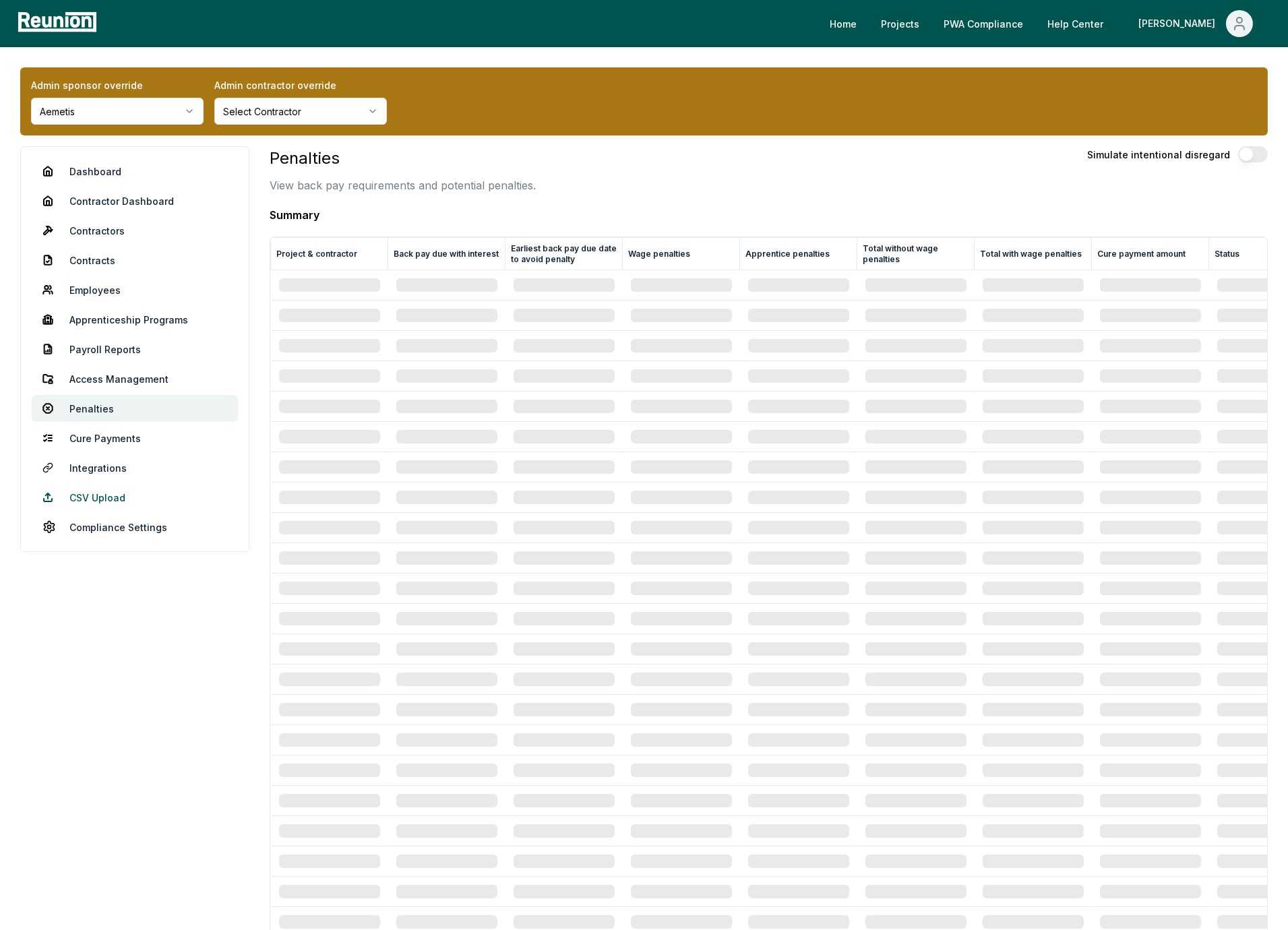
click at [110, 499] on link "CSV Upload" at bounding box center [135, 497] width 206 height 27
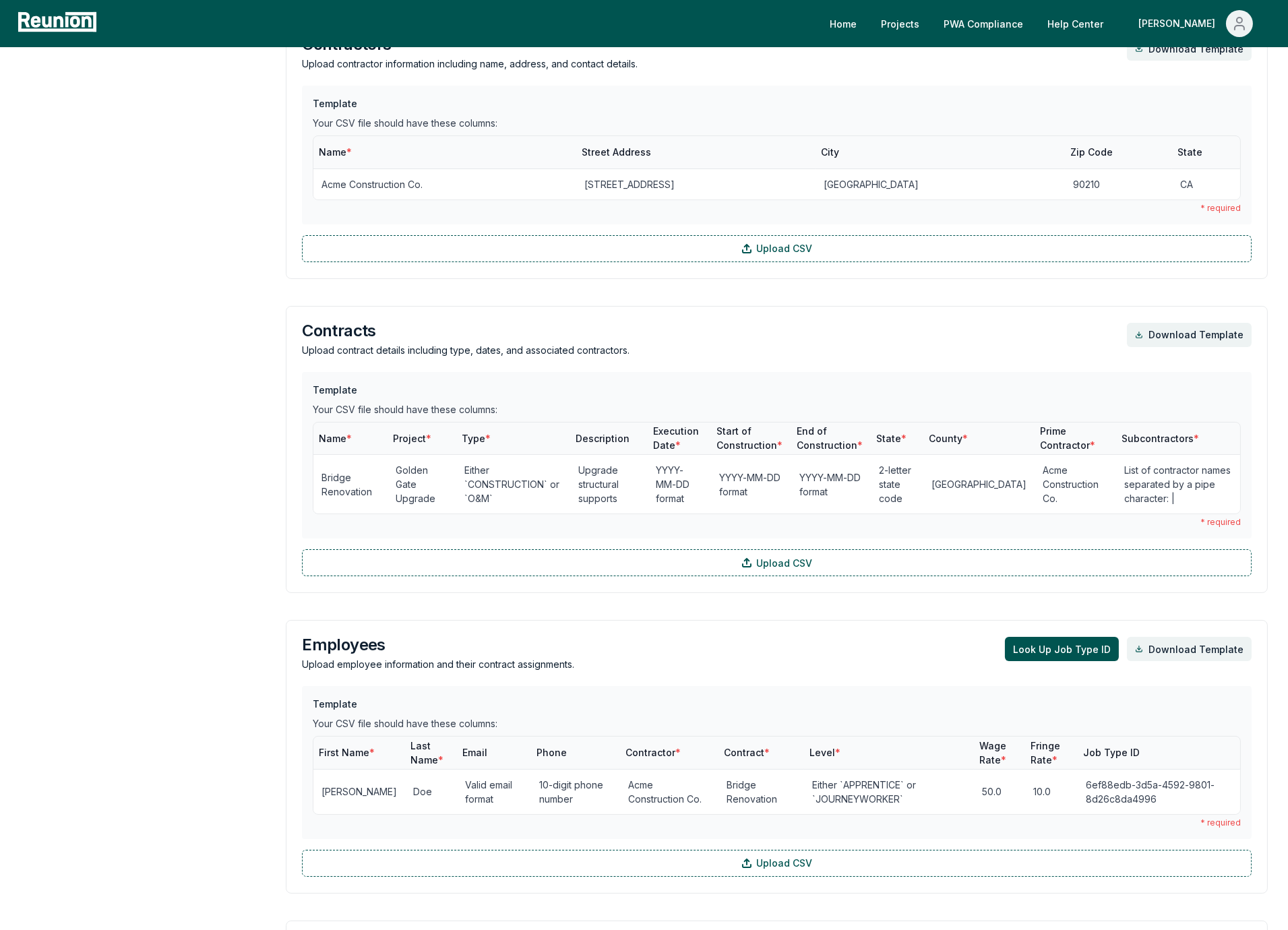
scroll to position [526, 0]
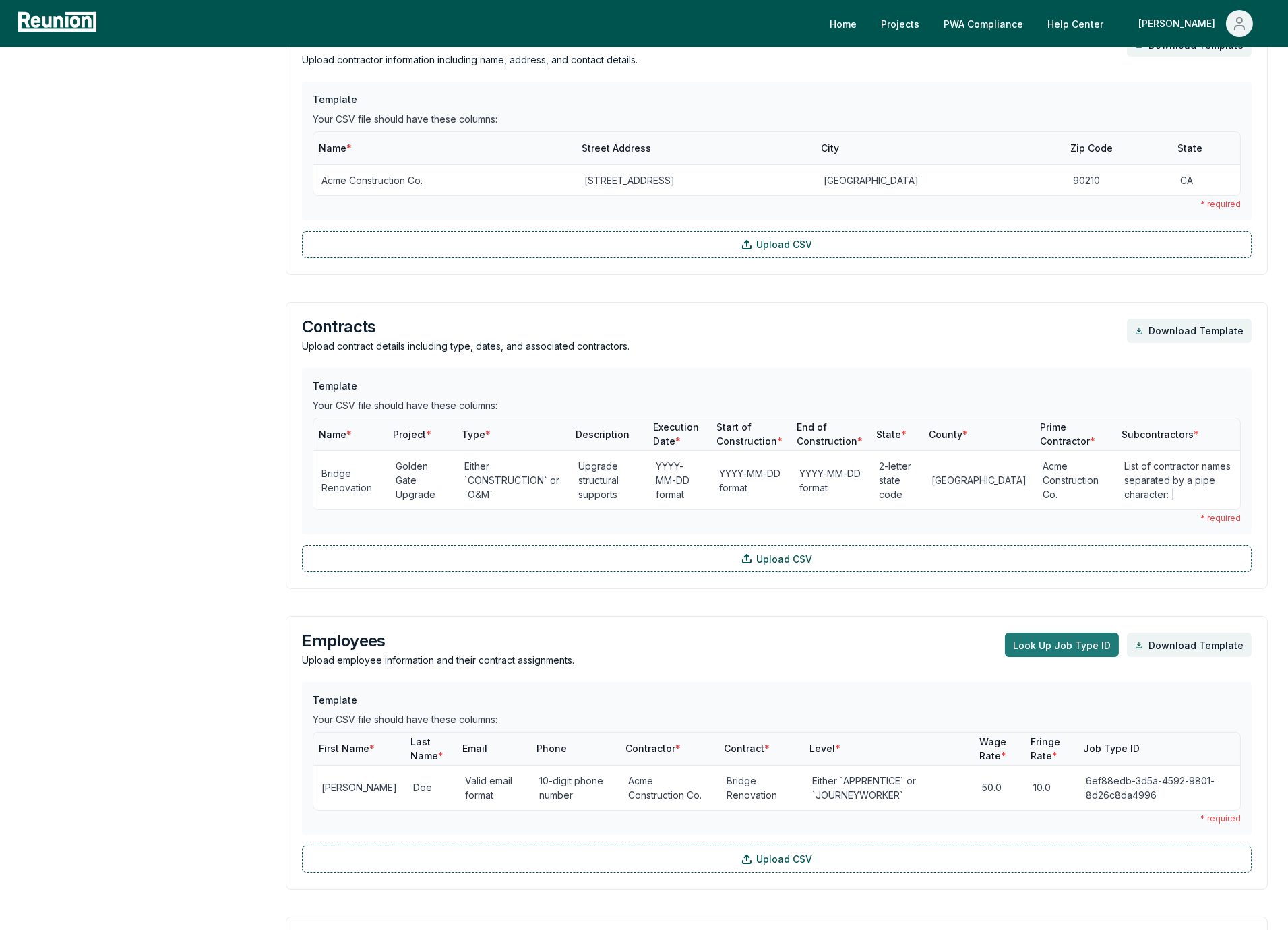
click at [1049, 643] on button "Look Up Job Type ID" at bounding box center [1062, 645] width 114 height 25
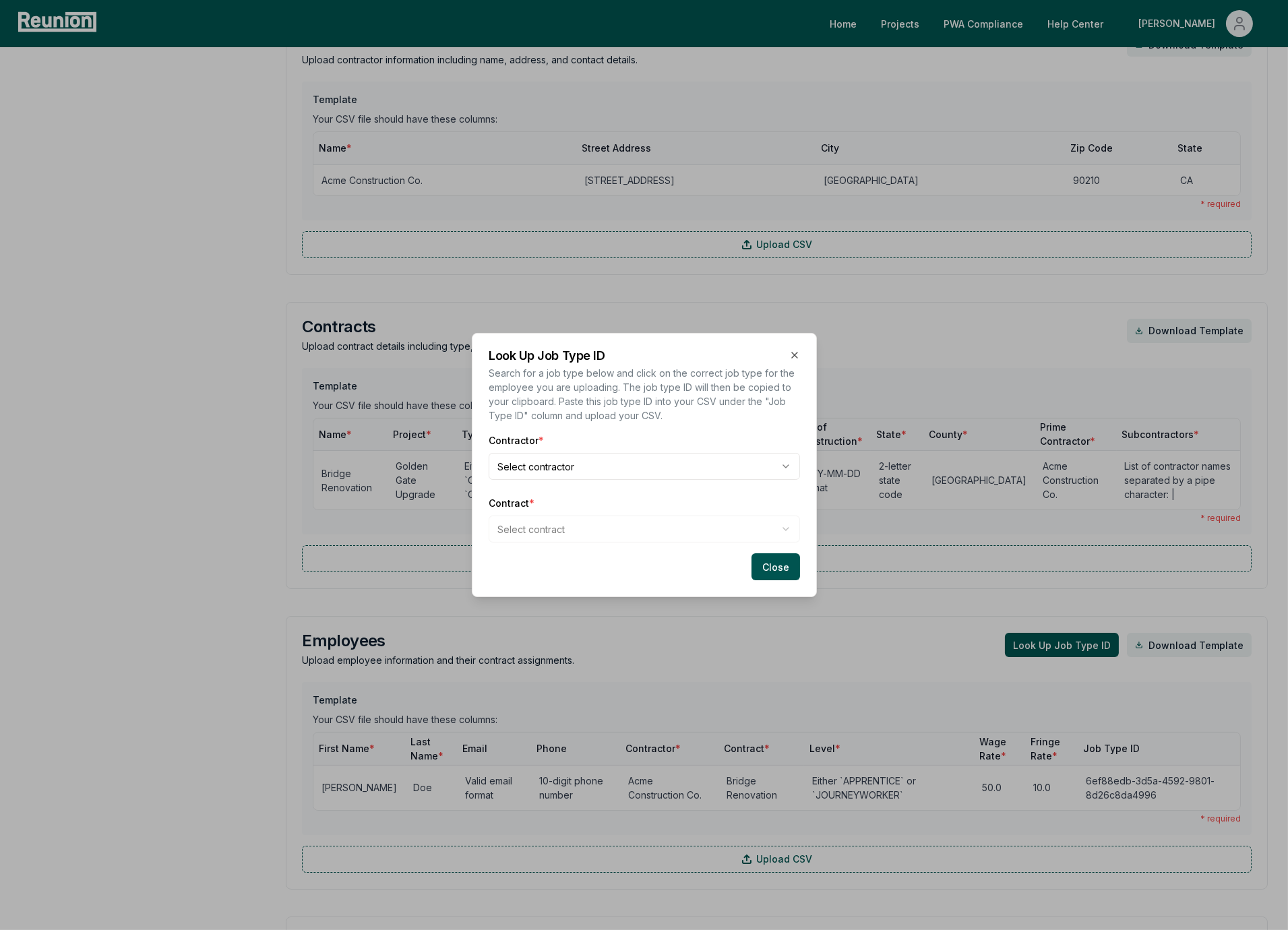
click at [627, 461] on body "Please visit us on your desktop We're working on making our marketplace mobile-…" at bounding box center [644, 600] width 1288 height 2253
click at [589, 531] on body "Please visit us on your desktop We're working on making our marketplace mobile-…" at bounding box center [644, 600] width 1288 height 2253
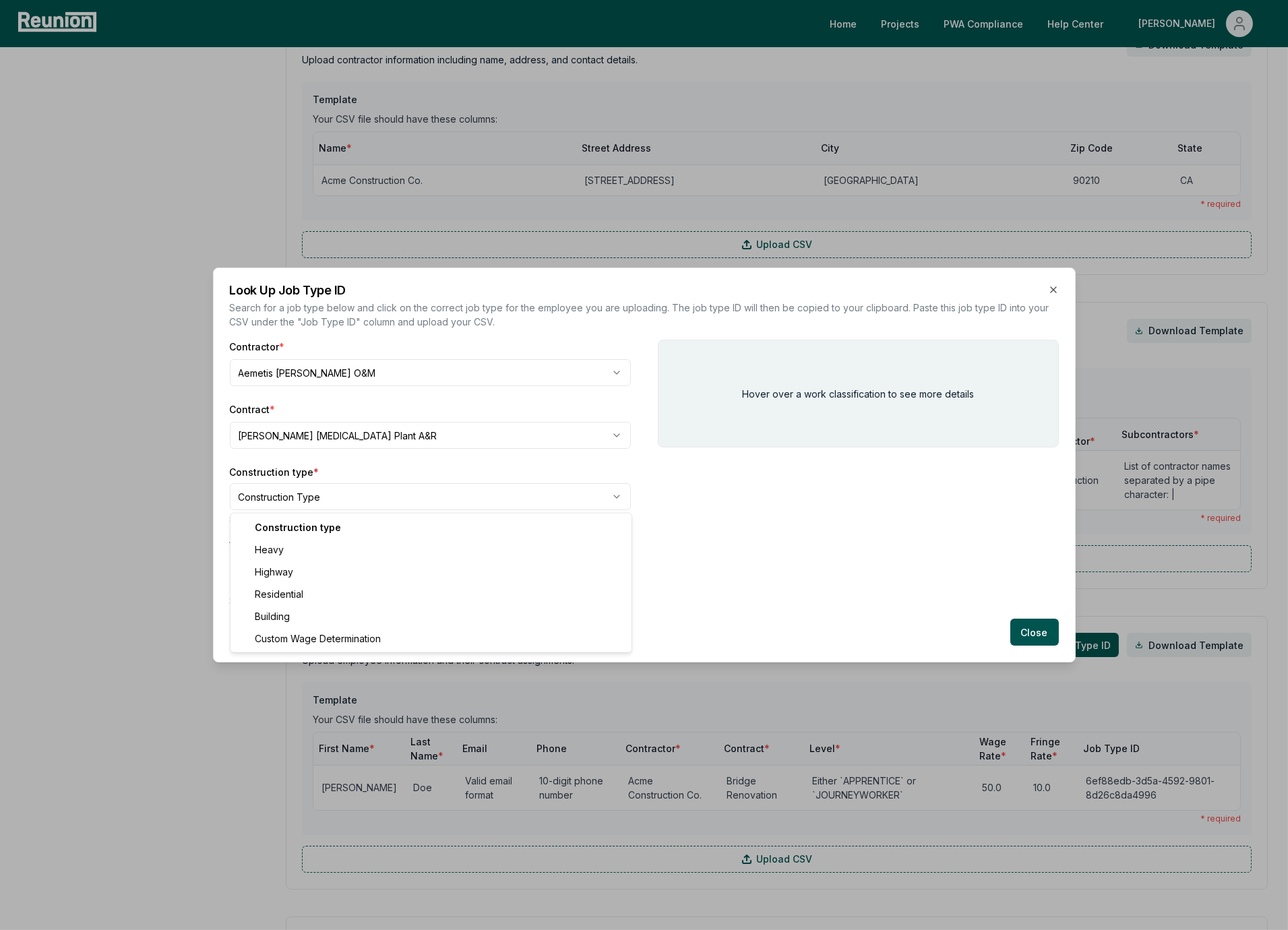
click at [346, 492] on body "Please visit us on your desktop We're working on making our marketplace mobile-…" at bounding box center [644, 600] width 1288 height 2253
click at [328, 577] on div "Work classification * Download Classifications CSV Select the employee's specif…" at bounding box center [430, 570] width 401 height 76
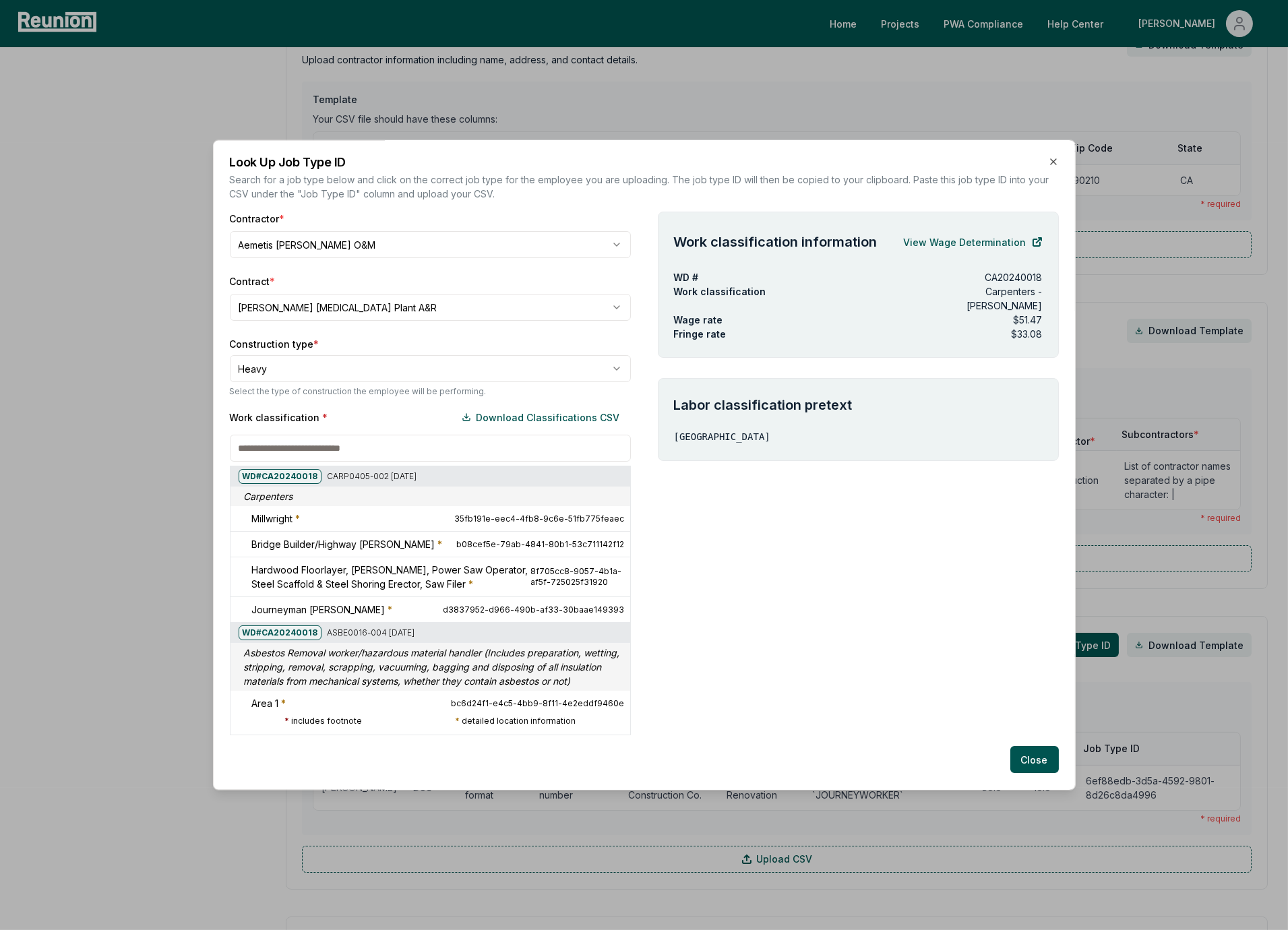
click at [515, 304] on div at bounding box center [229, 338] width 1288 height 930
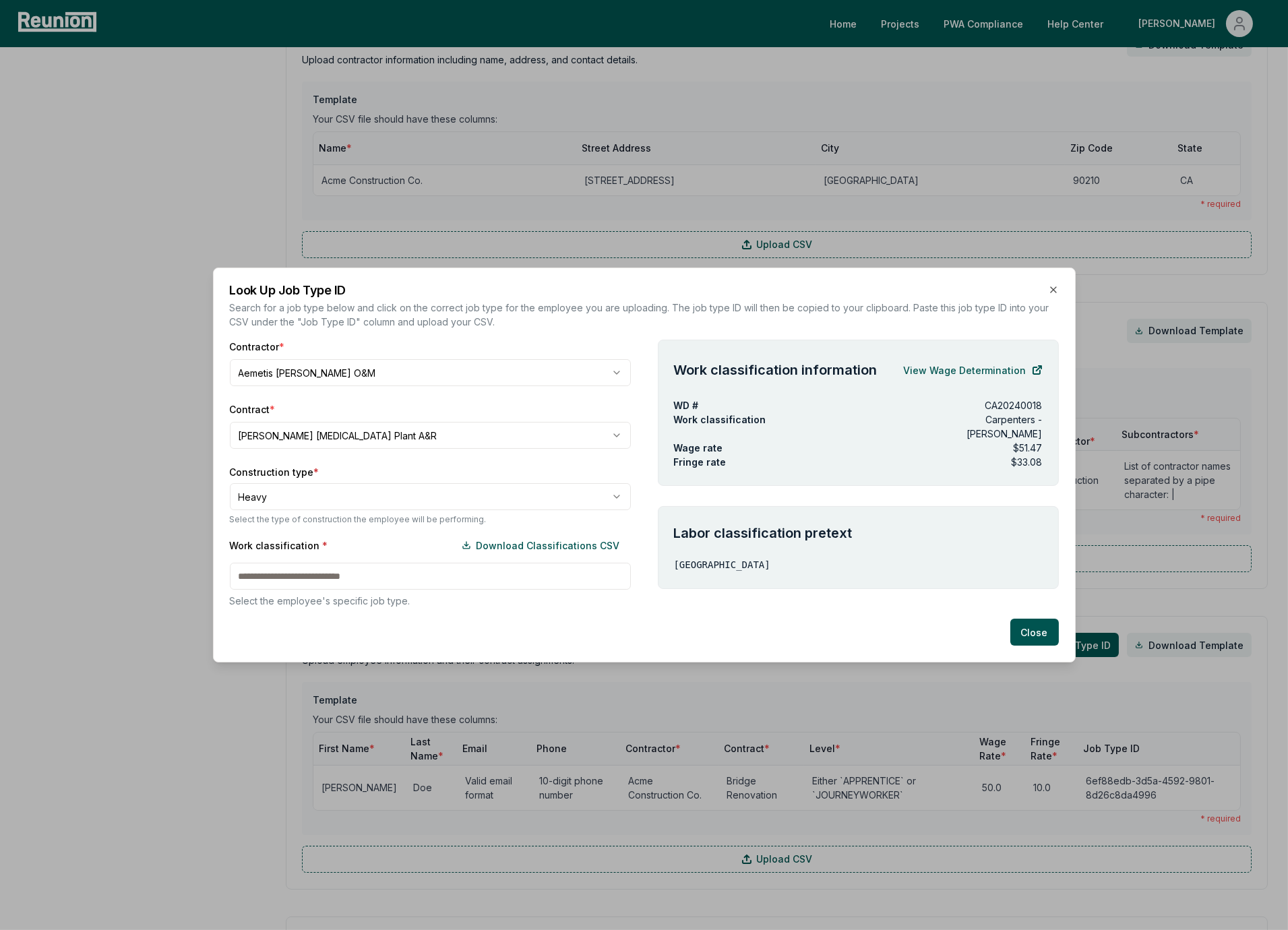
click at [484, 435] on body "Please visit us on your desktop We're working on making our marketplace mobile-…" at bounding box center [644, 600] width 1288 height 2253
click at [388, 576] on div "Work classification * Download Classifications CSV Select the employee's specif…" at bounding box center [430, 570] width 401 height 76
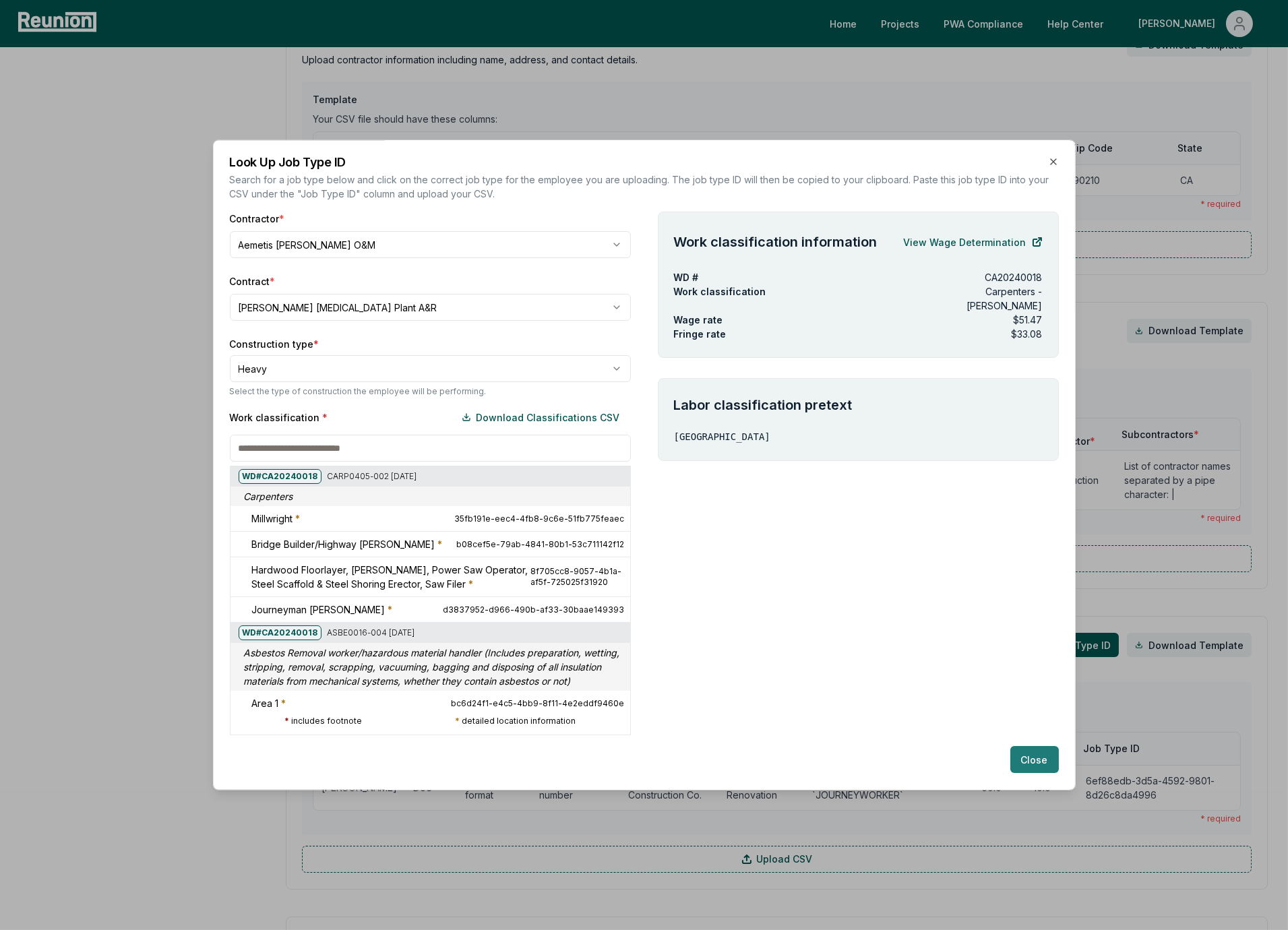
click at [1033, 757] on button "Close" at bounding box center [1034, 760] width 48 height 27
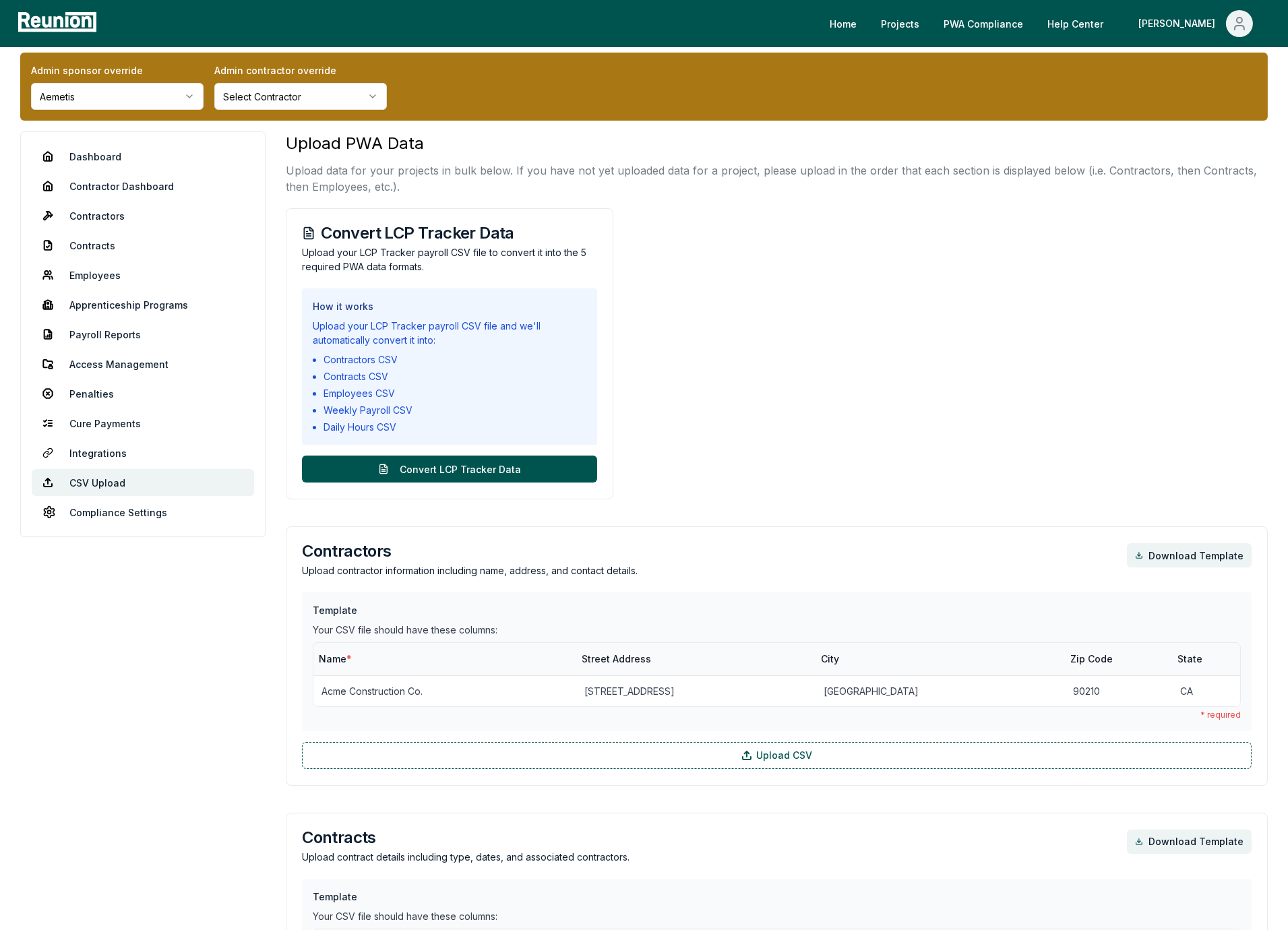
scroll to position [0, 0]
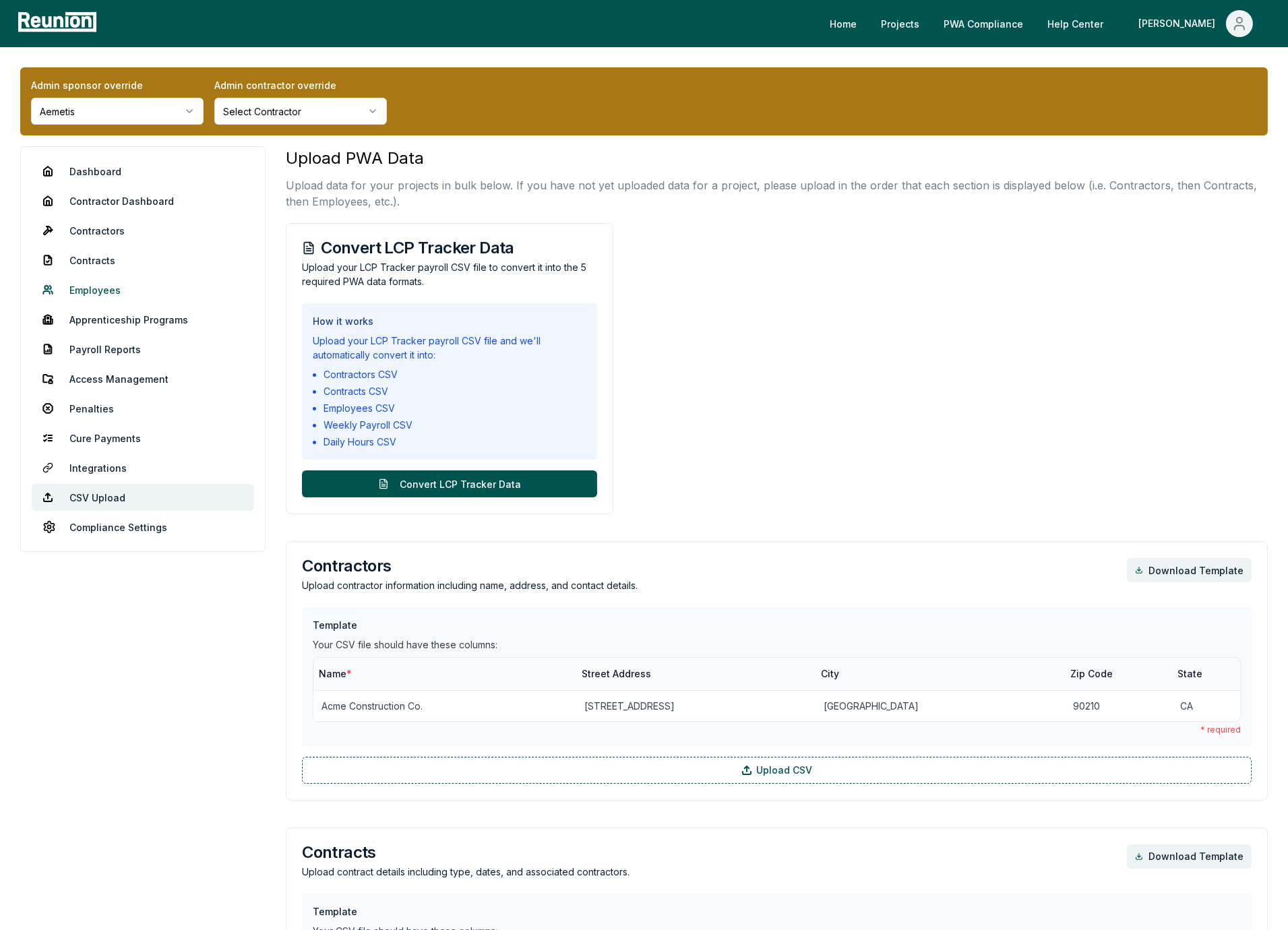
click at [91, 288] on link "Employees" at bounding box center [143, 290] width 222 height 27
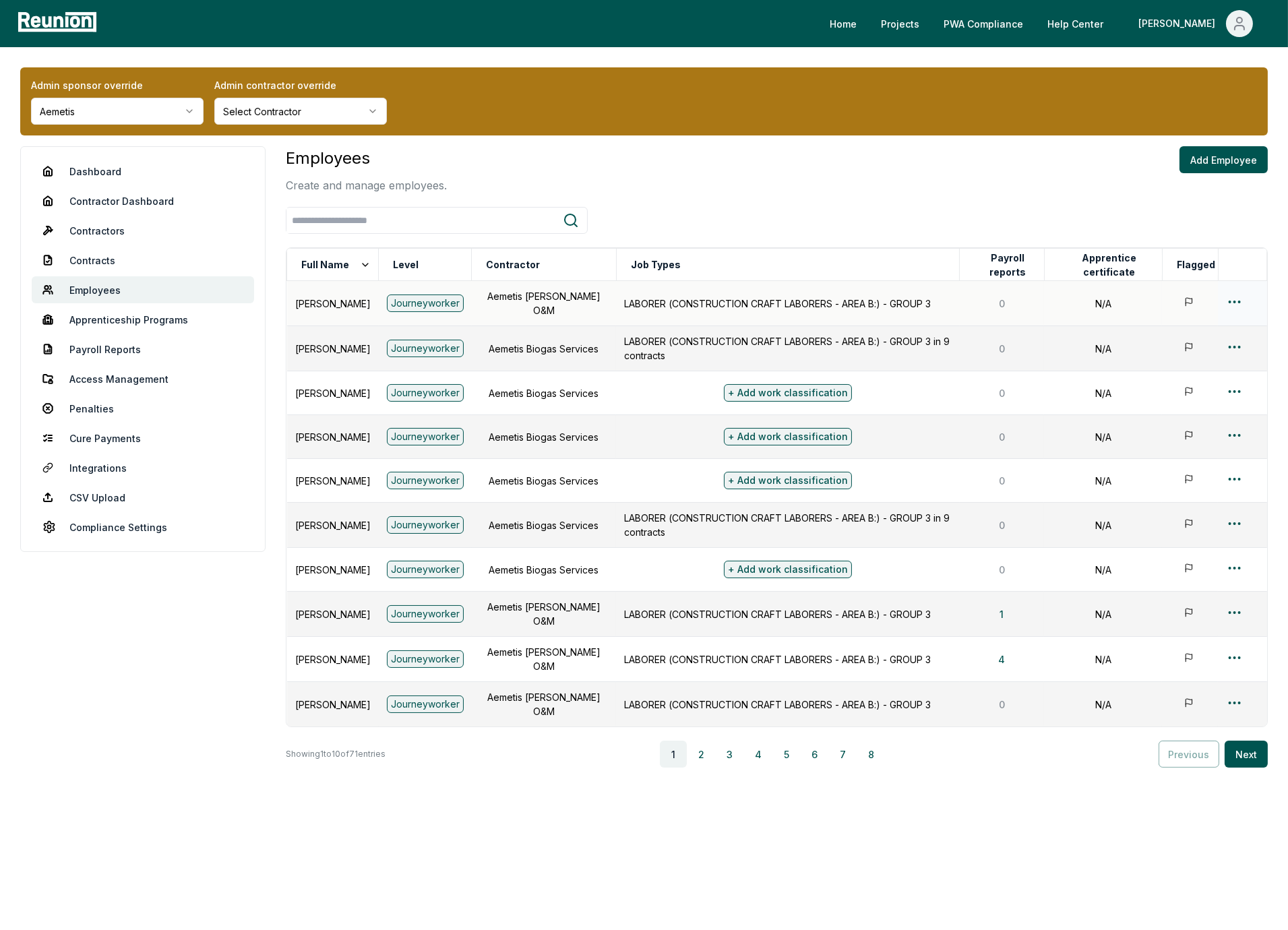
click at [1232, 300] on html "Please visit us on your desktop We're working on making our marketplace mobile-…" at bounding box center [644, 465] width 1288 height 930
click at [1178, 356] on div "Edit" at bounding box center [1212, 354] width 128 height 22
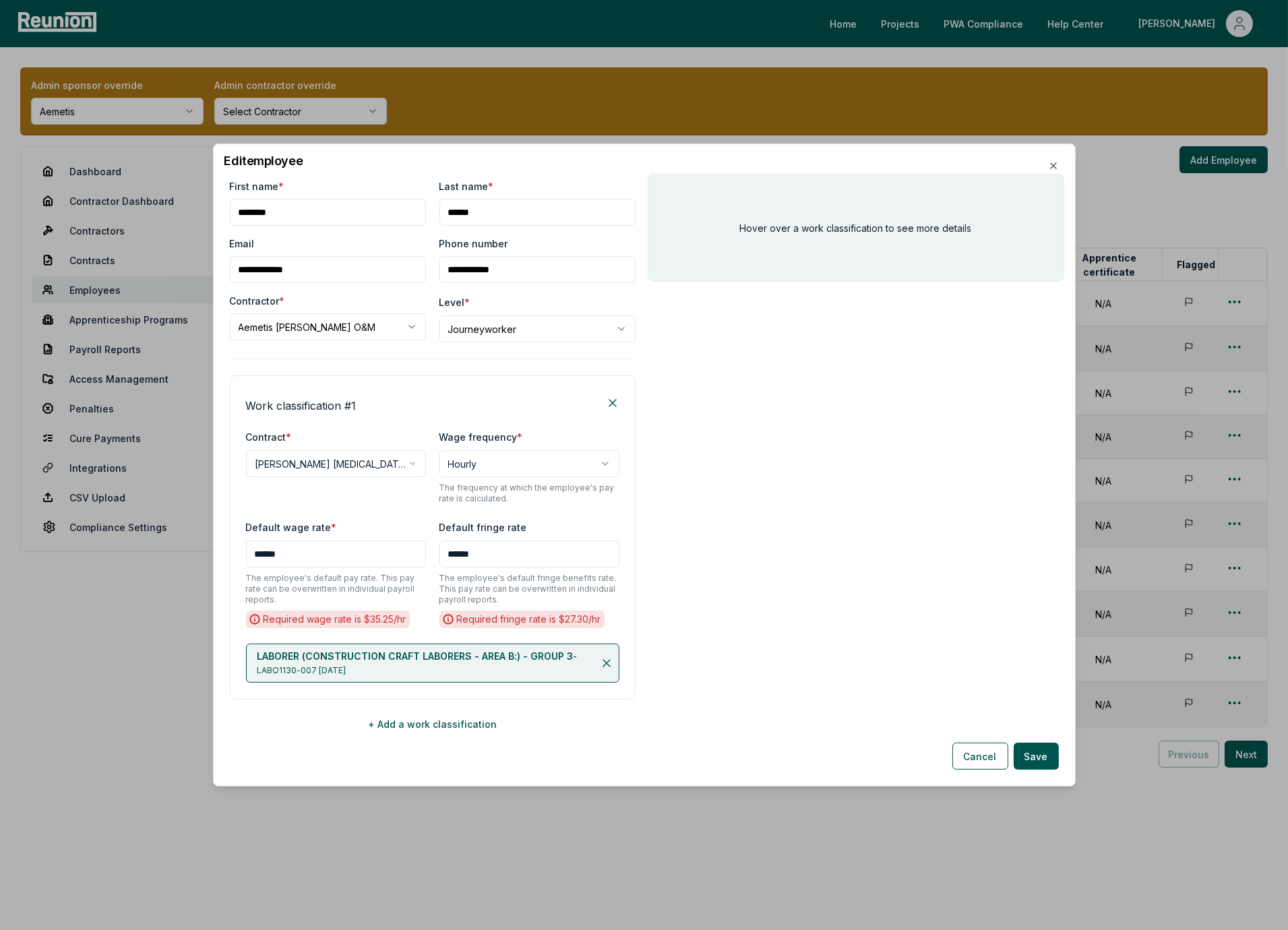
click at [339, 492] on div "**********" at bounding box center [433, 466] width 373 height 75
click at [348, 465] on body "Please visit us on your desktop We're working on making our marketplace mobile-…" at bounding box center [644, 465] width 1288 height 930
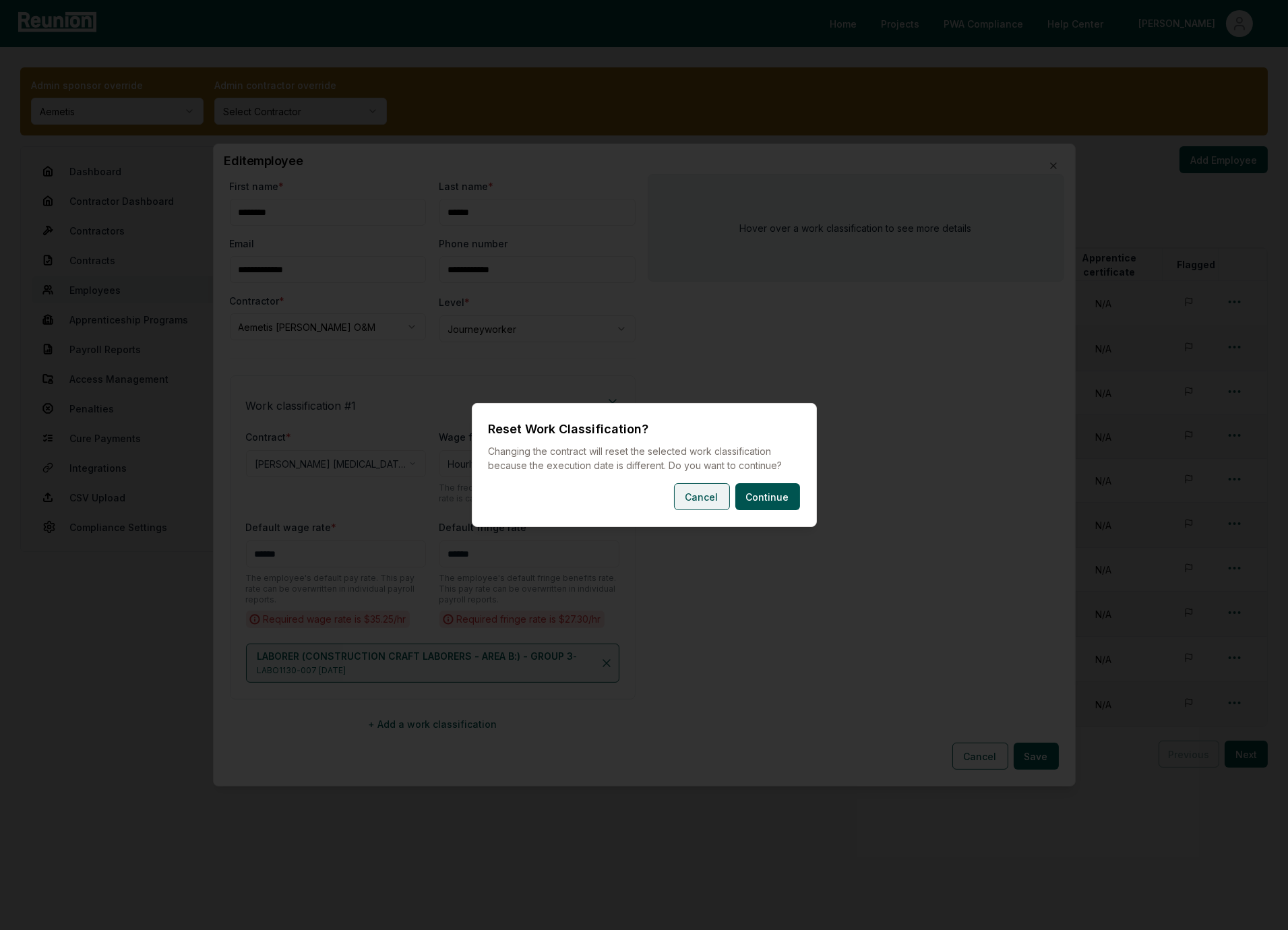
click at [706, 500] on button "Cancel" at bounding box center [702, 497] width 56 height 27
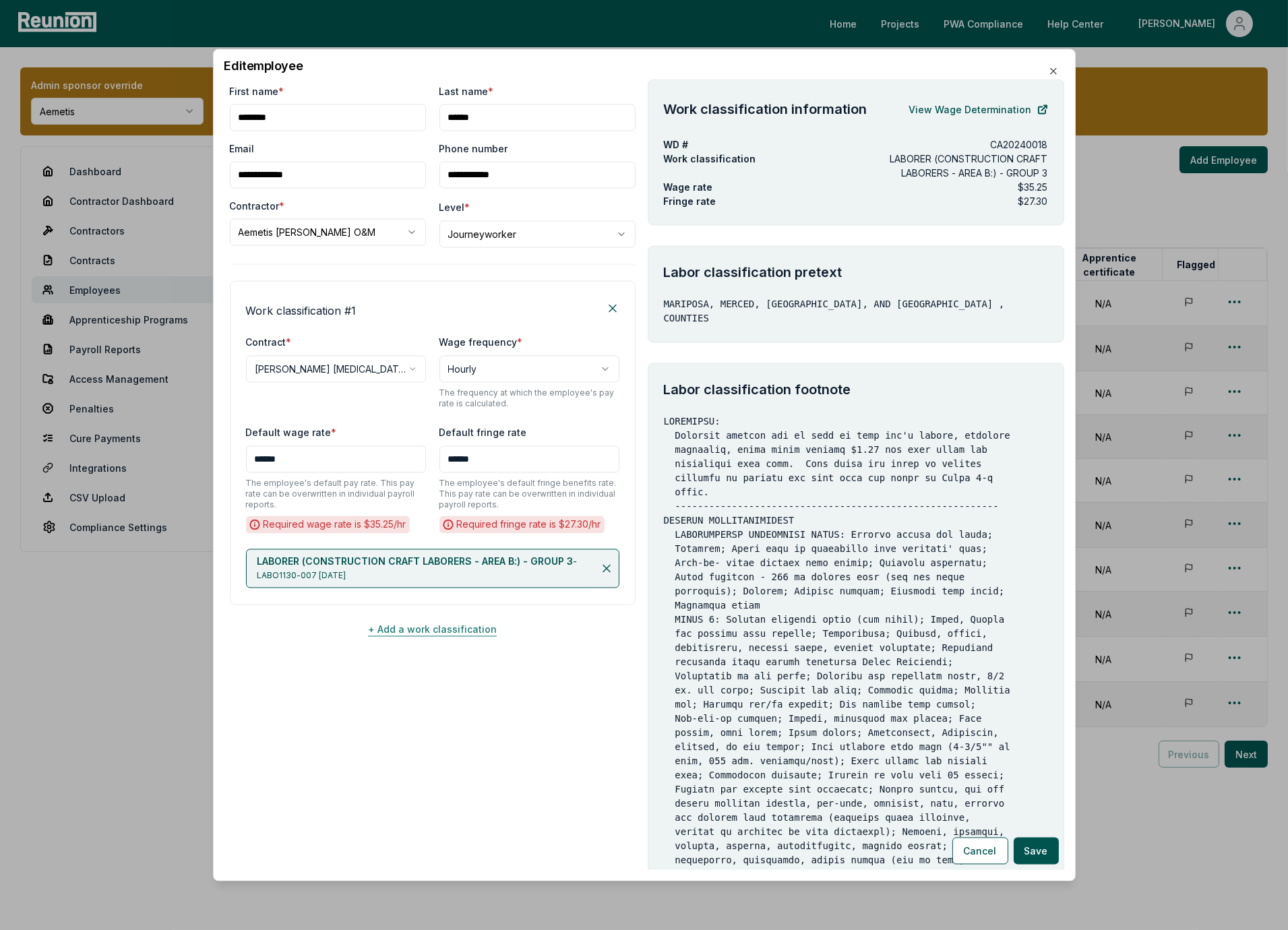
click at [475, 630] on button "+ Add a work classification" at bounding box center [432, 630] width 406 height 27
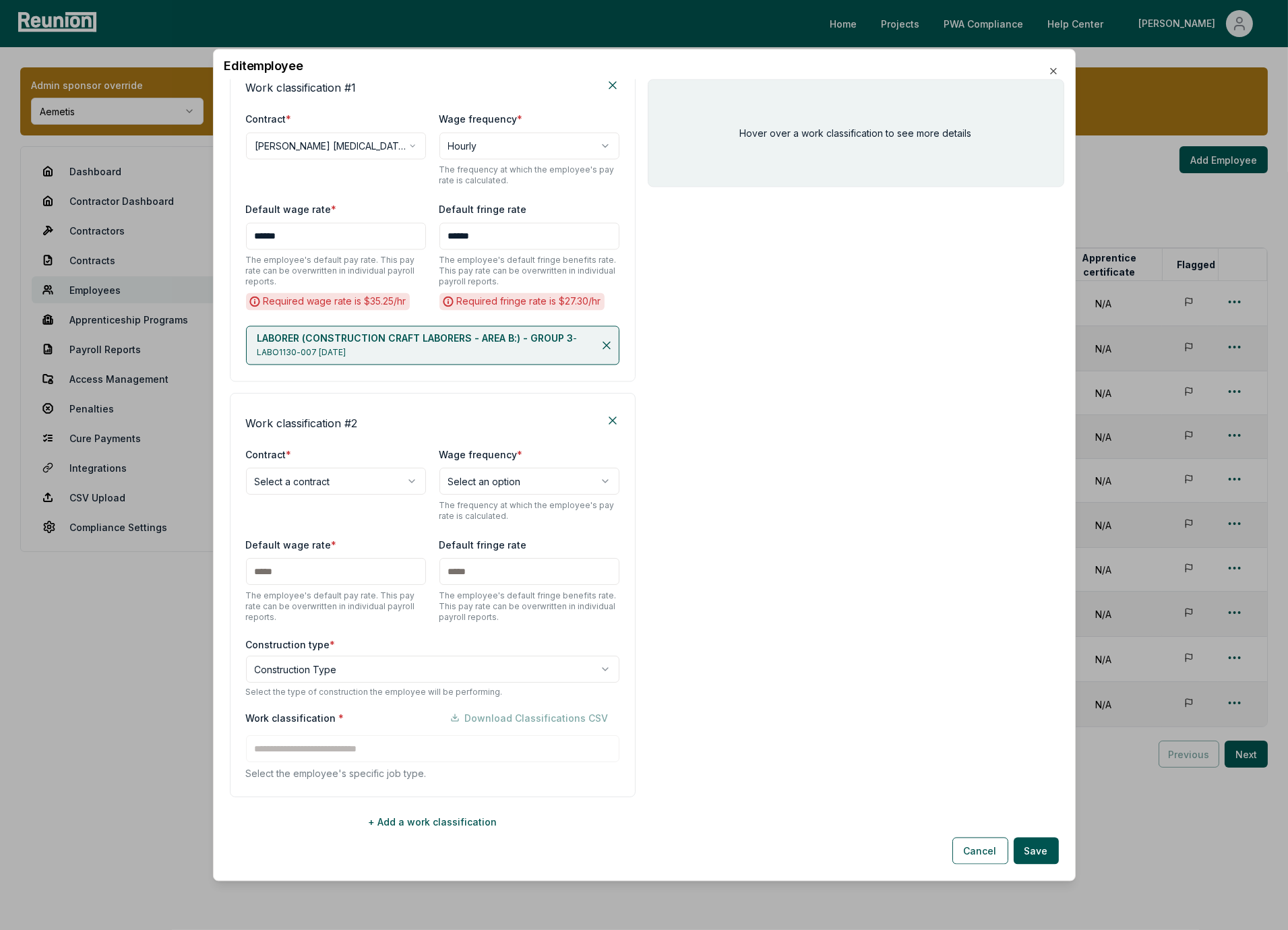
scroll to position [226, 0]
click at [970, 855] on button "Cancel" at bounding box center [980, 851] width 56 height 27
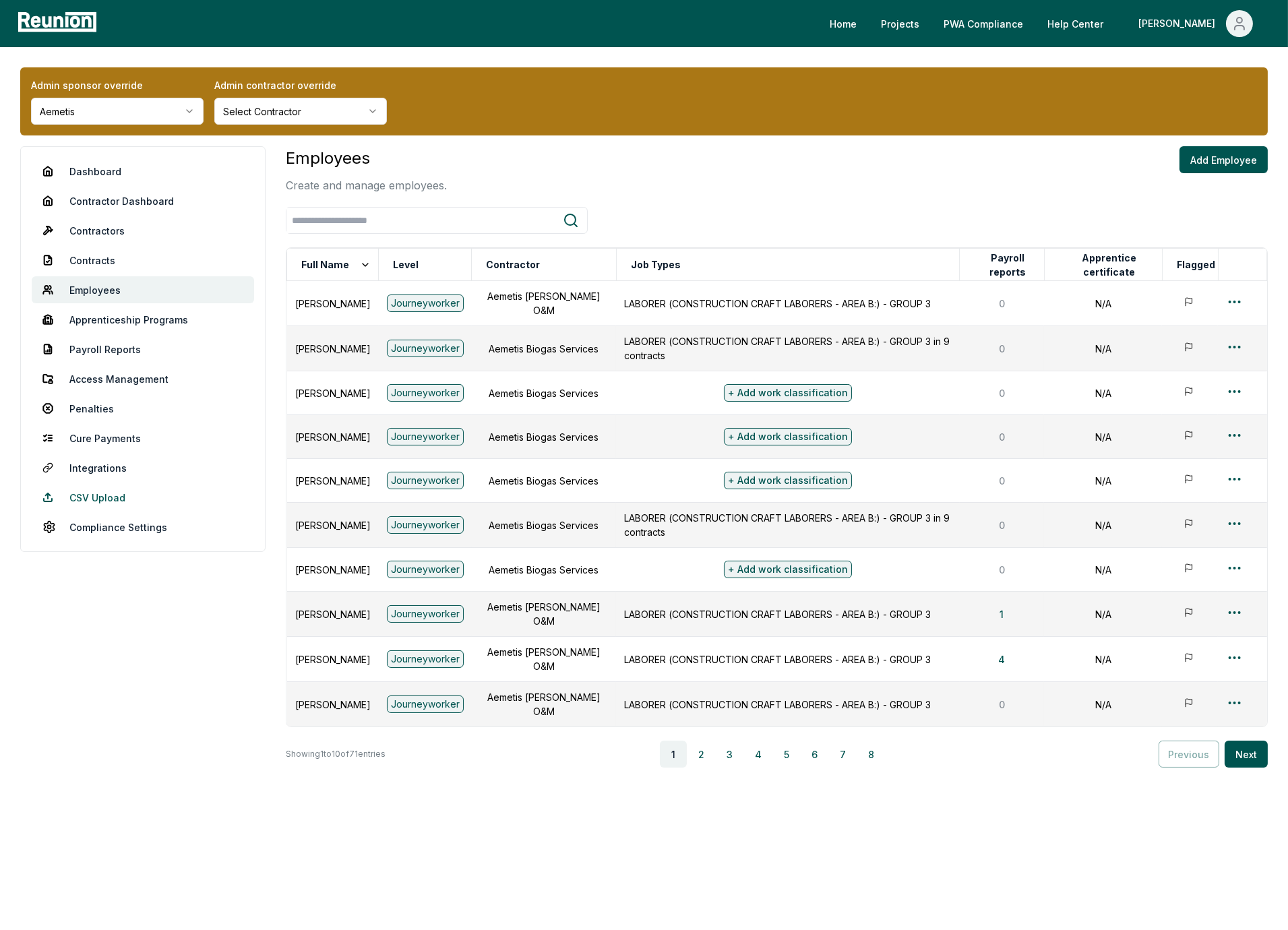
click at [91, 493] on link "CSV Upload" at bounding box center [143, 497] width 222 height 27
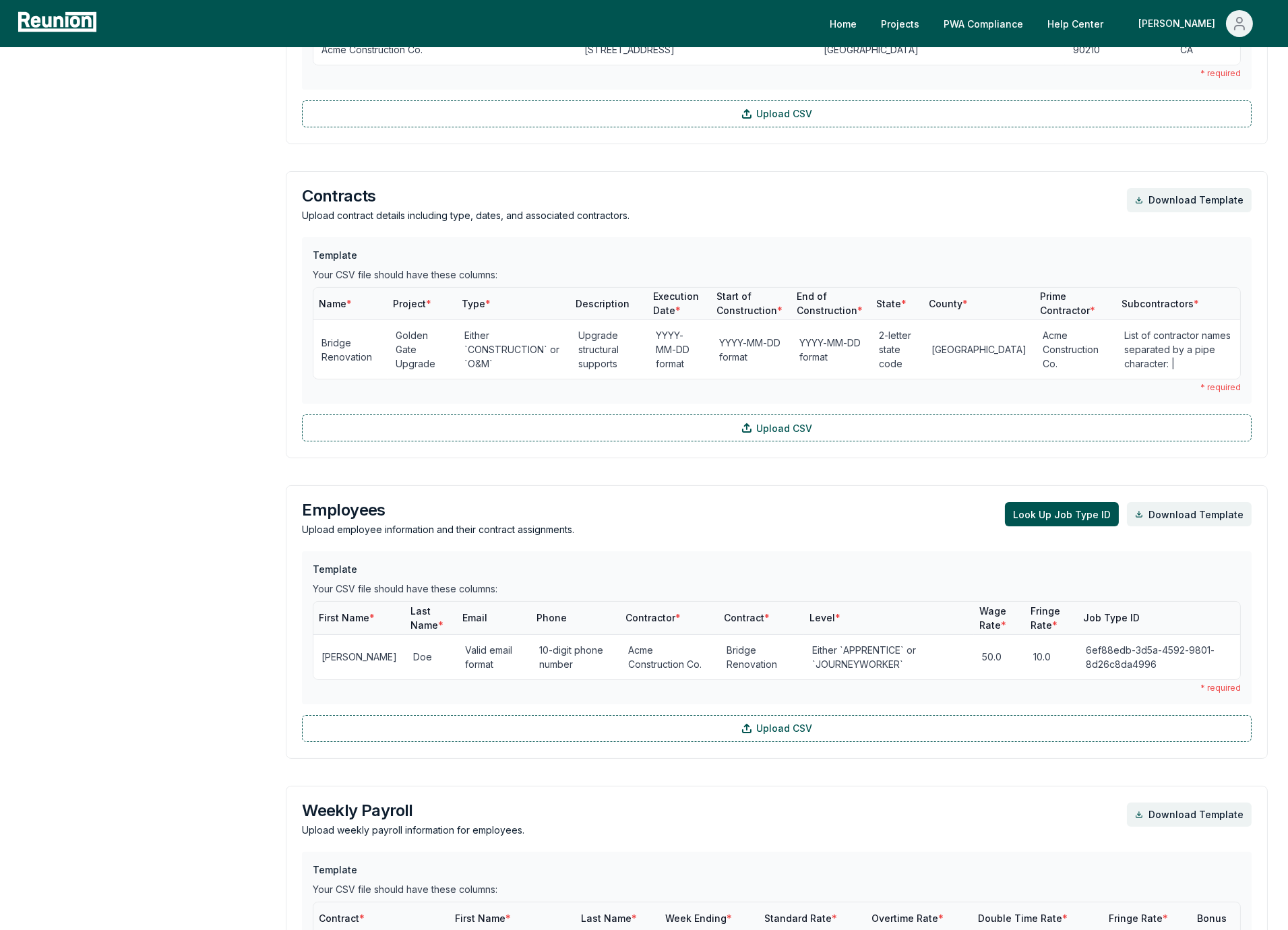
scroll to position [690, 0]
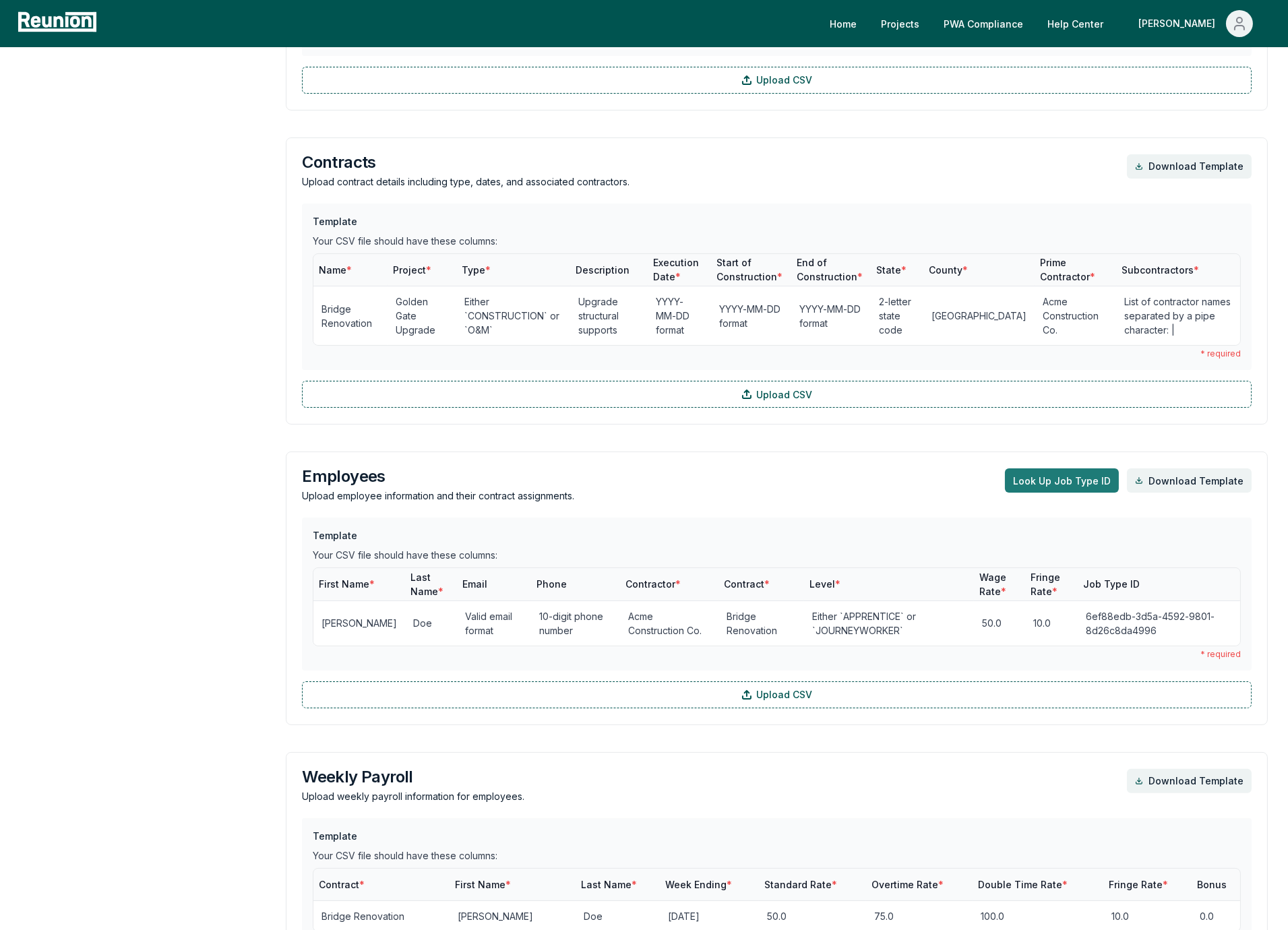
click at [1067, 488] on button "Look Up Job Type ID" at bounding box center [1062, 480] width 114 height 25
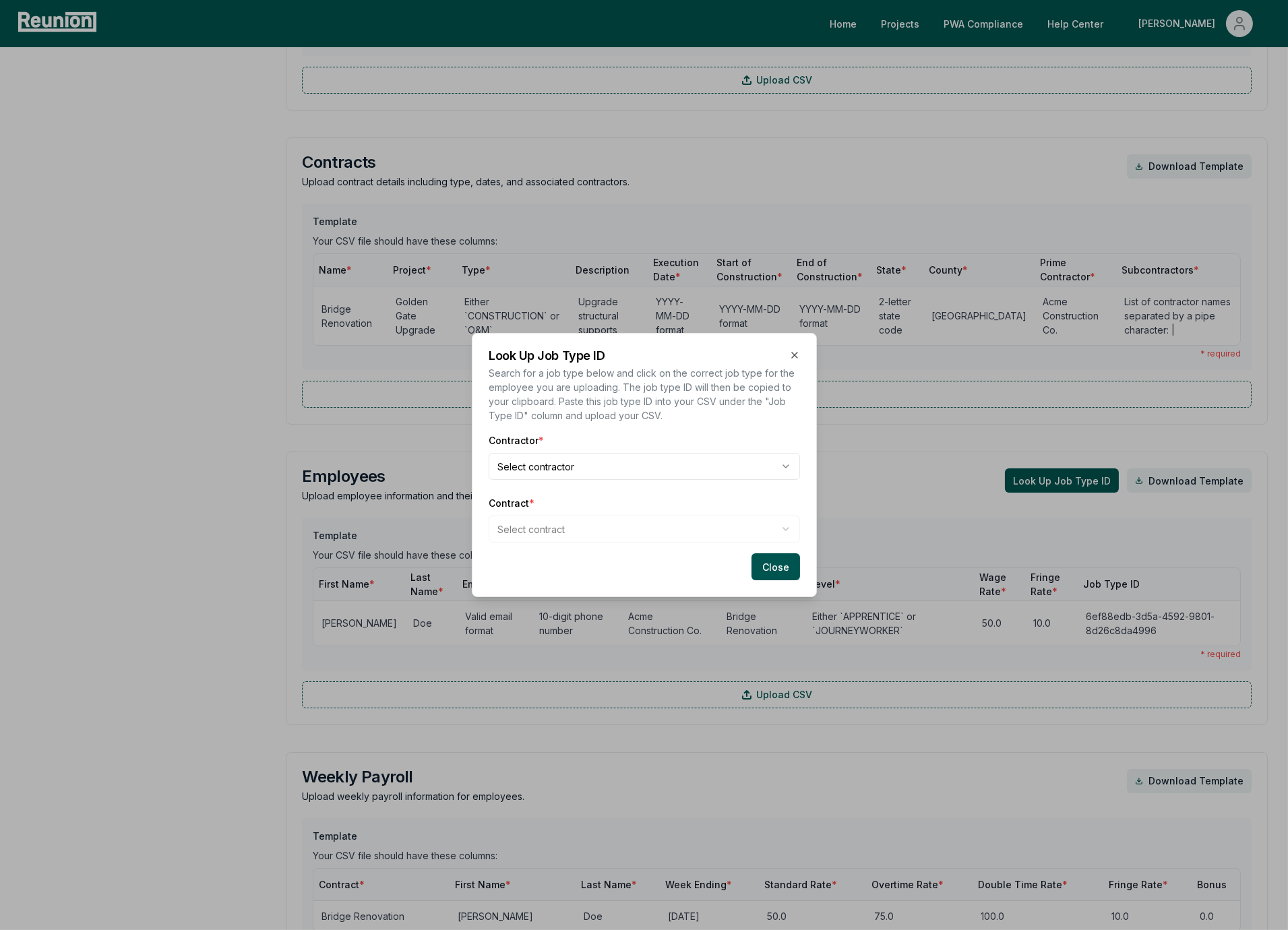
click at [591, 465] on body "Please visit us on your desktop We're working on making our marketplace mobile-…" at bounding box center [644, 436] width 1288 height 2253
click at [550, 527] on body "Please visit us on your desktop We're working on making our marketplace mobile-…" at bounding box center [644, 436] width 1288 height 2253
click at [538, 569] on div "Contracts" at bounding box center [644, 559] width 306 height 22
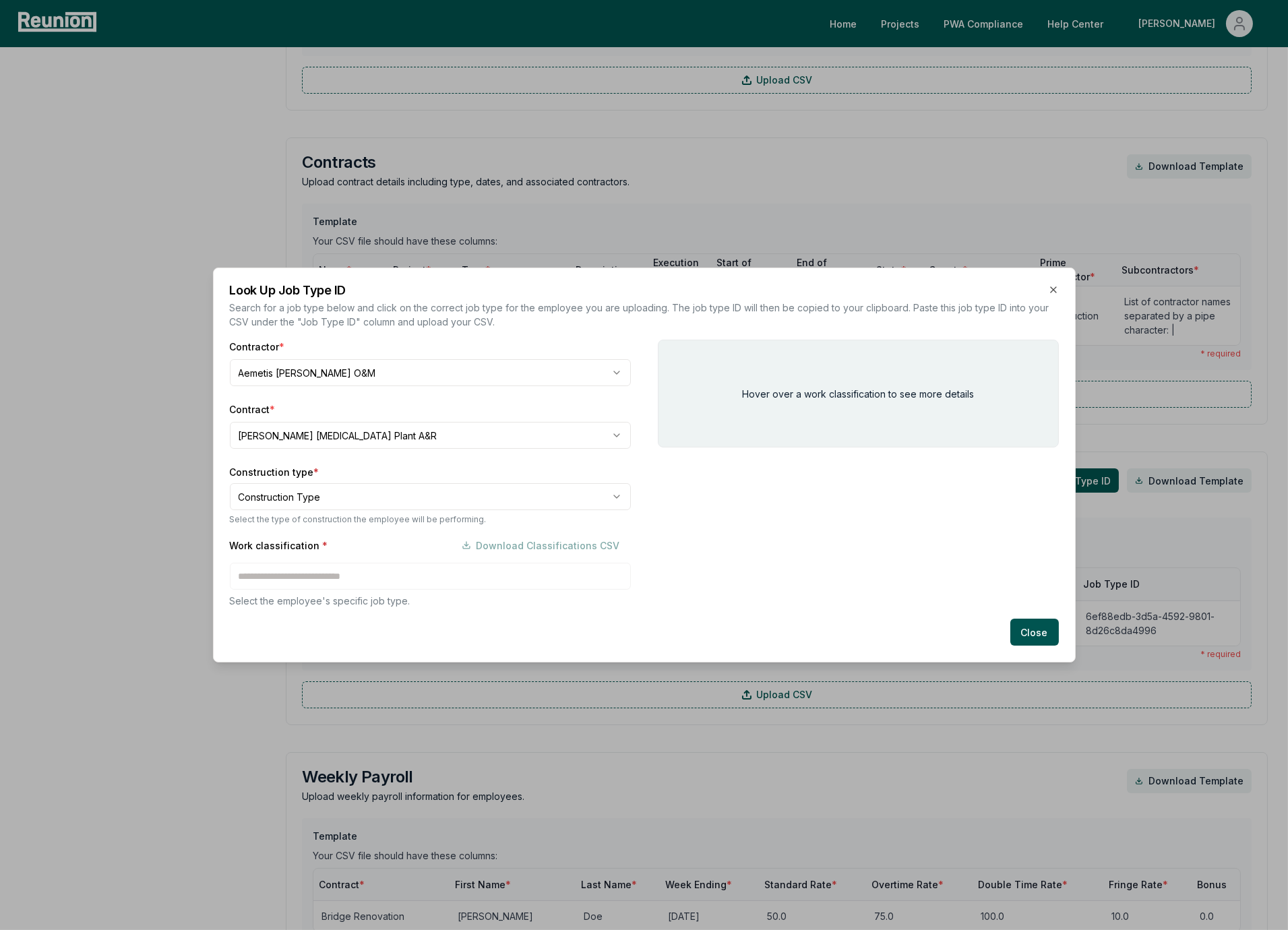
click at [361, 492] on body "Please visit us on your desktop We're working on making our marketplace mobile-…" at bounding box center [644, 436] width 1288 height 2253
click at [354, 582] on div "Work classification * Download Classifications CSV Select the employee's specif…" at bounding box center [430, 570] width 401 height 76
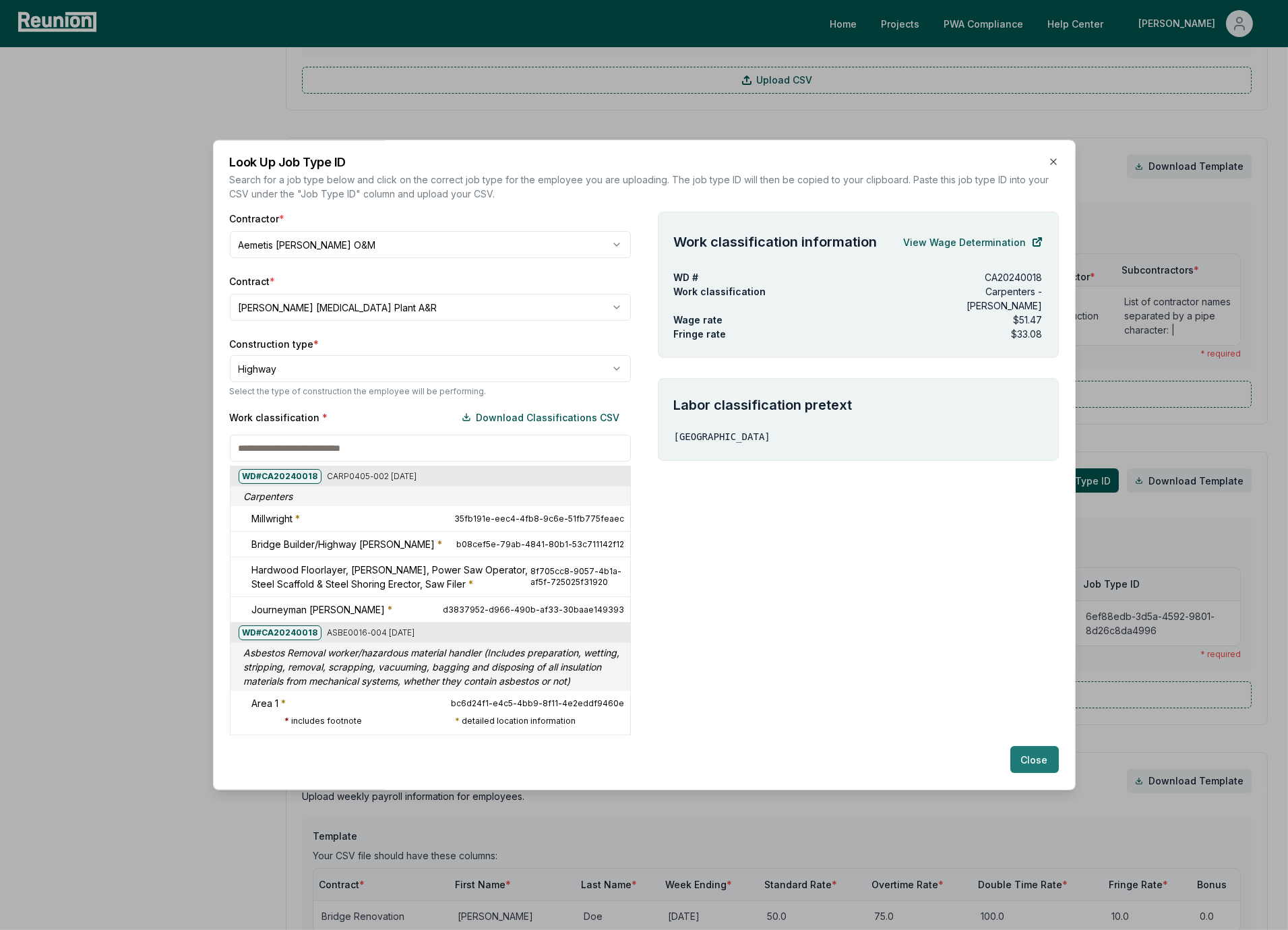
click at [1020, 760] on button "Close" at bounding box center [1034, 760] width 48 height 27
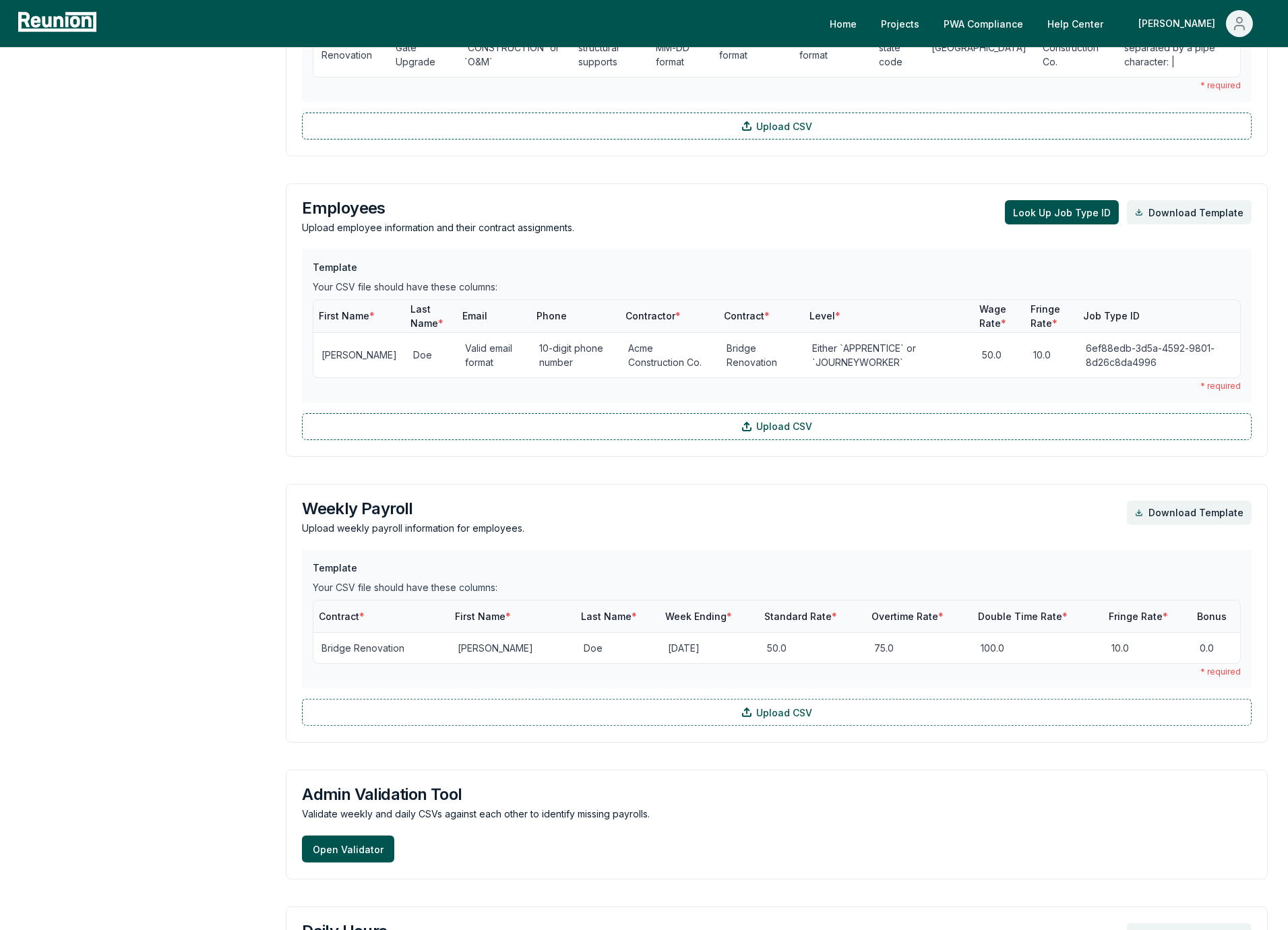
scroll to position [947, 0]
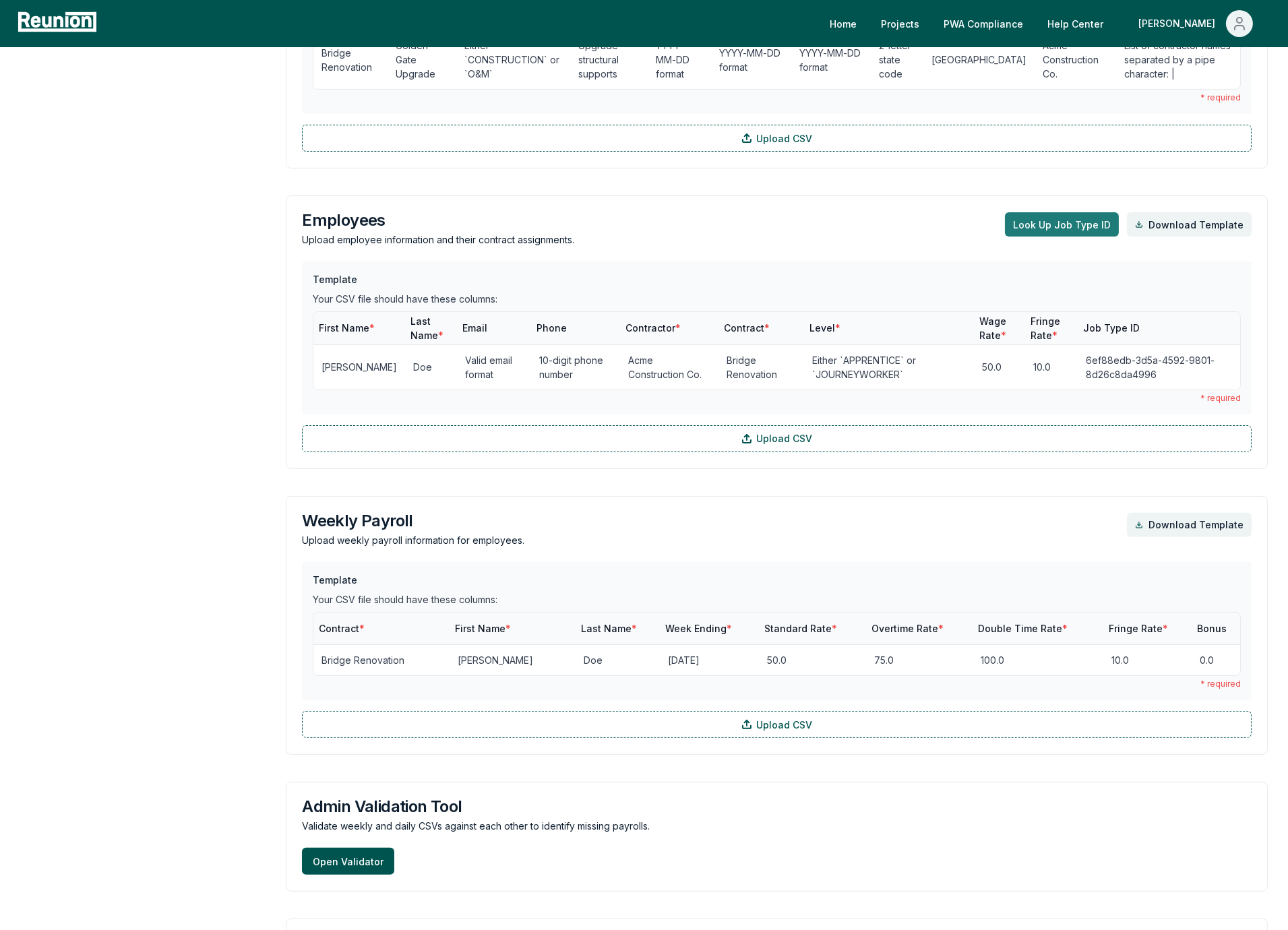
click at [1103, 230] on button "Look Up Job Type ID" at bounding box center [1062, 224] width 114 height 25
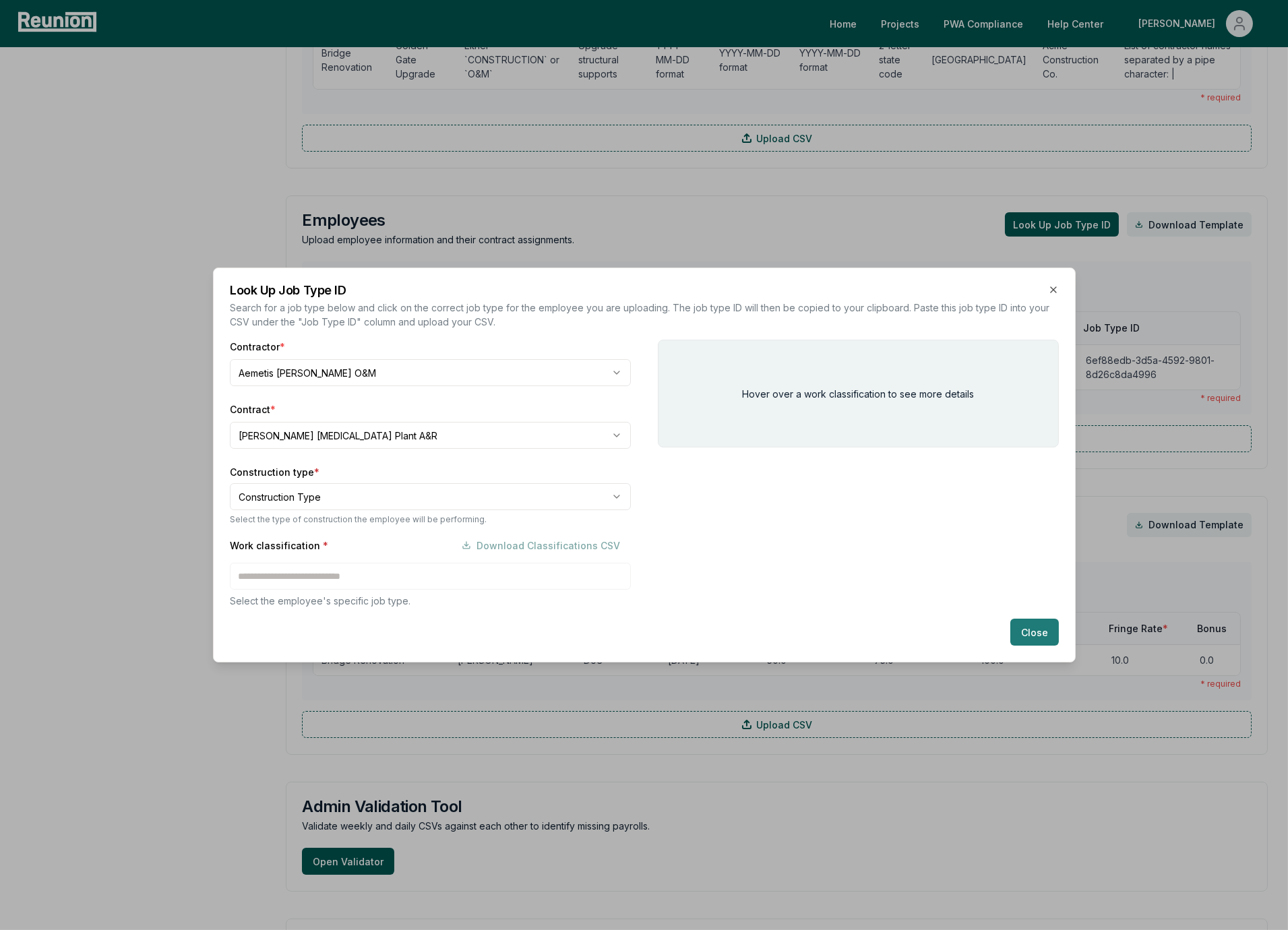
click at [1040, 637] on button "Close" at bounding box center [1034, 632] width 48 height 27
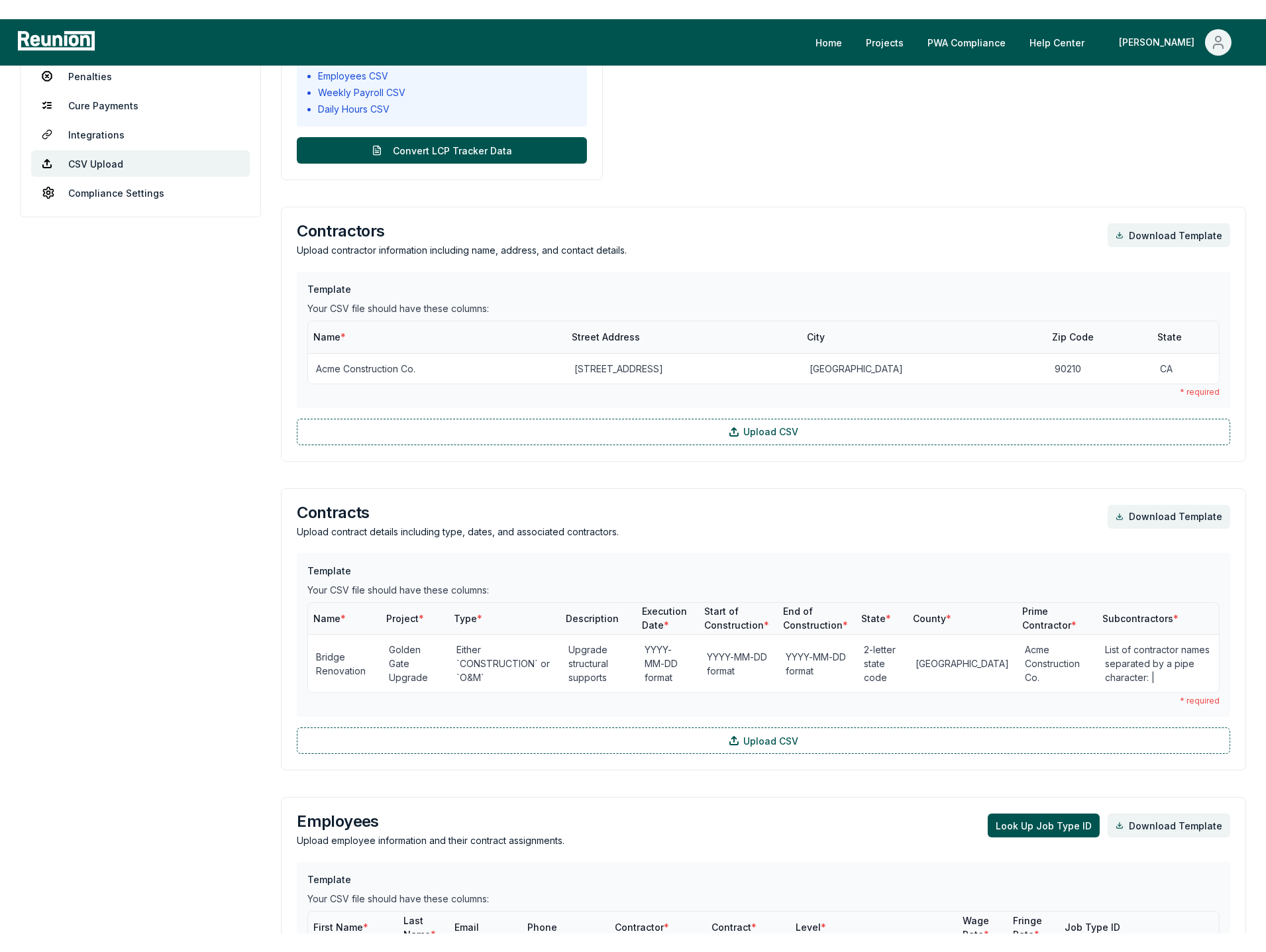
scroll to position [0, 0]
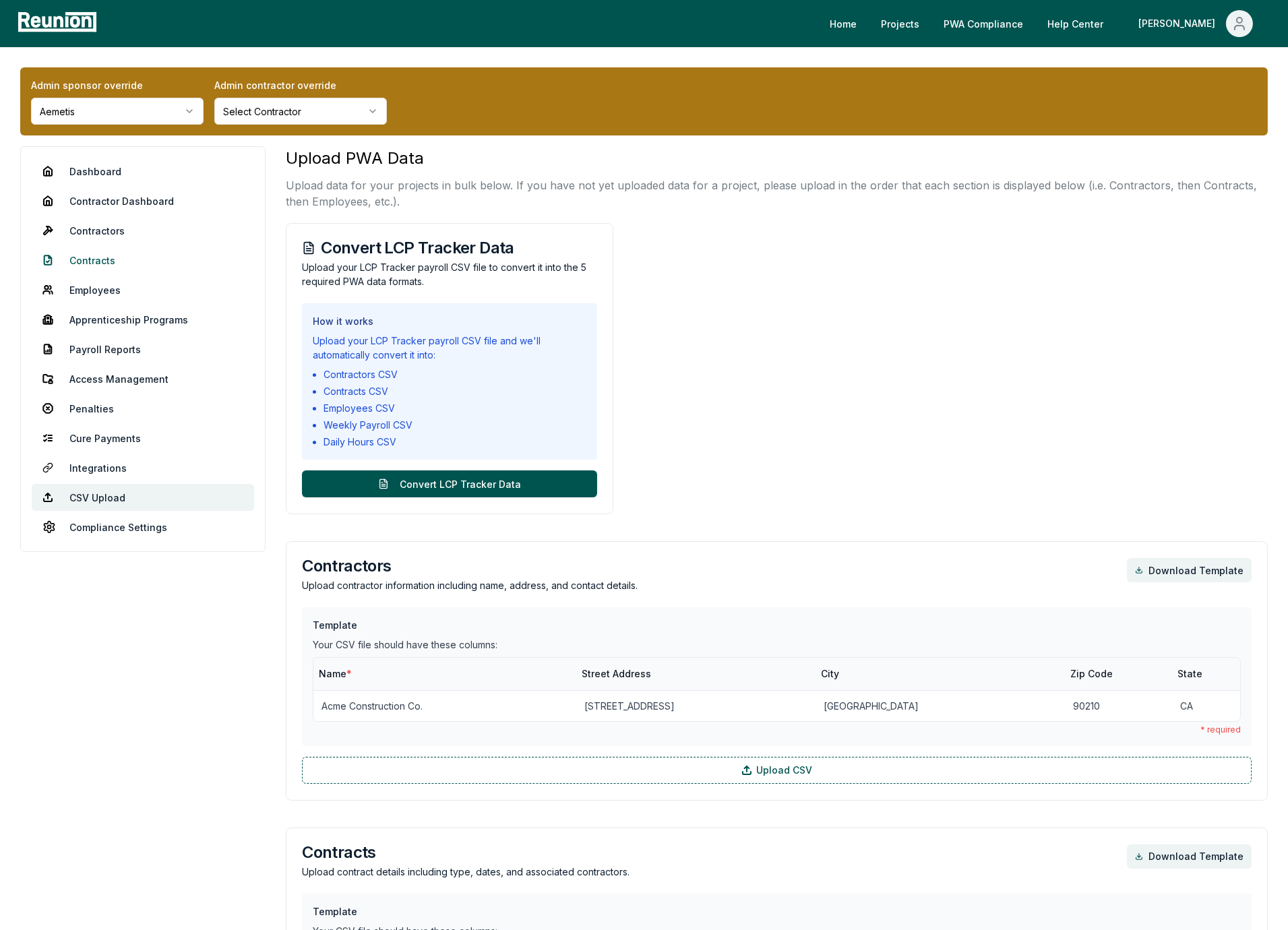
click at [90, 257] on link "Contracts" at bounding box center [143, 260] width 222 height 27
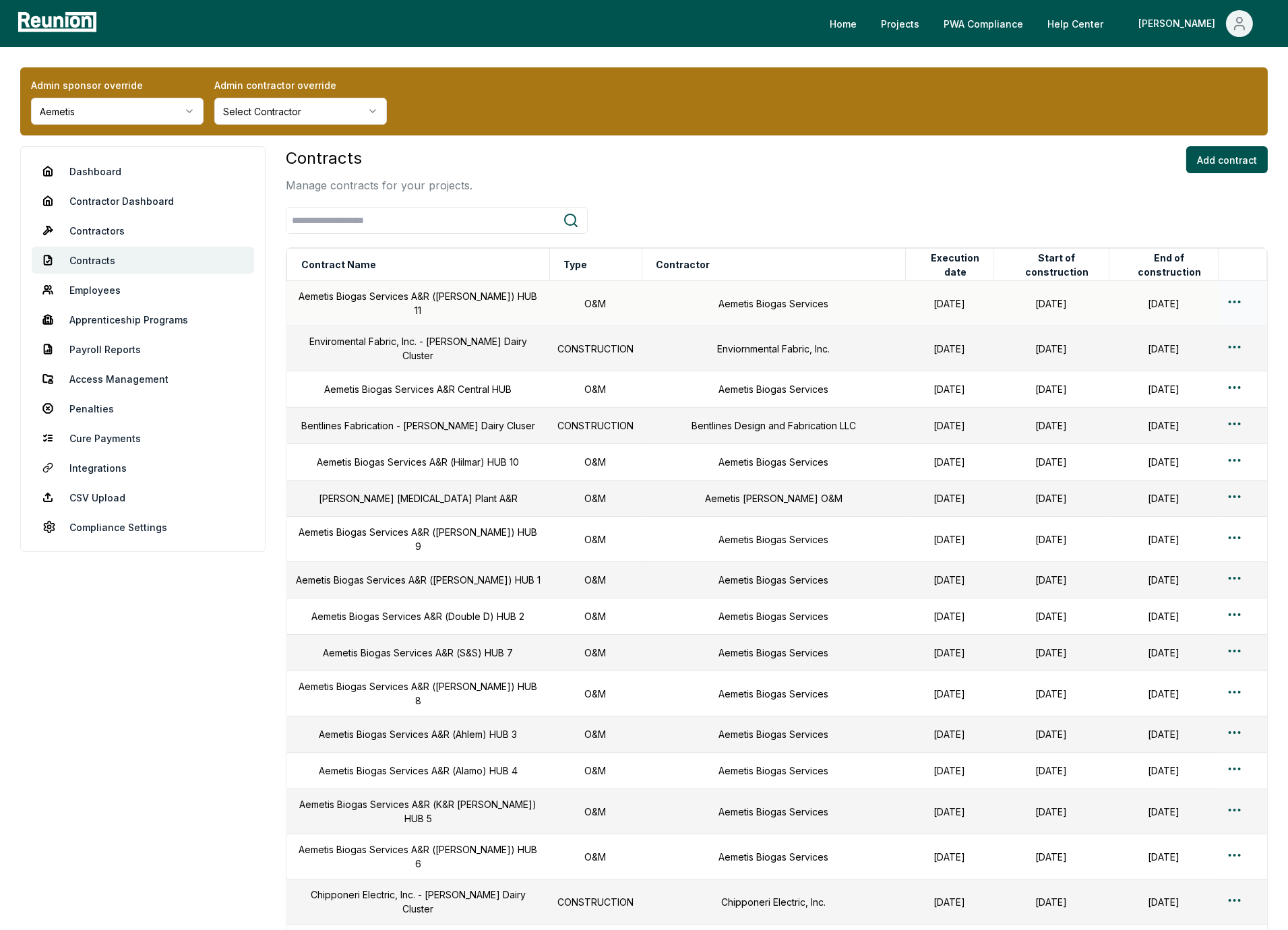
click at [1230, 298] on html "Please visit us on your desktop We're working on making our marketplace mobile-…" at bounding box center [644, 749] width 1288 height 1499
click at [1196, 351] on div "Edit" at bounding box center [1212, 351] width 128 height 22
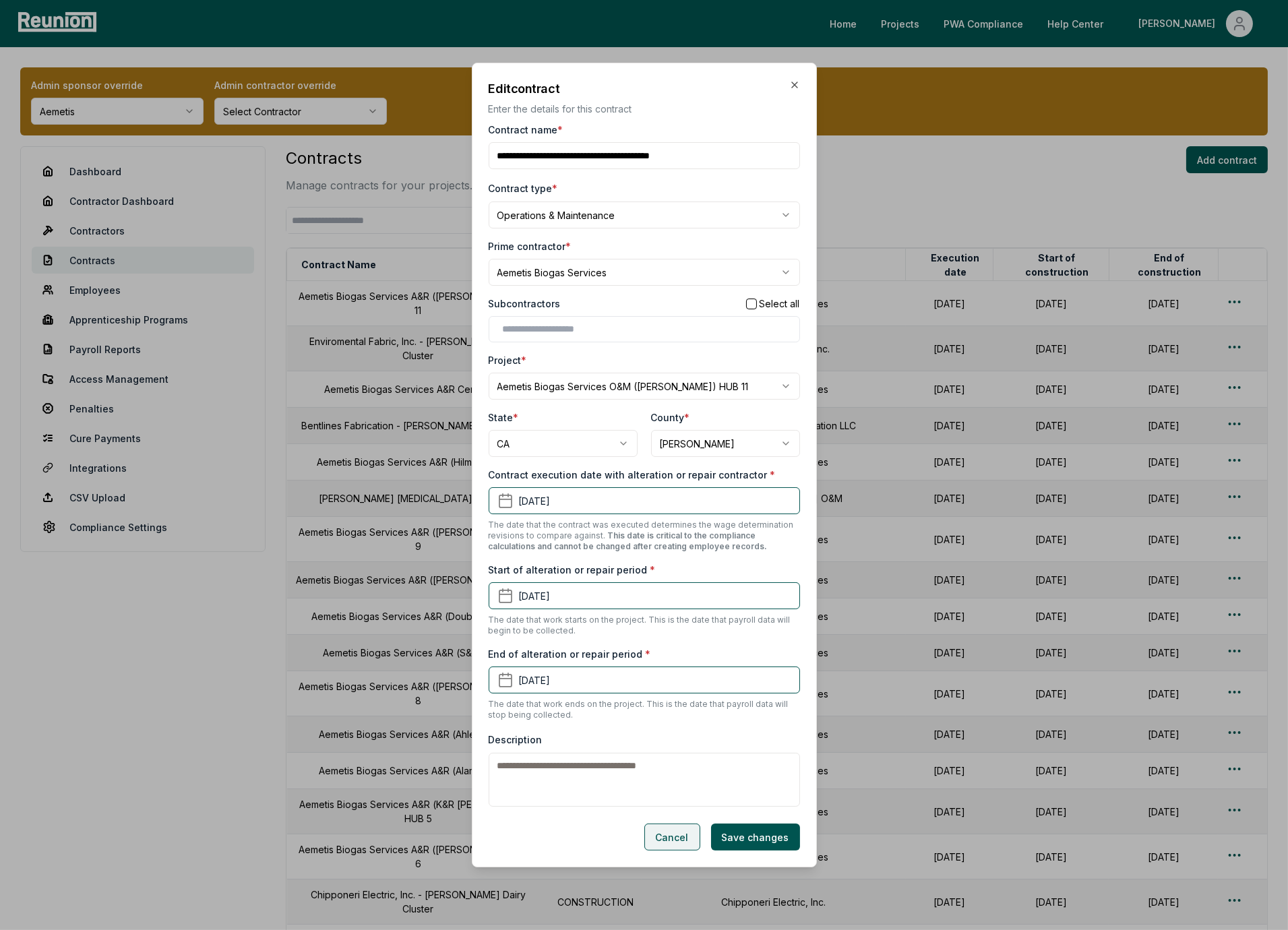
click at [664, 848] on button "Cancel" at bounding box center [672, 837] width 56 height 27
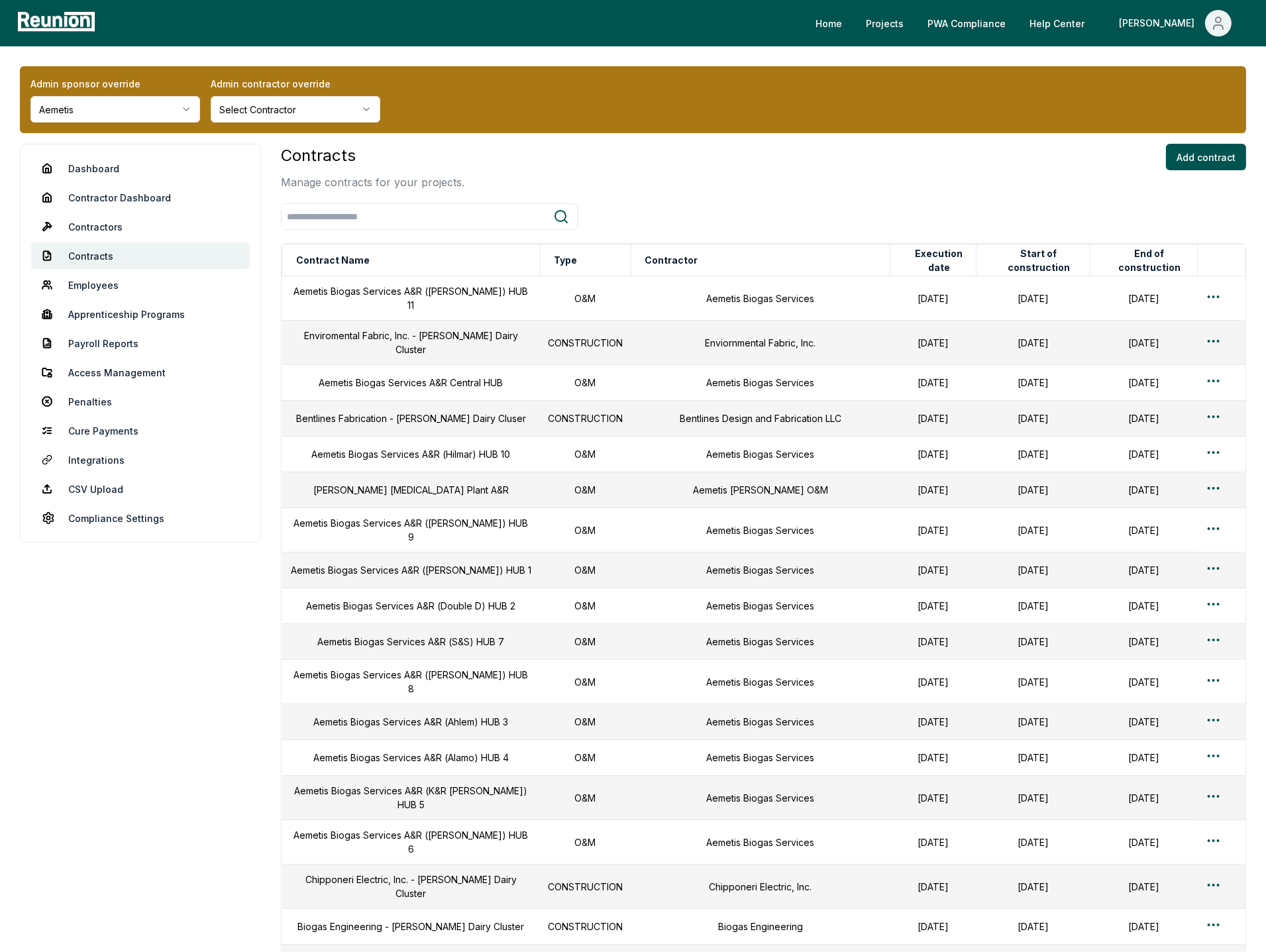
click at [720, 177] on div "Contracts Manage contracts for your projects. Add contract" at bounding box center [763, 166] width 966 height 46
click at [127, 115] on html "Please visit us on your desktop We're working on making our marketplace mobile-…" at bounding box center [633, 736] width 1266 height 1472
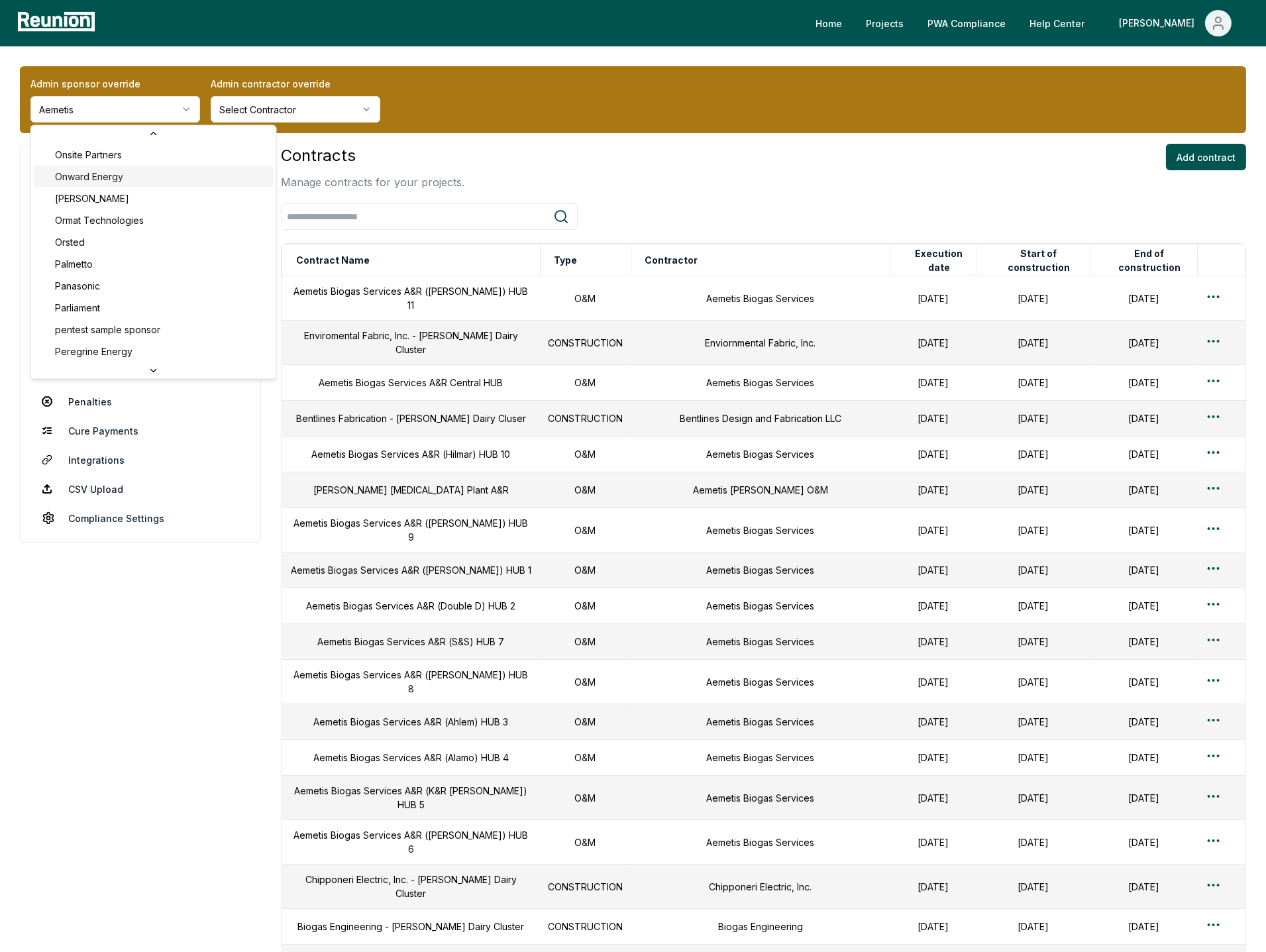
scroll to position [3974, 0]
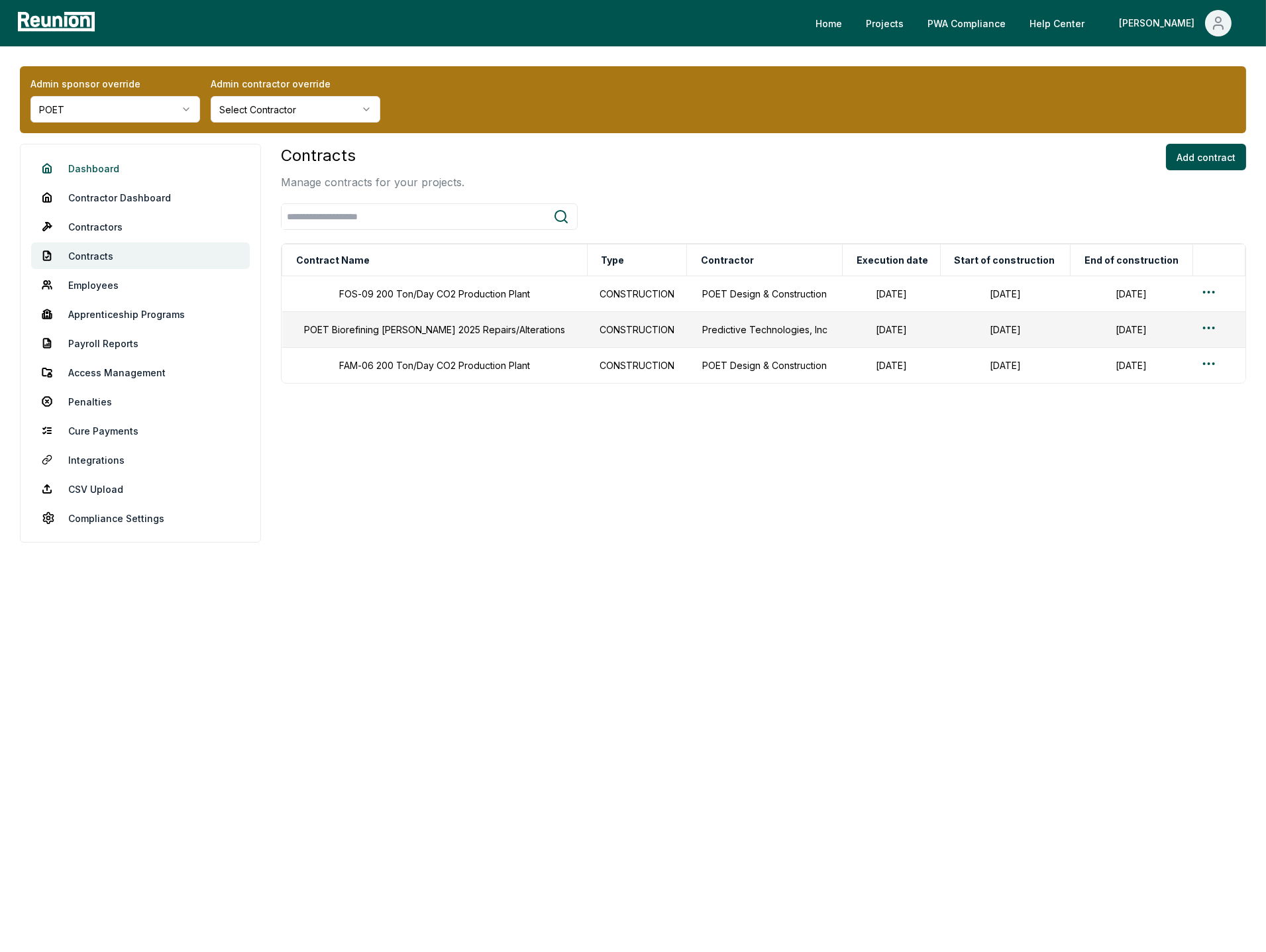
click at [98, 169] on link "Dashboard" at bounding box center [140, 169] width 219 height 27
